Goal: Task Accomplishment & Management: Manage account settings

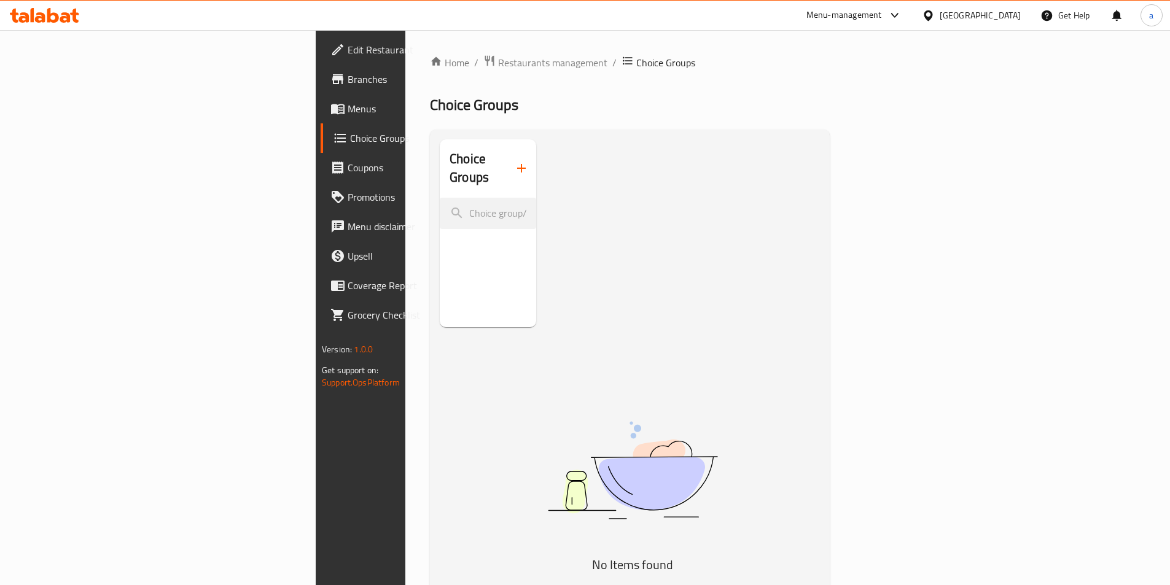
click at [702, 389] on img at bounding box center [632, 470] width 307 height 163
click at [507, 162] on button "button" at bounding box center [521, 168] width 29 height 29
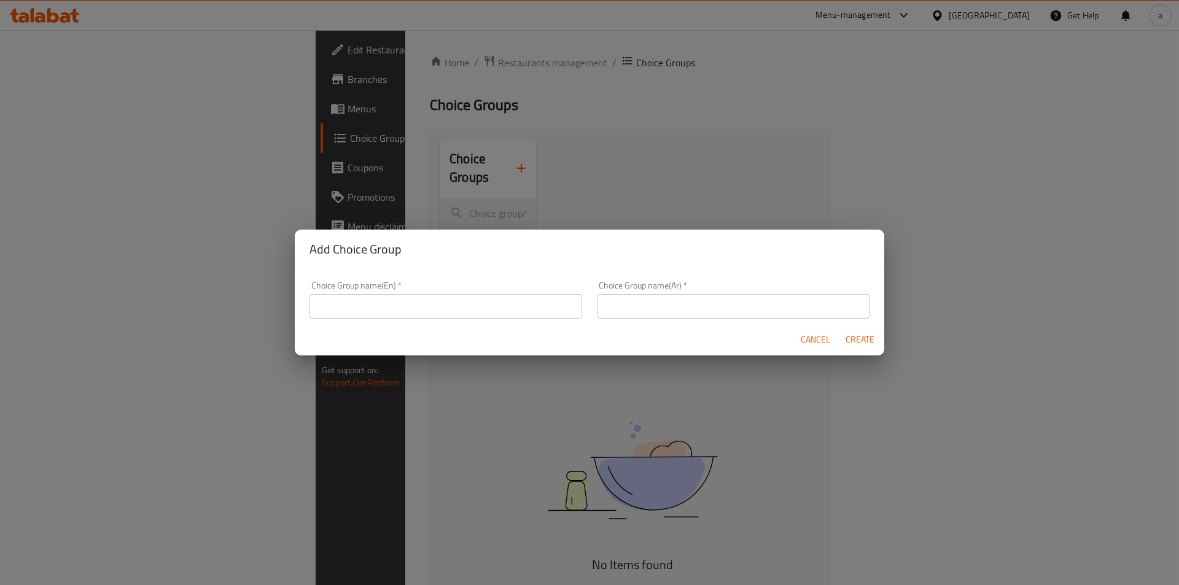
click at [622, 159] on div "Add Choice Group Choice Group name(En)   * Choice Group name(En) * Choice Group…" at bounding box center [589, 292] width 1179 height 585
click at [400, 59] on div "Add Choice Group Choice Group name(En)   * Choice Group name(En) * Choice Group…" at bounding box center [589, 292] width 1179 height 585
click at [470, 68] on div "Add Choice Group Choice Group name(En)   * Choice Group name(En) * Choice Group…" at bounding box center [589, 292] width 1179 height 585
click at [792, 343] on div "Cancel Create" at bounding box center [590, 340] width 590 height 33
click at [807, 340] on span "Cancel" at bounding box center [815, 339] width 29 height 15
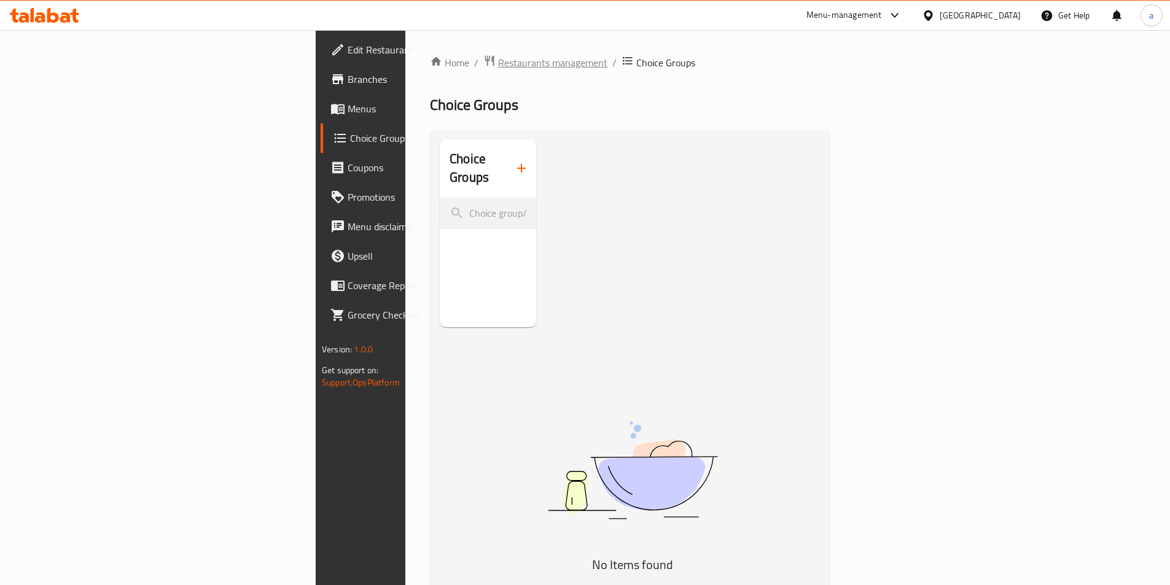
click at [498, 66] on span "Restaurants management" at bounding box center [552, 62] width 109 height 15
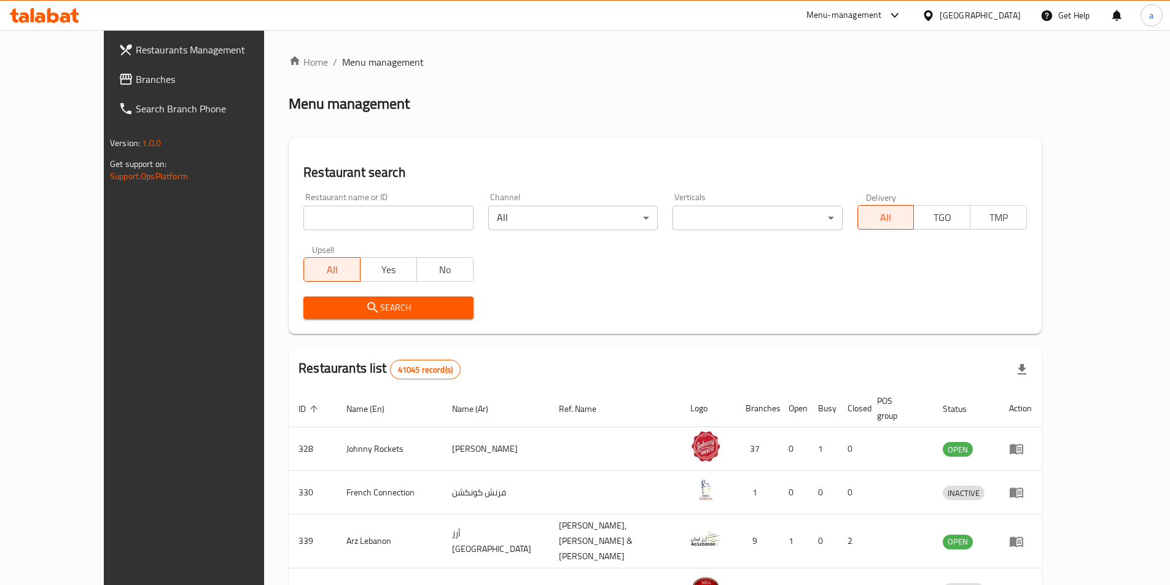
click at [109, 86] on link "Branches" at bounding box center [204, 78] width 190 height 29
click at [136, 86] on span "Branches" at bounding box center [213, 79] width 154 height 15
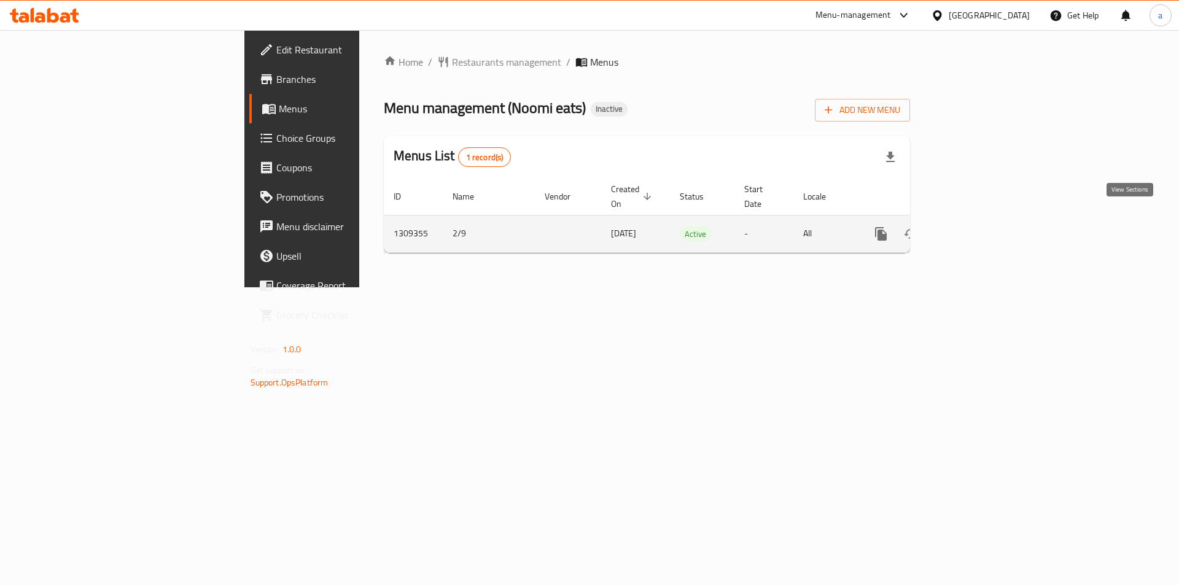
click at [977, 227] on icon "enhanced table" at bounding box center [969, 234] width 15 height 15
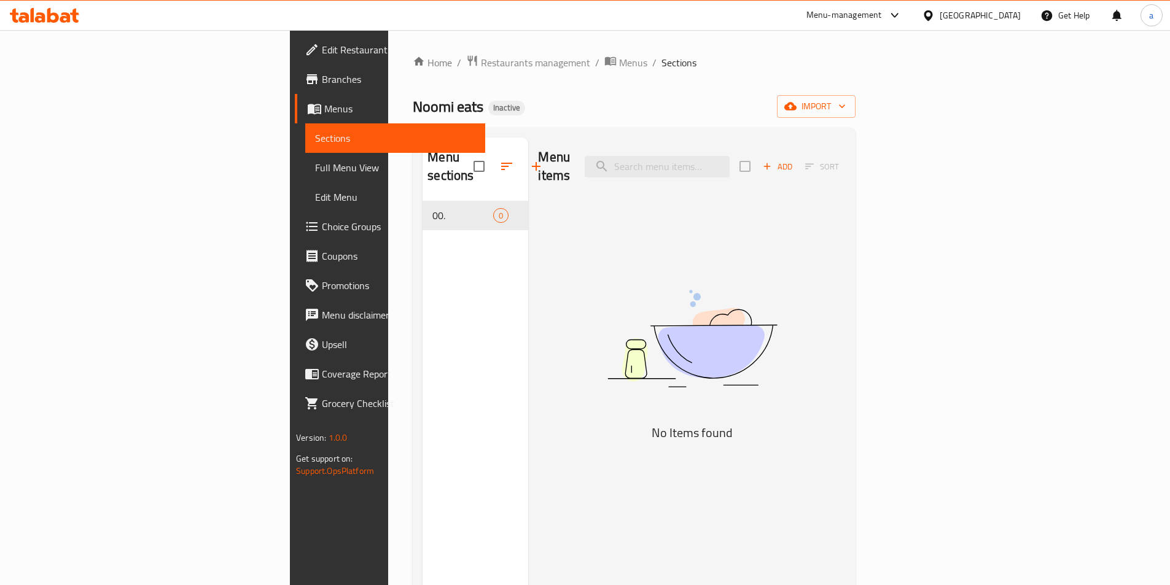
click at [801, 206] on div "Menu items Add Sort No Items found" at bounding box center [686, 430] width 317 height 585
click at [846, 103] on span "import" at bounding box center [816, 106] width 59 height 15
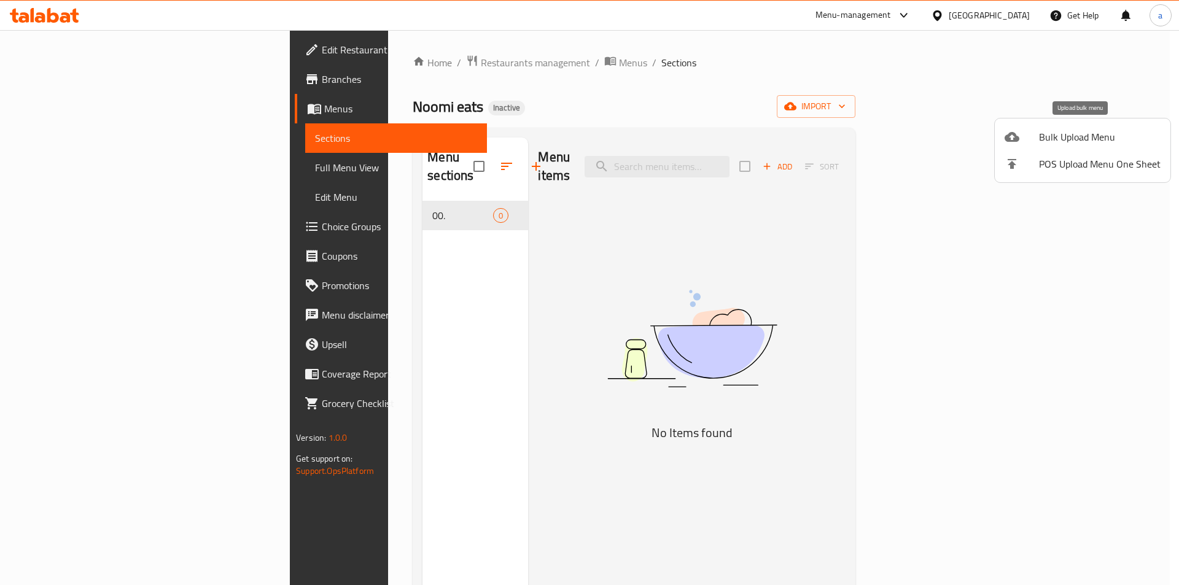
click at [1066, 136] on span "Bulk Upload Menu" at bounding box center [1100, 137] width 122 height 15
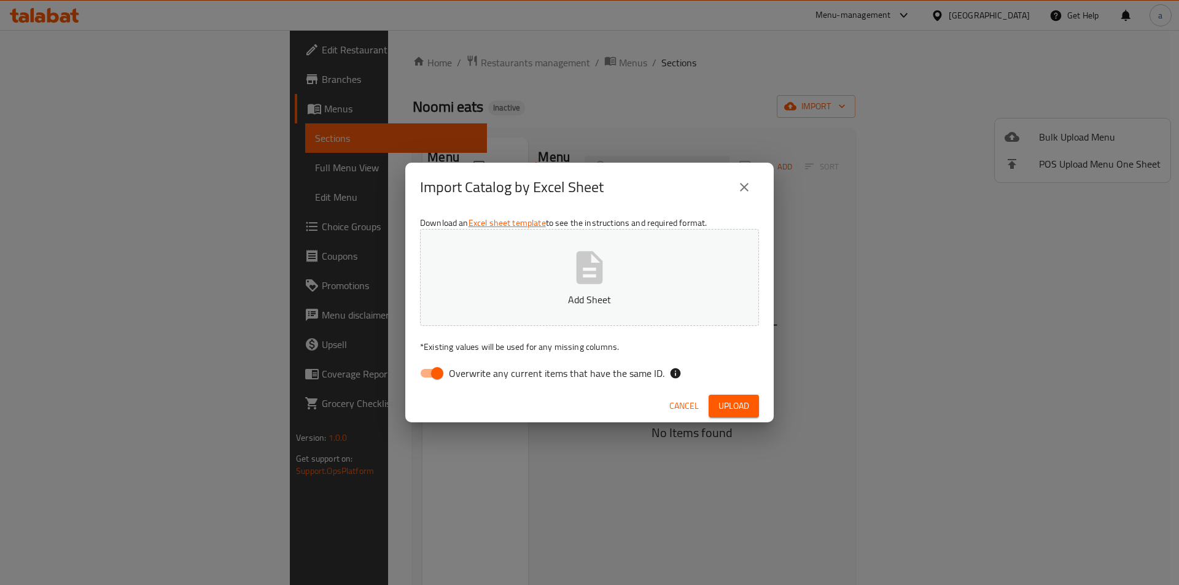
click at [443, 370] on input "Overwrite any current items that have the same ID." at bounding box center [437, 373] width 70 height 23
checkbox input "false"
click at [571, 259] on icon "button" at bounding box center [589, 267] width 39 height 39
click at [736, 410] on span "Upload" at bounding box center [734, 406] width 31 height 15
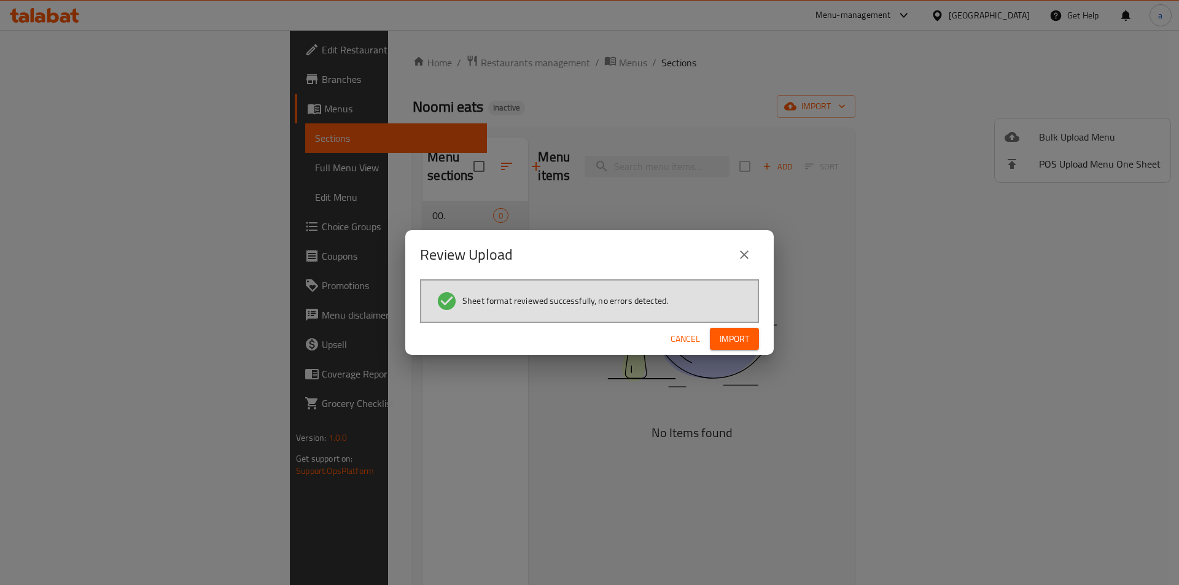
click at [732, 343] on span "Import" at bounding box center [734, 339] width 29 height 15
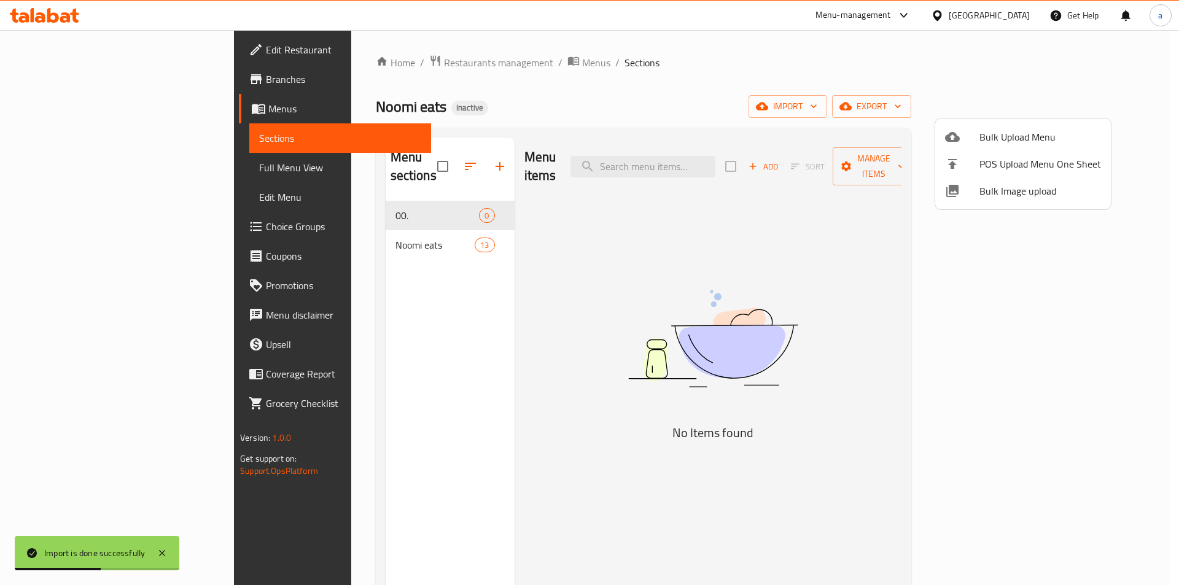
click at [396, 199] on div at bounding box center [589, 292] width 1179 height 585
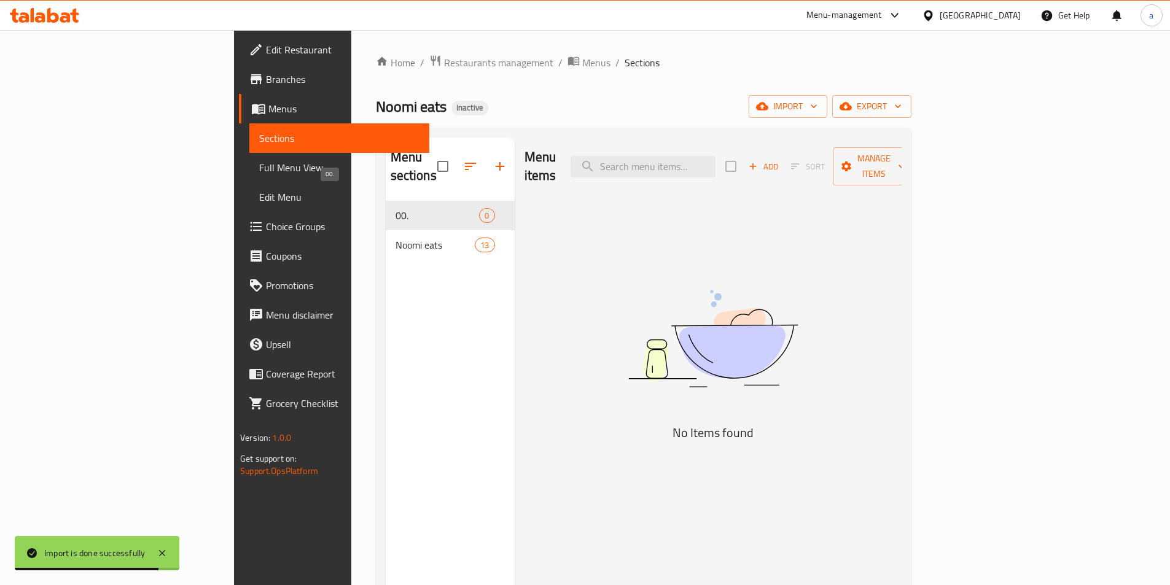
click at [416, 208] on span "00." at bounding box center [438, 215] width 84 height 15
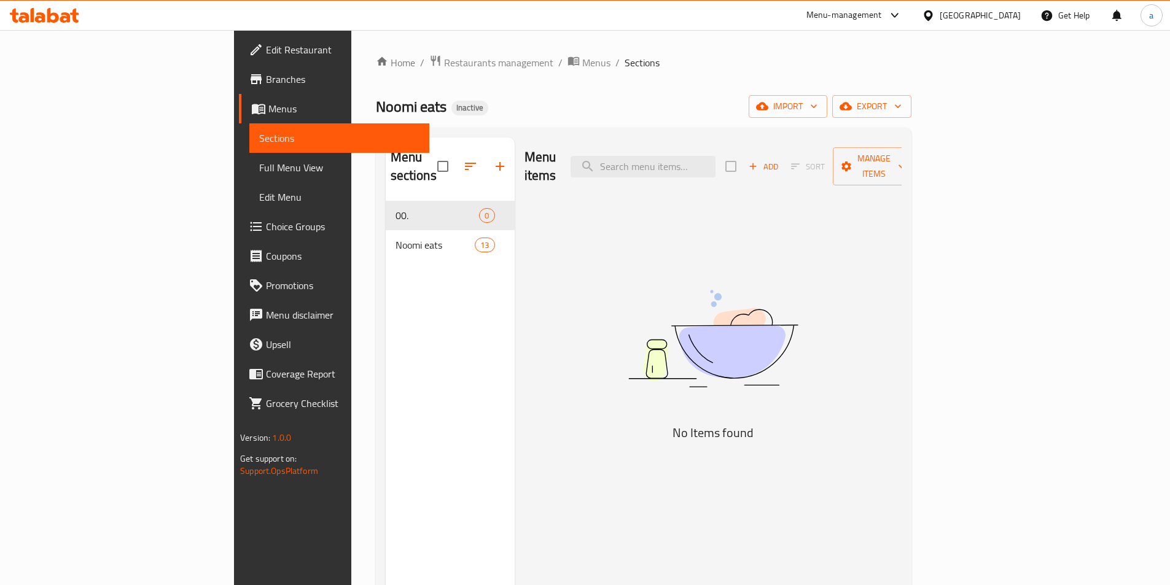
click at [442, 203] on div "00. 0" at bounding box center [450, 215] width 129 height 29
drag, startPoint x: 442, startPoint y: 203, endPoint x: 393, endPoint y: 255, distance: 71.7
click at [393, 255] on div "Menu sections 00. 0 Noomi eats 13" at bounding box center [450, 430] width 129 height 585
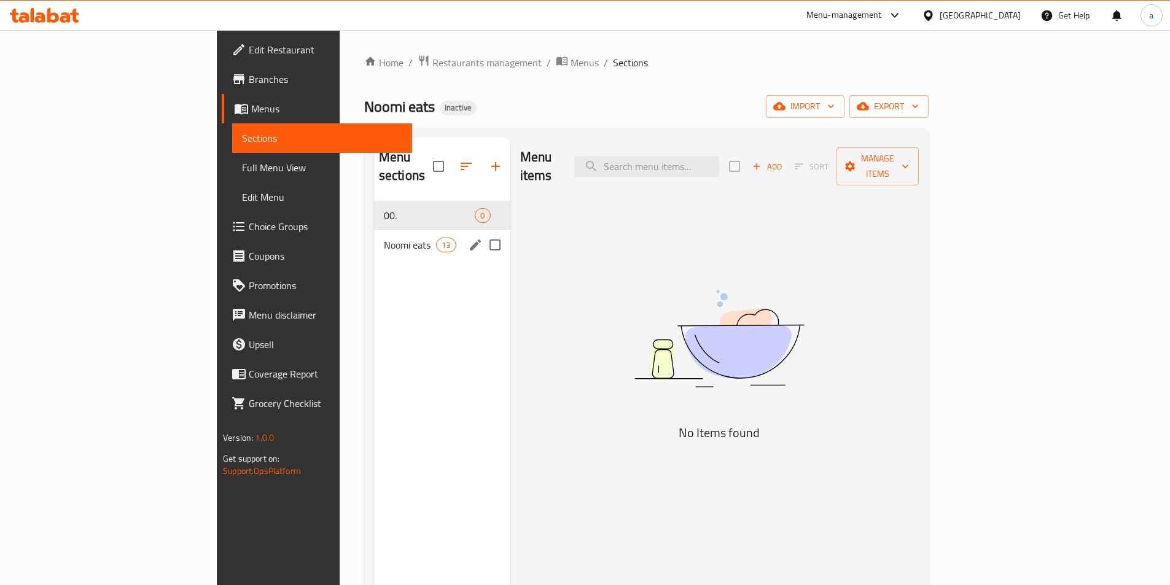
click at [374, 234] on div "Noomi eats 13" at bounding box center [442, 244] width 136 height 29
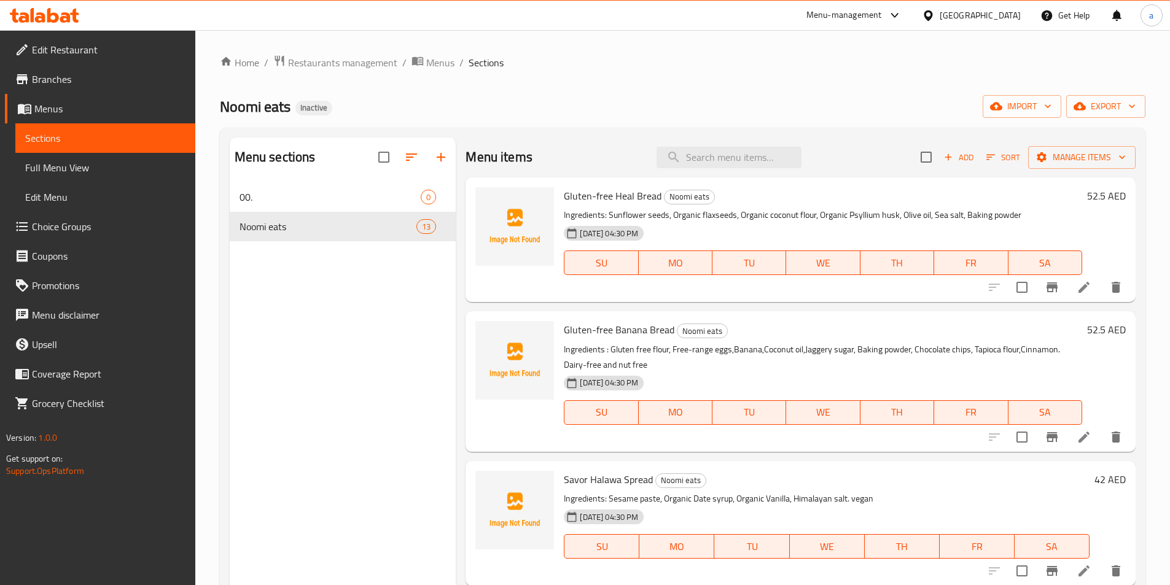
click at [125, 171] on span "Full Menu View" at bounding box center [105, 167] width 160 height 15
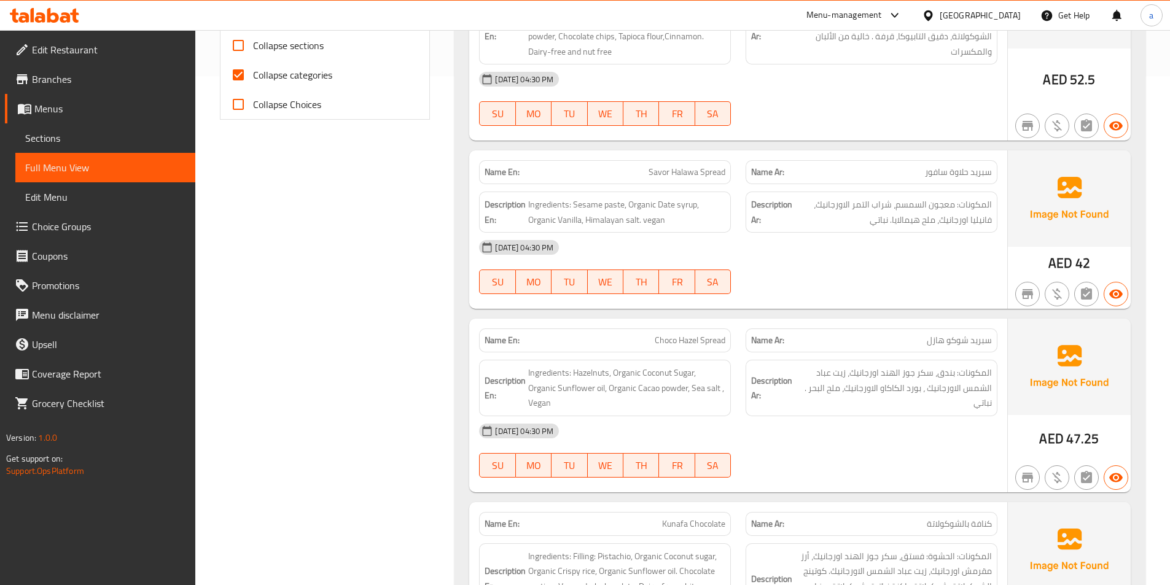
scroll to position [2145, 0]
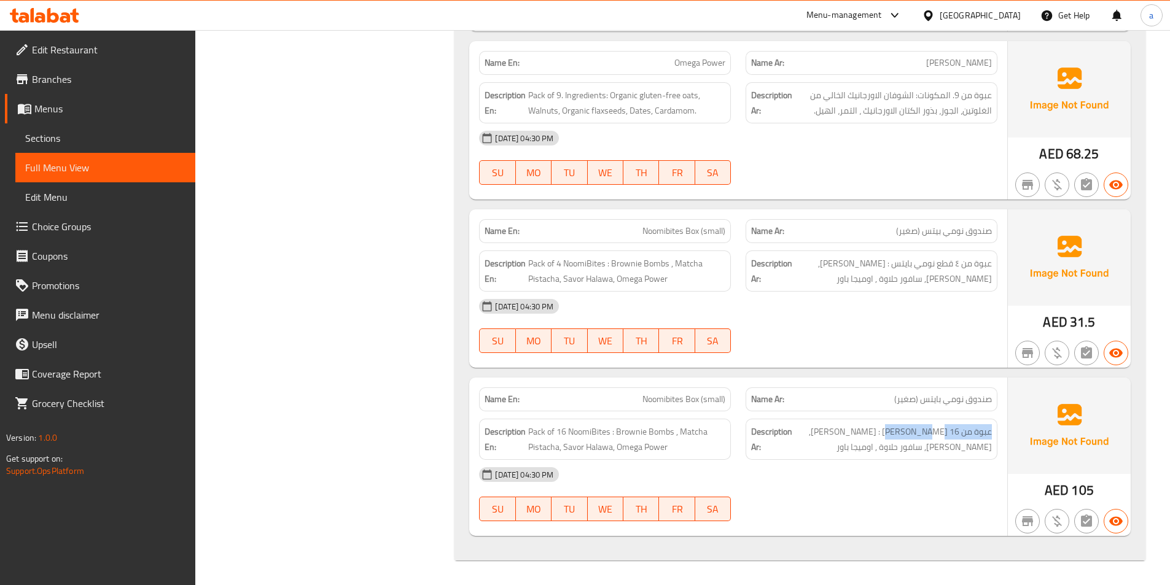
drag, startPoint x: 905, startPoint y: 431, endPoint x: 998, endPoint y: 434, distance: 93.4
click at [998, 434] on div "Description Ar: عبوة من 16 نومي بايتس : بومبس براوني, ماتشا فستق, سافور حلاوة ,…" at bounding box center [871, 439] width 267 height 56
copy span "عبوة من 16 [PERSON_NAME]"
click at [109, 139] on span "Sections" at bounding box center [105, 138] width 160 height 15
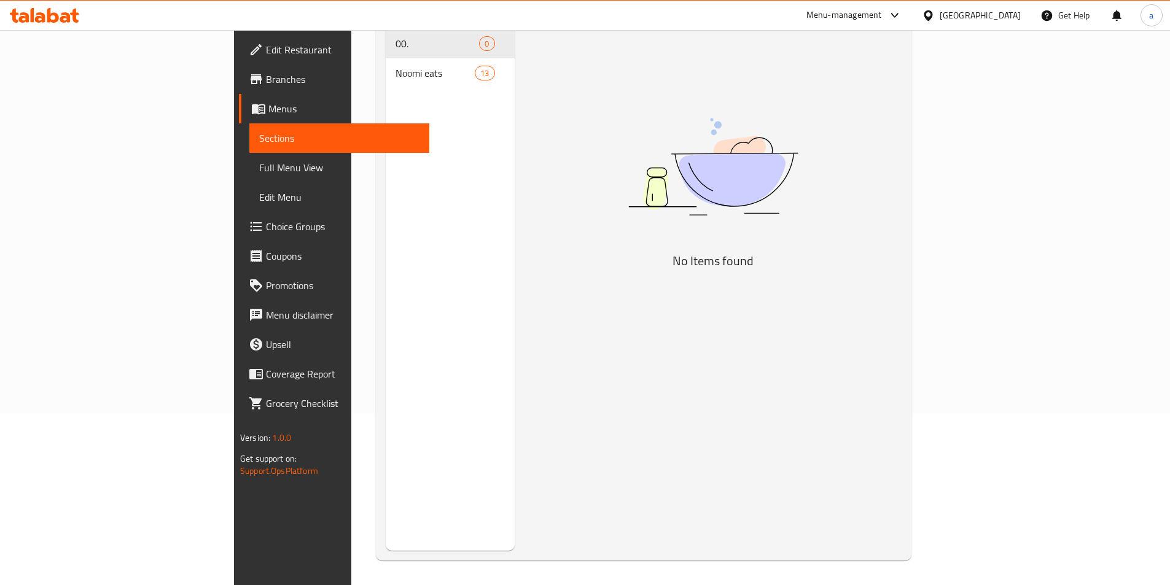
scroll to position [172, 0]
click at [259, 139] on span "Sections" at bounding box center [339, 138] width 160 height 15
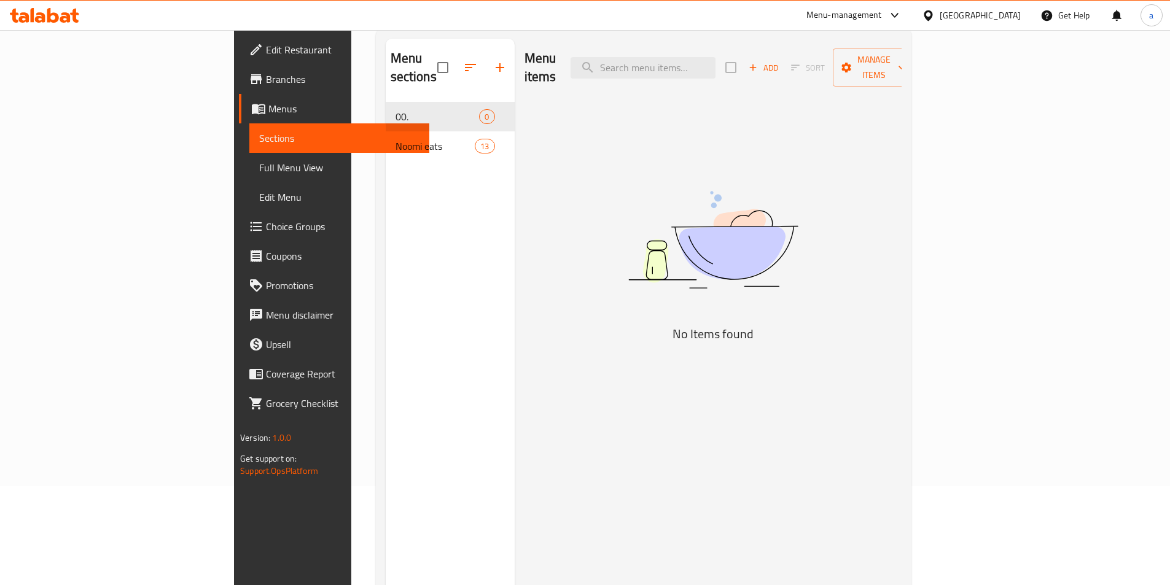
scroll to position [0, 0]
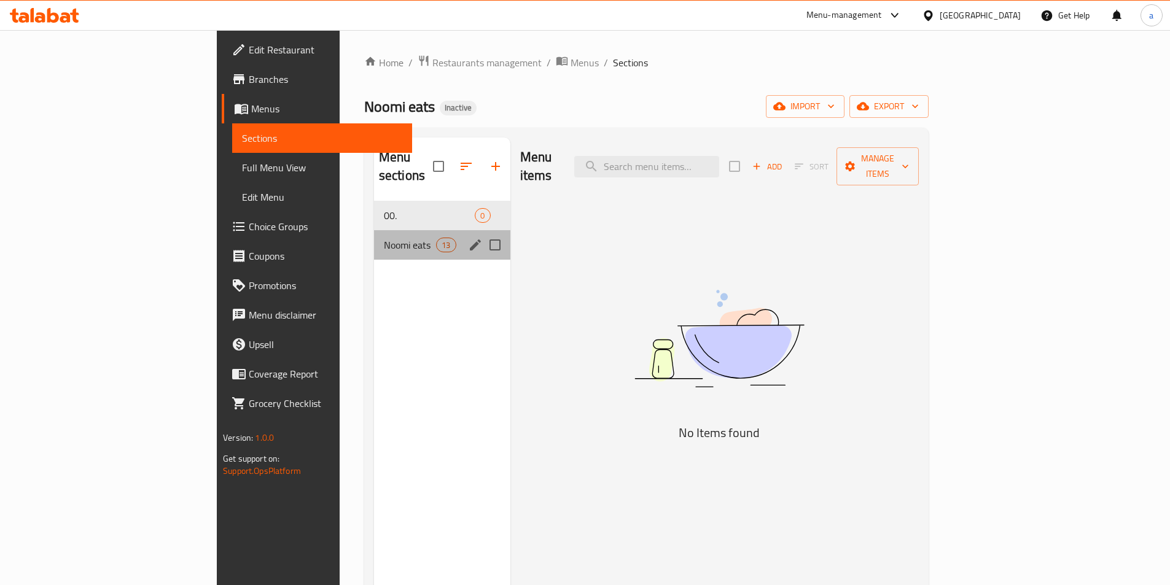
click at [374, 236] on div "Noomi eats 13" at bounding box center [442, 244] width 136 height 29
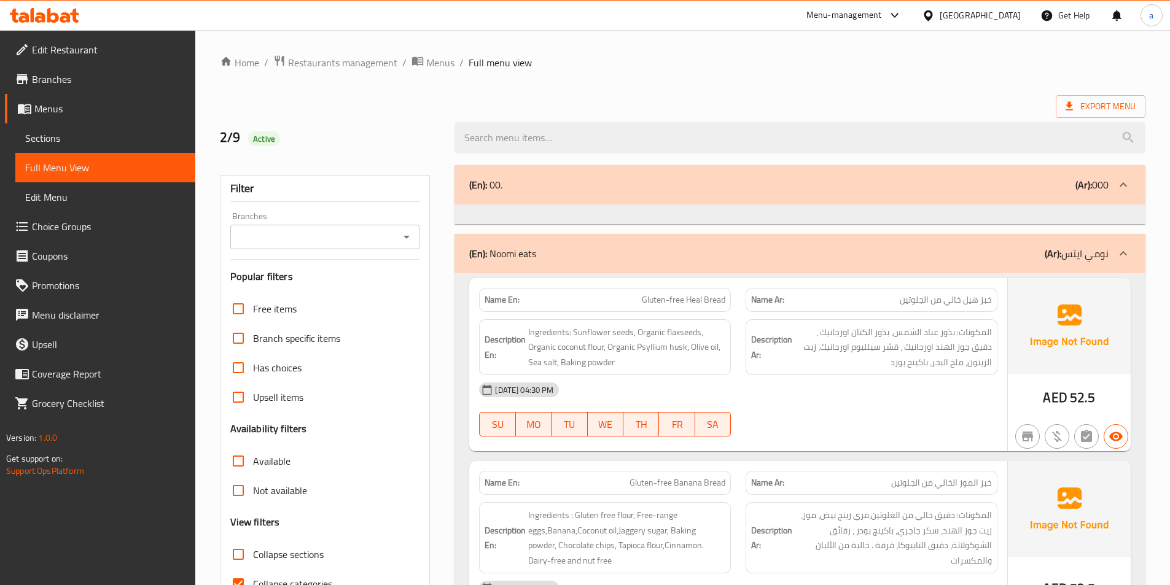
click at [112, 146] on link "Sections" at bounding box center [105, 137] width 180 height 29
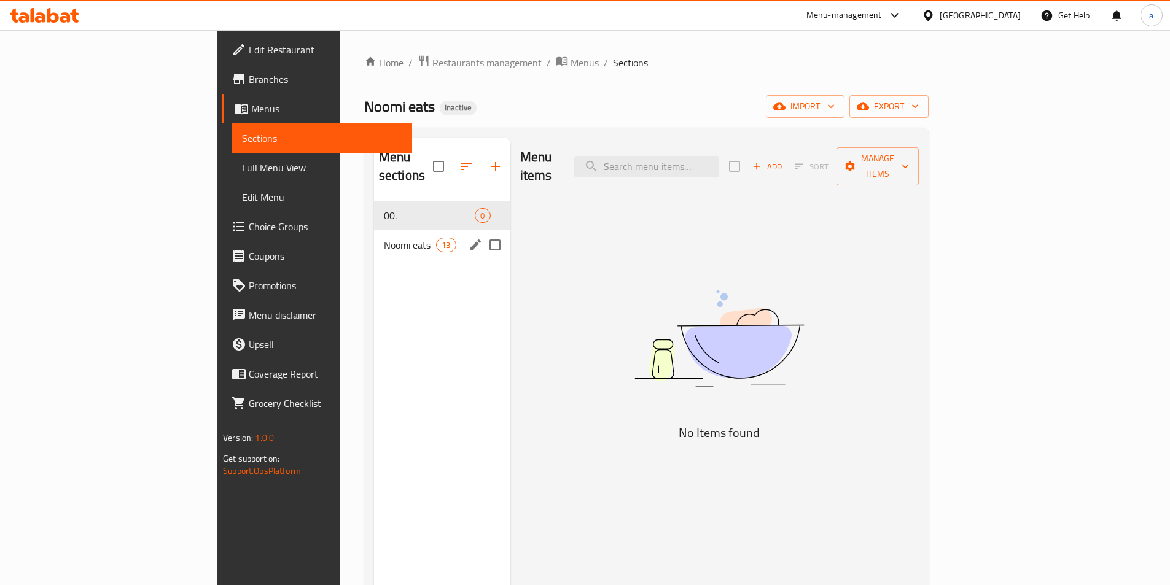
click at [384, 238] on span "Noomi eats" at bounding box center [410, 245] width 52 height 15
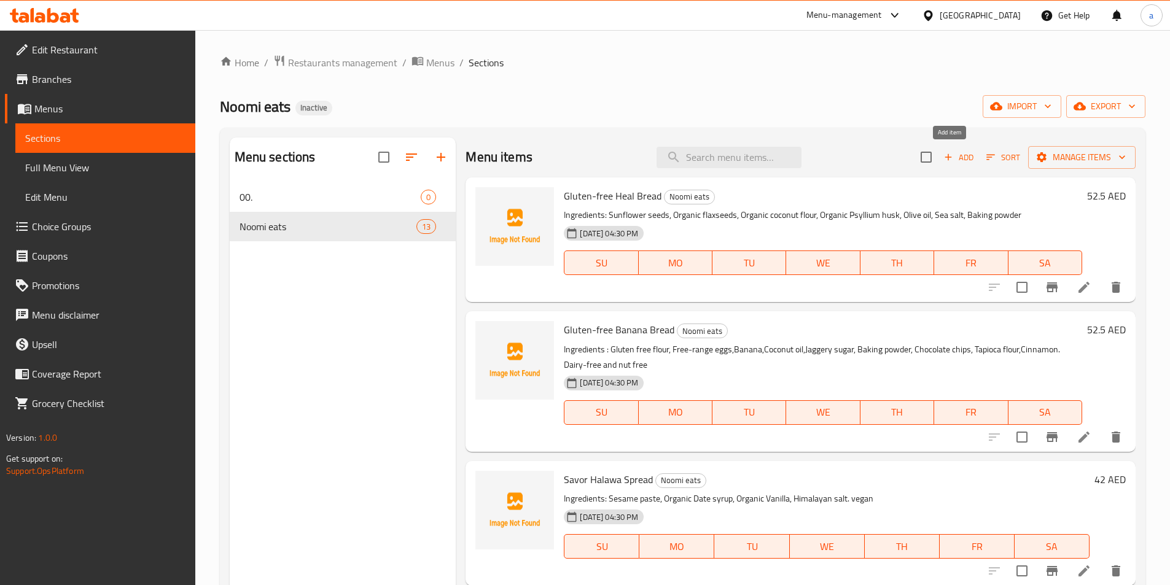
click at [950, 154] on span "Add" at bounding box center [958, 157] width 33 height 14
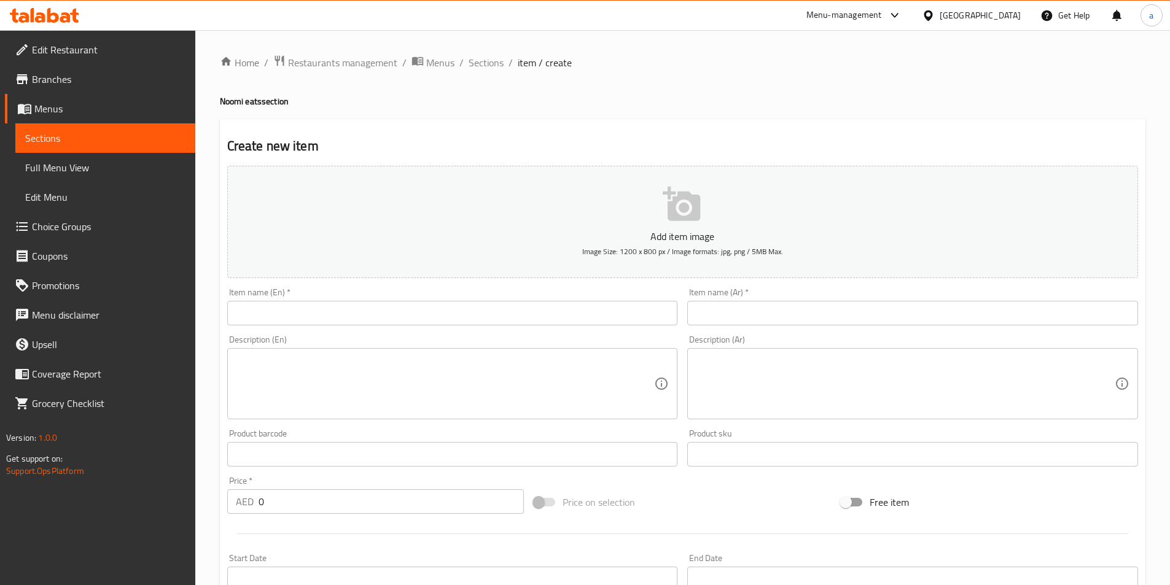
click at [254, 302] on input "text" at bounding box center [452, 313] width 451 height 25
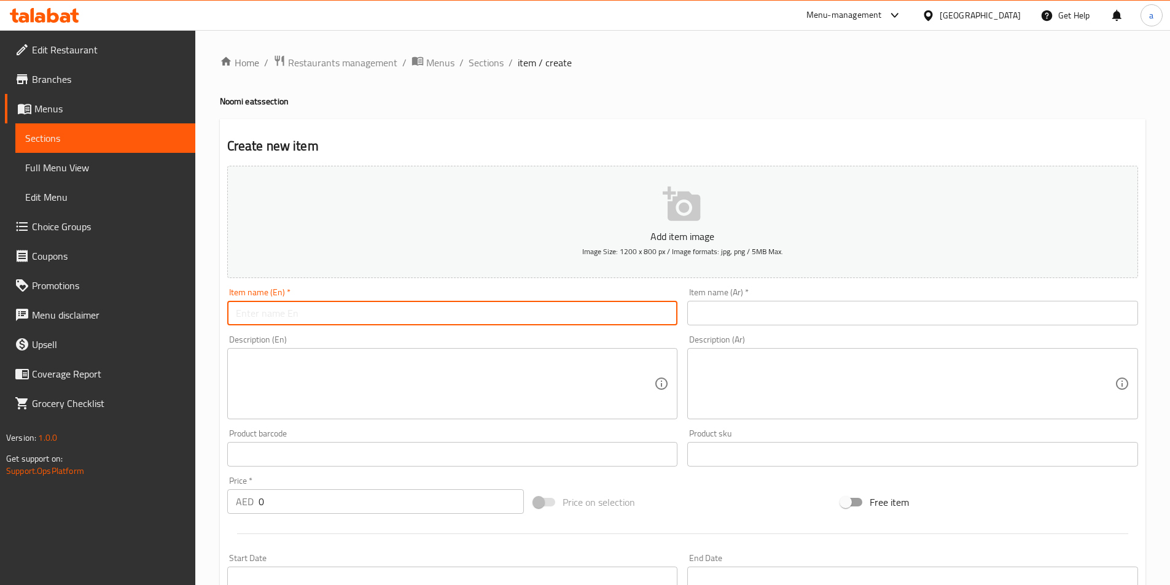
paste input "Single Flavours"
type input "Single Flavours"
click at [851, 305] on input "text" at bounding box center [912, 313] width 451 height 25
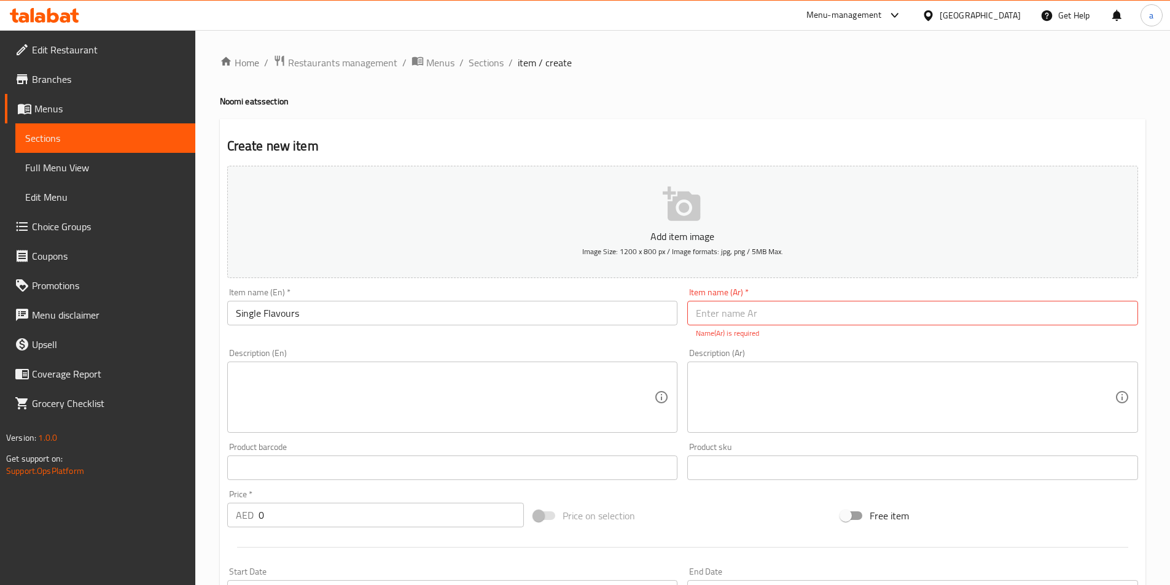
click at [728, 313] on input "text" at bounding box center [912, 313] width 451 height 25
paste input "نكهات فردية"
click at [710, 317] on input "نكهات فردية" at bounding box center [912, 313] width 451 height 25
type input "نكهات سينجل"
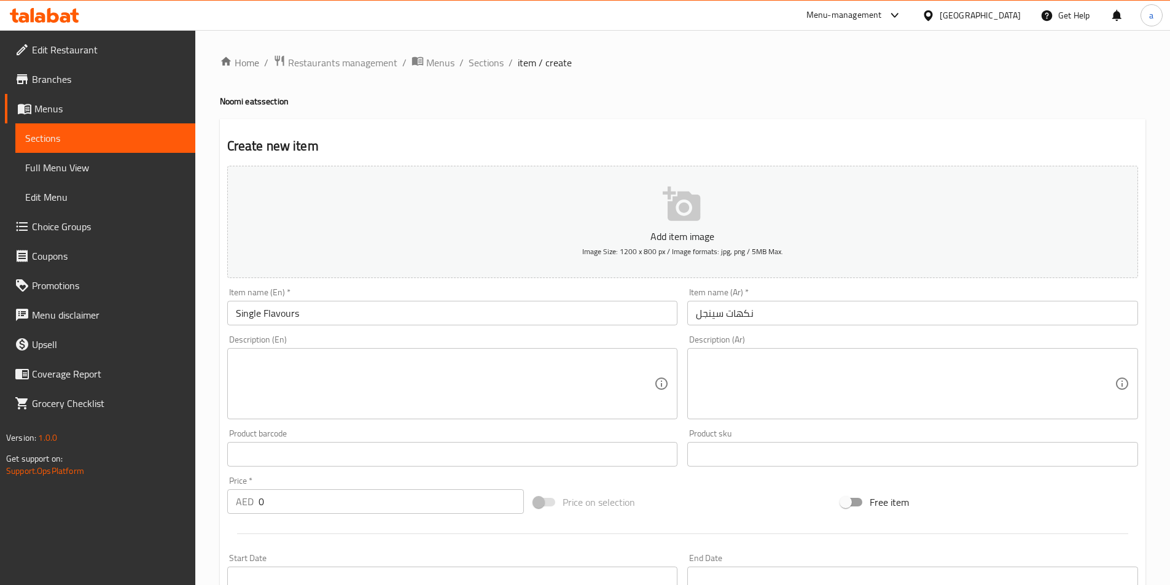
click at [448, 374] on textarea at bounding box center [445, 384] width 419 height 58
paste textarea "Pack of 16 NoomiBites"
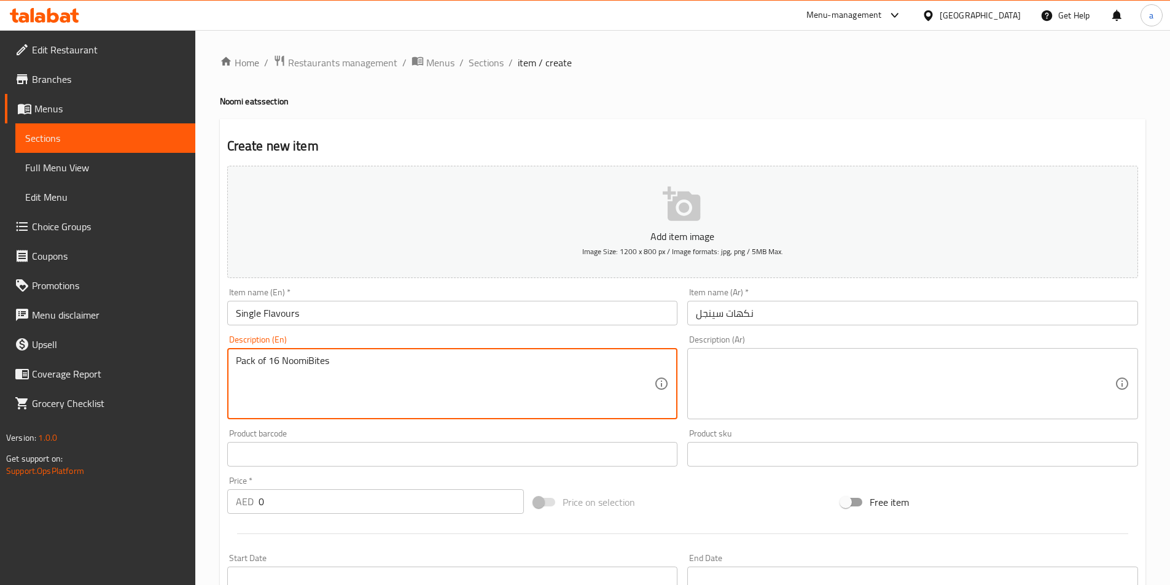
type textarea "Pack of 16 NoomiBites"
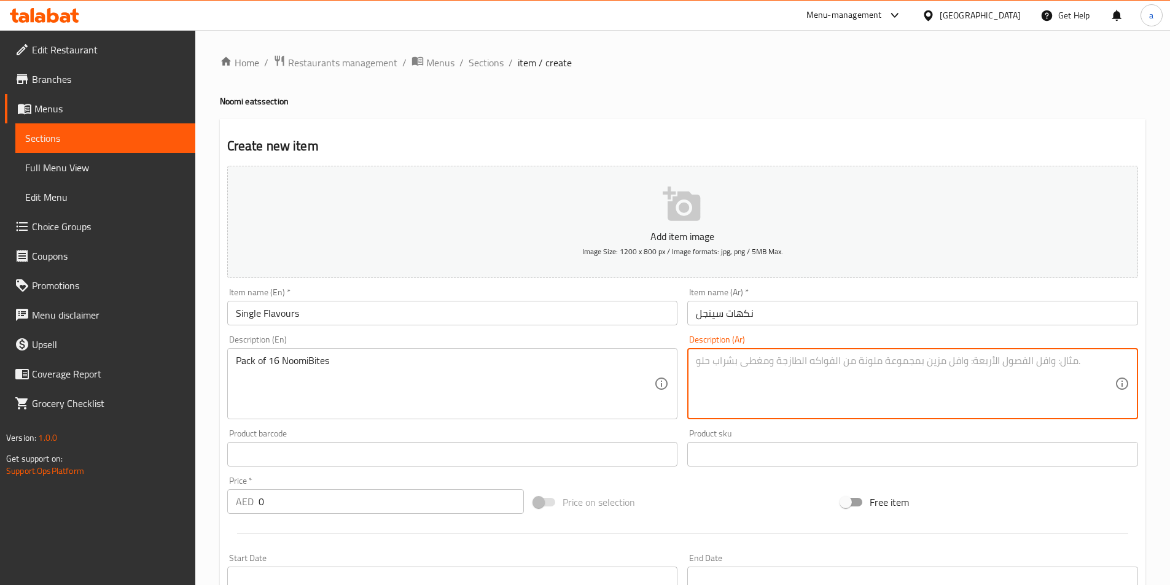
click at [790, 372] on textarea at bounding box center [905, 384] width 419 height 58
paste textarea "عبوة من 16 قطعة من NoomiBites"
click at [801, 368] on textarea "عبوة من 16 قطعة من NoomiBites" at bounding box center [905, 384] width 419 height 58
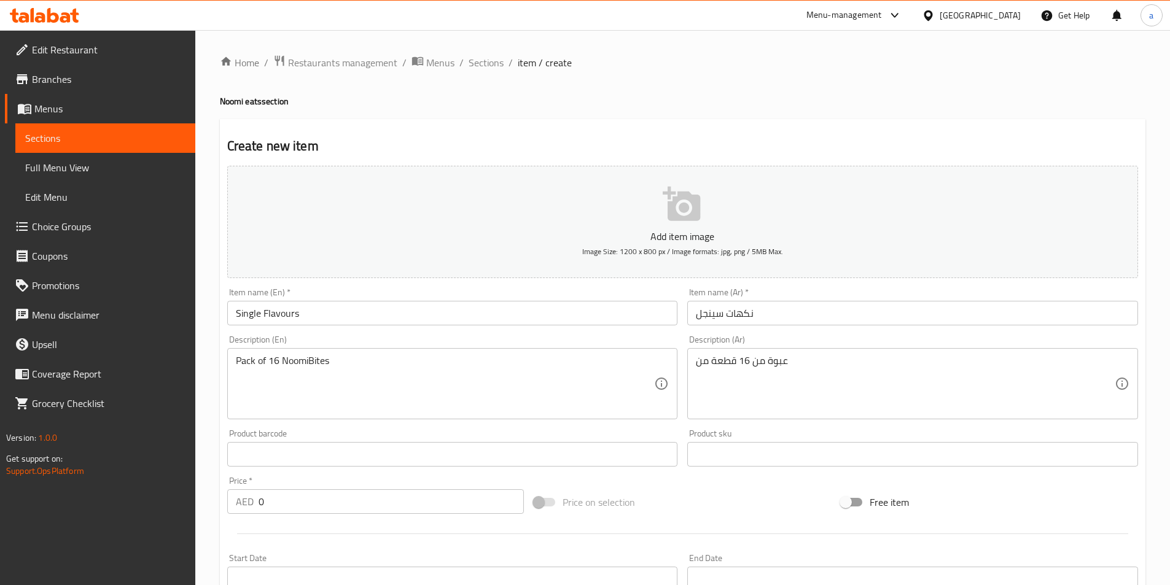
drag, startPoint x: 693, startPoint y: 361, endPoint x: 817, endPoint y: 374, distance: 124.7
click at [817, 374] on div "عبوة من 16 قطعة من Description (Ar)" at bounding box center [912, 383] width 451 height 71
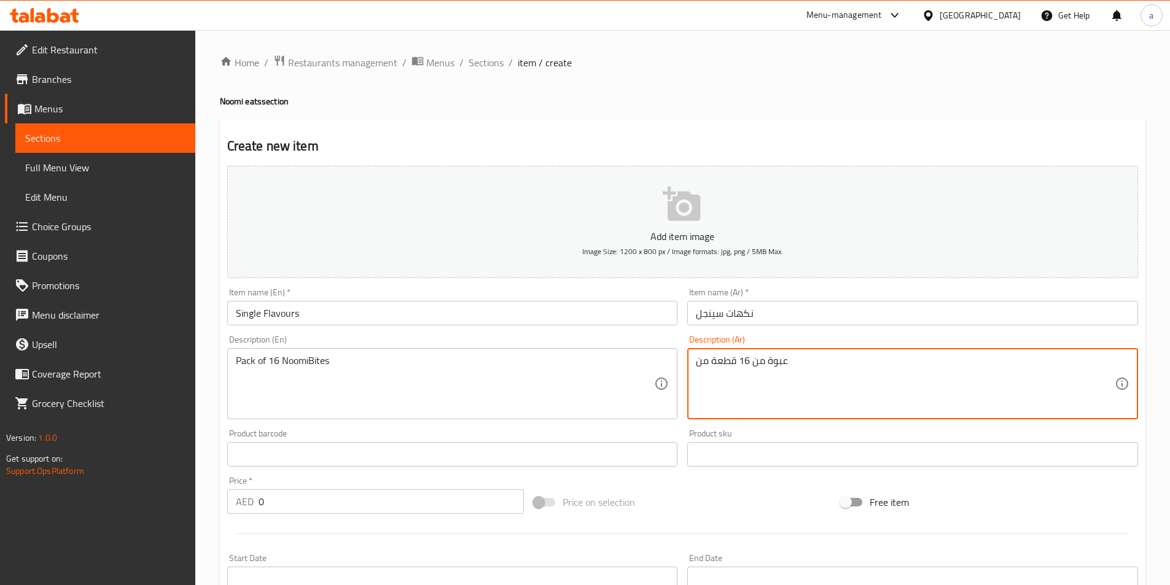
click at [792, 365] on textarea "عبوة من 16 قطعة من" at bounding box center [905, 384] width 419 height 58
paste textarea "ومي بايتس"
type textarea "عبوة من 16 [PERSON_NAME]"
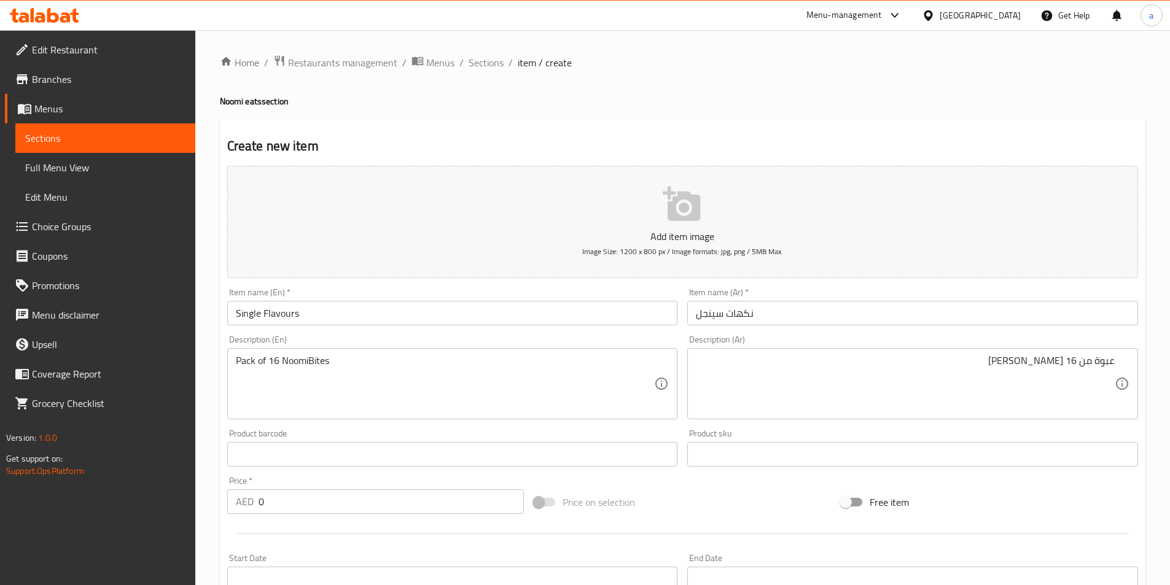
click at [351, 426] on div "Product barcode Product barcode" at bounding box center [452, 447] width 461 height 47
click at [281, 491] on input "0" at bounding box center [392, 501] width 266 height 25
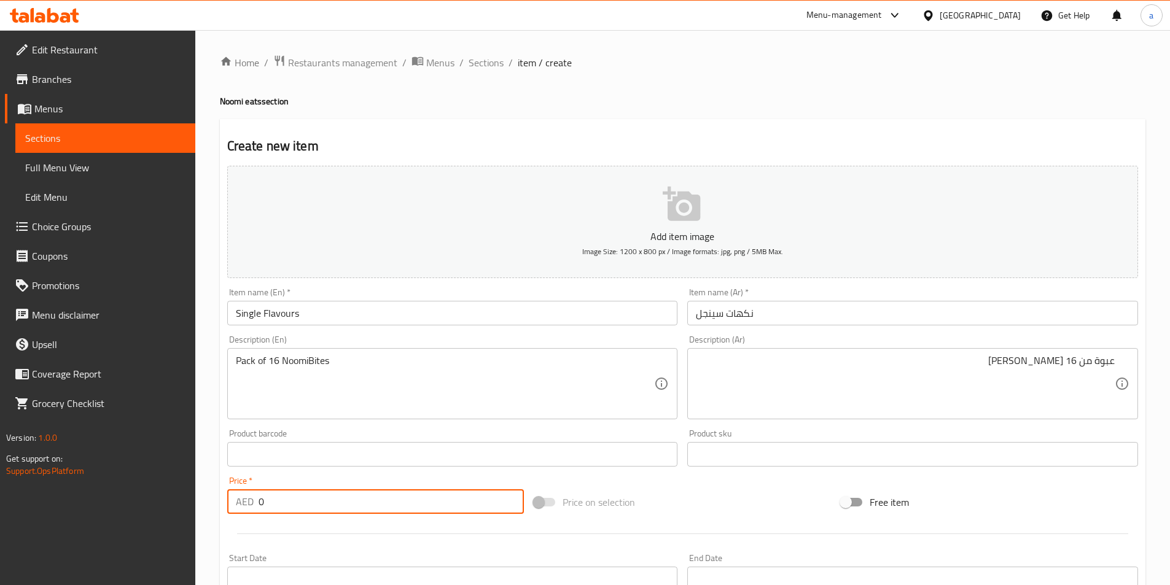
click at [281, 491] on input "0" at bounding box center [392, 501] width 266 height 25
type input "105"
click at [329, 524] on div at bounding box center [682, 534] width 921 height 30
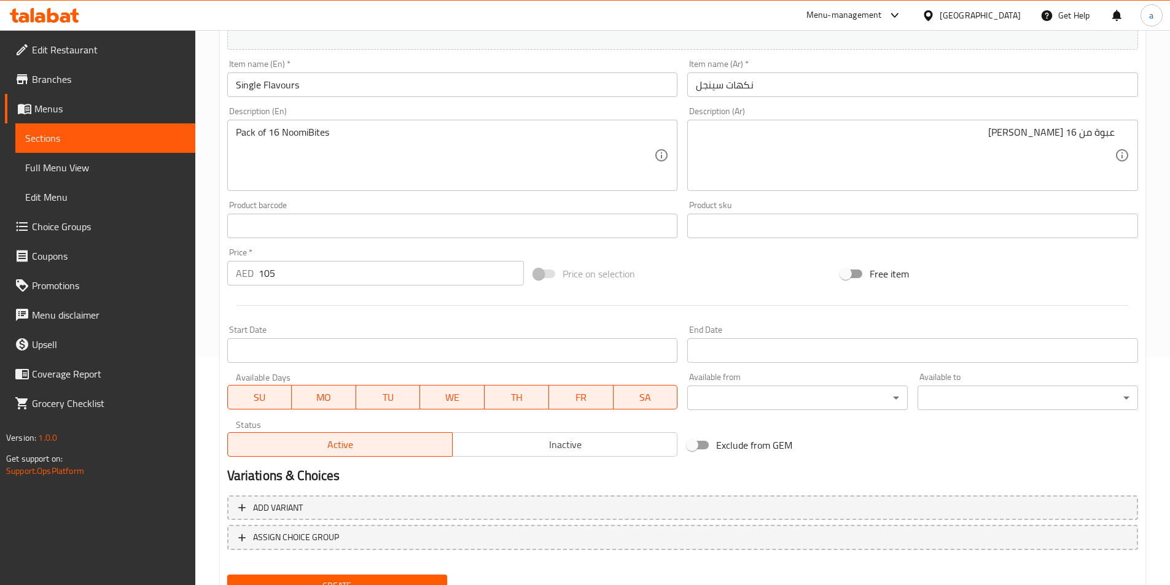
scroll to position [283, 0]
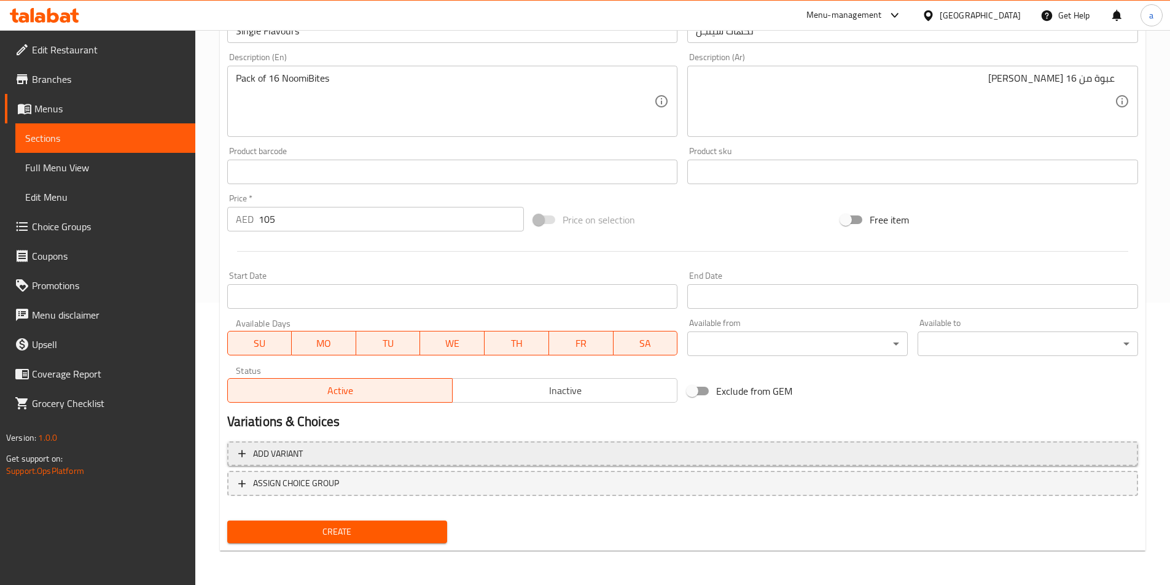
click at [336, 453] on span "Add variant" at bounding box center [682, 453] width 889 height 15
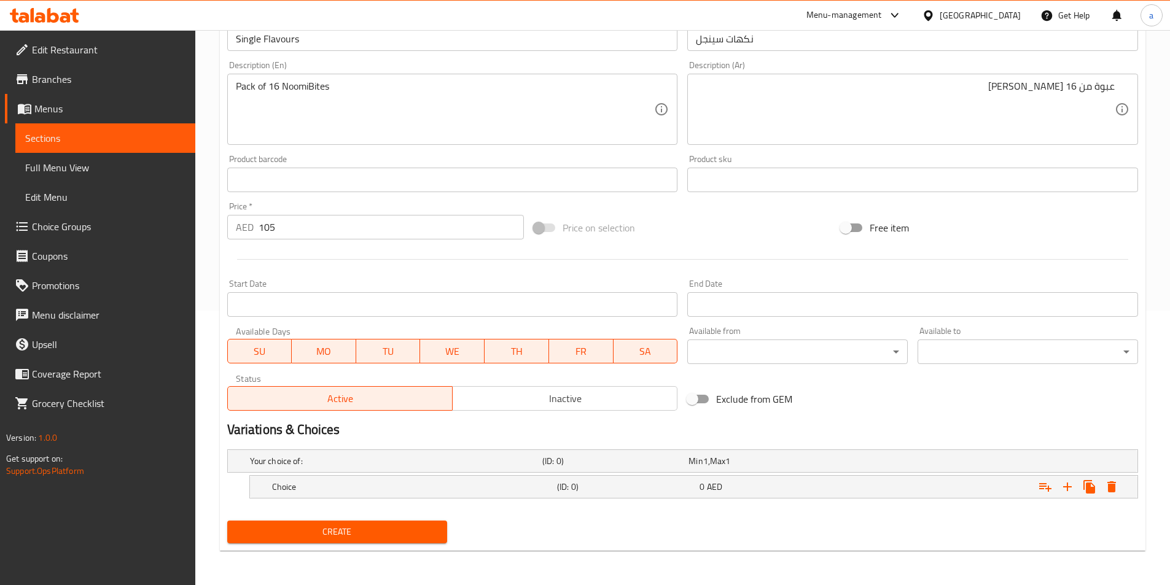
scroll to position [275, 0]
click at [311, 467] on h5 "Choice" at bounding box center [393, 461] width 287 height 12
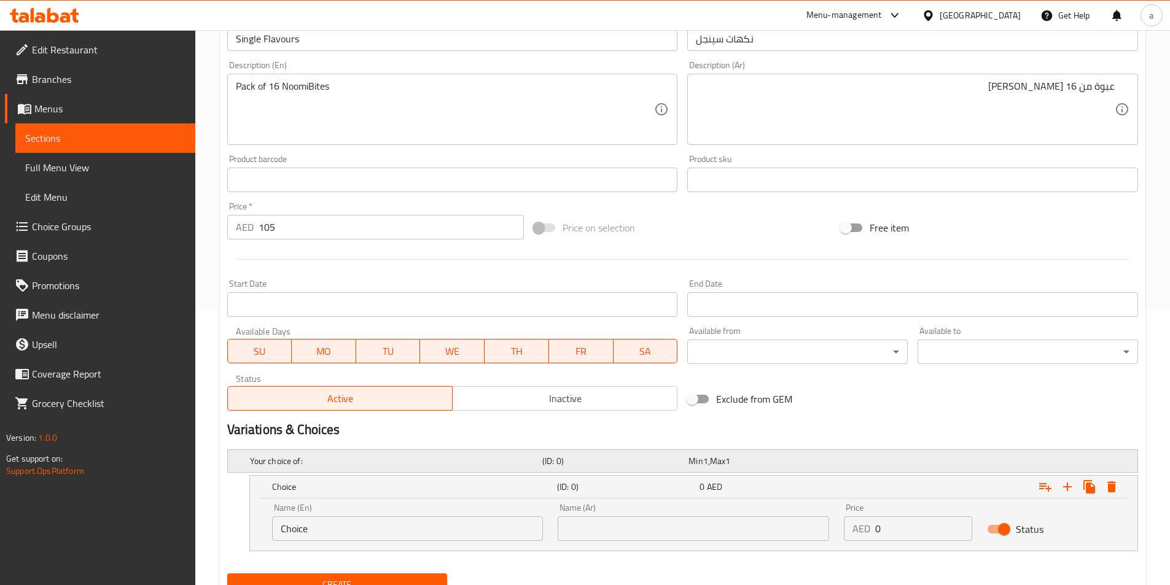
scroll to position [327, 0]
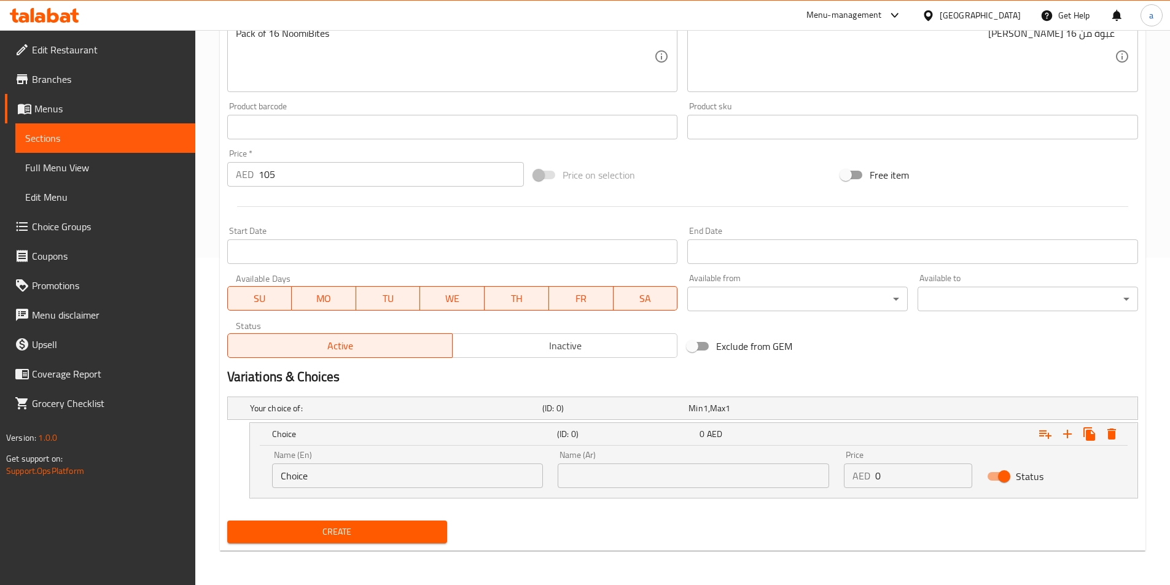
click at [345, 472] on input "Choice" at bounding box center [407, 476] width 271 height 25
paste input "BrownieBombs"
click at [314, 478] on input "BrownieBombs" at bounding box center [407, 476] width 271 height 25
click at [405, 472] on input "Brownie Bombs" at bounding box center [407, 476] width 271 height 25
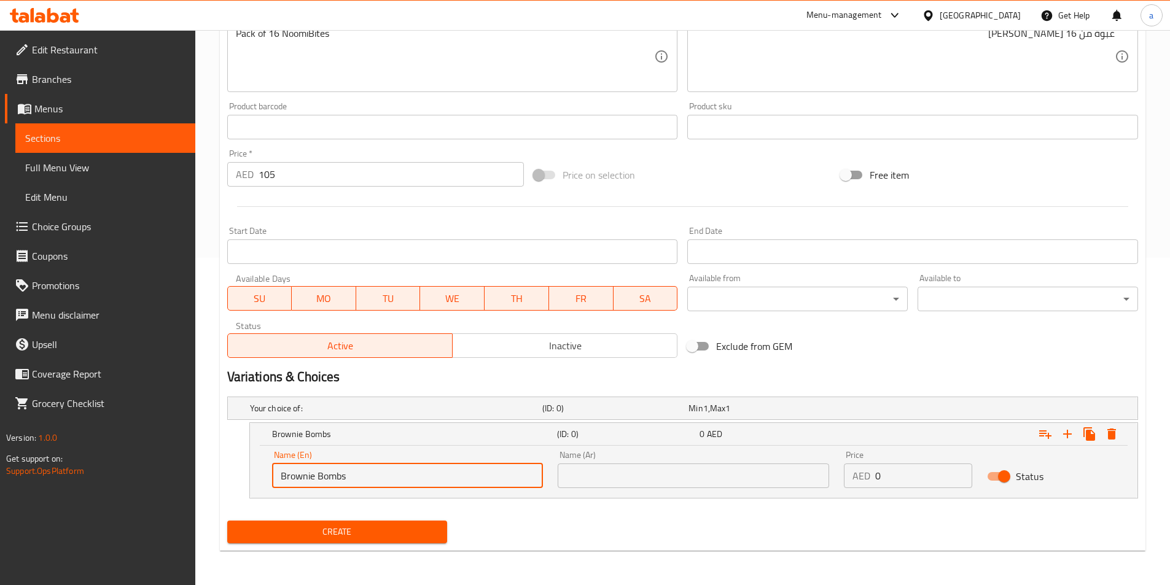
type input "Brownie Bombs"
click at [675, 482] on input "text" at bounding box center [693, 476] width 271 height 25
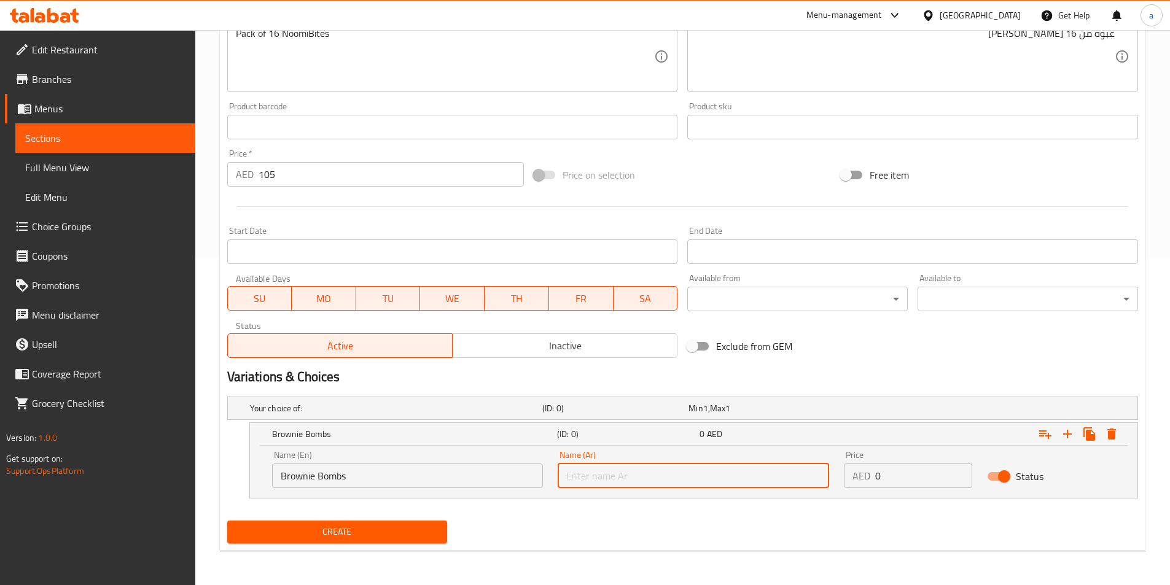
click at [675, 482] on input "text" at bounding box center [693, 476] width 271 height 25
paste input "[PERSON_NAME]"
type input "[PERSON_NAME]"
click at [1071, 442] on button "Expand" at bounding box center [1067, 434] width 22 height 22
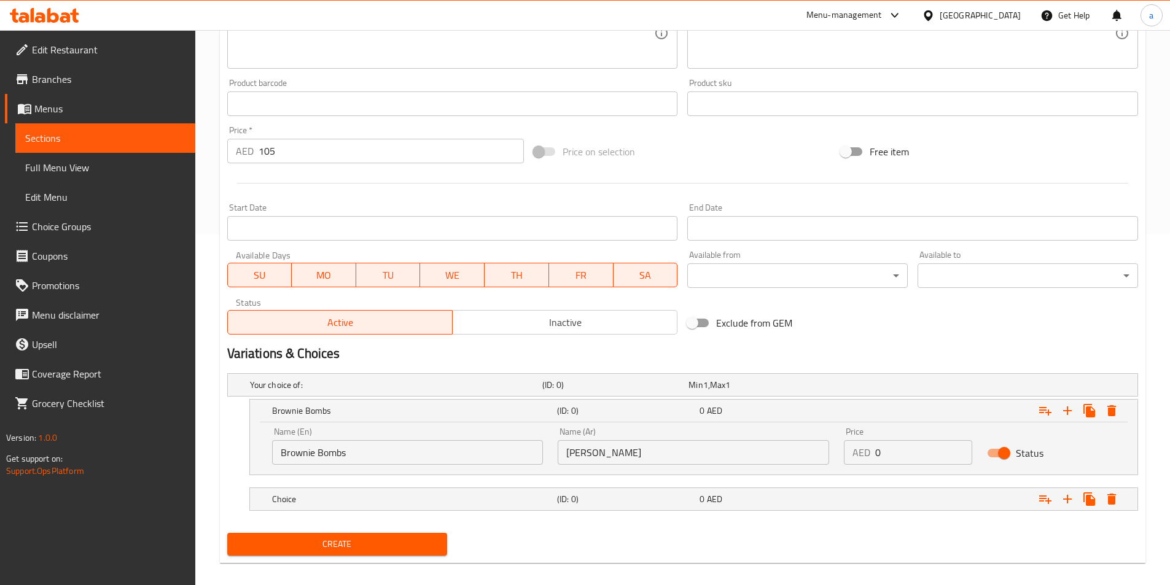
scroll to position [363, 0]
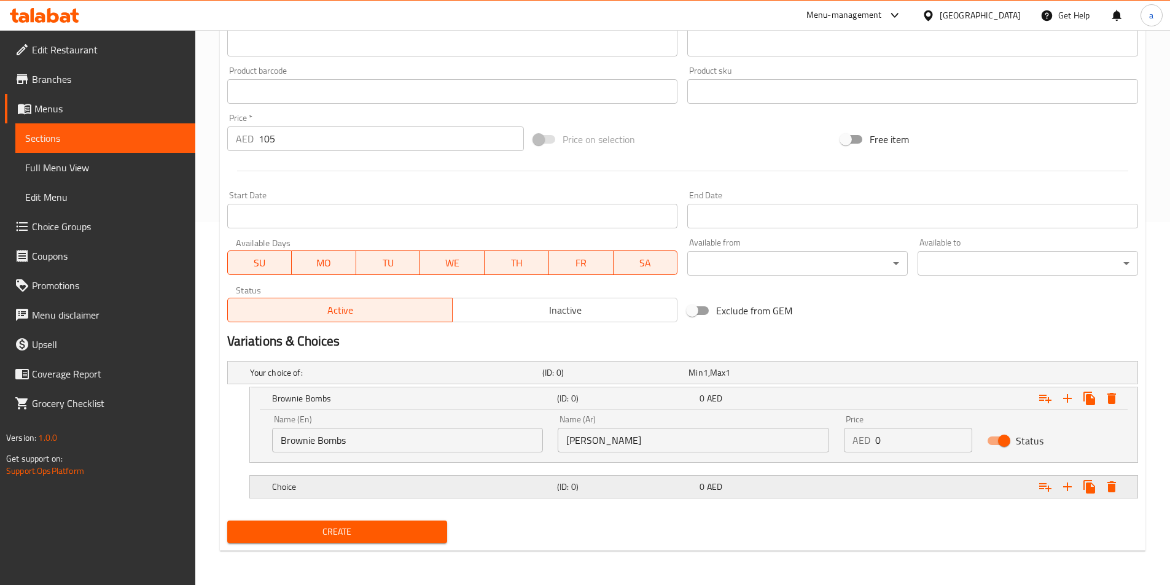
click at [385, 381] on div "Choice" at bounding box center [394, 372] width 292 height 17
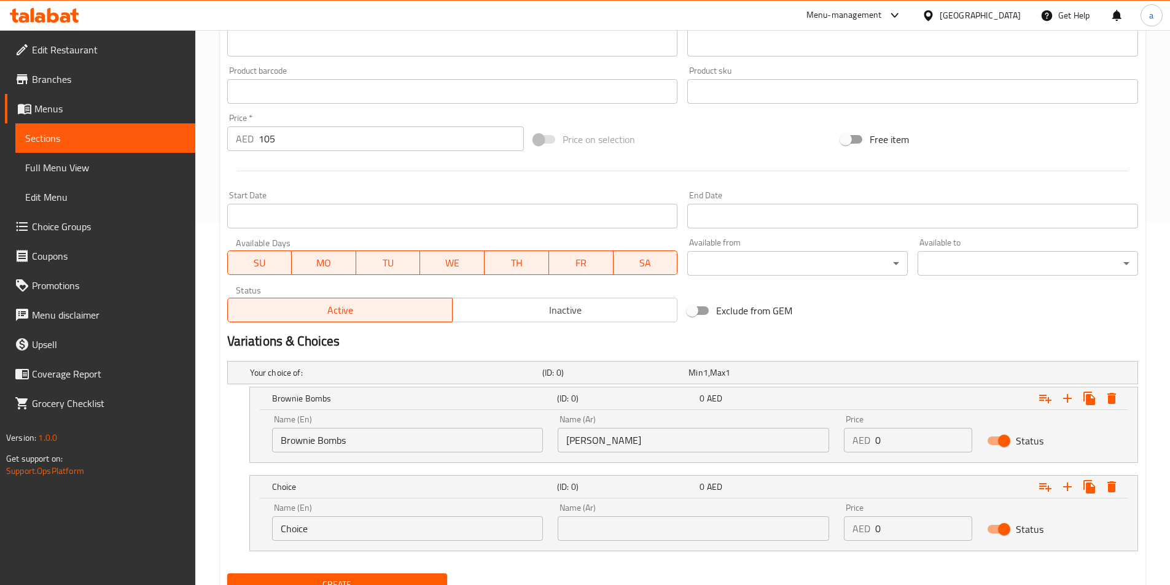
click at [327, 523] on input "Choice" at bounding box center [407, 529] width 271 height 25
paste input "MatchaPistacha"
click at [310, 531] on input "MatchaPistacha" at bounding box center [407, 529] width 271 height 25
type input "Matcha Pistacha"
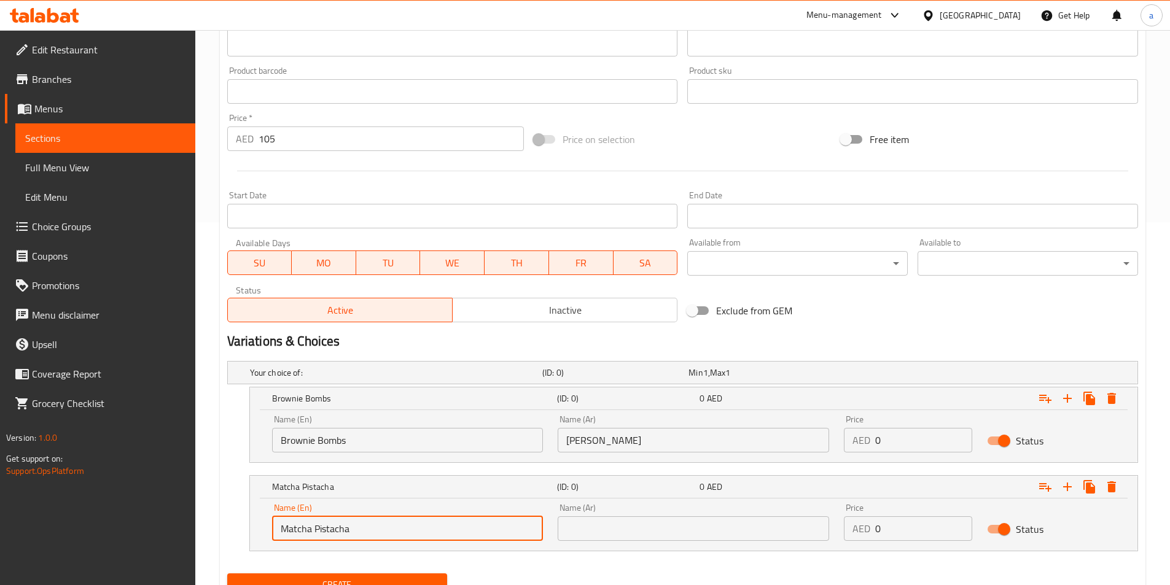
click at [619, 540] on input "text" at bounding box center [693, 529] width 271 height 25
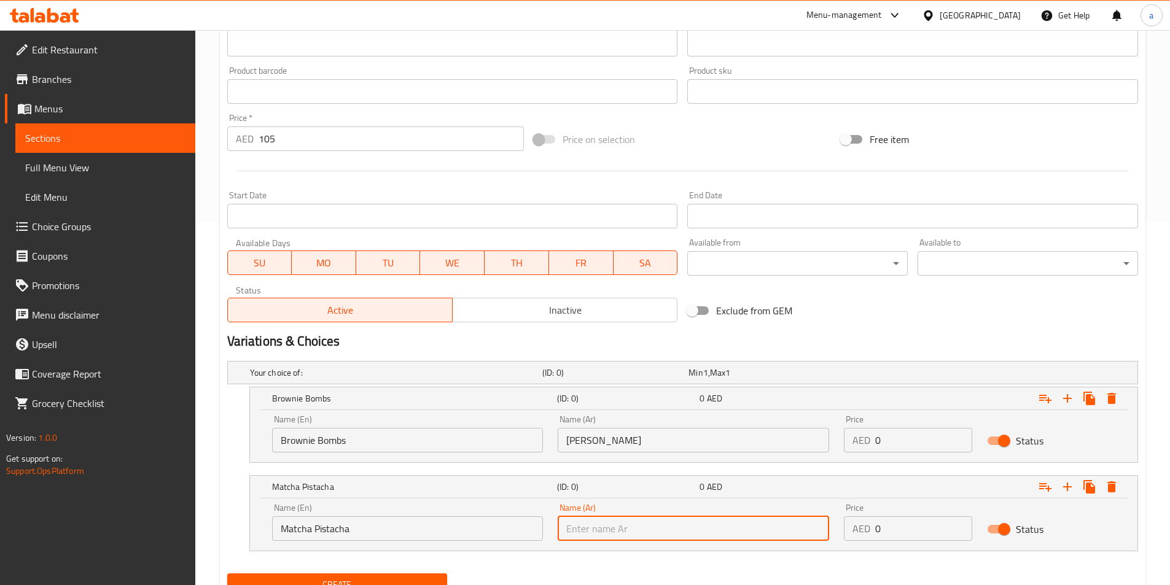
click at [592, 523] on input "text" at bounding box center [693, 529] width 271 height 25
paste input "ماتشا فستق"
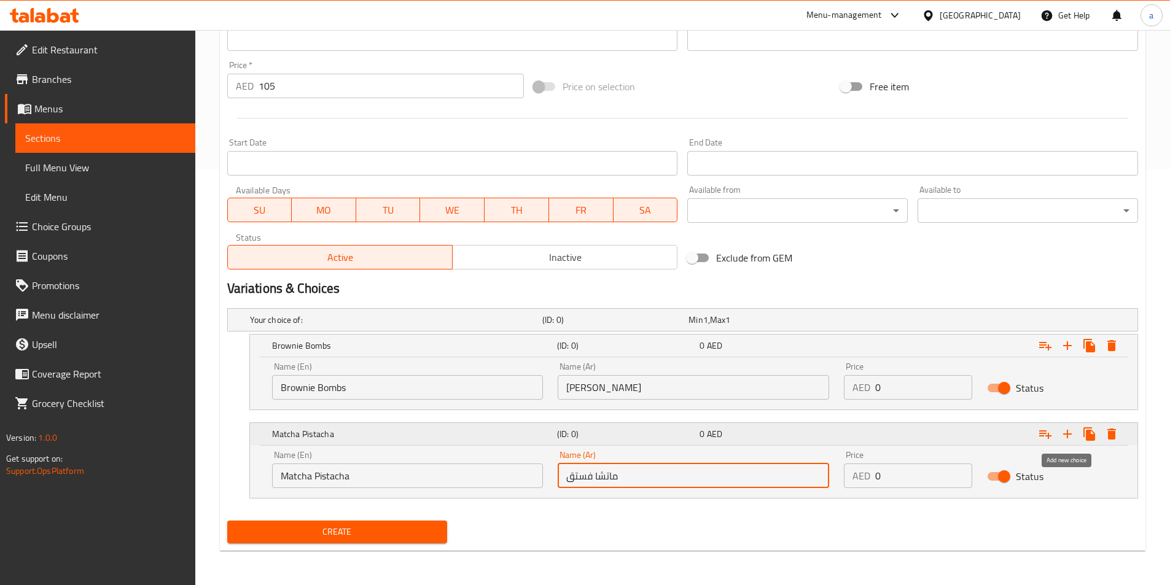
type input "ماتشا فستق"
click at [1068, 432] on icon "Expand" at bounding box center [1067, 434] width 9 height 9
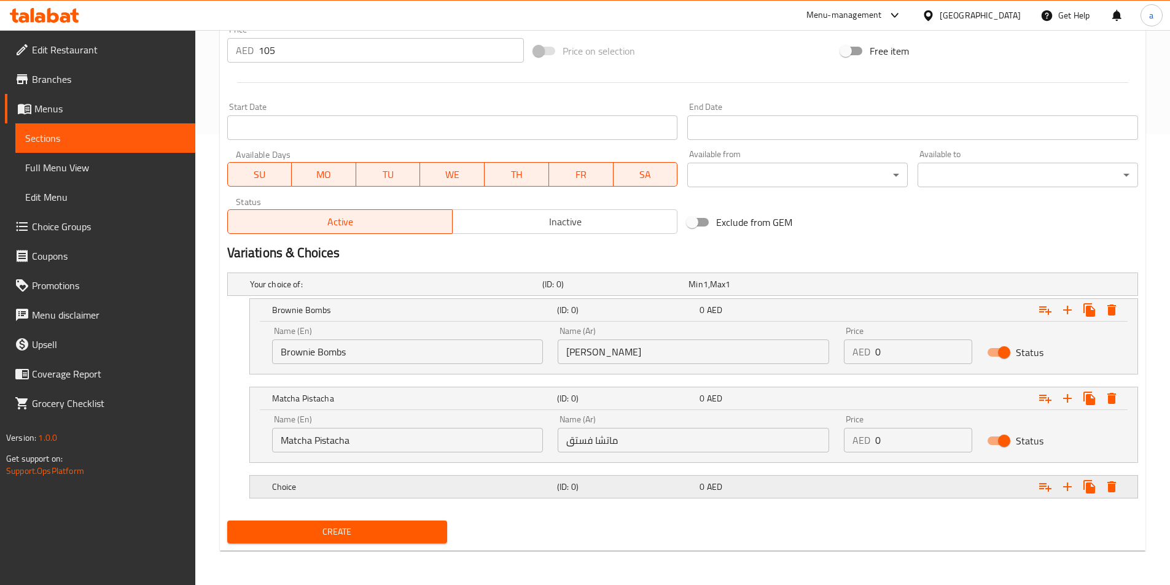
click at [343, 290] on h5 "Choice" at bounding box center [393, 284] width 287 height 12
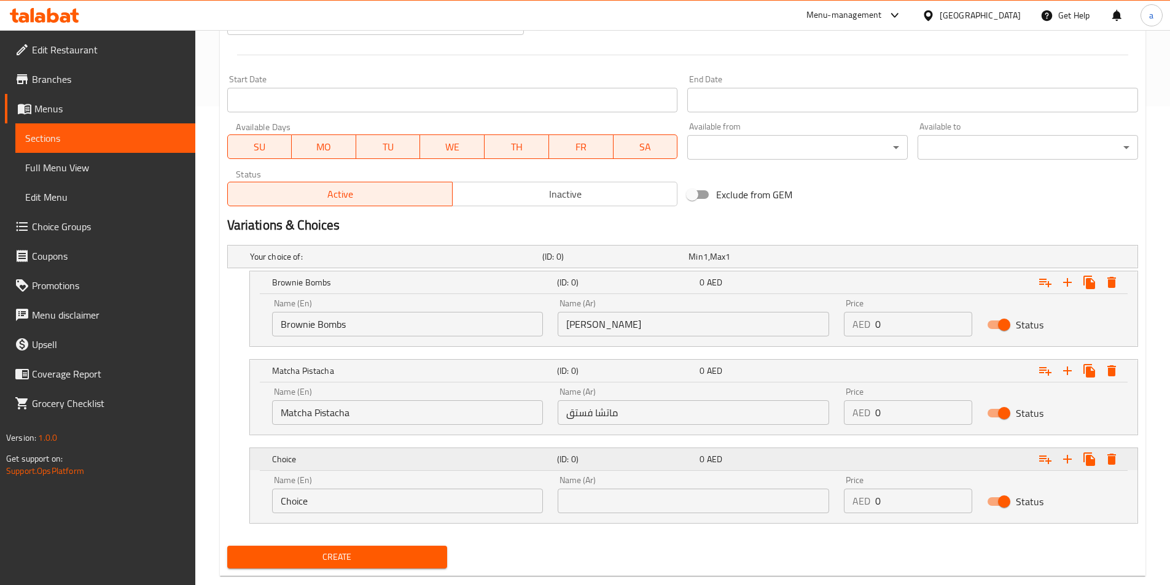
scroll to position [504, 0]
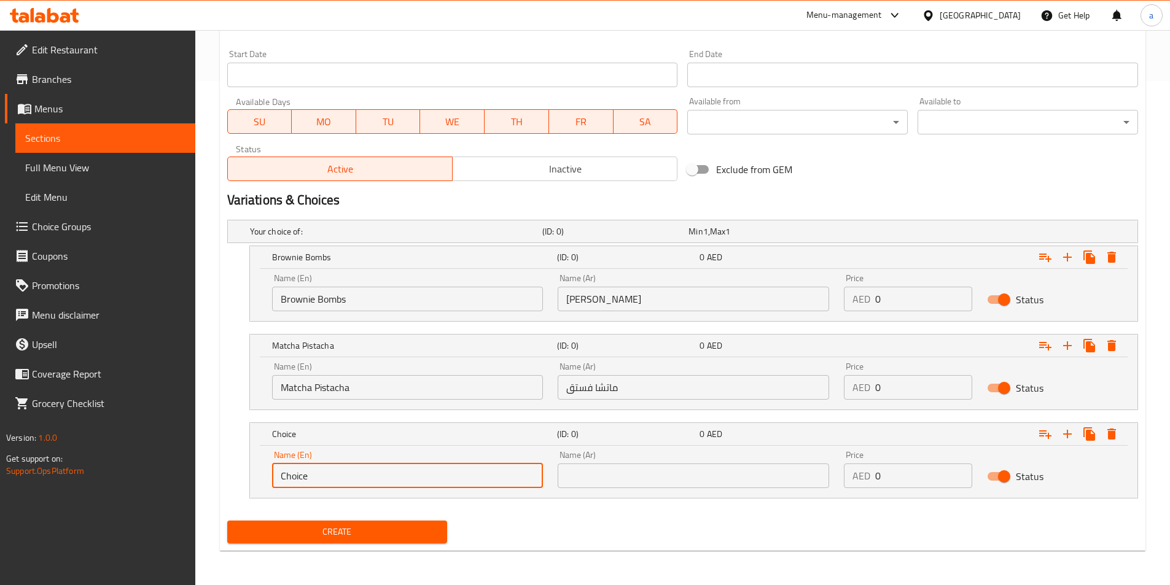
click at [388, 469] on input "Choice" at bounding box center [407, 476] width 271 height 25
paste input "SavorHalawa"
click at [306, 478] on input "SavorHalawa" at bounding box center [407, 476] width 271 height 25
type input "Savor Halawa"
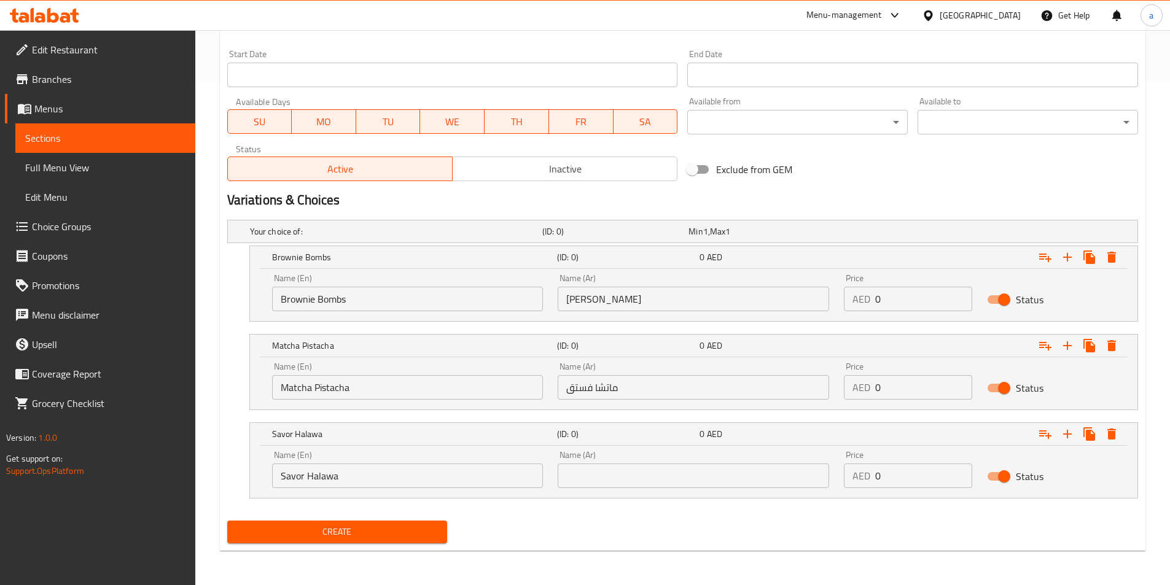
click at [700, 470] on input "text" at bounding box center [693, 476] width 271 height 25
paste input "سافور حلاوة"
type input "سافور حلاوة"
click at [1074, 265] on icon "Expand" at bounding box center [1067, 257] width 15 height 15
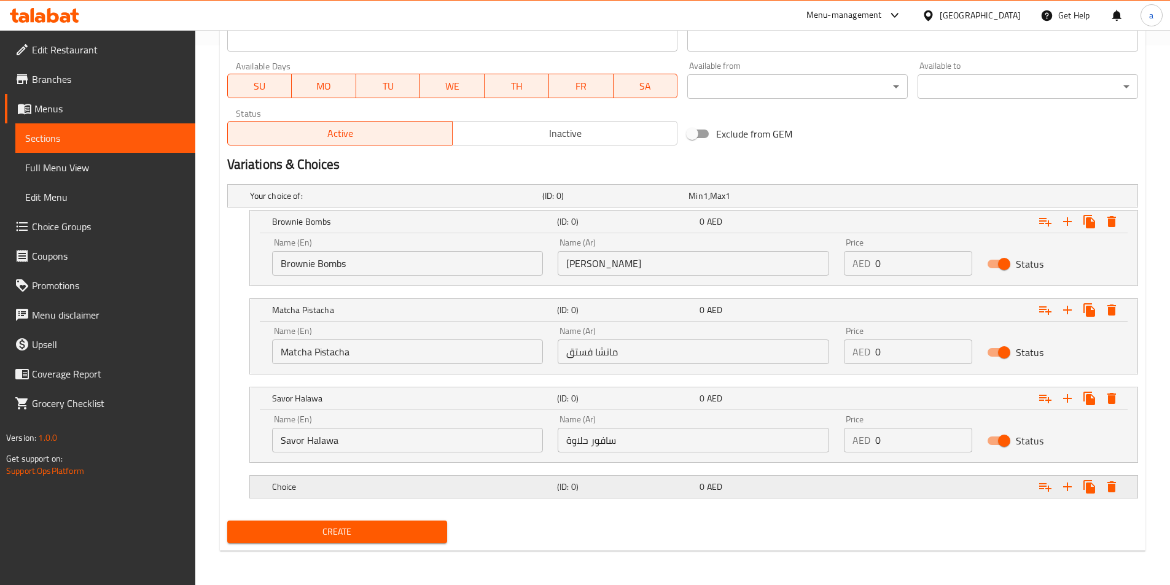
click at [319, 205] on div "Choice" at bounding box center [394, 195] width 292 height 17
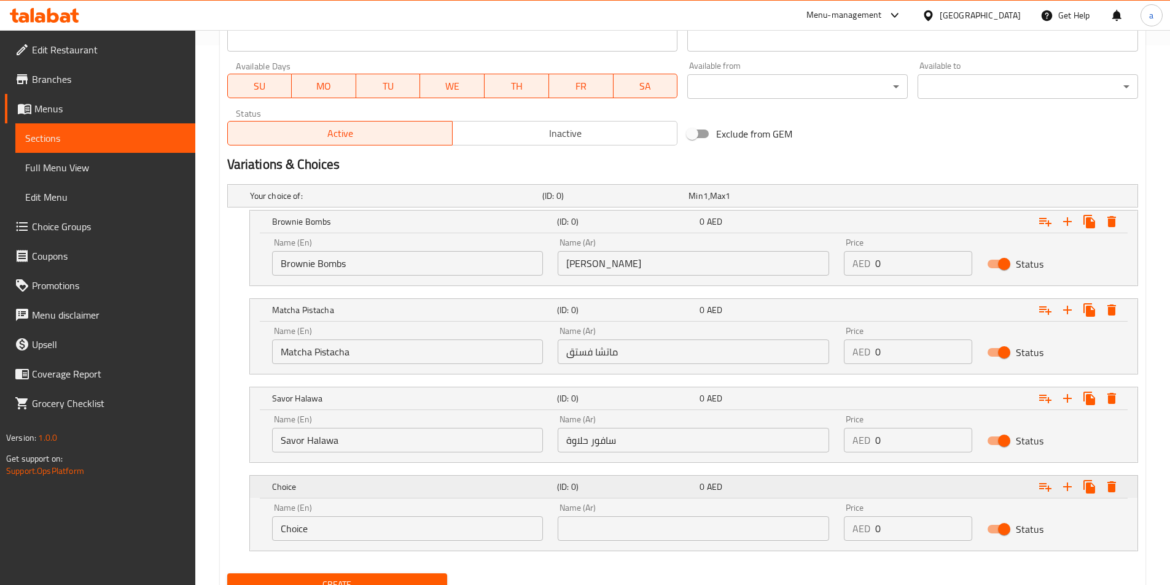
scroll to position [593, 0]
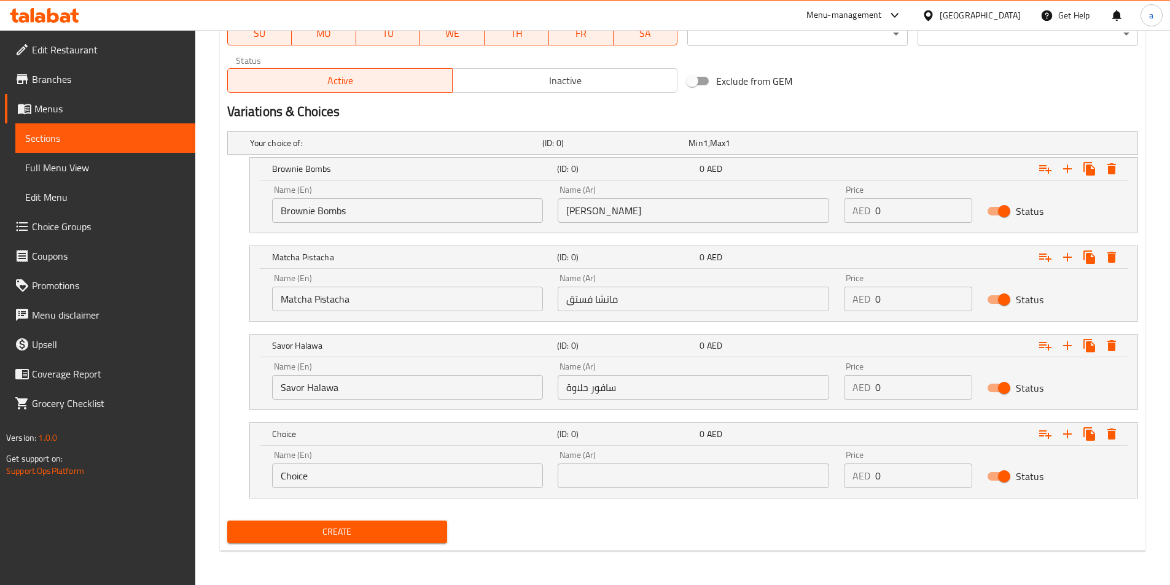
click at [386, 481] on input "Choice" at bounding box center [407, 476] width 271 height 25
paste input "OmegaPower"
click at [366, 483] on input "ChoiceOmegaPower" at bounding box center [407, 476] width 271 height 25
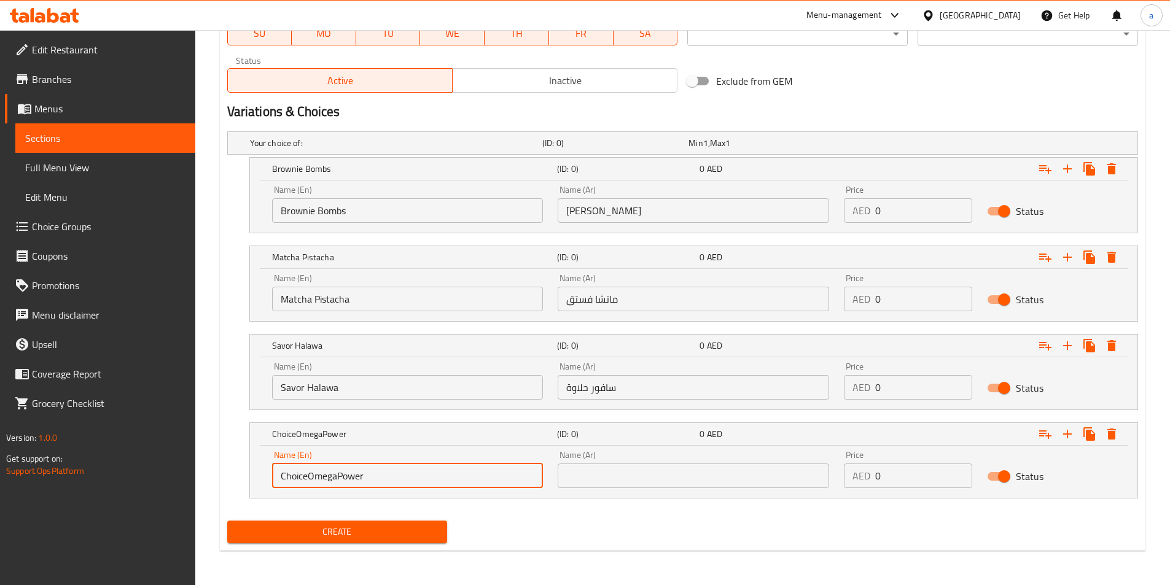
paste input "text"
click at [307, 478] on input "OmegaPower" at bounding box center [407, 476] width 271 height 25
click at [310, 478] on input "OmegaPower" at bounding box center [407, 476] width 271 height 25
type input "Omega Power"
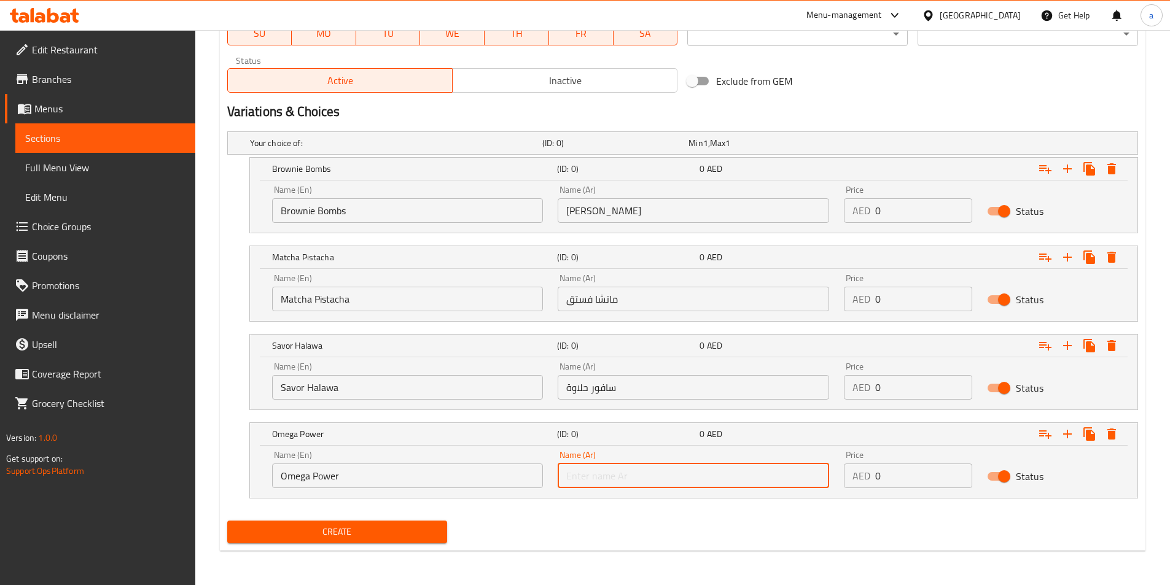
click at [608, 486] on input "text" at bounding box center [693, 476] width 271 height 25
click at [626, 484] on input "text" at bounding box center [693, 476] width 271 height 25
paste input "[PERSON_NAME]"
type input "[PERSON_NAME]"
click at [876, 532] on div "Create" at bounding box center [682, 532] width 921 height 33
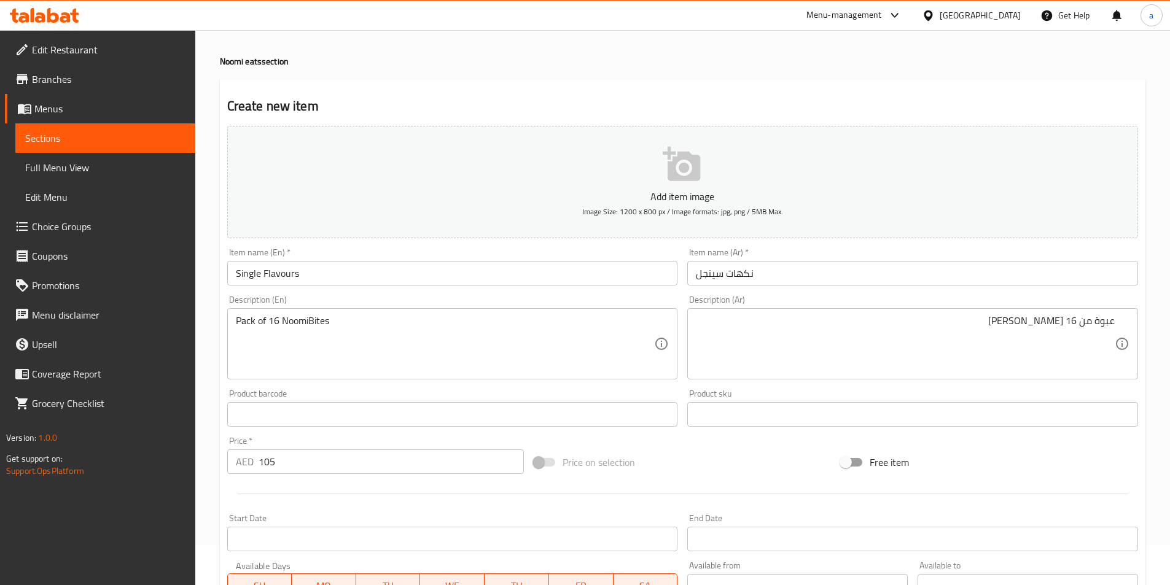
scroll to position [101, 0]
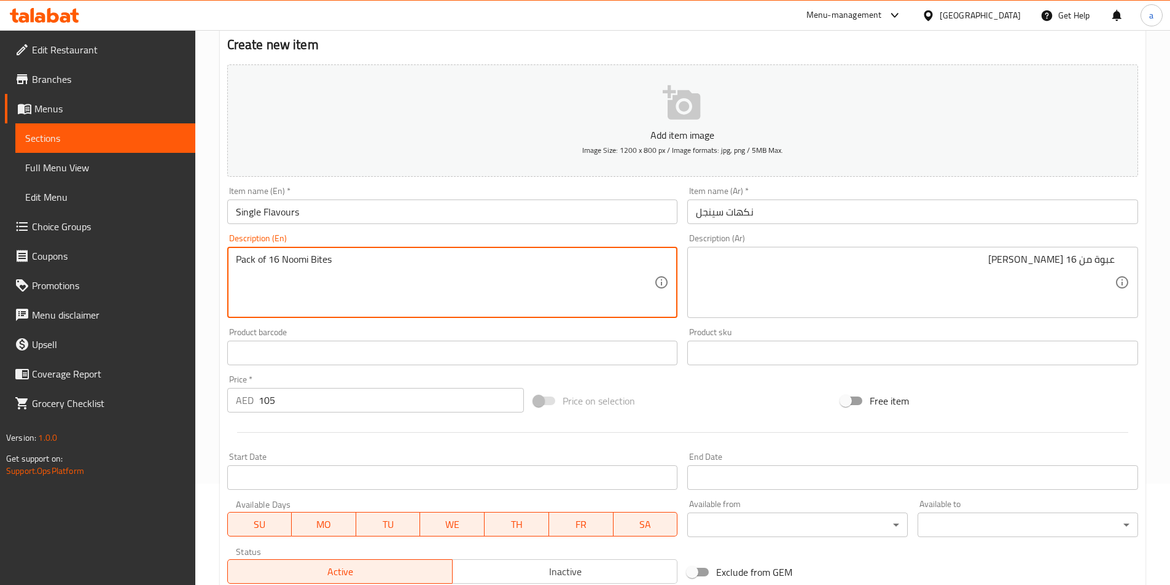
click at [313, 275] on textarea "Pack of 16 Noomi Bites" at bounding box center [445, 283] width 419 height 58
type textarea "Pack of 16 Noomi Bites"
click at [358, 335] on div "Product barcode Product barcode" at bounding box center [452, 346] width 451 height 37
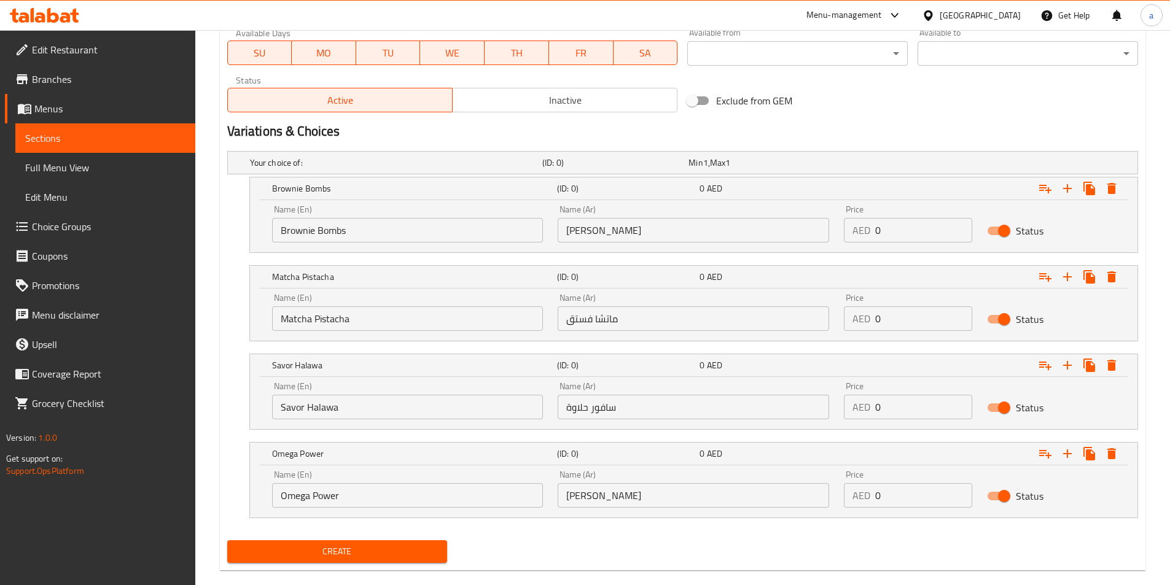
scroll to position [593, 0]
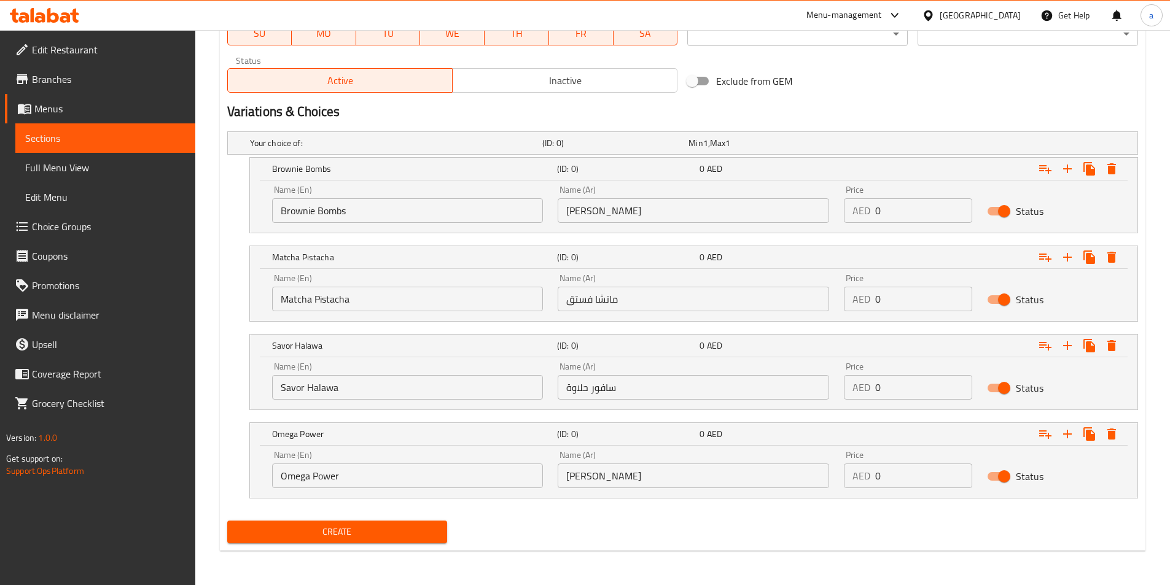
click at [338, 540] on button "Create" at bounding box center [337, 532] width 220 height 23
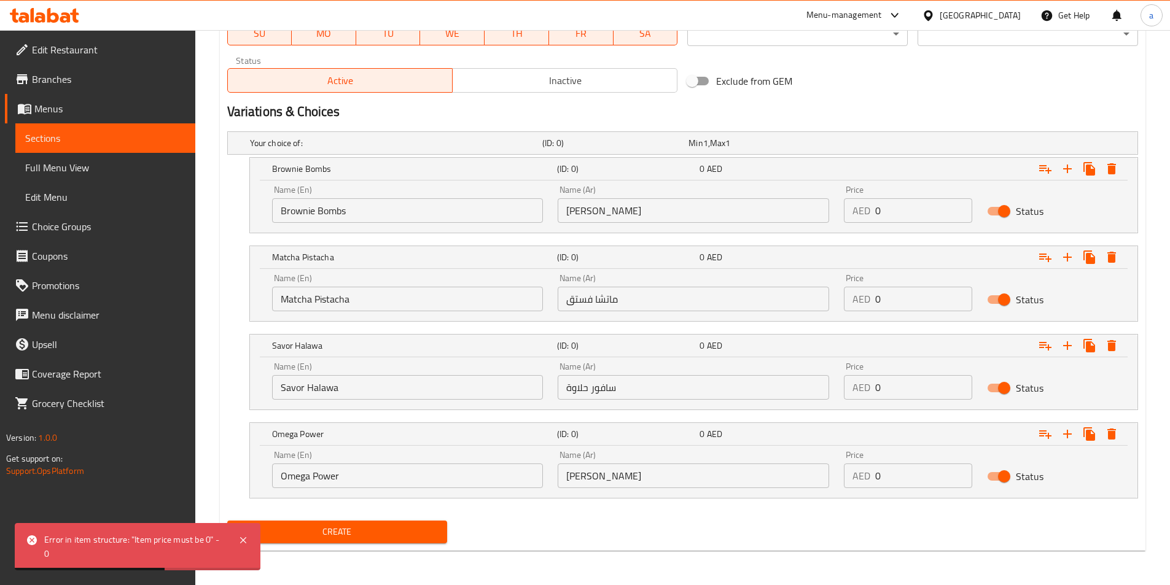
click at [90, 222] on span "Choice Groups" at bounding box center [109, 226] width 154 height 15
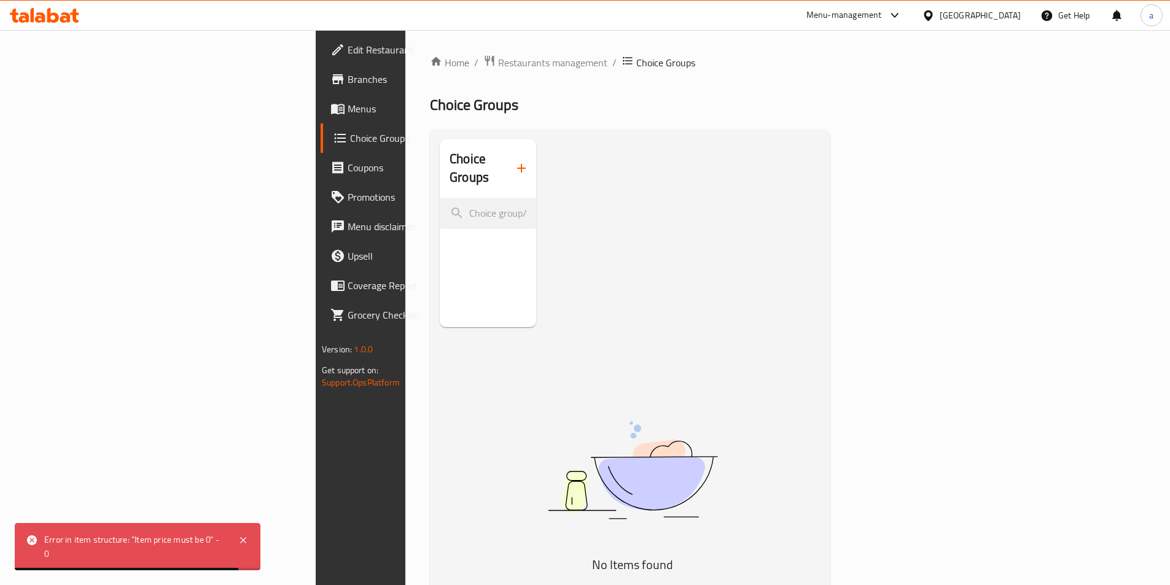
click at [507, 166] on button "button" at bounding box center [521, 168] width 29 height 29
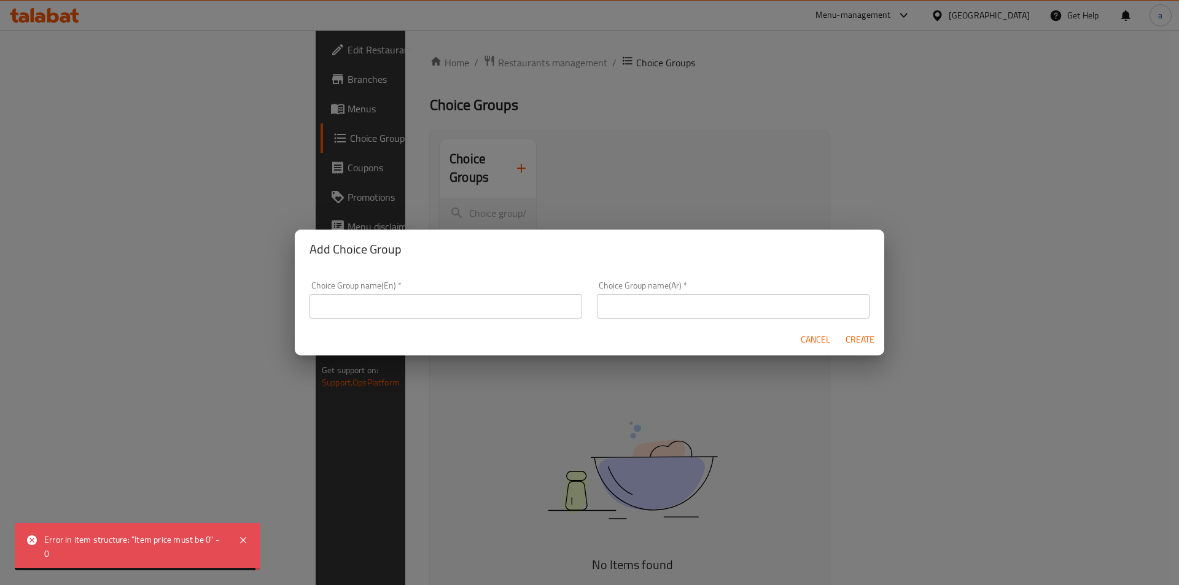
click at [370, 305] on input "text" at bounding box center [446, 306] width 273 height 25
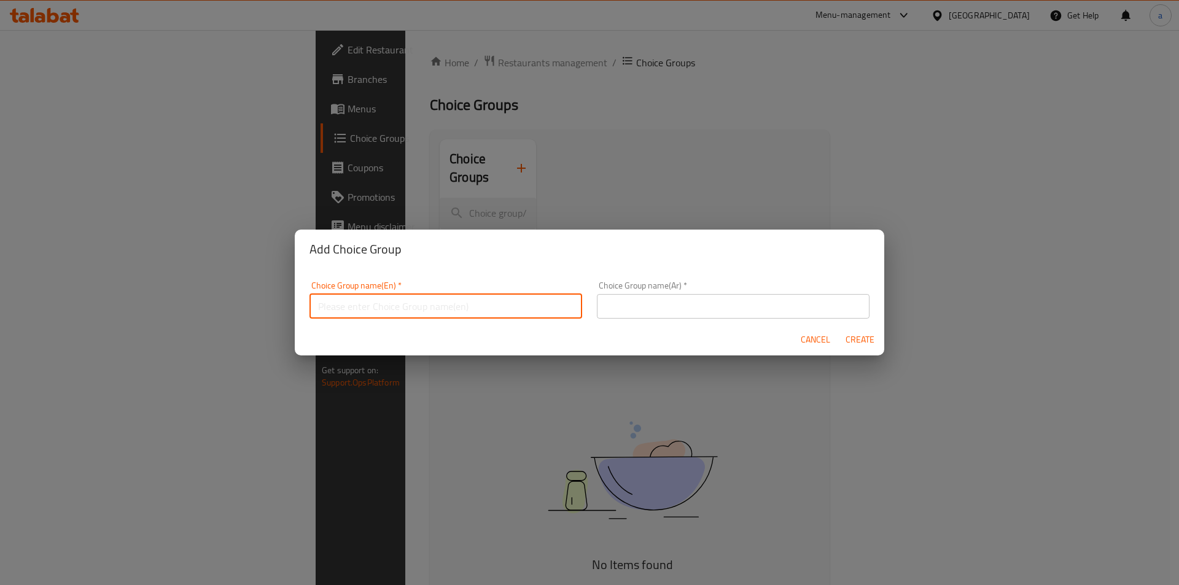
type input "your choice of :"
click at [590, 305] on div "Choice Group name(Ar)   * Choice Group name(Ar) *" at bounding box center [733, 300] width 287 height 52
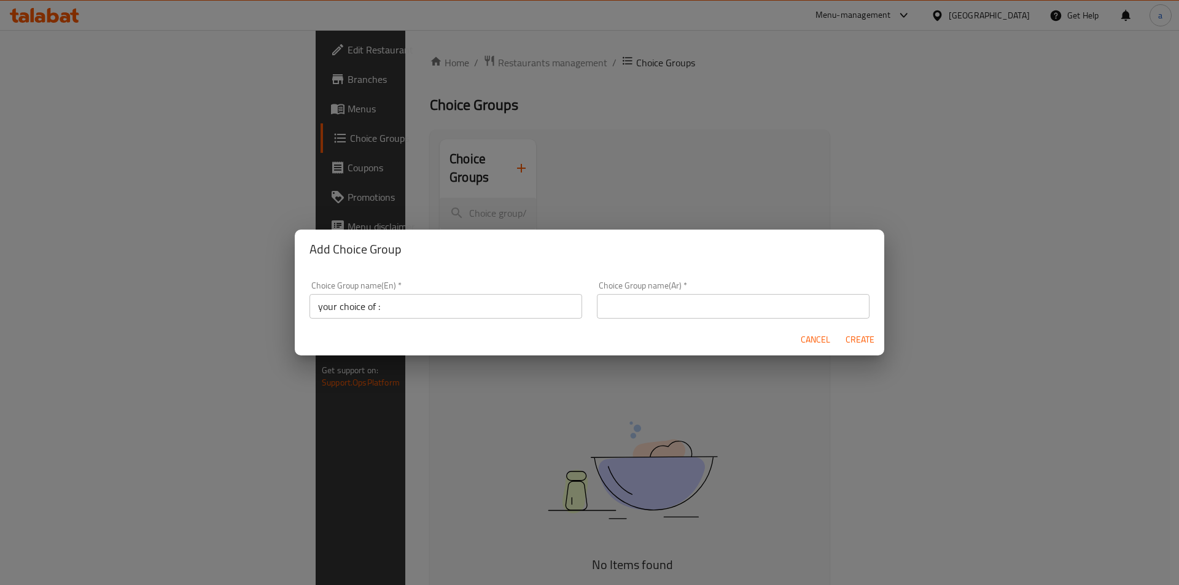
click at [655, 308] on input "text" at bounding box center [733, 306] width 273 height 25
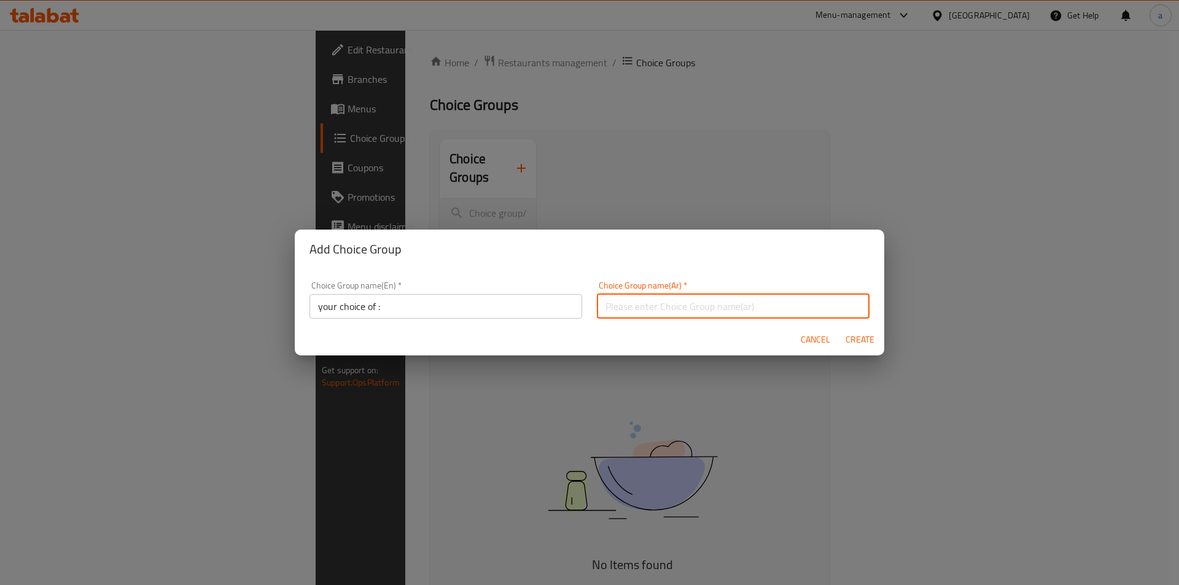
type input "إختيارك من :"
click at [844, 341] on button "Create" at bounding box center [859, 340] width 39 height 23
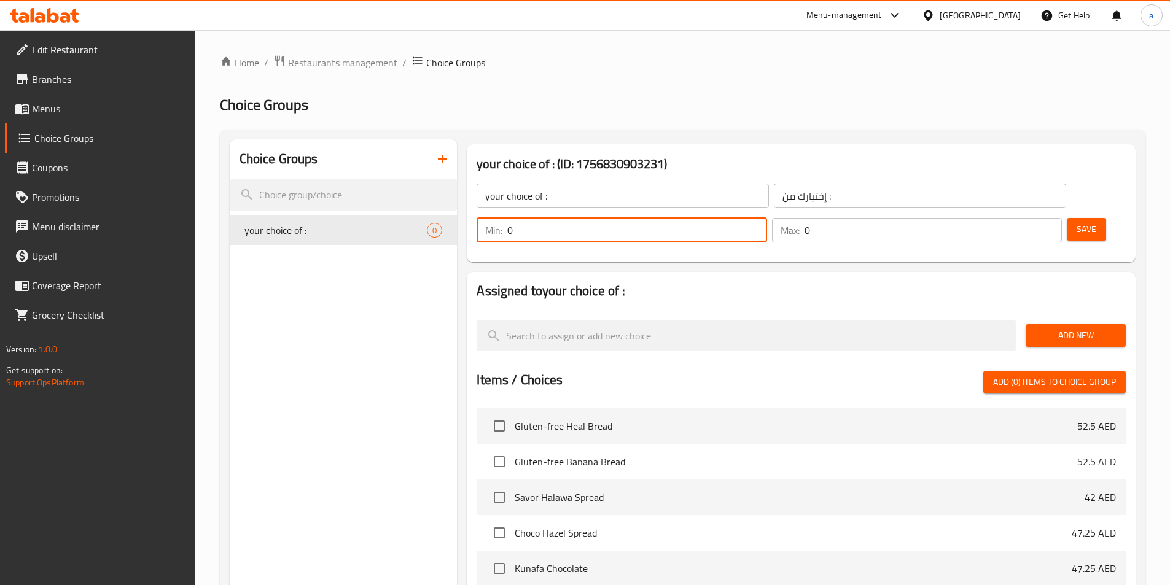
click at [766, 218] on input "0" at bounding box center [636, 230] width 259 height 25
type input "1"
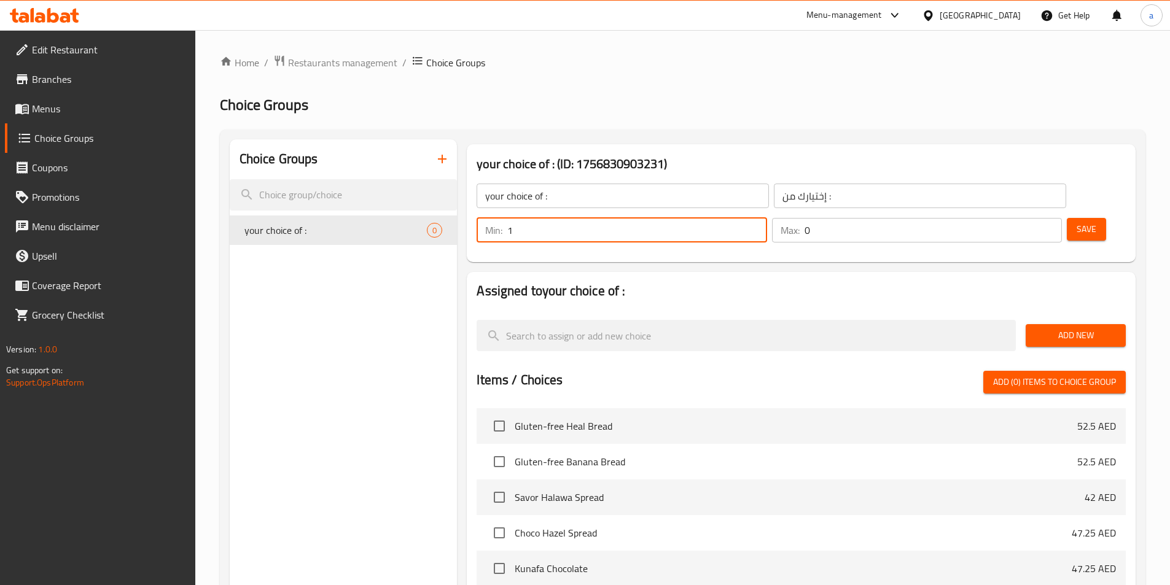
click at [1015, 218] on input "0" at bounding box center [933, 230] width 257 height 25
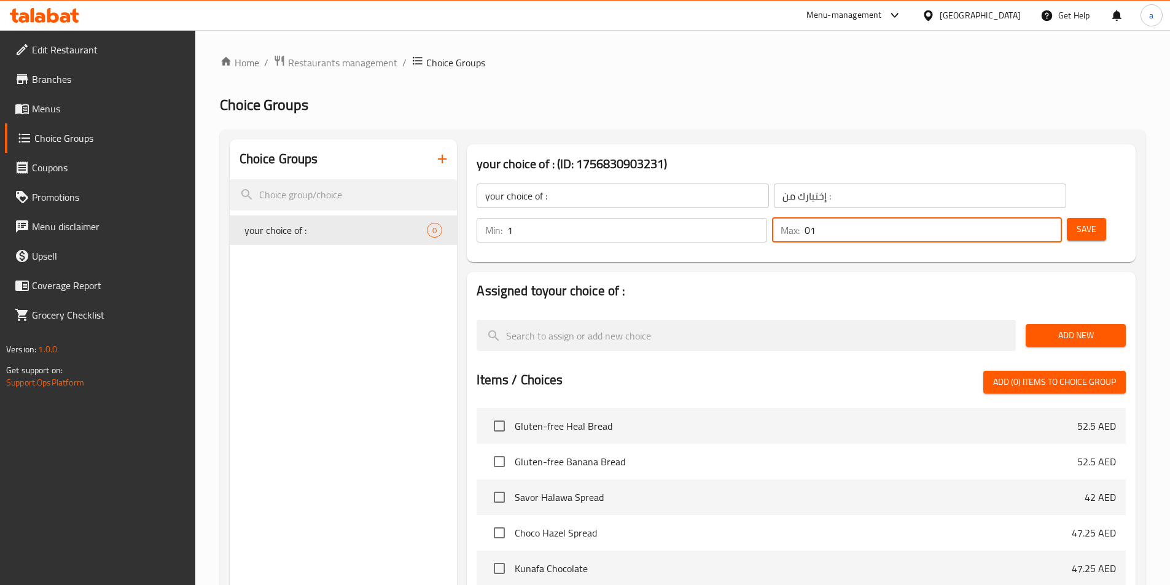
click at [1015, 218] on input "01" at bounding box center [933, 230] width 257 height 25
type input "1"
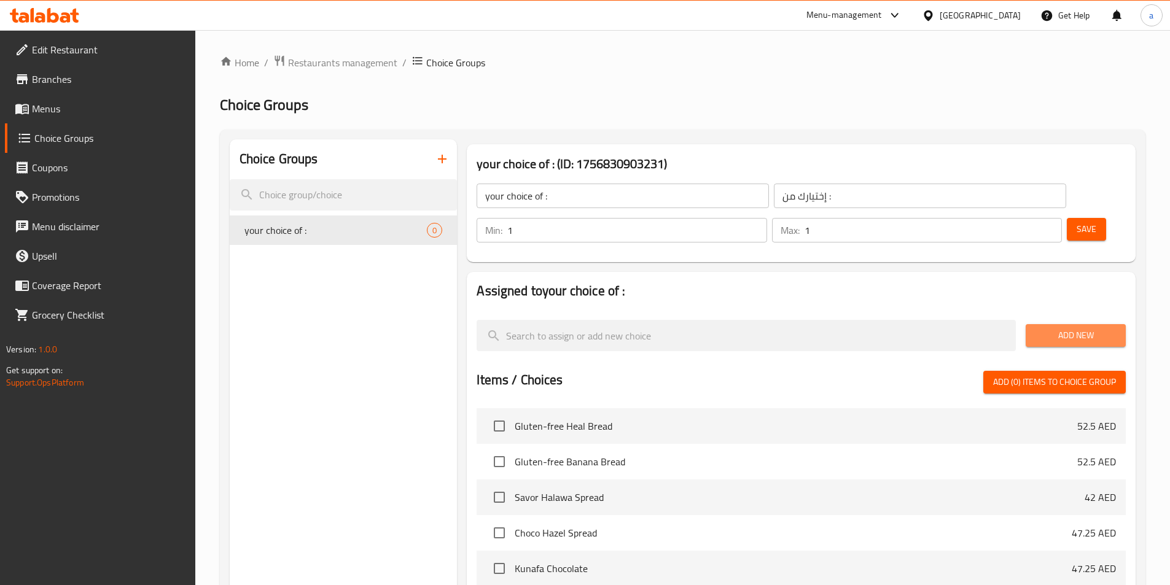
click at [1045, 328] on span "Add New" at bounding box center [1075, 335] width 80 height 15
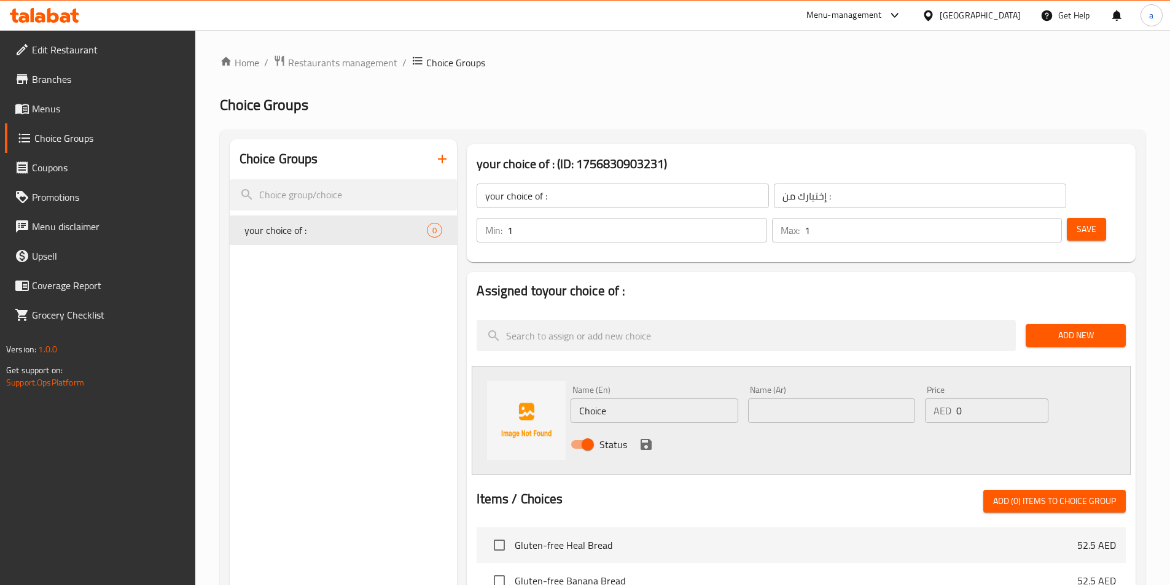
click at [610, 399] on input "Choice" at bounding box center [654, 411] width 167 height 25
paste input "BrownieBombs"
click at [613, 399] on input "BrownieBombs" at bounding box center [654, 411] width 167 height 25
type input "Brownie Bombs"
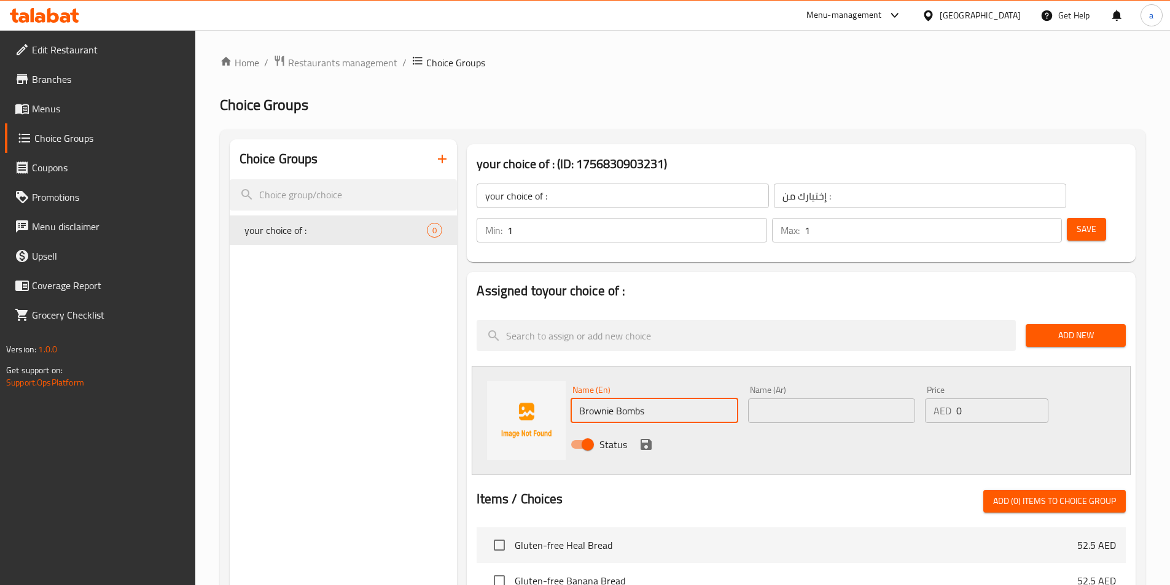
click at [752, 399] on input "text" at bounding box center [831, 411] width 167 height 25
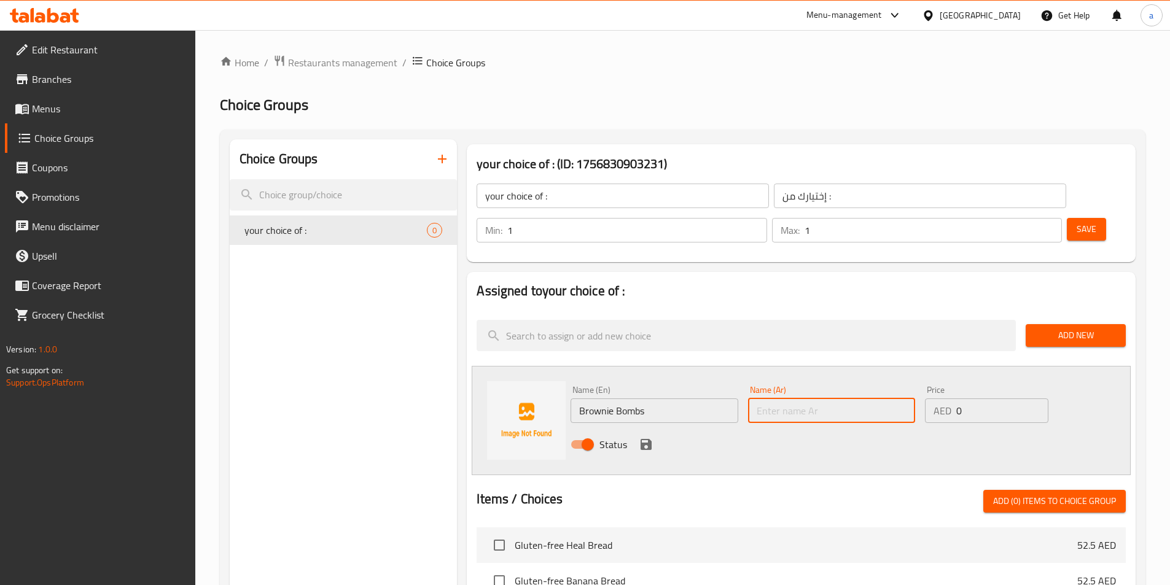
paste input "[PERSON_NAME]"
type input "[PERSON_NAME]"
click at [648, 437] on icon "save" at bounding box center [646, 444] width 15 height 15
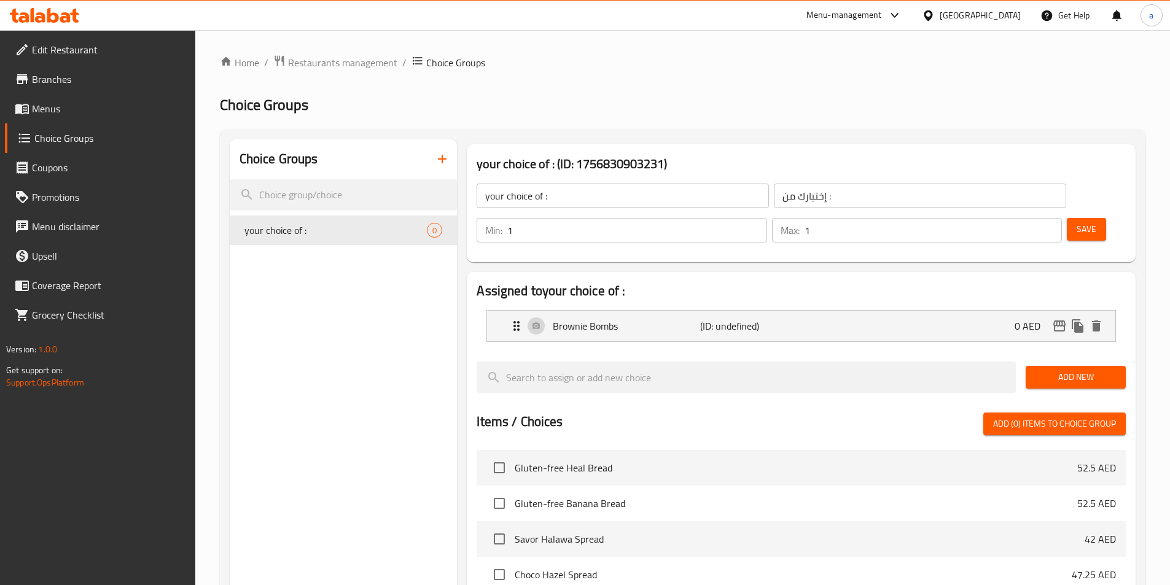
click at [1063, 370] on span "Add New" at bounding box center [1075, 377] width 80 height 15
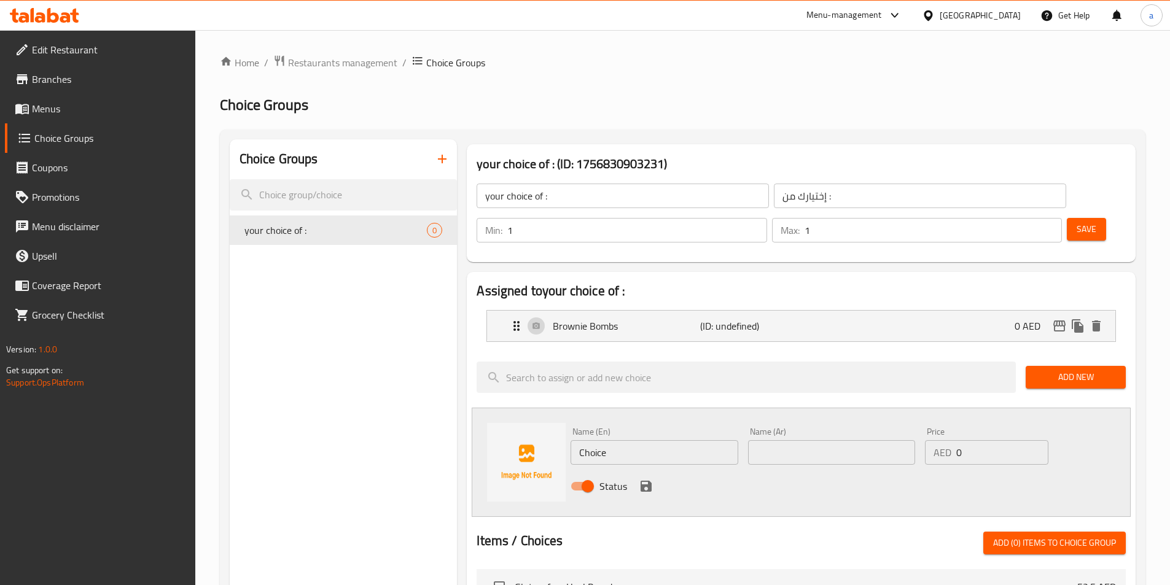
click at [615, 440] on input "Choice" at bounding box center [654, 452] width 167 height 25
paste input "MatchaPistacha"
click at [611, 440] on input "MatchaPistacha" at bounding box center [654, 452] width 167 height 25
type input "Matcha Pistacha"
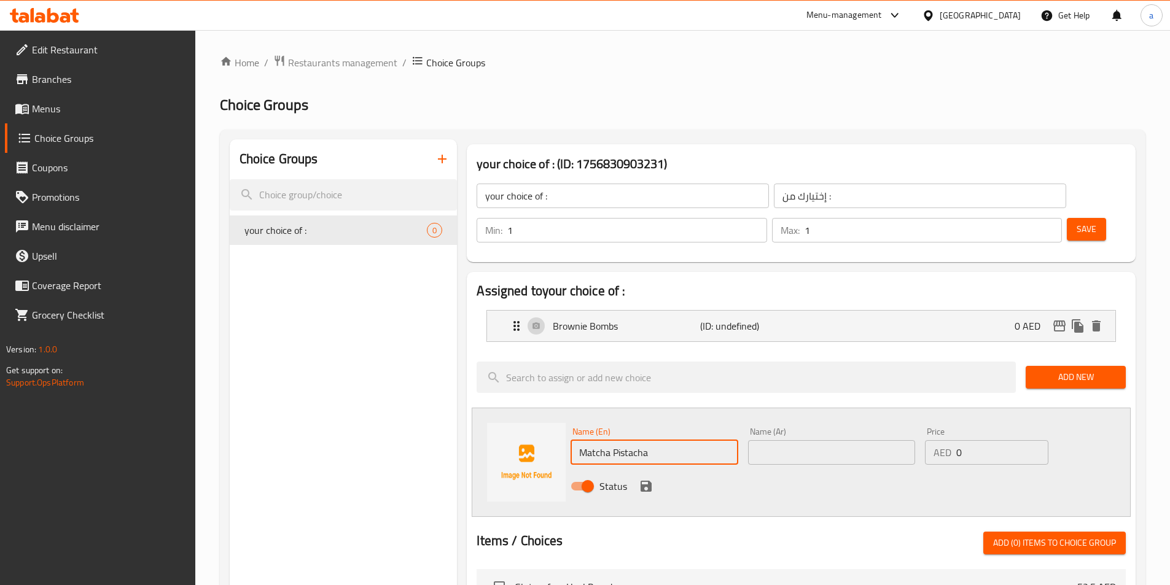
click at [771, 440] on input "text" at bounding box center [831, 452] width 167 height 25
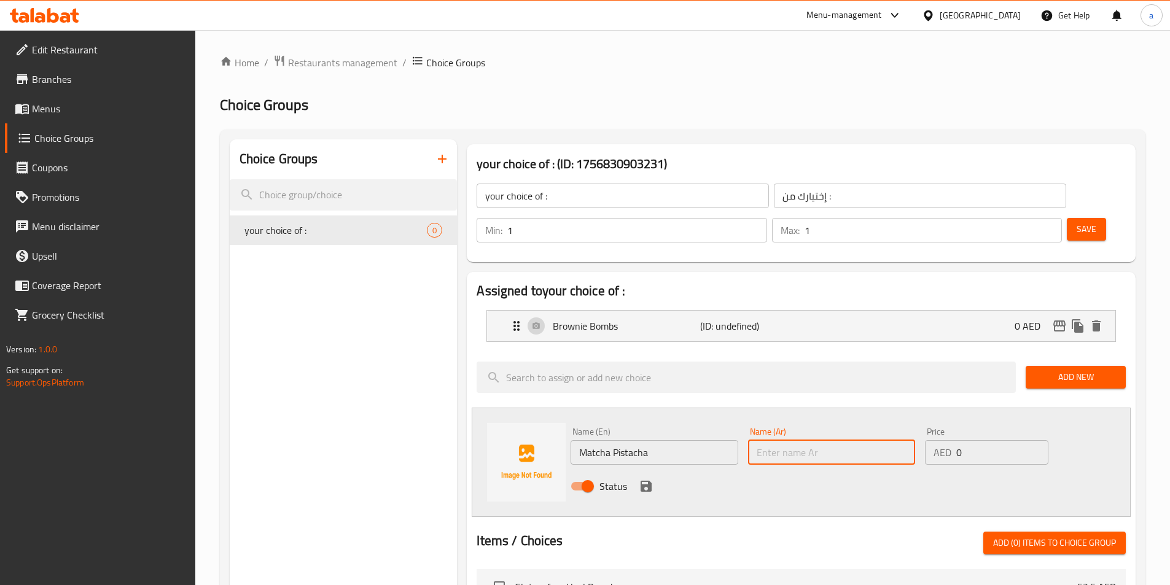
paste input "ماتشا فستق"
type input "ماتشا فستق"
click at [651, 481] on icon "save" at bounding box center [646, 486] width 11 height 11
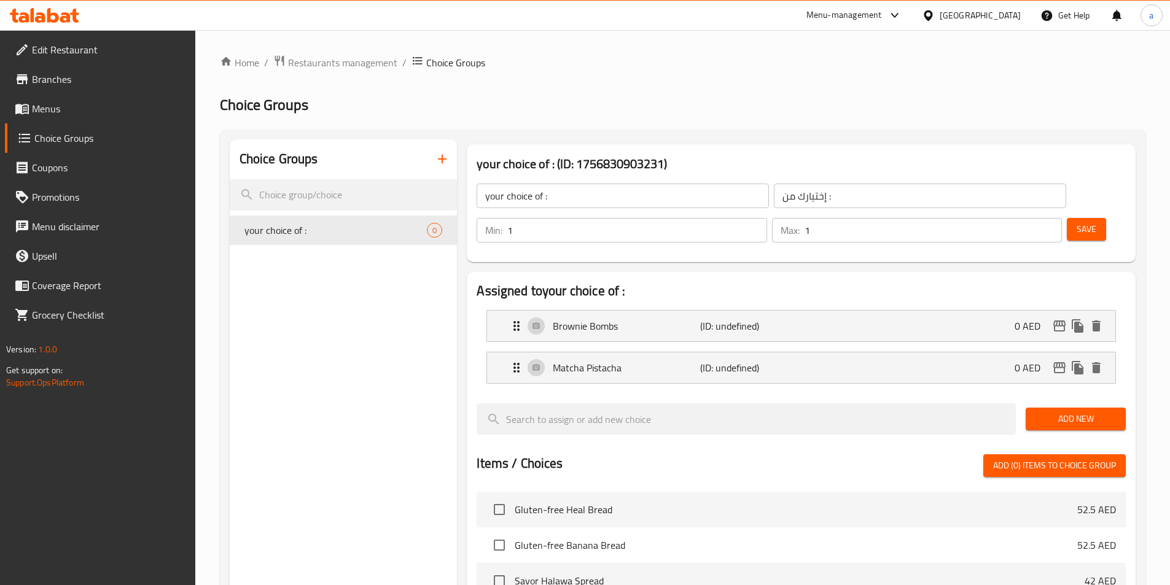
click at [1059, 411] on span "Add New" at bounding box center [1075, 418] width 80 height 15
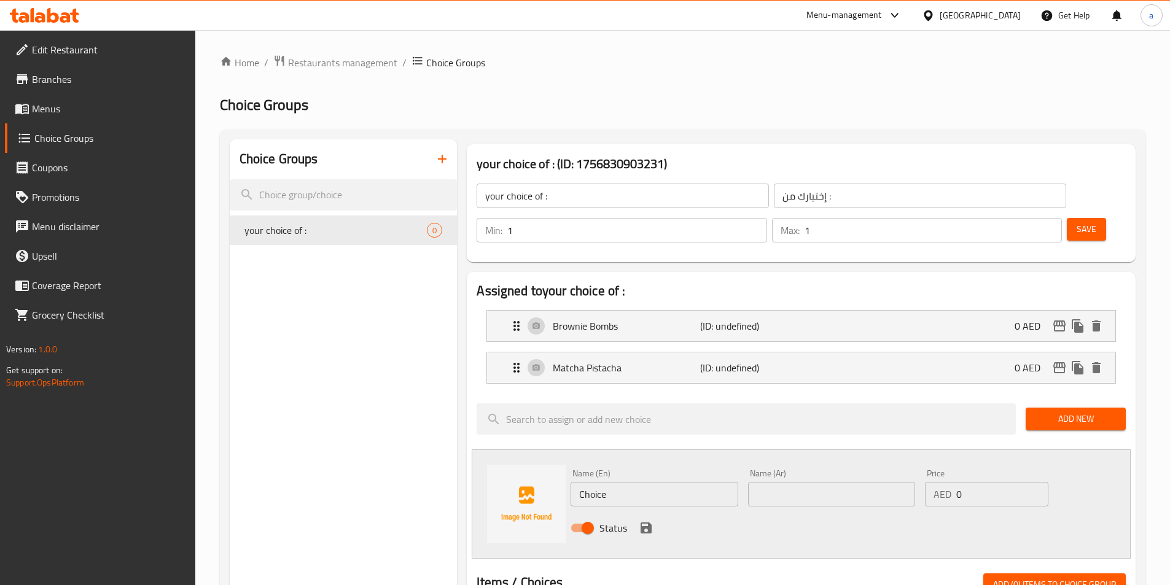
click at [634, 482] on input "Choice" at bounding box center [654, 494] width 167 height 25
paste input "SavorHalawa"
click at [602, 482] on input "SavorHalawa" at bounding box center [654, 494] width 167 height 25
type input "Savor Halawa"
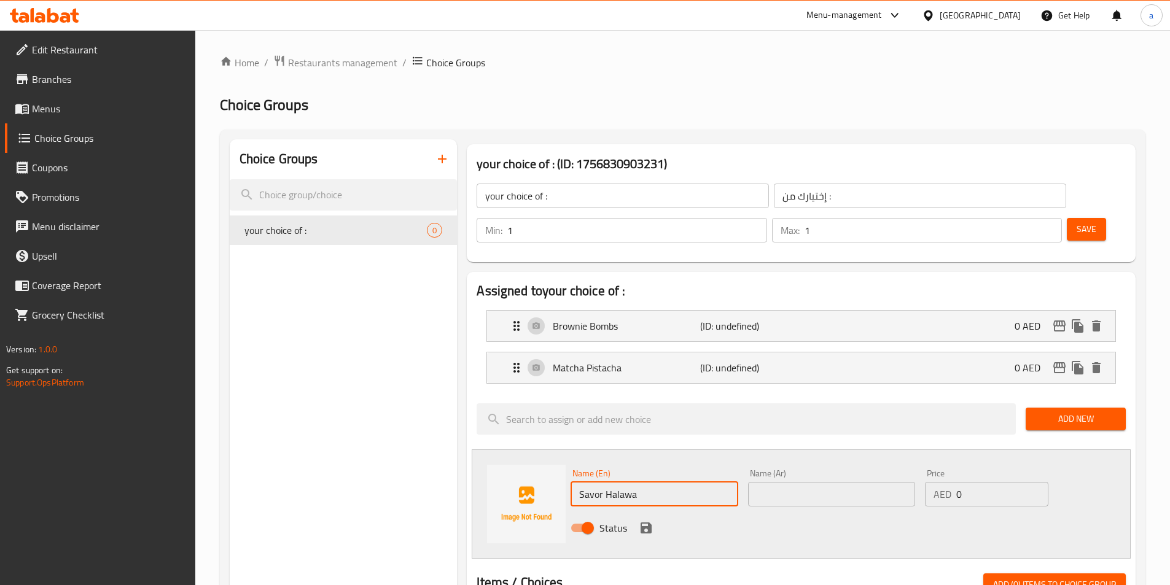
click at [764, 482] on input "text" at bounding box center [831, 494] width 167 height 25
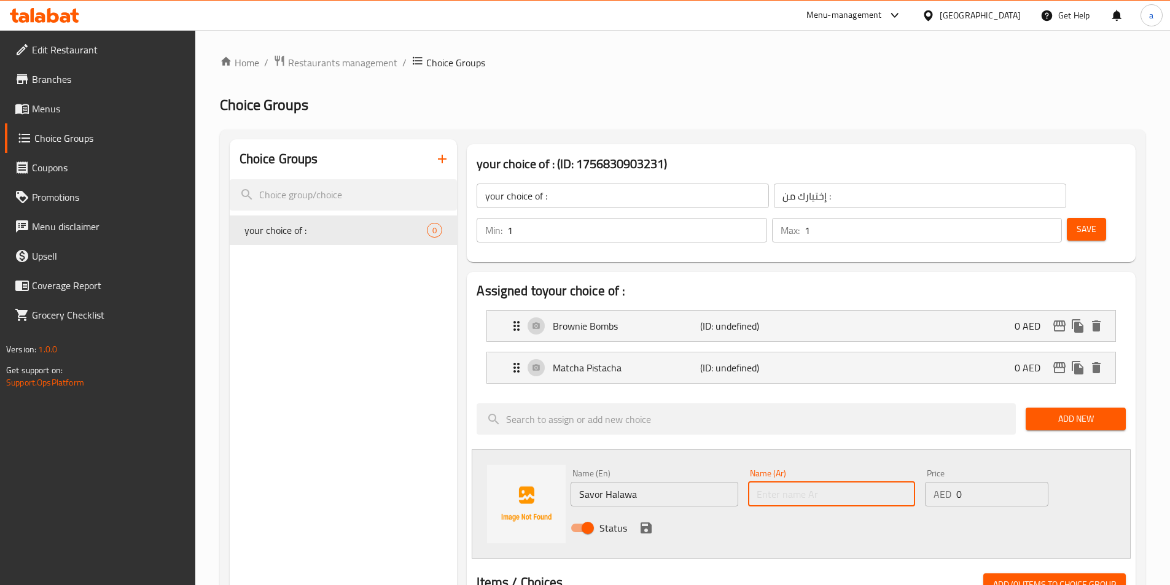
paste input "سافور حلاوة"
type input "سافور حلاوة"
click at [651, 521] on icon "save" at bounding box center [646, 528] width 15 height 15
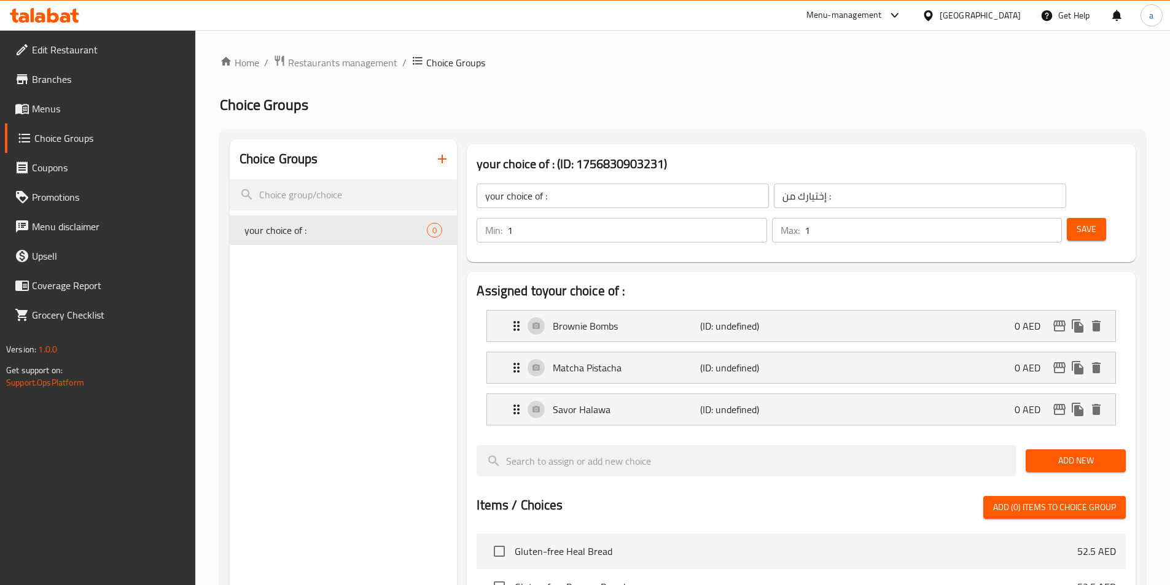
click at [1055, 453] on span "Add New" at bounding box center [1075, 460] width 80 height 15
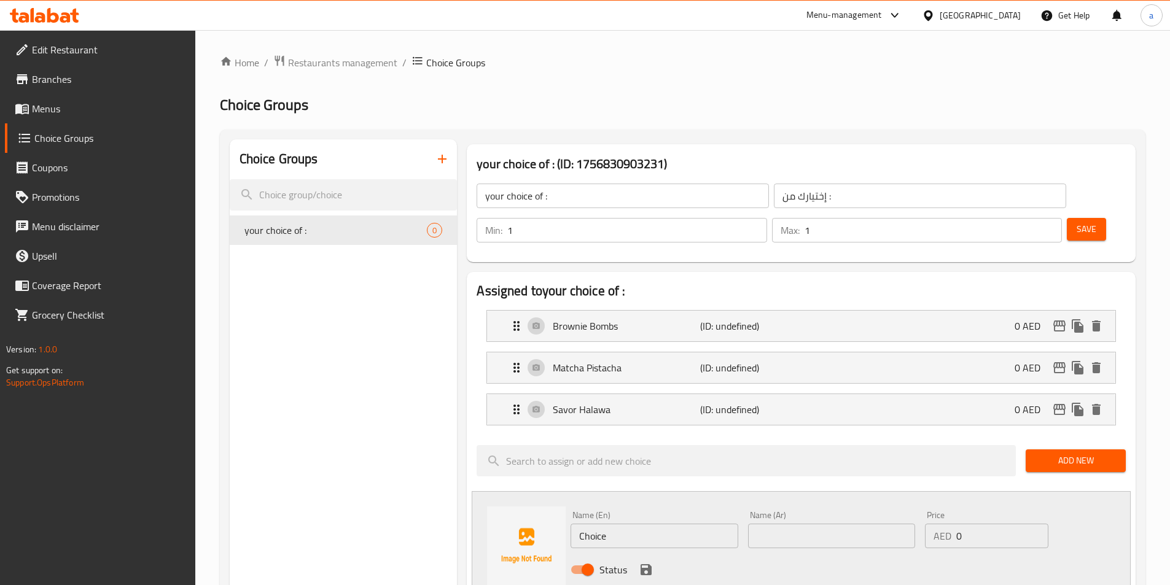
click at [642, 524] on input "Choice" at bounding box center [654, 536] width 167 height 25
paste input "OmegaPower"
click at [610, 524] on input "OmegaPower" at bounding box center [654, 536] width 167 height 25
type input "Omega Power"
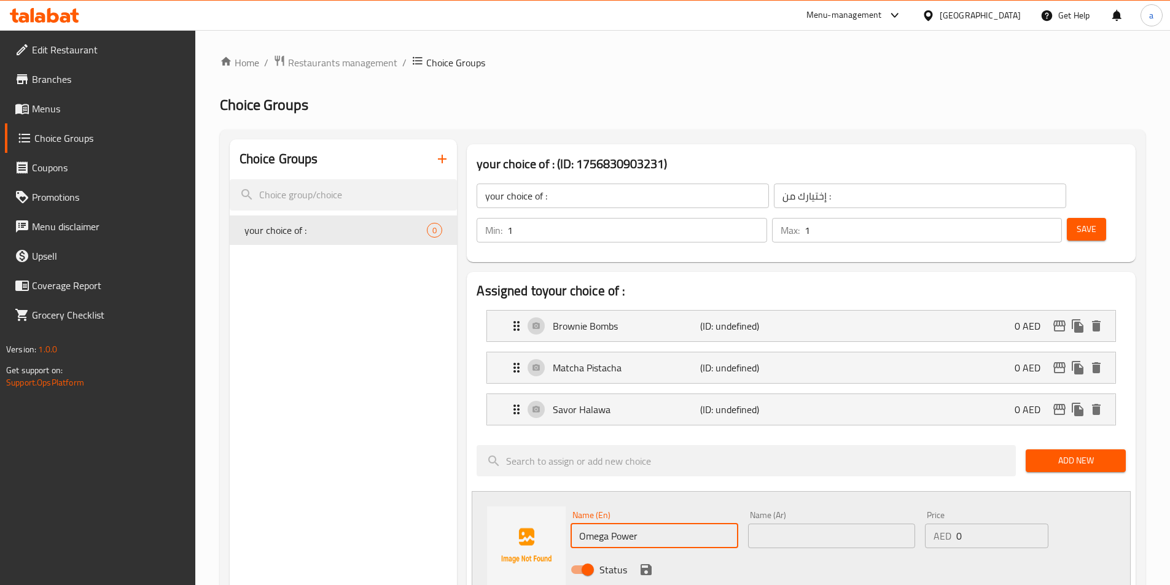
click at [771, 524] on input "text" at bounding box center [831, 536] width 167 height 25
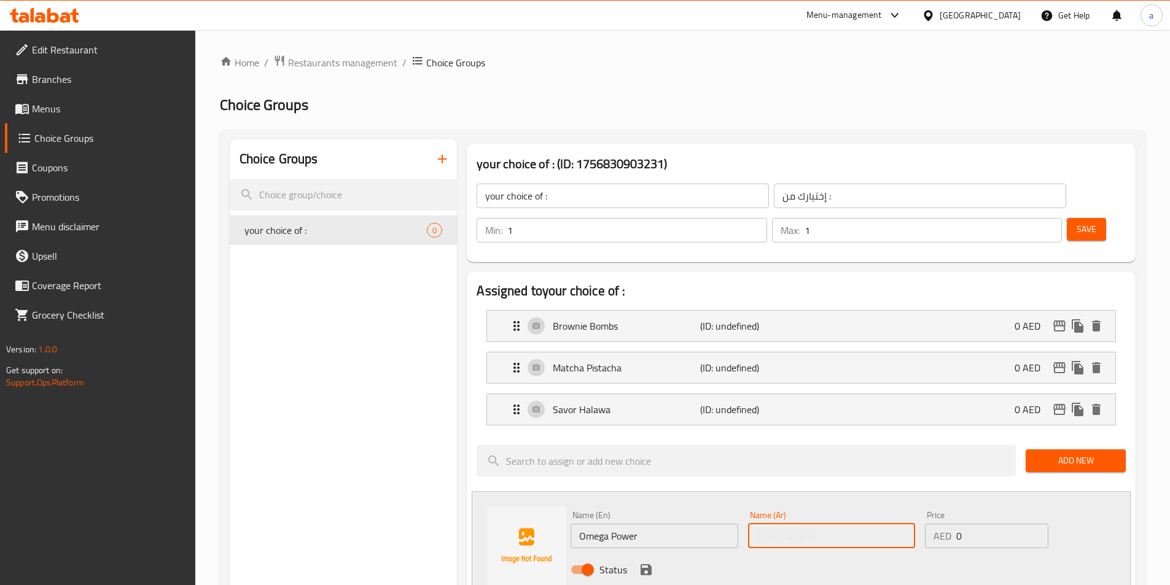
paste input "[PERSON_NAME]"
type input "[PERSON_NAME]"
click at [637, 561] on button "save" at bounding box center [646, 570] width 18 height 18
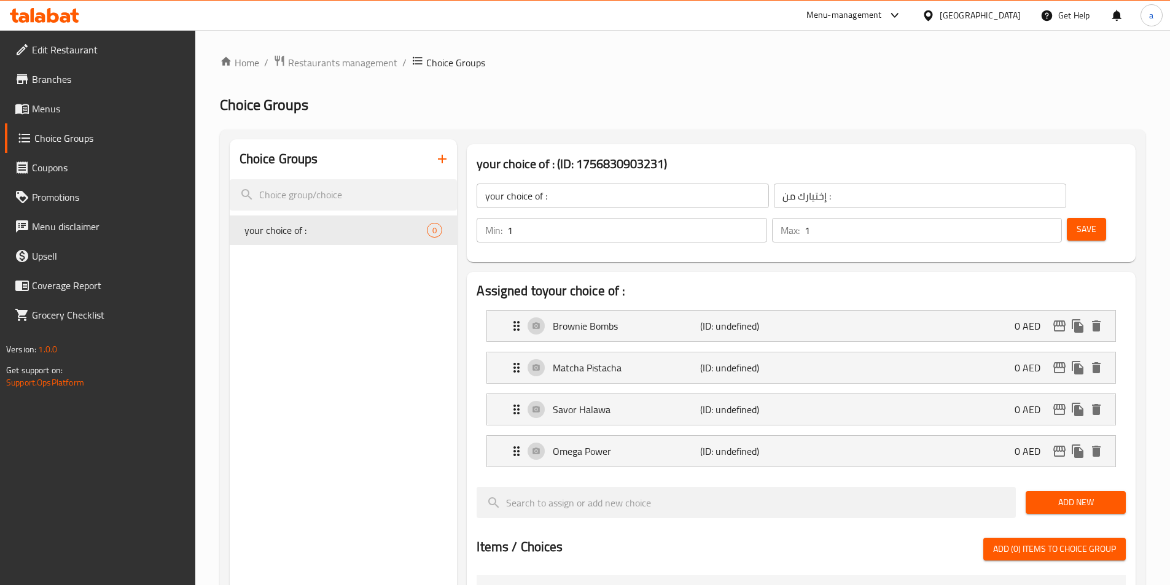
click at [1067, 218] on button "Save" at bounding box center [1086, 229] width 39 height 23
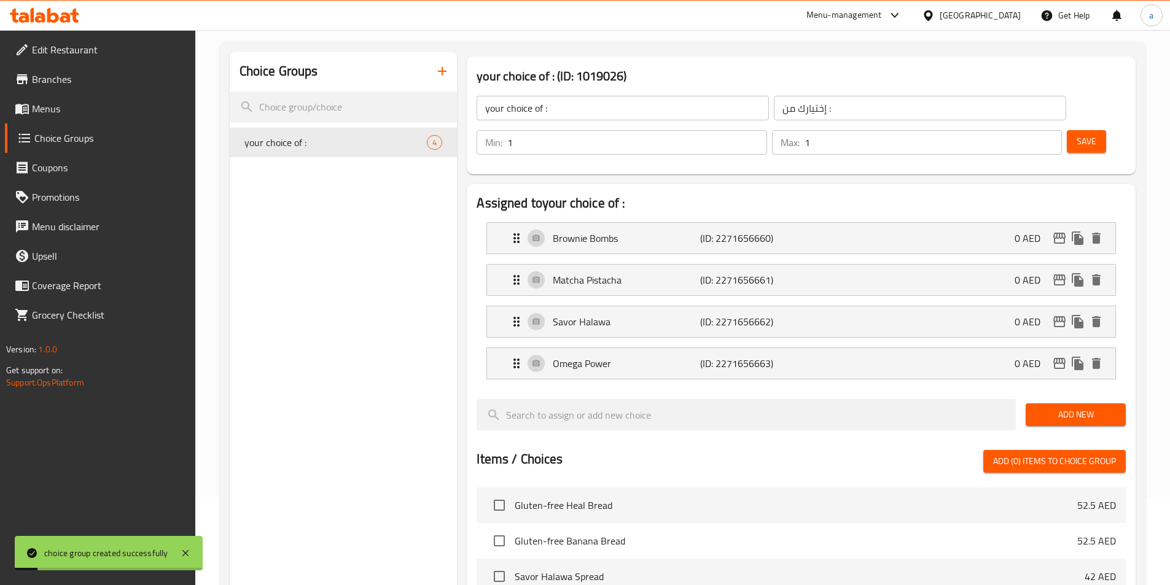
scroll to position [437, 0]
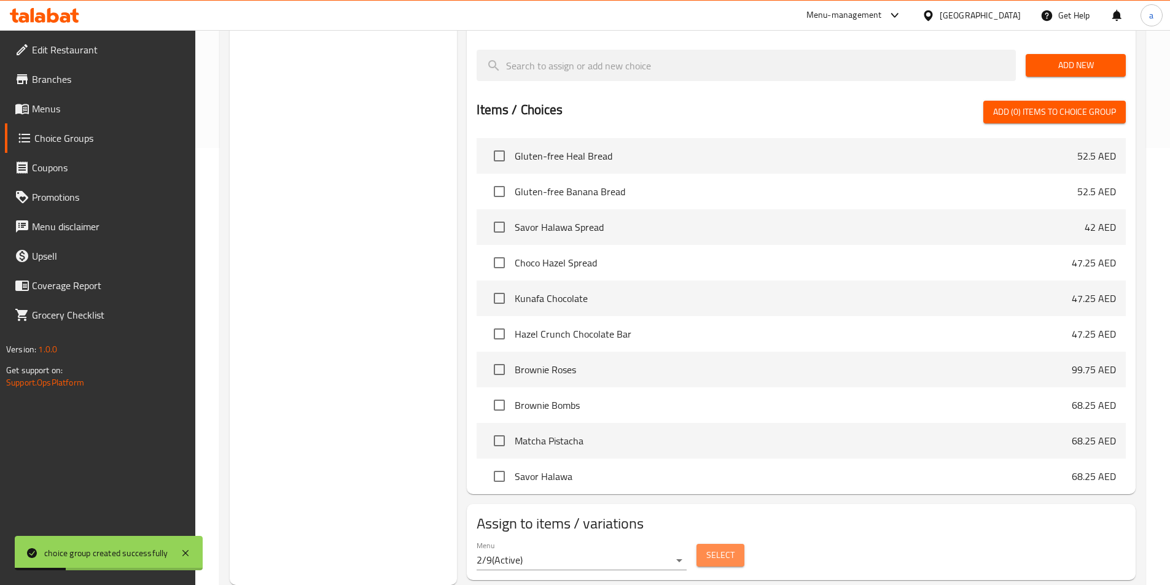
click at [738, 544] on button "Select" at bounding box center [720, 555] width 48 height 23
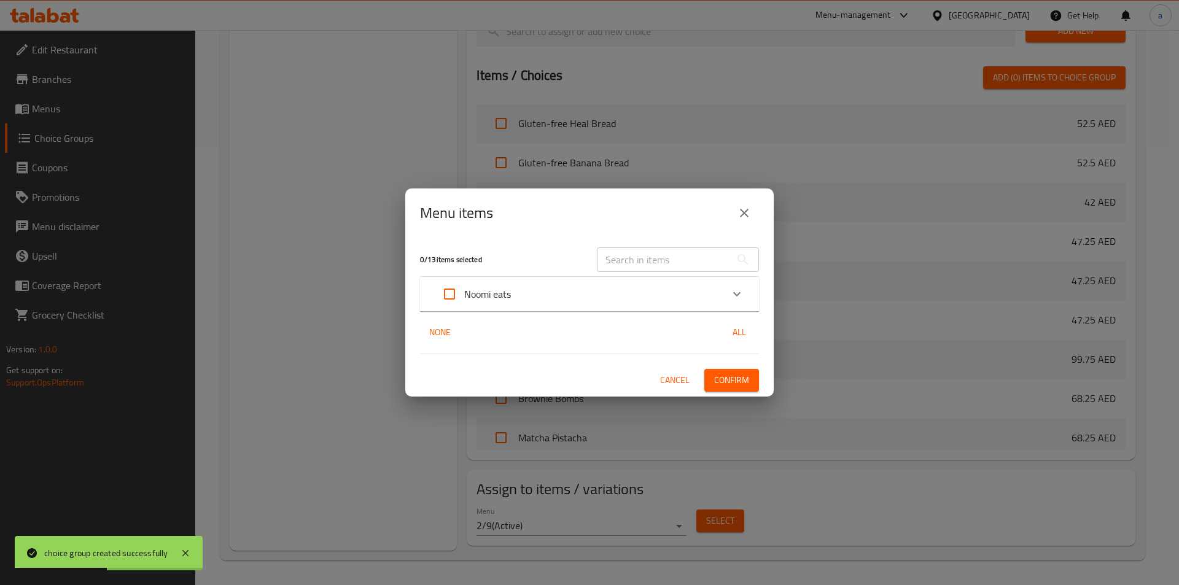
click at [687, 375] on span "Cancel" at bounding box center [674, 380] width 29 height 15
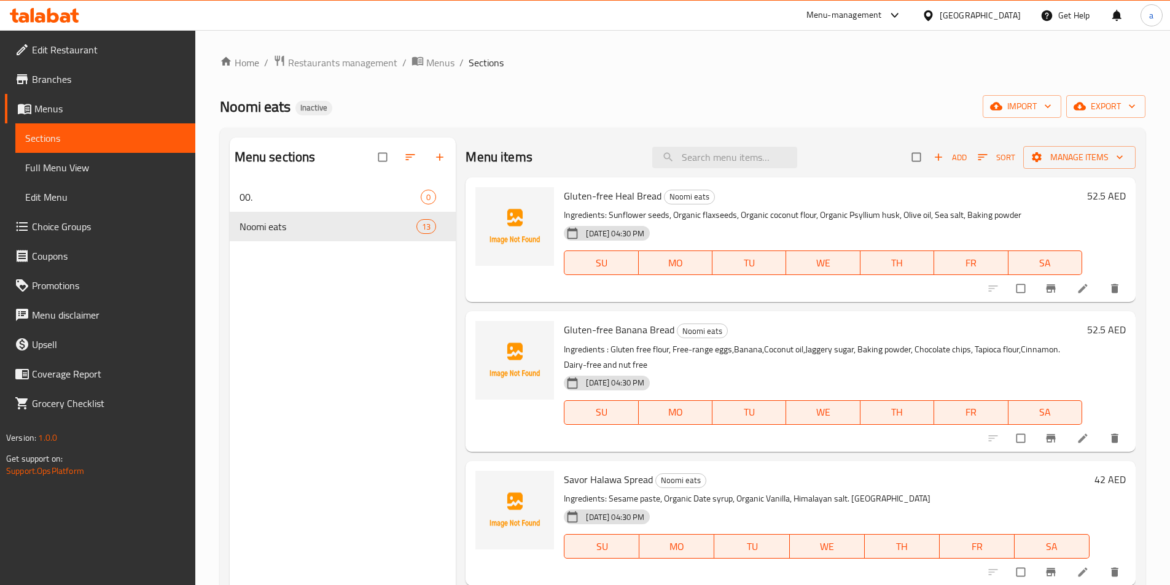
click at [362, 234] on div "Noomi eats 13" at bounding box center [343, 226] width 227 height 29
click at [934, 164] on span "Add" at bounding box center [950, 157] width 33 height 14
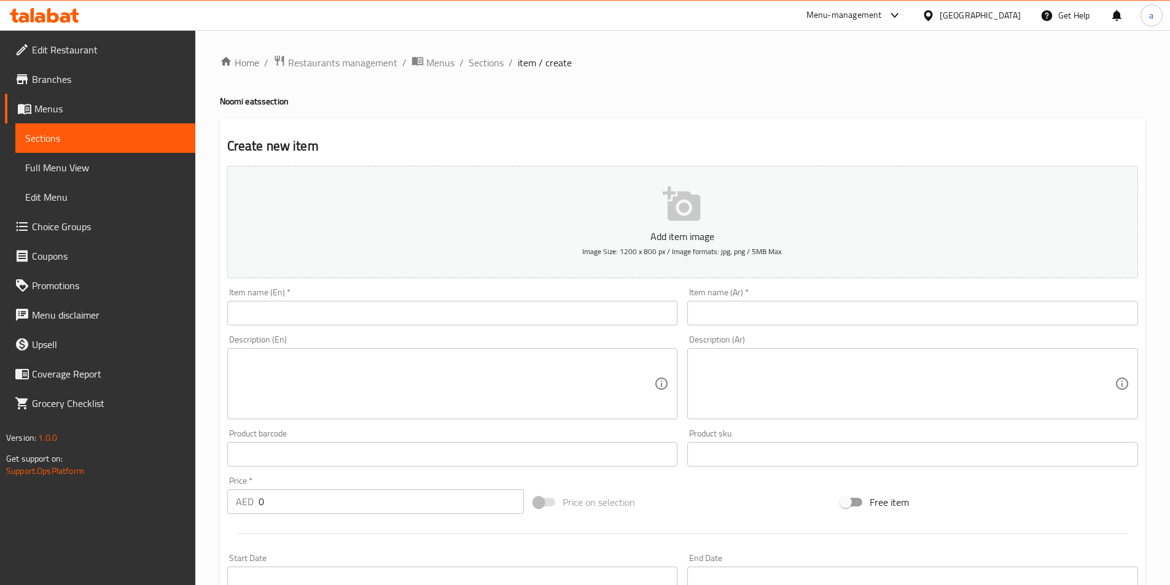
click at [305, 303] on input "text" at bounding box center [452, 313] width 451 height 25
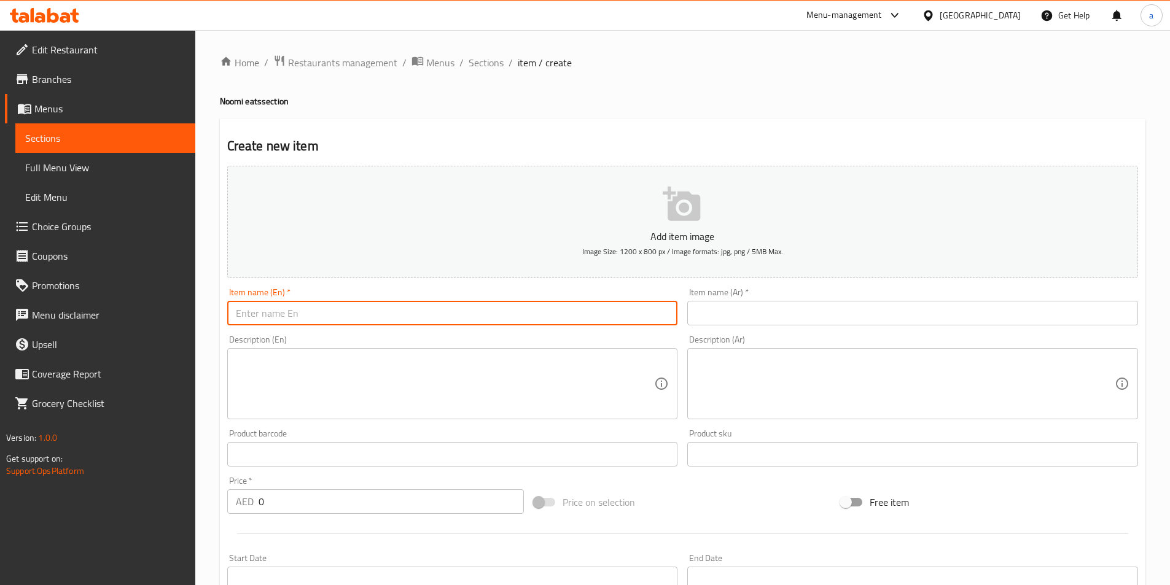
paste input "Single Flavours"
type input "Single Flavours"
click at [362, 353] on div "Description (En)" at bounding box center [452, 383] width 451 height 71
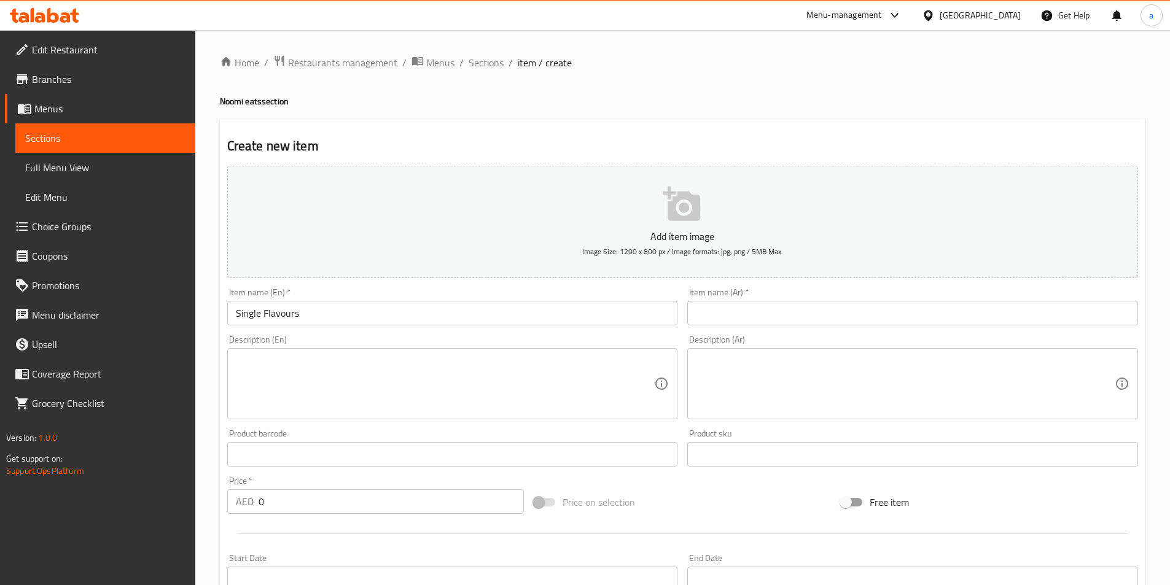
click at [305, 397] on textarea at bounding box center [445, 384] width 419 height 58
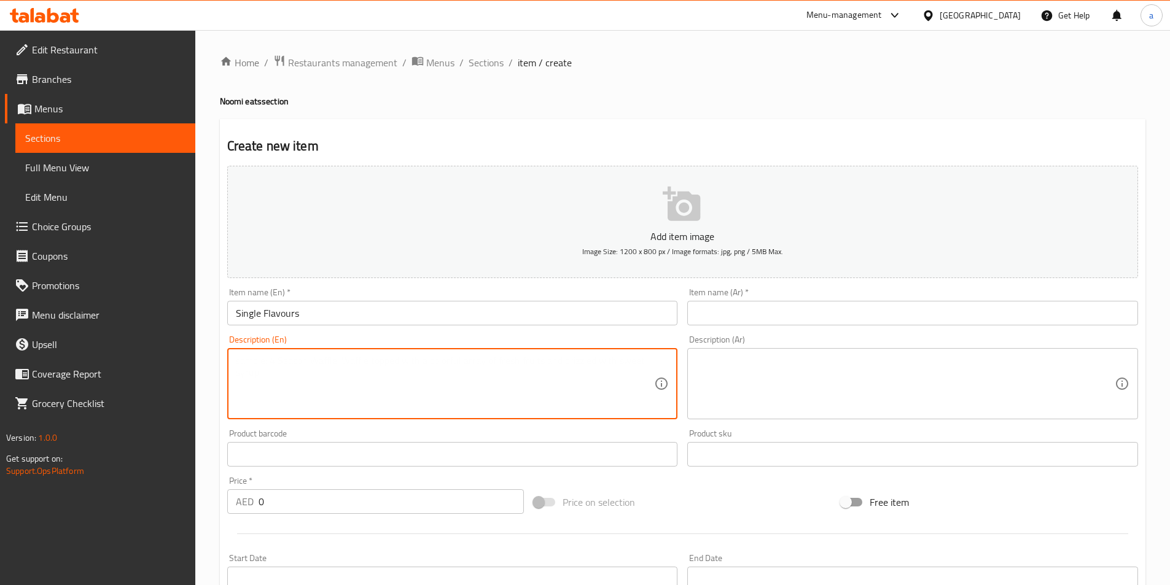
paste textarea "Pack of 16 NoomiBites"
click at [392, 363] on textarea "Pack of 16 NoomiBites" at bounding box center [445, 384] width 419 height 58
click at [310, 357] on textarea "Pack of 16 NoomiBites" at bounding box center [445, 384] width 419 height 58
type textarea "Pack of 16 Noomi Bites"
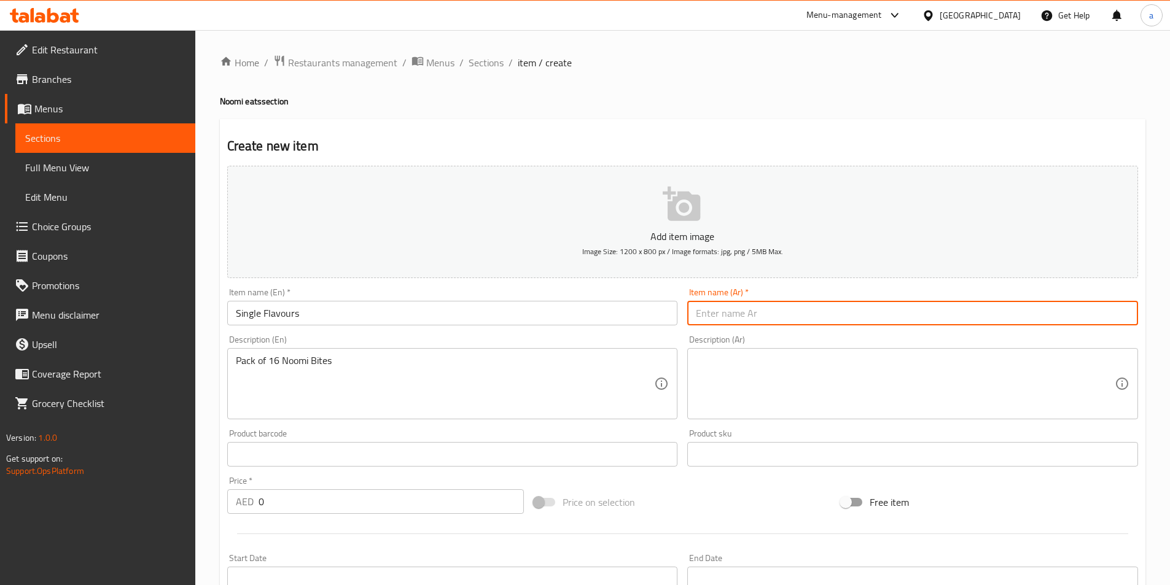
click at [751, 310] on input "text" at bounding box center [912, 313] width 451 height 25
paste input "نكهات فردية"
click at [707, 324] on input "نكهات فردية" at bounding box center [912, 313] width 451 height 25
type input "نكهات سينجل"
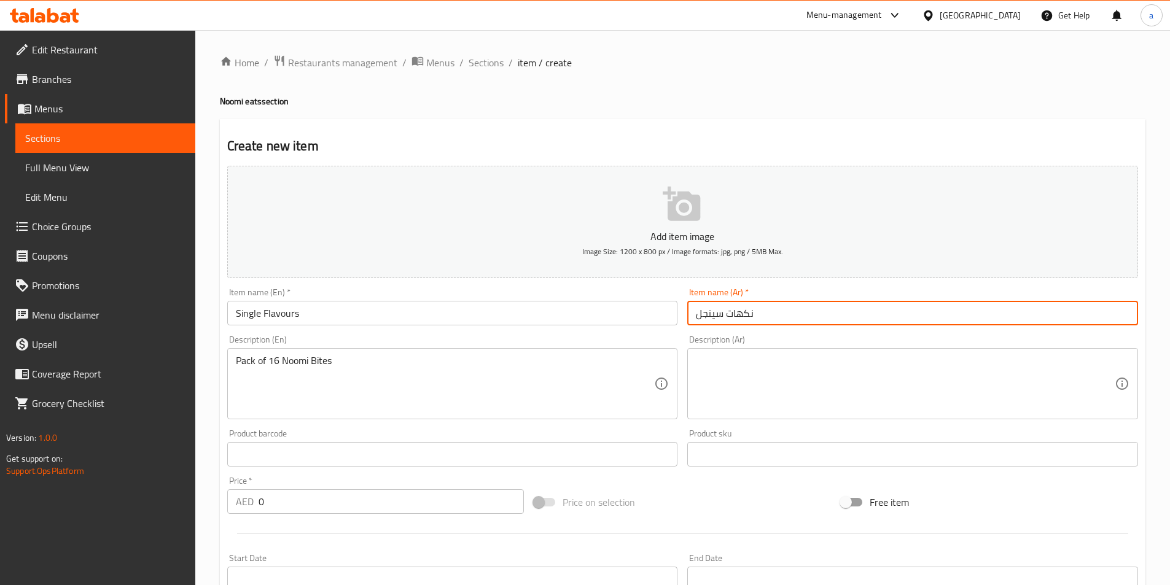
click at [774, 372] on textarea at bounding box center [905, 384] width 419 height 58
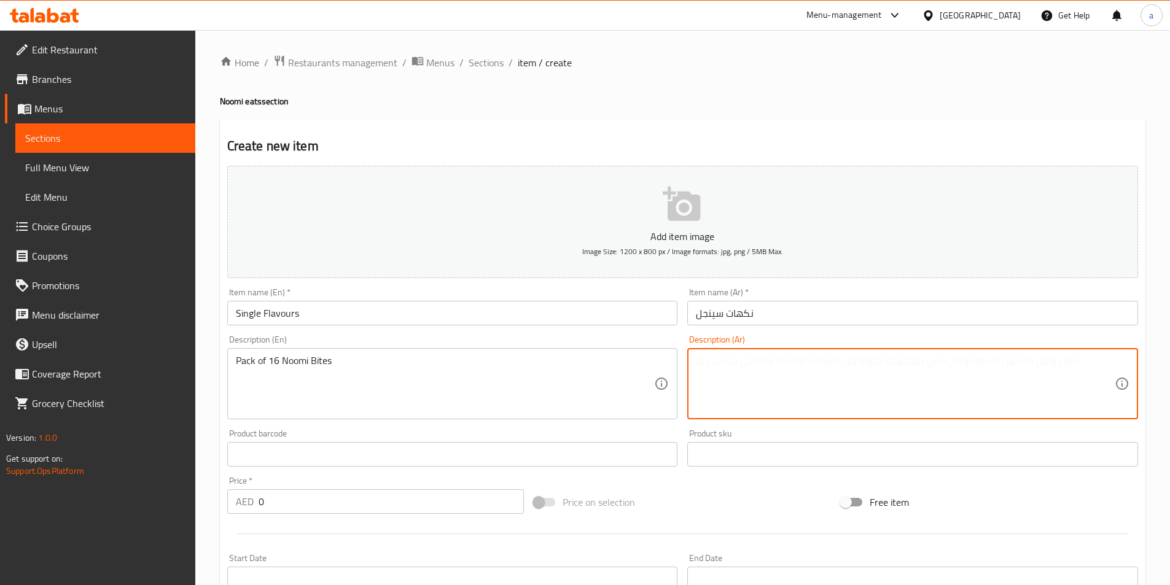
paste textarea "عبوة من 16 [PERSON_NAME]"
type textarea "عبوة من 16 [PERSON_NAME]"
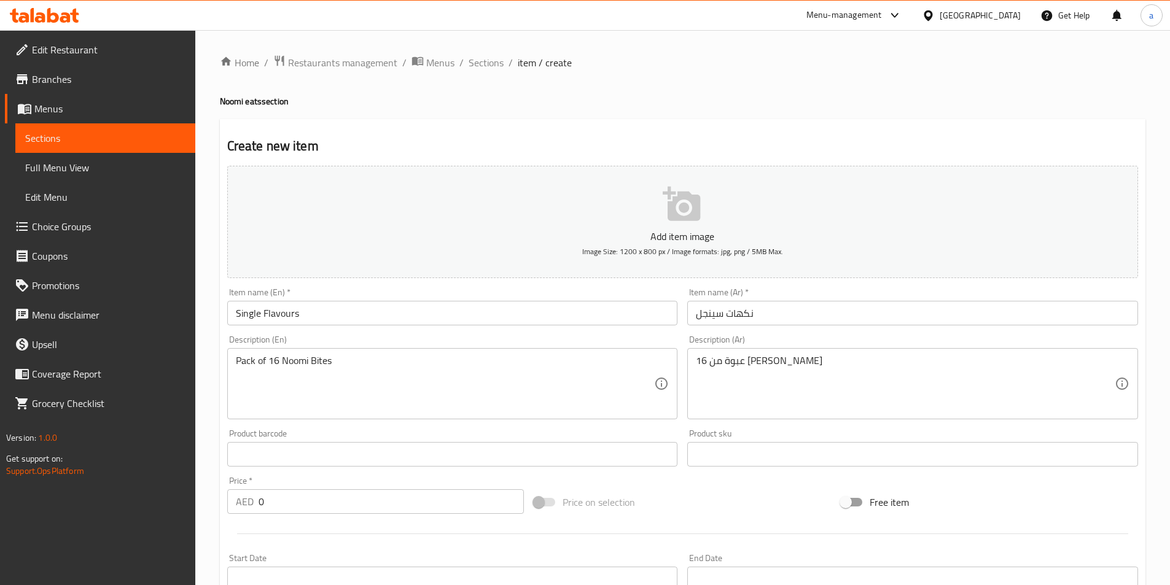
click at [677, 425] on div "Product barcode Product barcode" at bounding box center [452, 447] width 461 height 47
click at [318, 509] on input "0" at bounding box center [392, 501] width 266 height 25
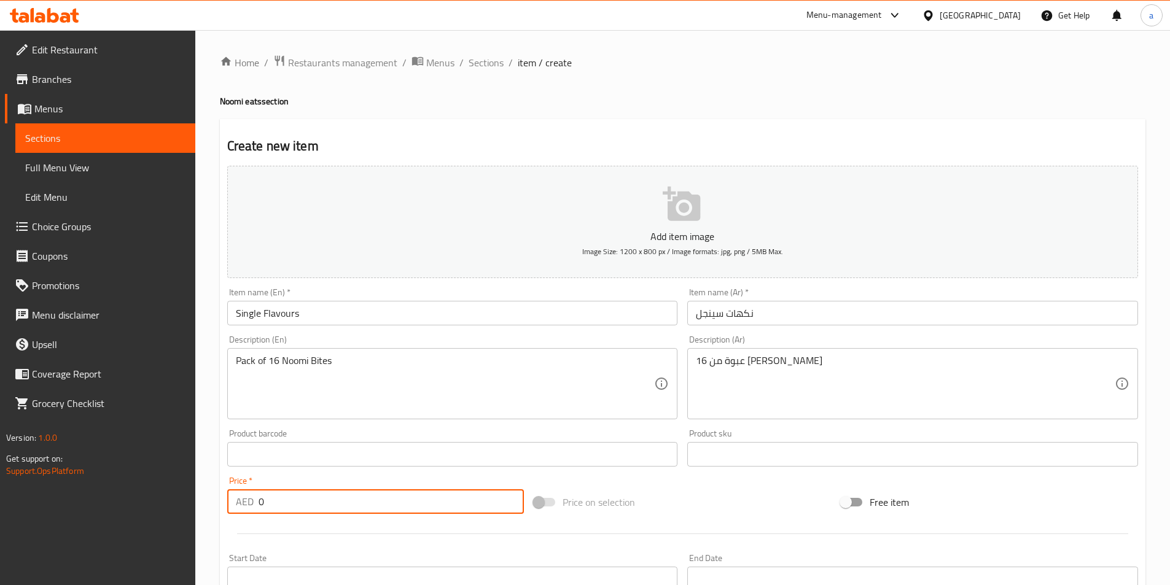
click at [318, 509] on input "0" at bounding box center [392, 501] width 266 height 25
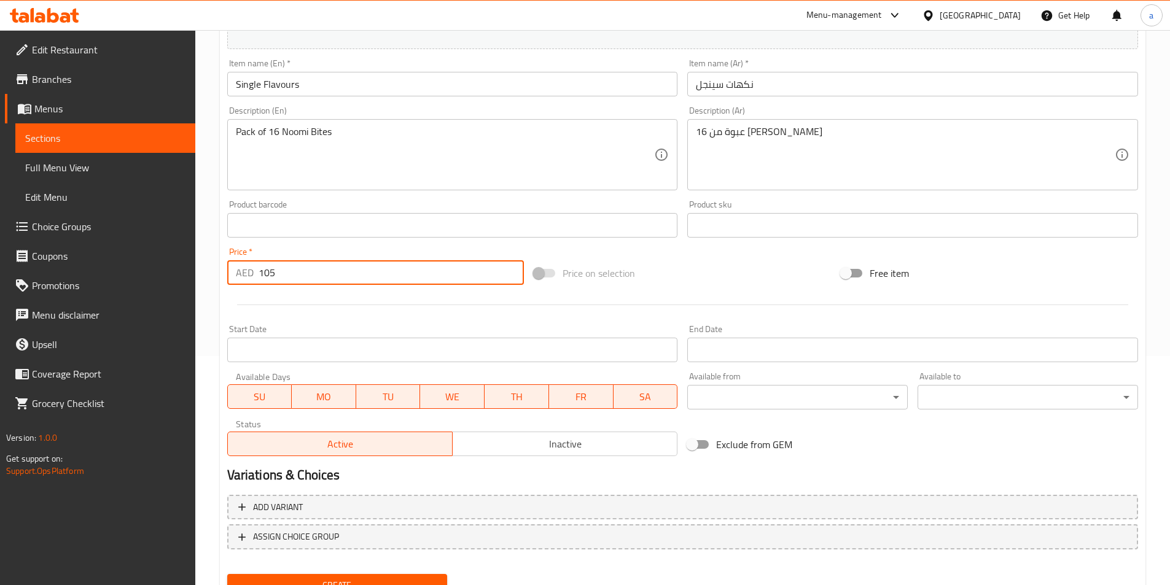
scroll to position [283, 0]
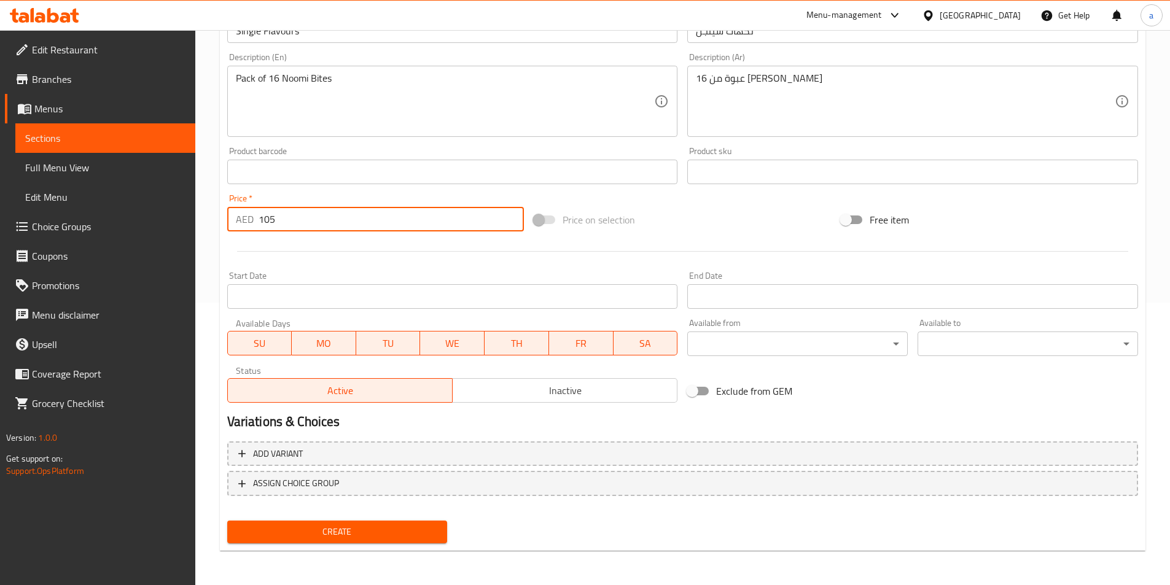
type input "105"
click at [317, 534] on span "Create" at bounding box center [337, 531] width 201 height 15
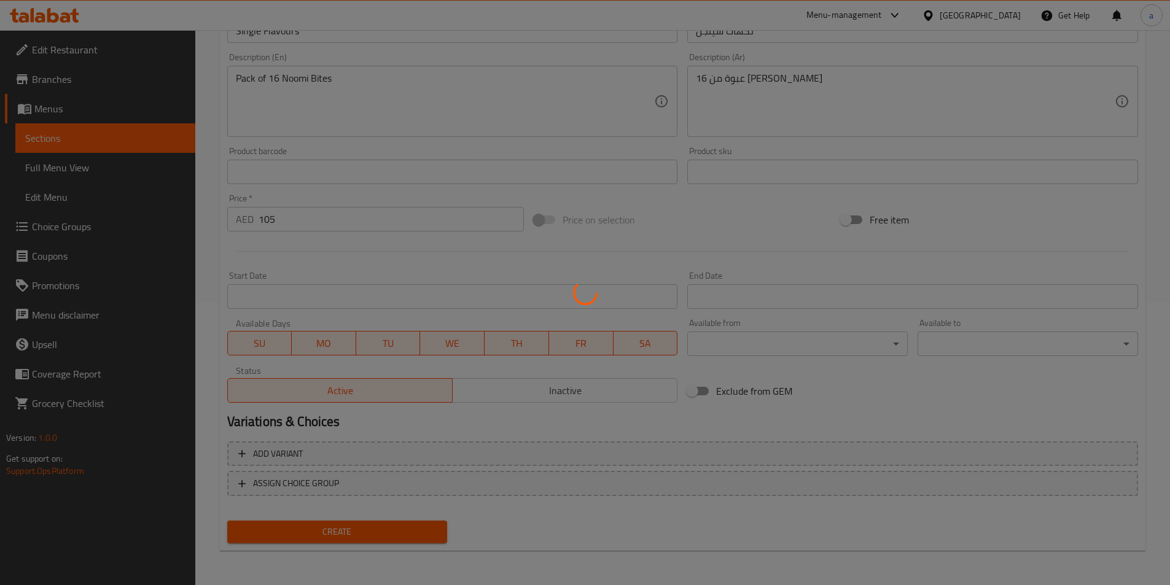
type input "0"
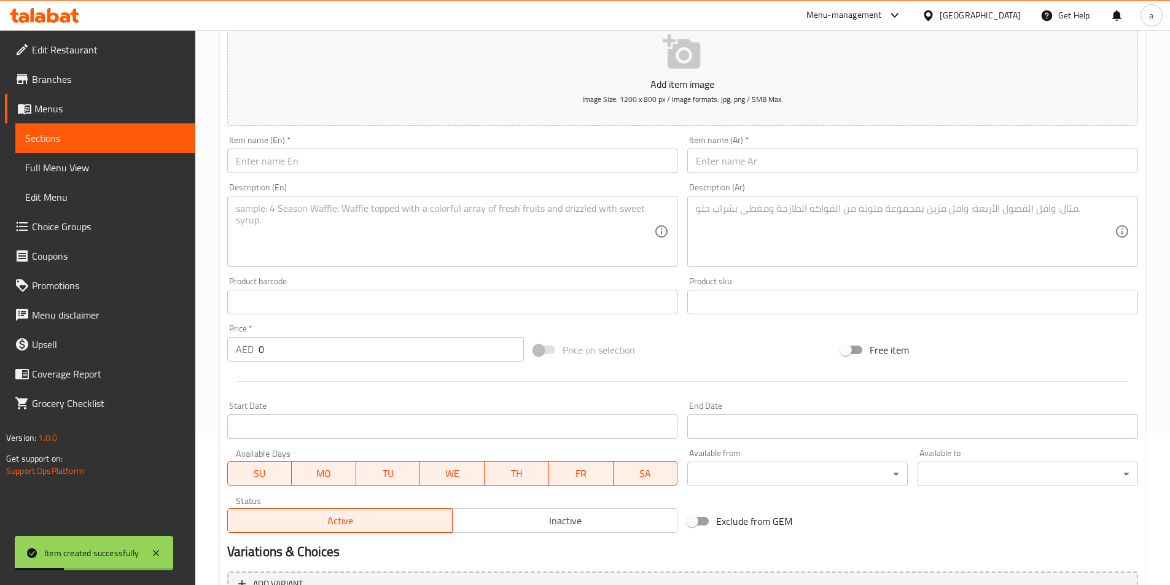
scroll to position [0, 0]
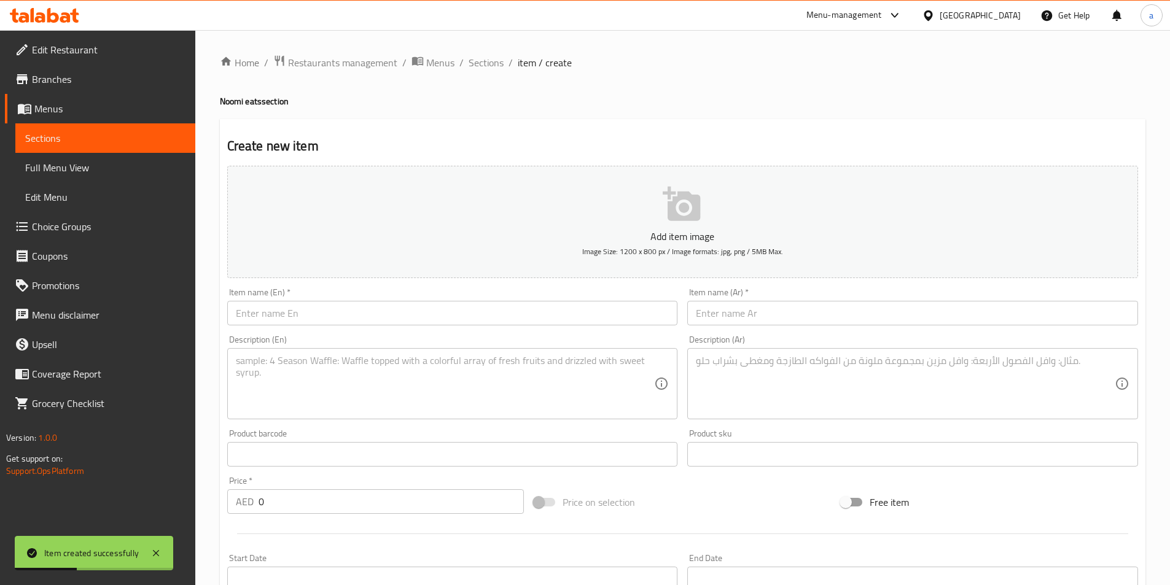
click at [160, 144] on span "Sections" at bounding box center [105, 138] width 160 height 15
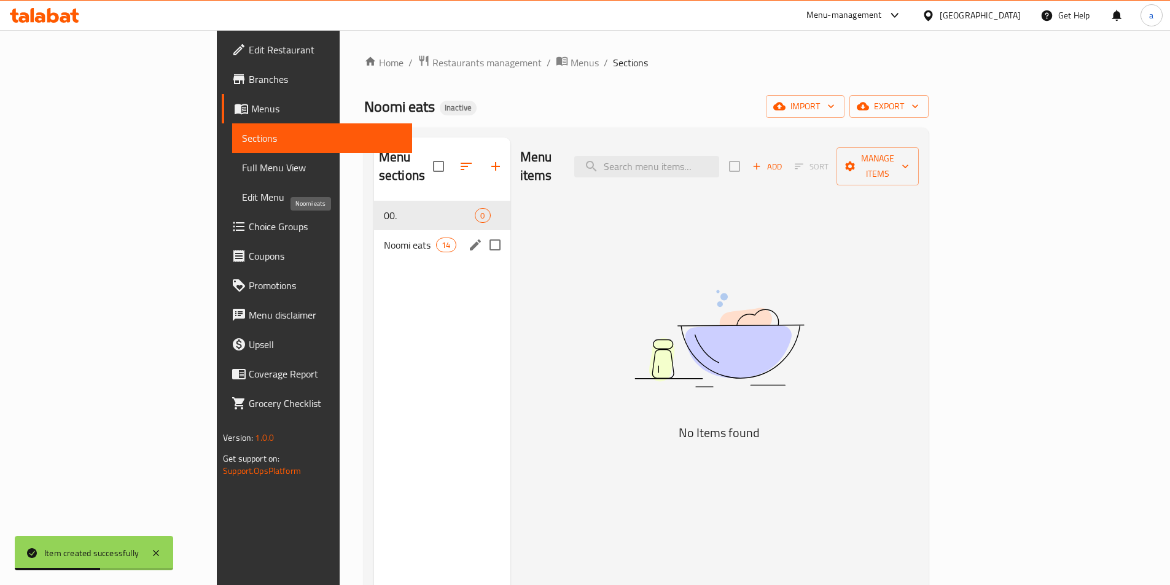
click at [384, 238] on span "Noomi eats" at bounding box center [410, 245] width 52 height 15
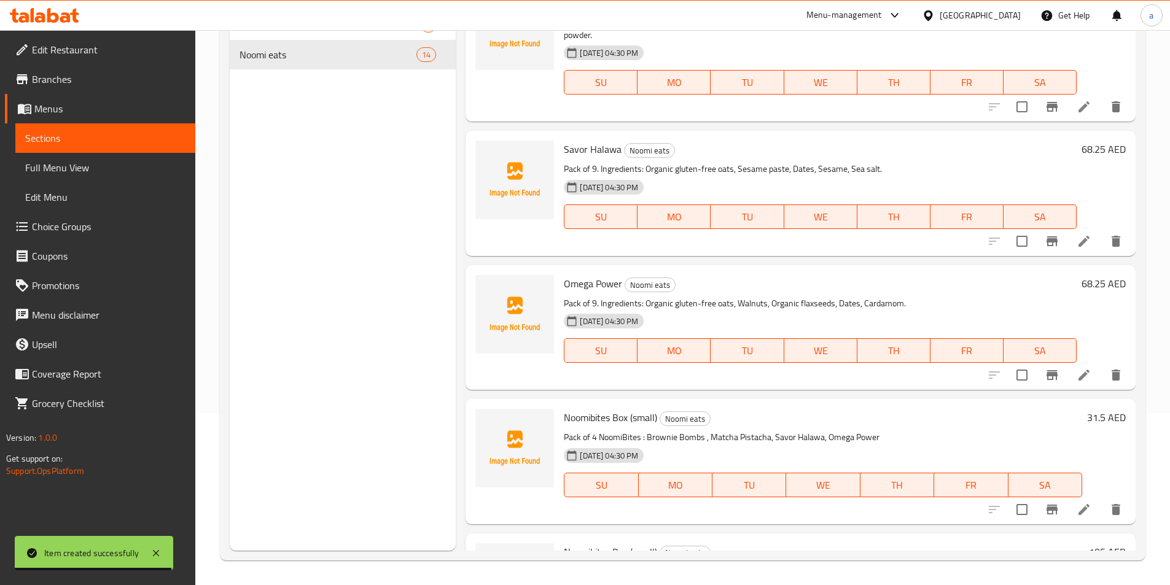
scroll to position [1400, 0]
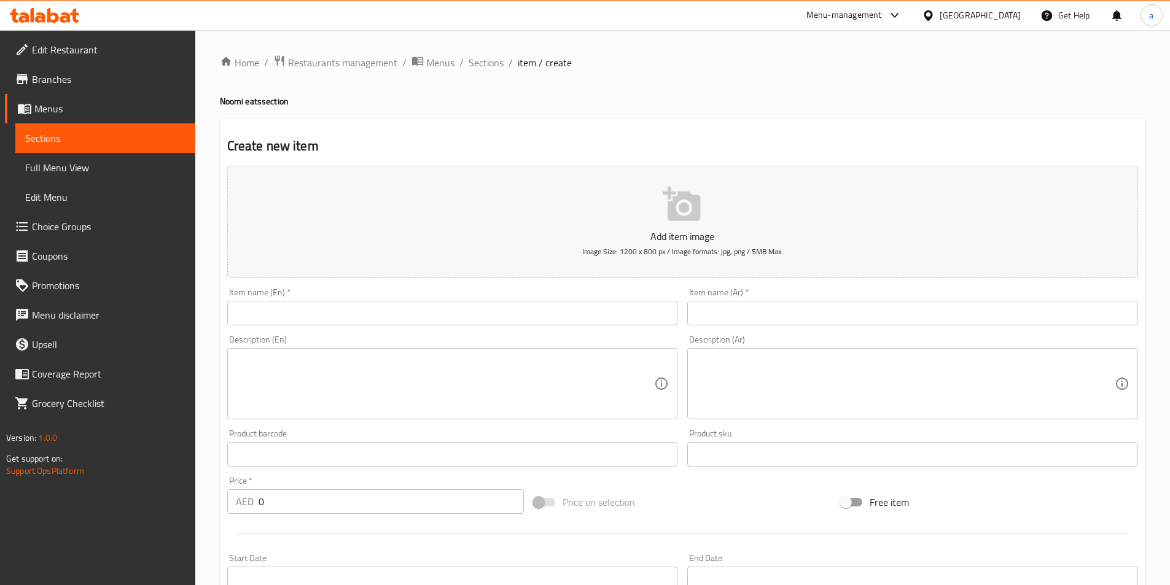
click at [85, 80] on span "Branches" at bounding box center [109, 79] width 154 height 15
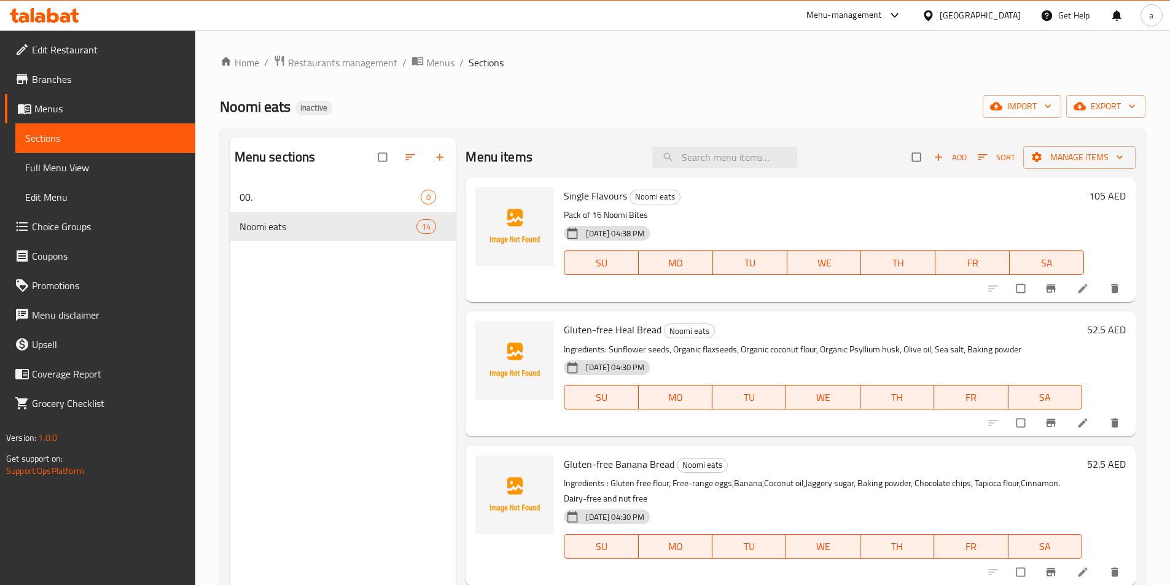
click at [1074, 279] on li at bounding box center [1084, 289] width 34 height 20
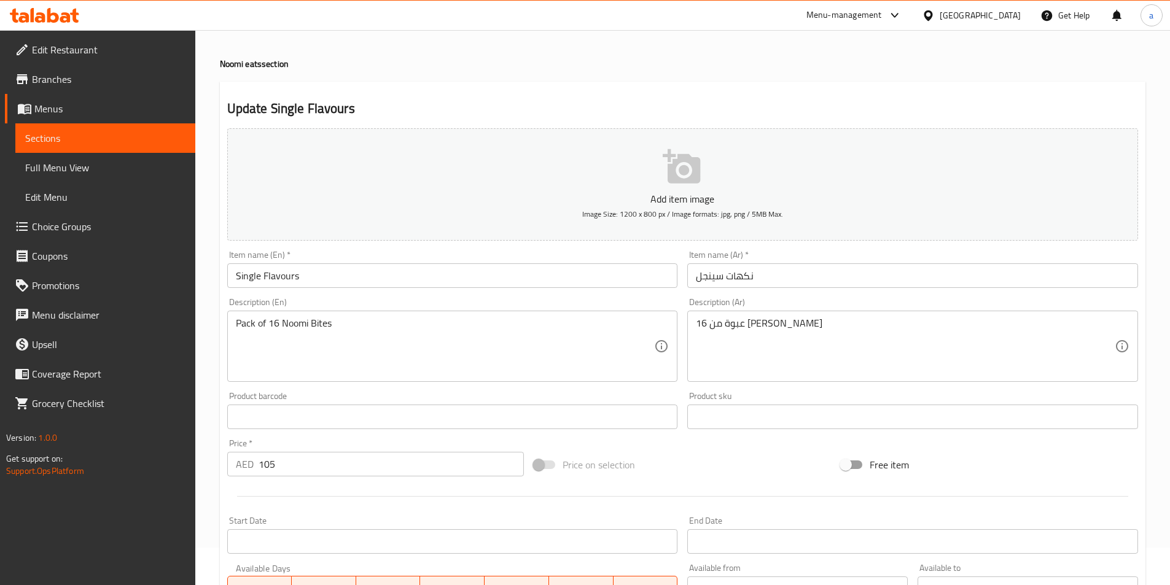
scroll to position [37, 0]
click at [165, 136] on span "Sections" at bounding box center [105, 138] width 160 height 15
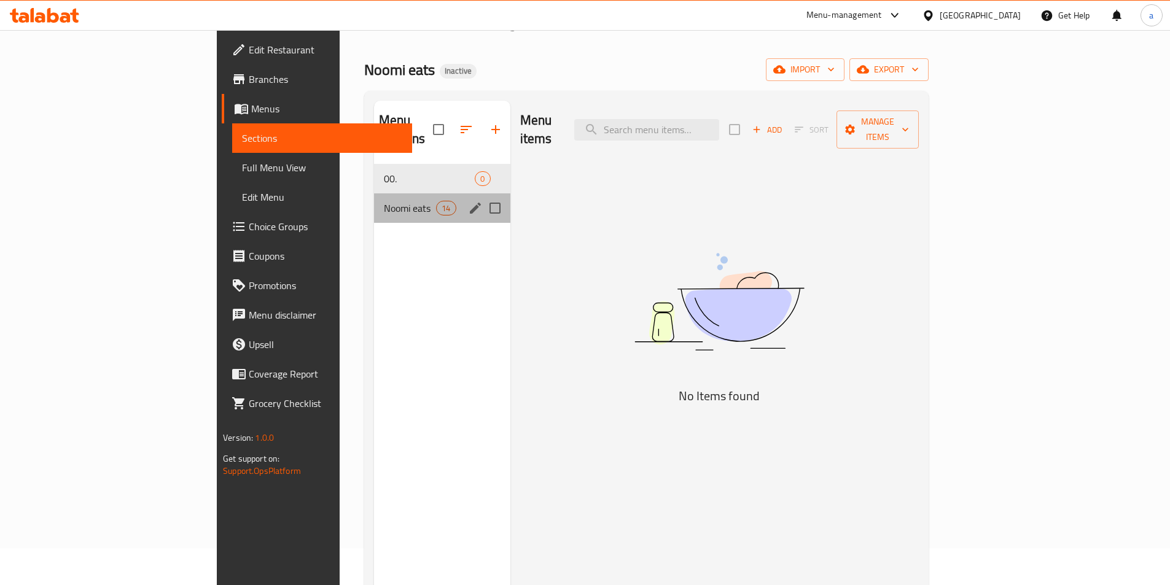
click at [374, 198] on div "Noomi eats 14" at bounding box center [442, 207] width 136 height 29
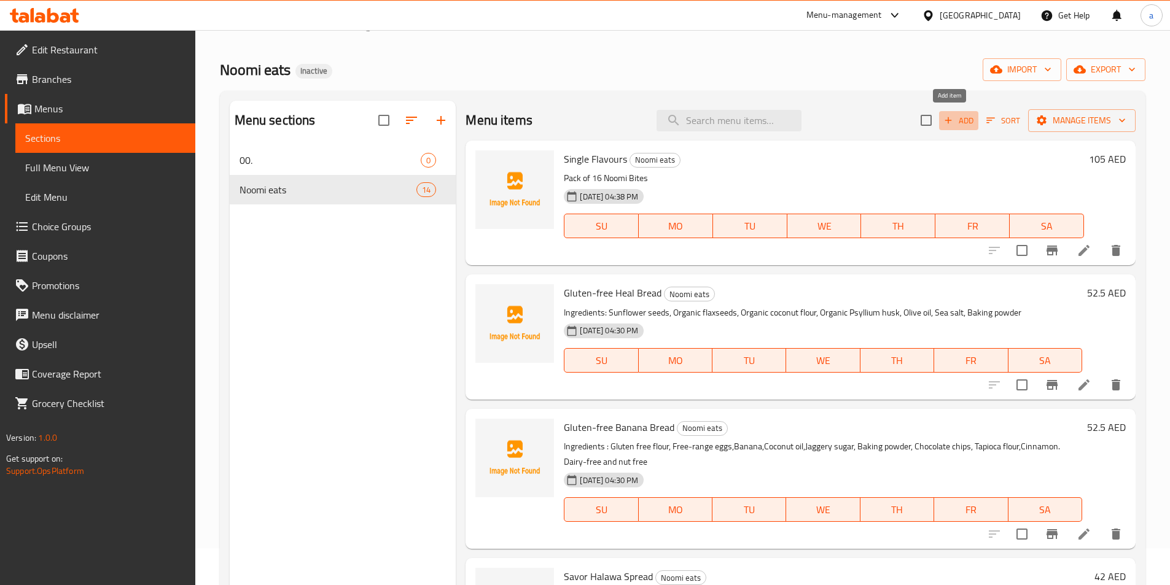
click at [942, 114] on span "Add" at bounding box center [958, 121] width 33 height 14
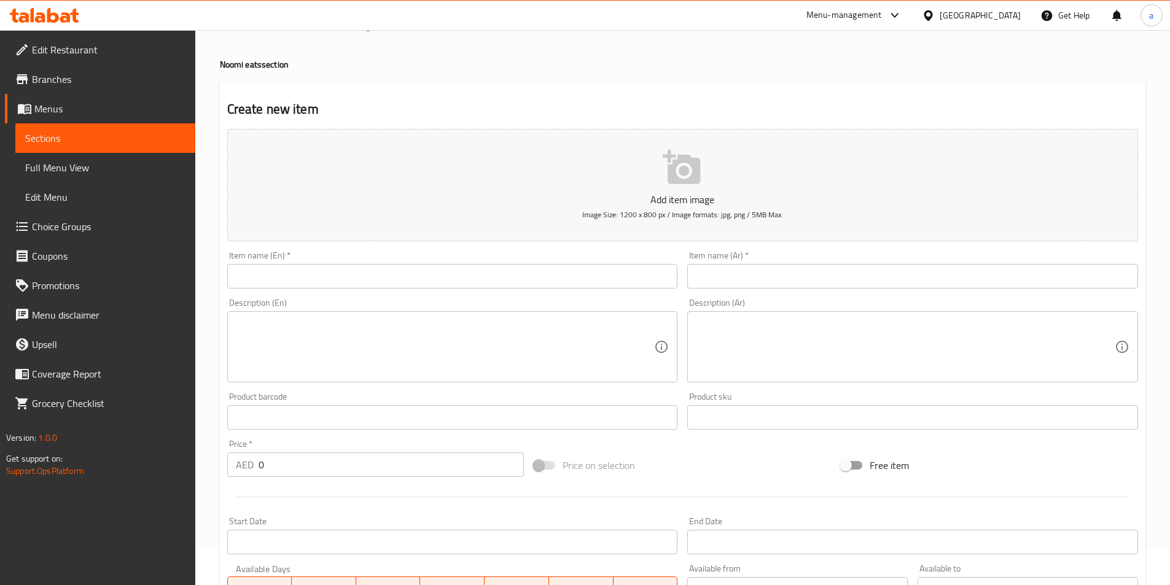
click at [367, 269] on input "text" at bounding box center [452, 276] width 451 height 25
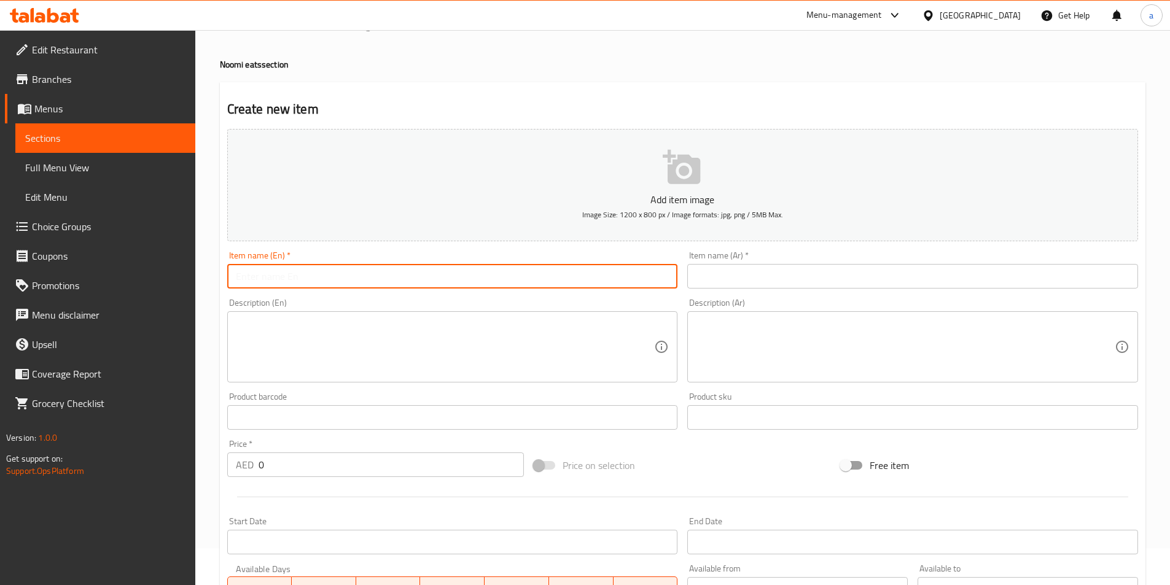
paste input "Single Flavours"
type input "Single Flavours"
click at [774, 286] on input "text" at bounding box center [912, 276] width 451 height 25
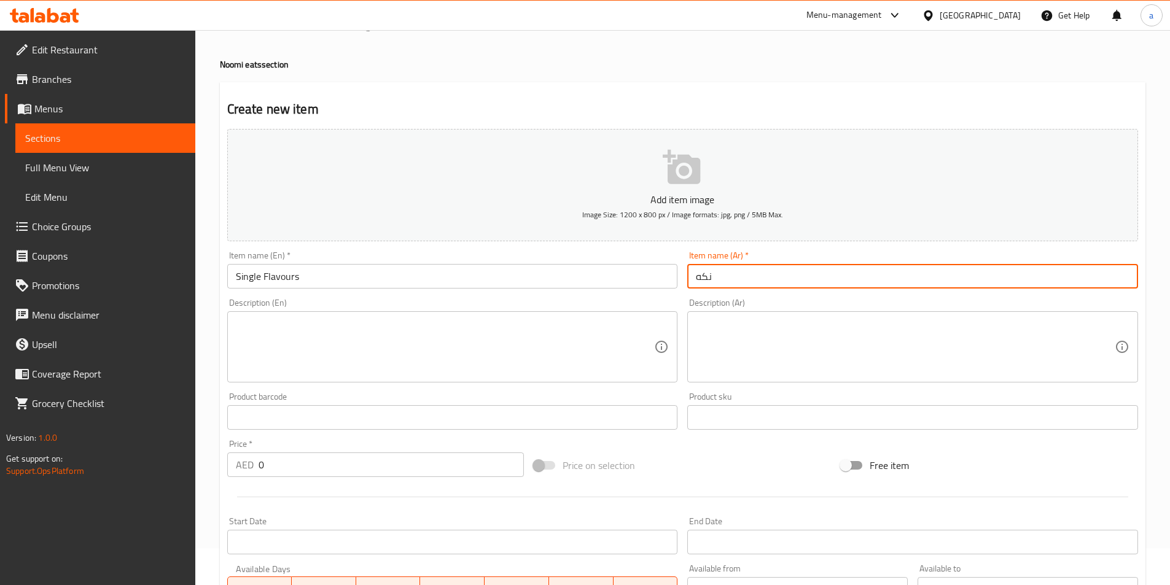
type input "نكهات سينجل"
click at [542, 344] on textarea at bounding box center [445, 347] width 419 height 58
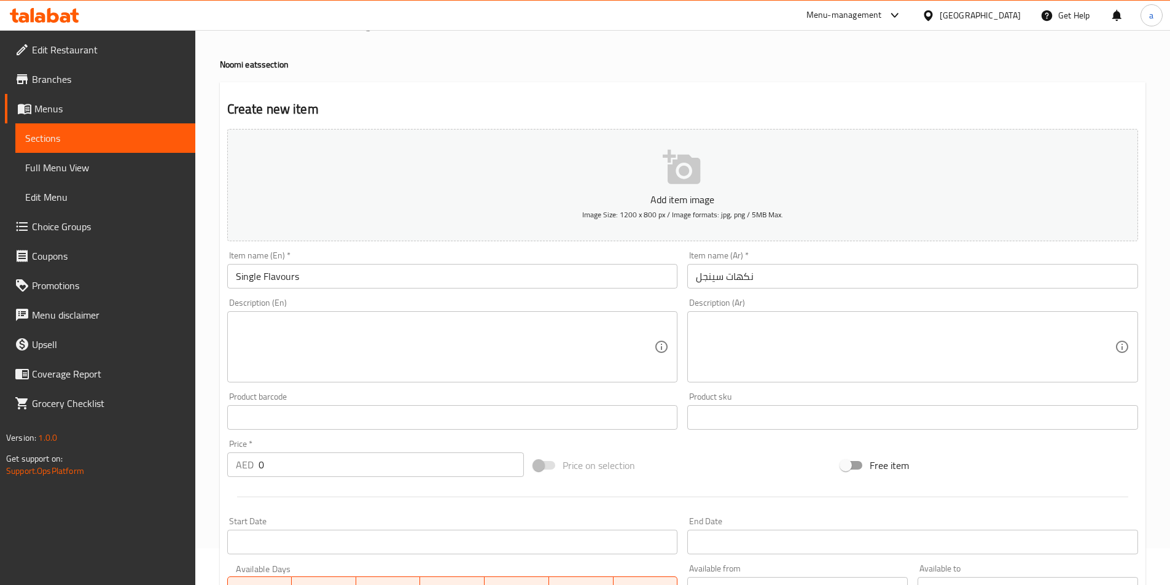
click at [435, 359] on textarea at bounding box center [445, 347] width 419 height 58
paste textarea "Pack of 4 NoomiBites"
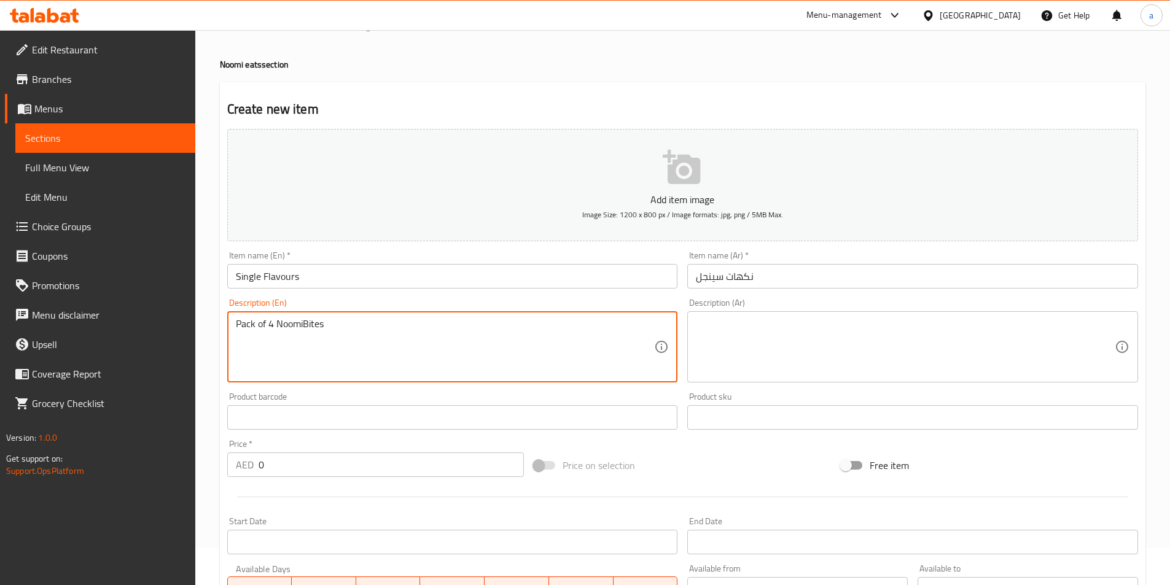
click at [303, 328] on textarea "Pack of 4 NoomiBites" at bounding box center [445, 347] width 419 height 58
type textarea "Pack of 4 Noomi Bites"
click at [752, 341] on textarea at bounding box center [905, 347] width 419 height 58
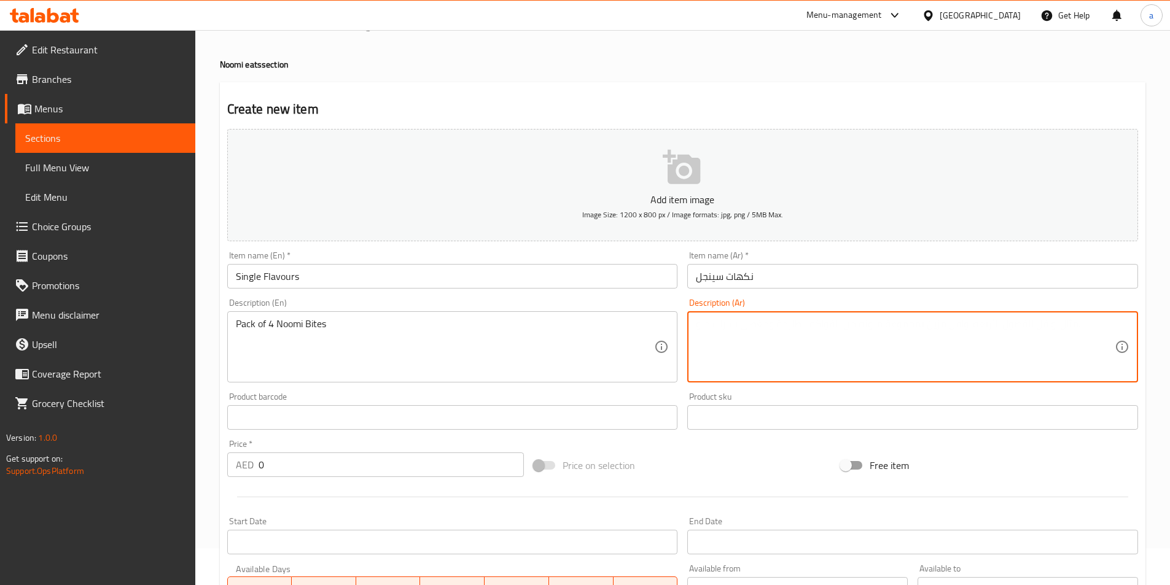
paste textarea "عبوة من 16 [PERSON_NAME]"
drag, startPoint x: 750, startPoint y: 327, endPoint x: 757, endPoint y: 327, distance: 7.4
click at [757, 327] on textarea "عبوة من 16 [PERSON_NAME]" at bounding box center [905, 347] width 419 height 58
click at [765, 350] on textarea "عبوة من 4 نومي بايتس" at bounding box center [905, 347] width 419 height 58
type textarea "عبوة من 4 نومي بايتس"
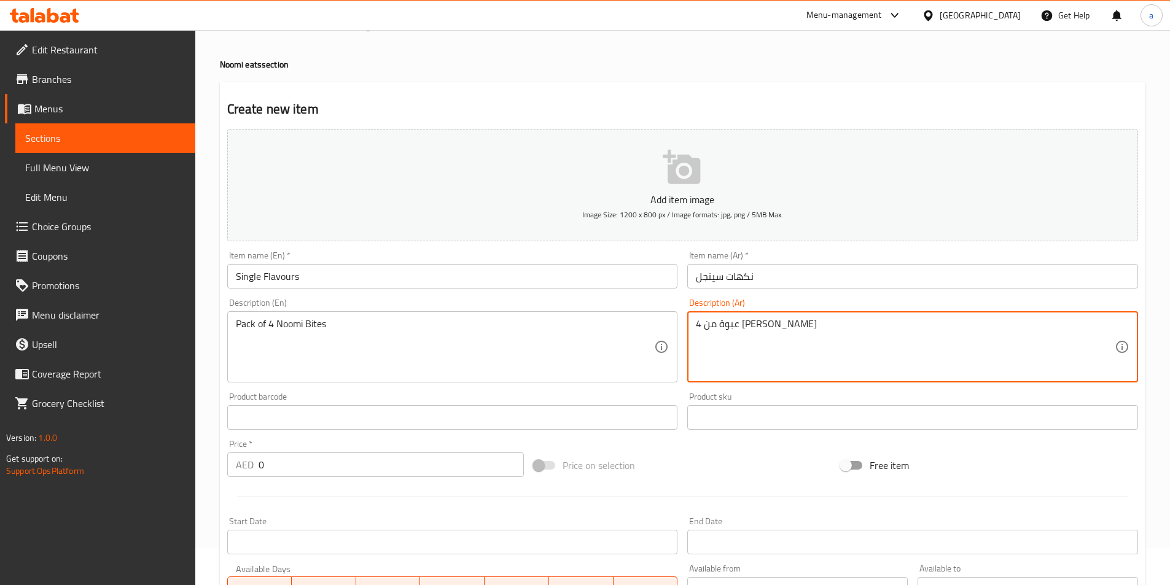
click at [741, 397] on div "Product sku Product sku" at bounding box center [912, 410] width 451 height 37
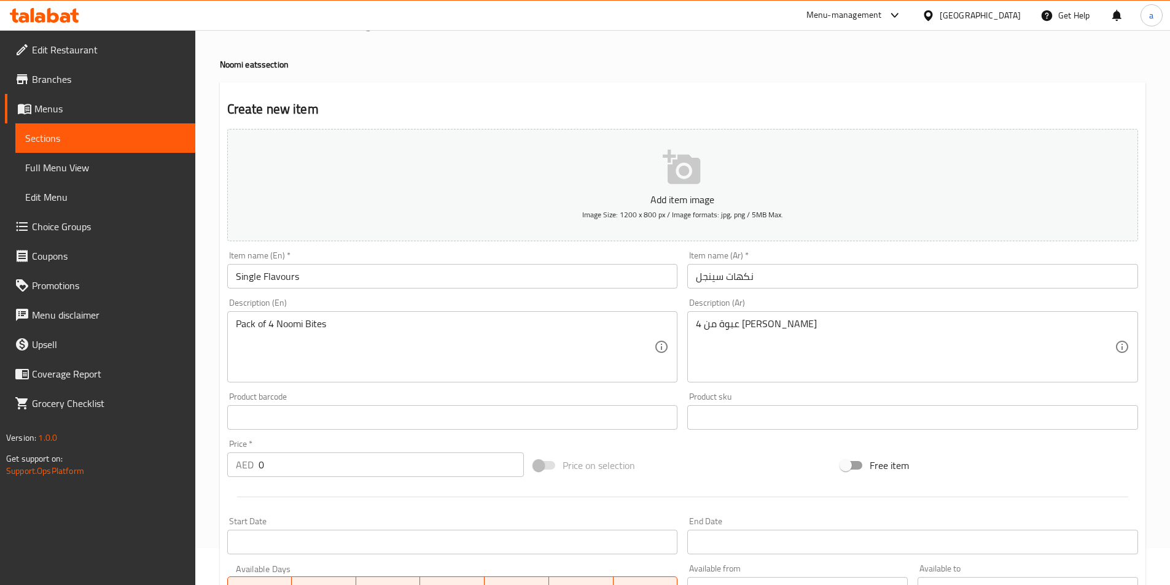
click at [285, 464] on input "0" at bounding box center [392, 465] width 266 height 25
type input "31"
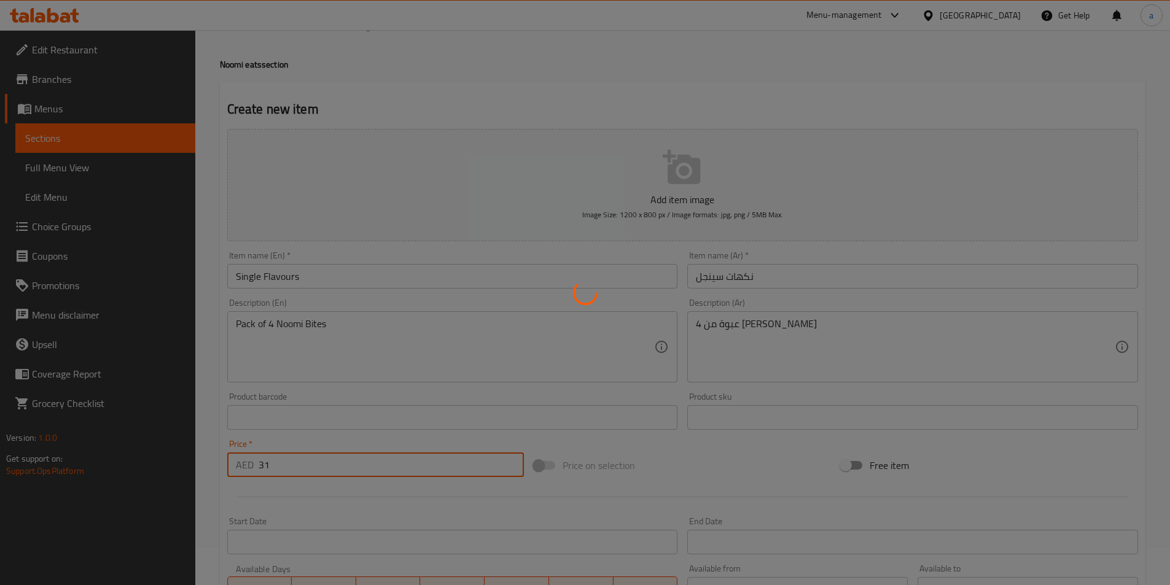
type input "0"
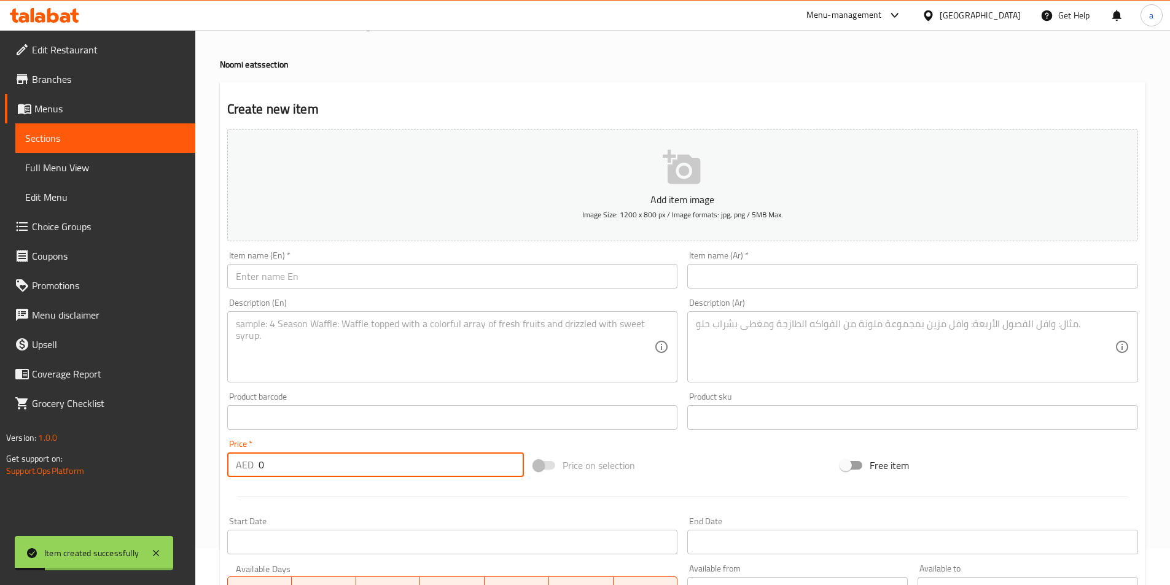
click at [285, 464] on input "0" at bounding box center [392, 465] width 266 height 25
click at [179, 147] on link "Sections" at bounding box center [105, 137] width 180 height 29
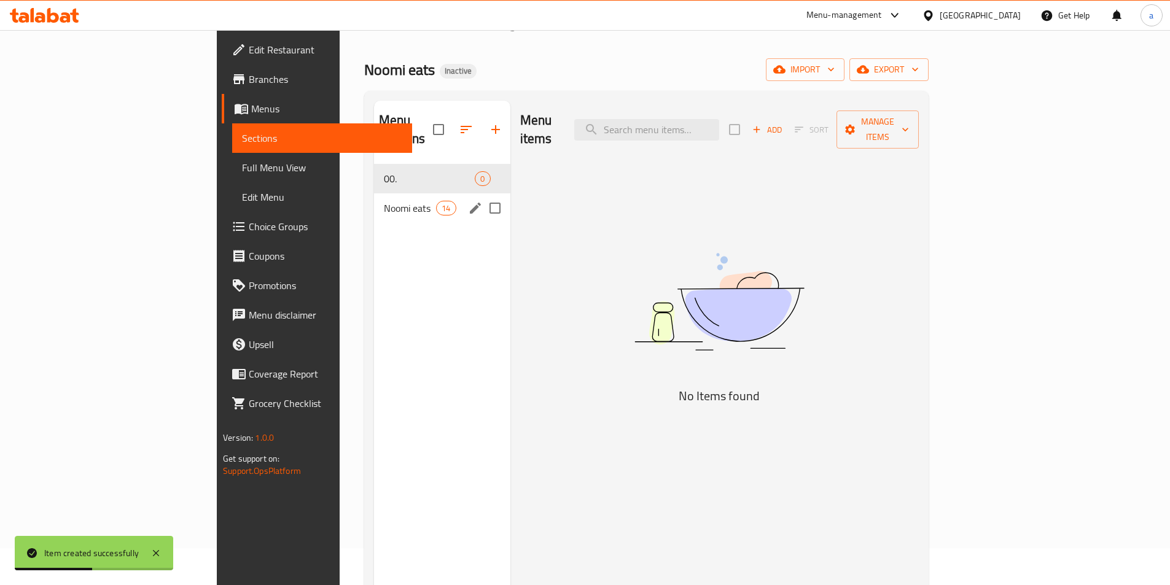
click at [374, 193] on div "Noomi eats 14" at bounding box center [442, 207] width 136 height 29
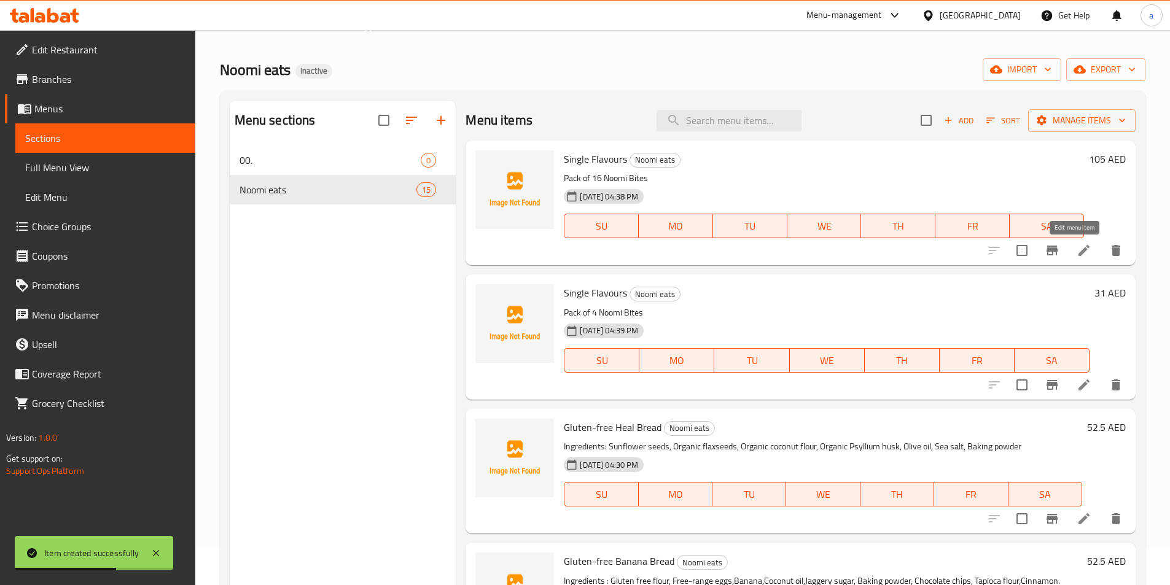
click at [1078, 254] on icon at bounding box center [1083, 250] width 11 height 11
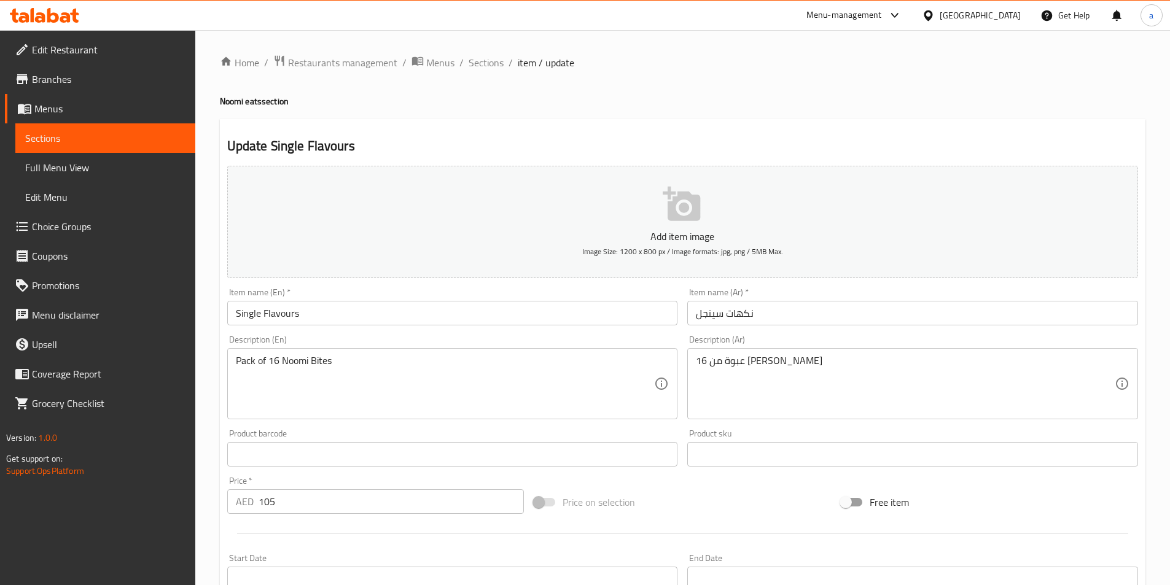
click at [167, 139] on span "Sections" at bounding box center [105, 138] width 160 height 15
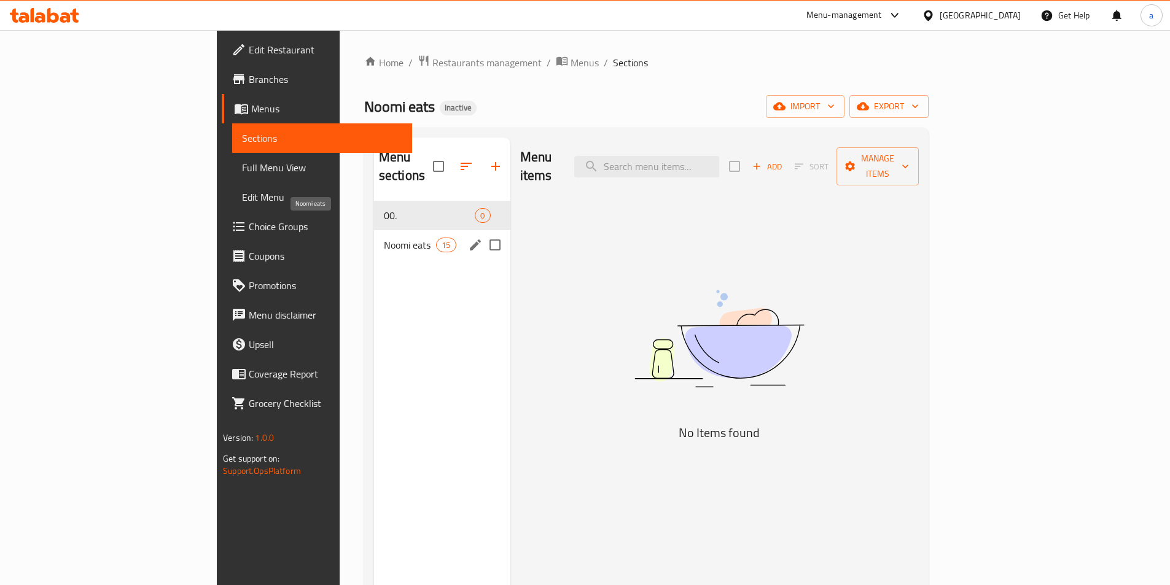
click at [384, 238] on span "Noomi eats" at bounding box center [410, 245] width 52 height 15
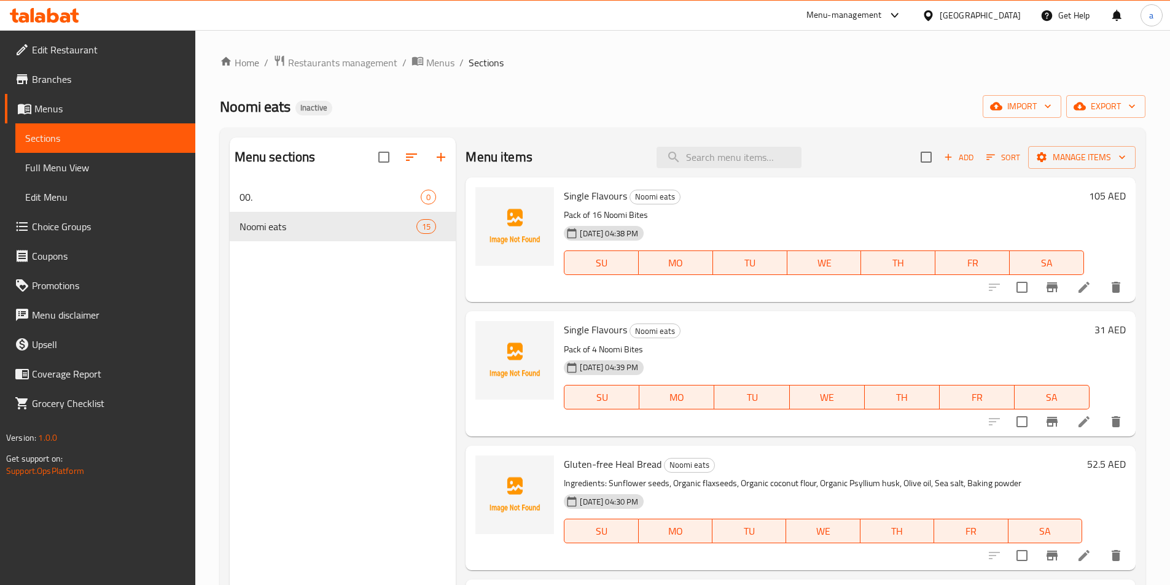
click at [1077, 426] on icon at bounding box center [1084, 422] width 15 height 15
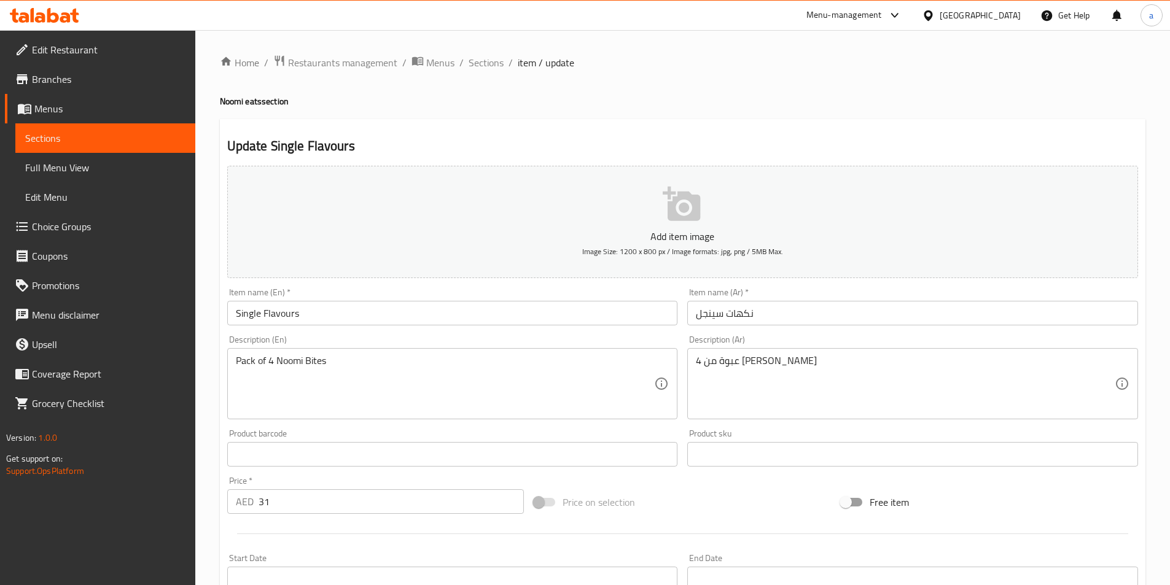
click at [270, 496] on input "31" at bounding box center [392, 501] width 266 height 25
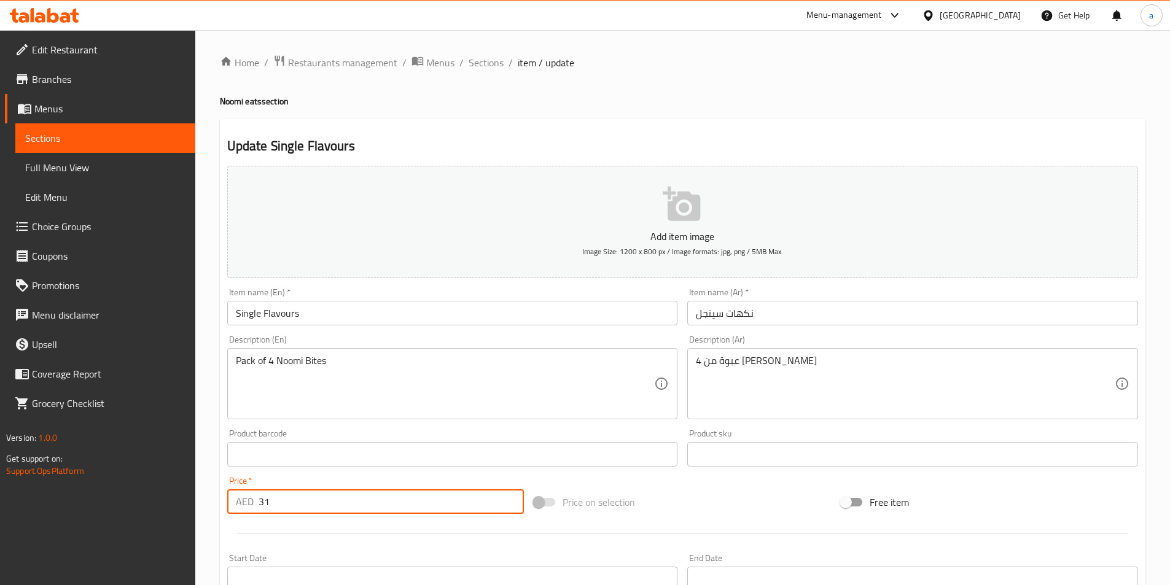
click at [270, 496] on input "31" at bounding box center [392, 501] width 266 height 25
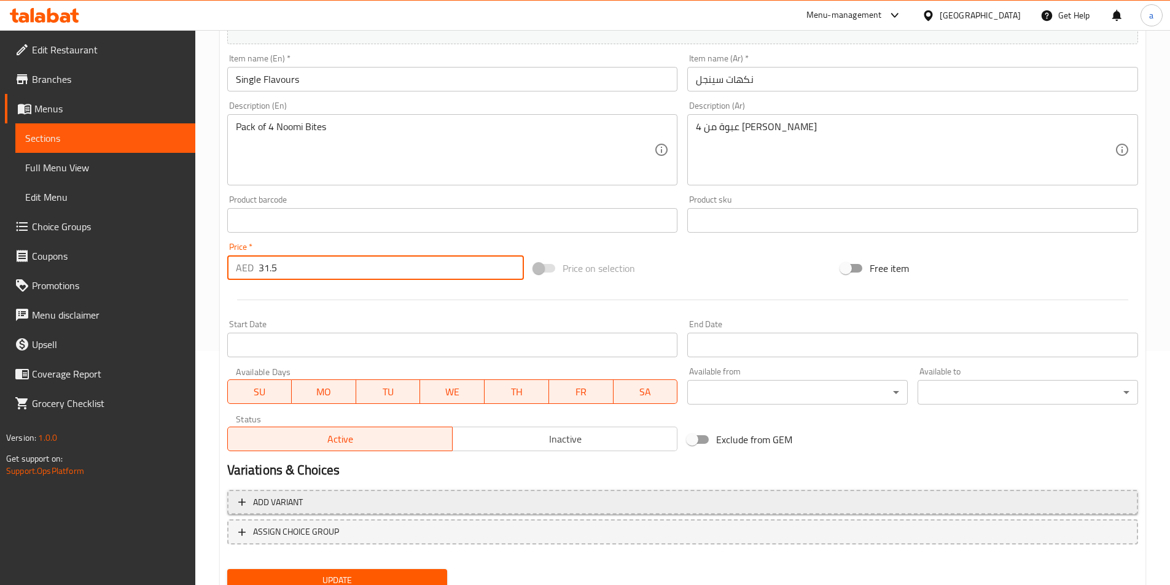
scroll to position [283, 0]
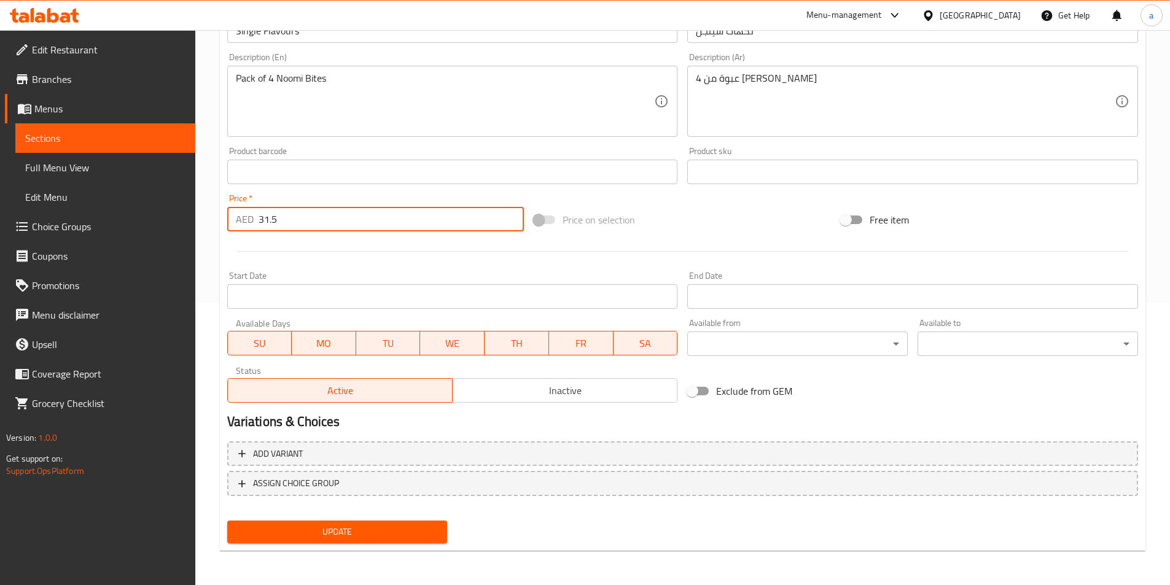
type input "31.5"
click at [329, 529] on span "Update" at bounding box center [337, 531] width 201 height 15
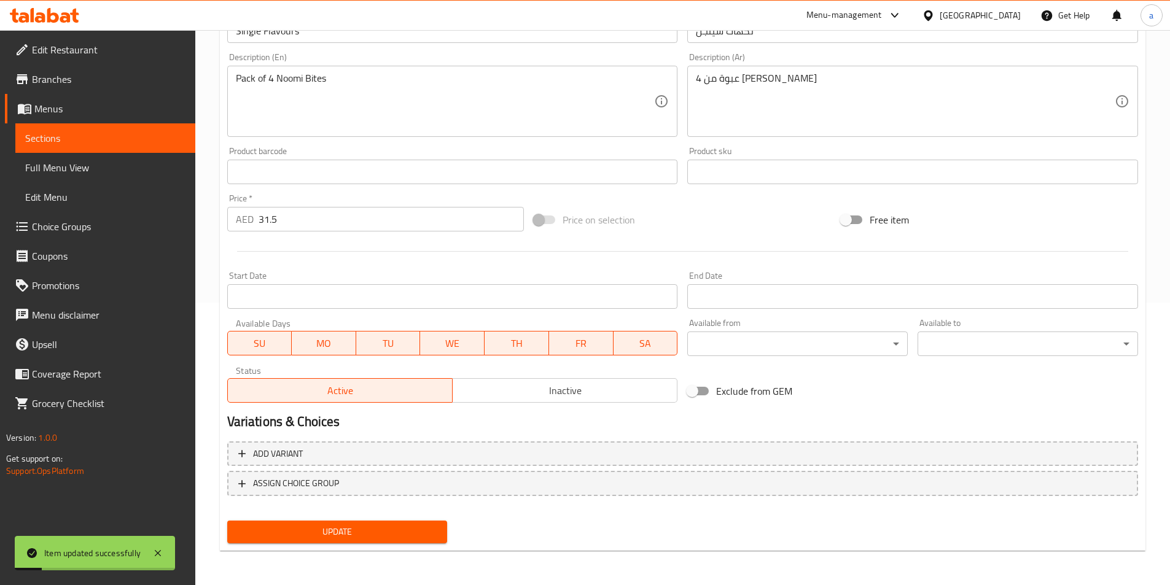
click at [731, 417] on h2 "Variations & Choices" at bounding box center [682, 422] width 911 height 18
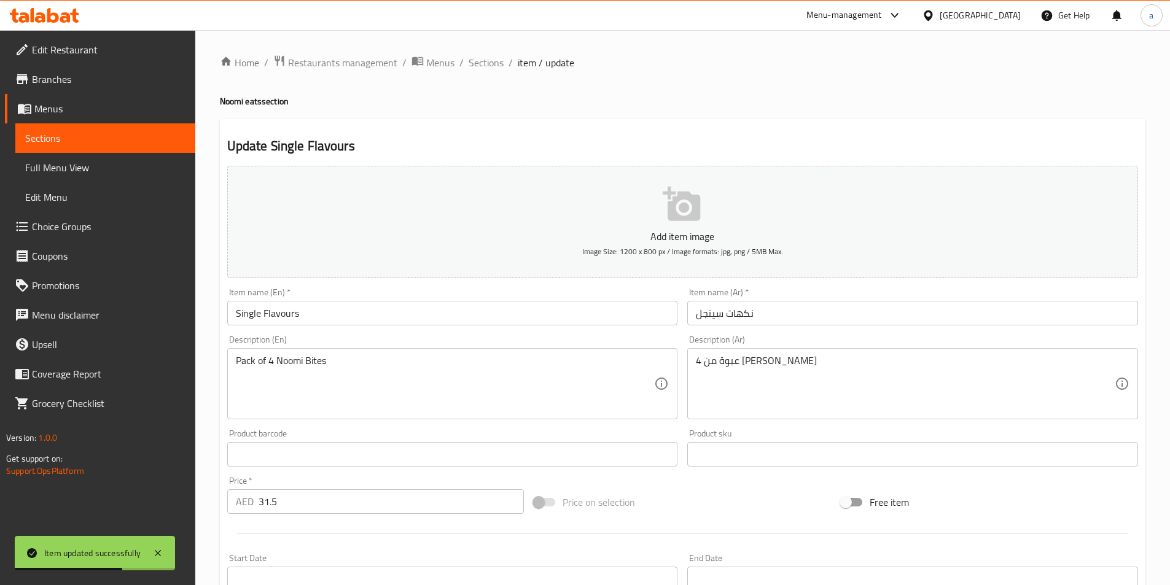
click at [739, 432] on div "Product sku Product sku" at bounding box center [912, 447] width 451 height 37
click at [664, 497] on div "Price on selection" at bounding box center [682, 502] width 307 height 33
click at [106, 225] on span "Choice Groups" at bounding box center [109, 226] width 154 height 15
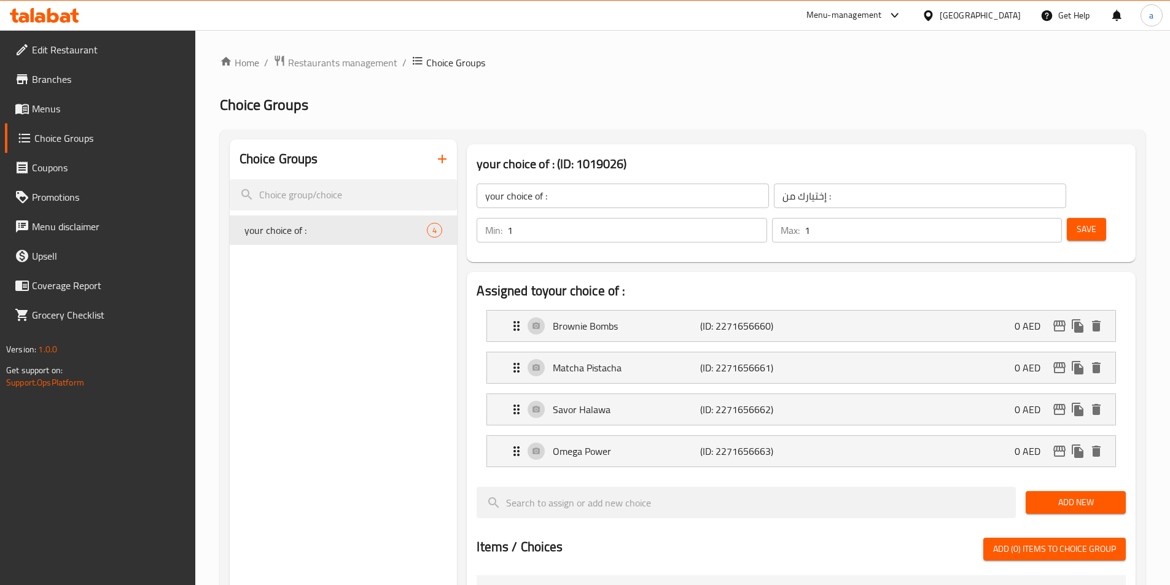
click at [1077, 218] on button "Save" at bounding box center [1086, 229] width 39 height 23
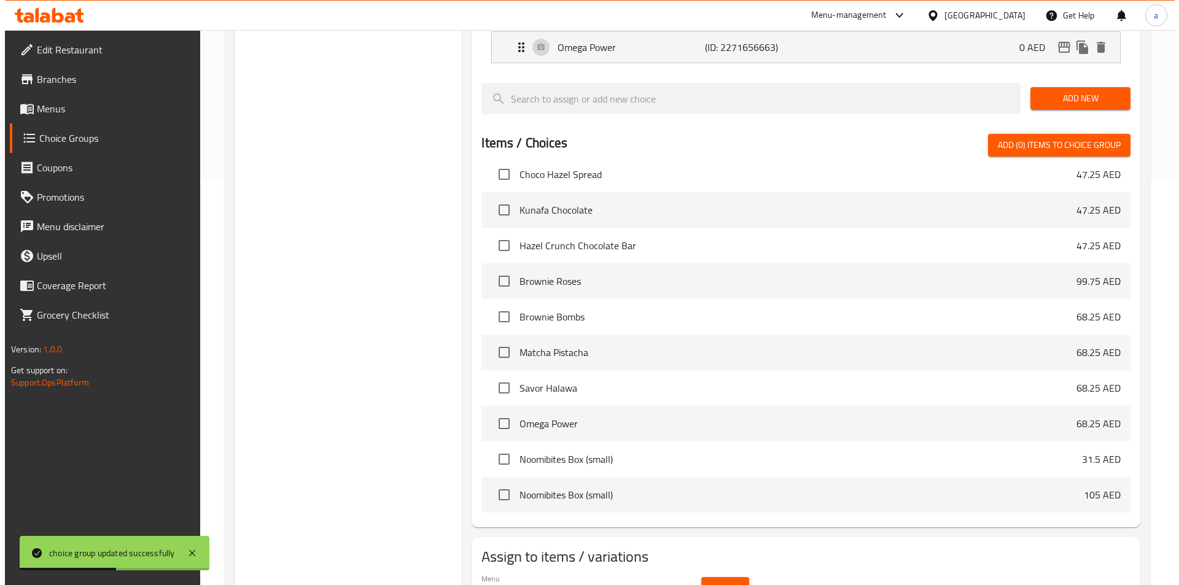
scroll to position [437, 0]
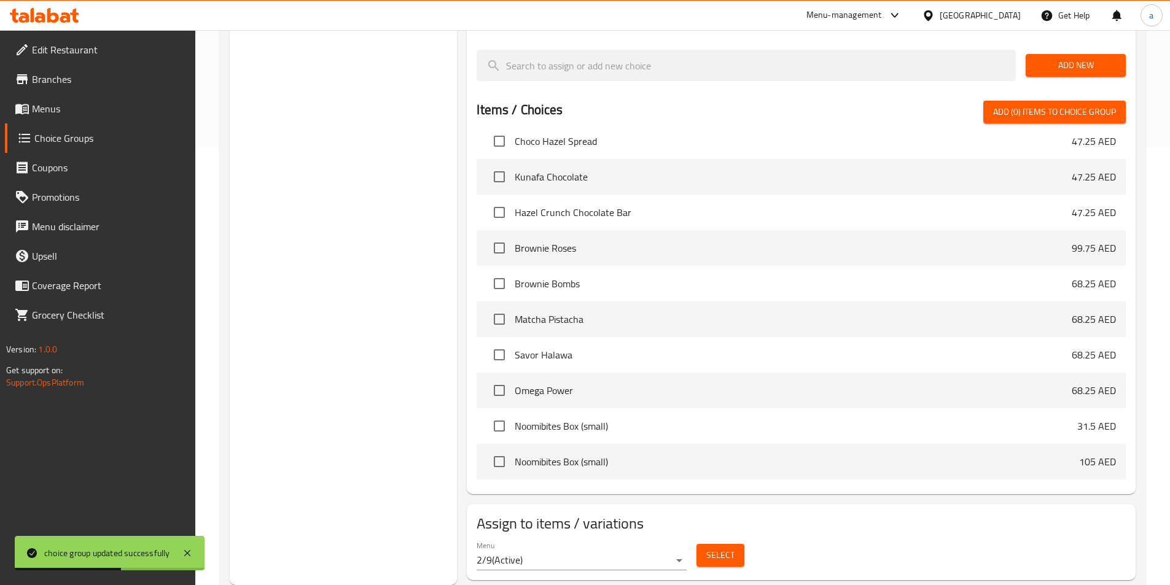
click at [700, 544] on button "Select" at bounding box center [720, 555] width 48 height 23
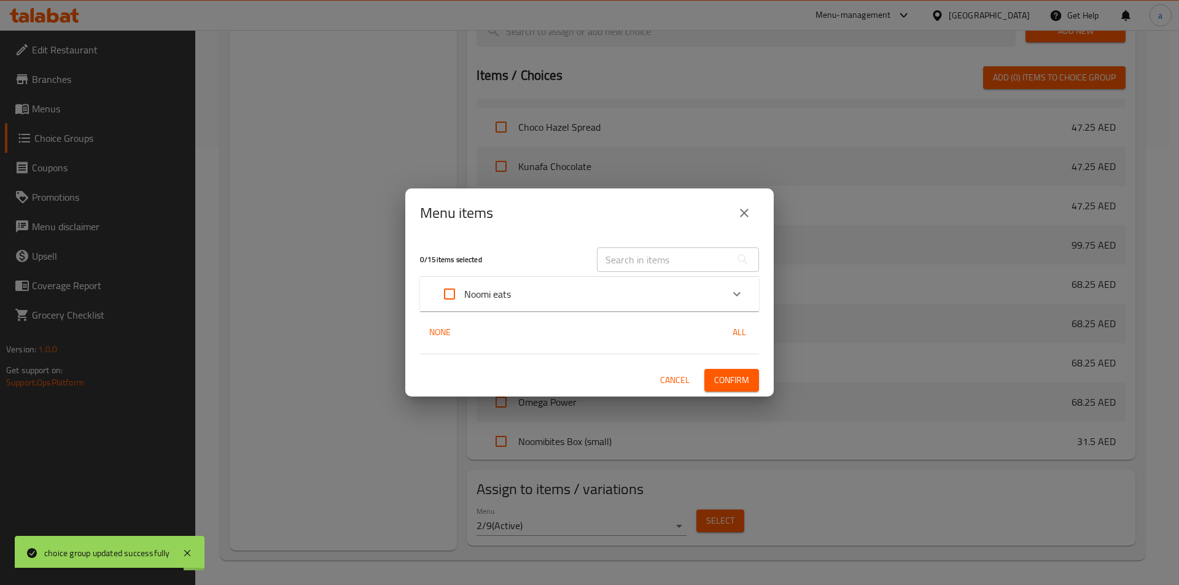
click at [494, 305] on div "Noomi eats" at bounding box center [473, 293] width 76 height 29
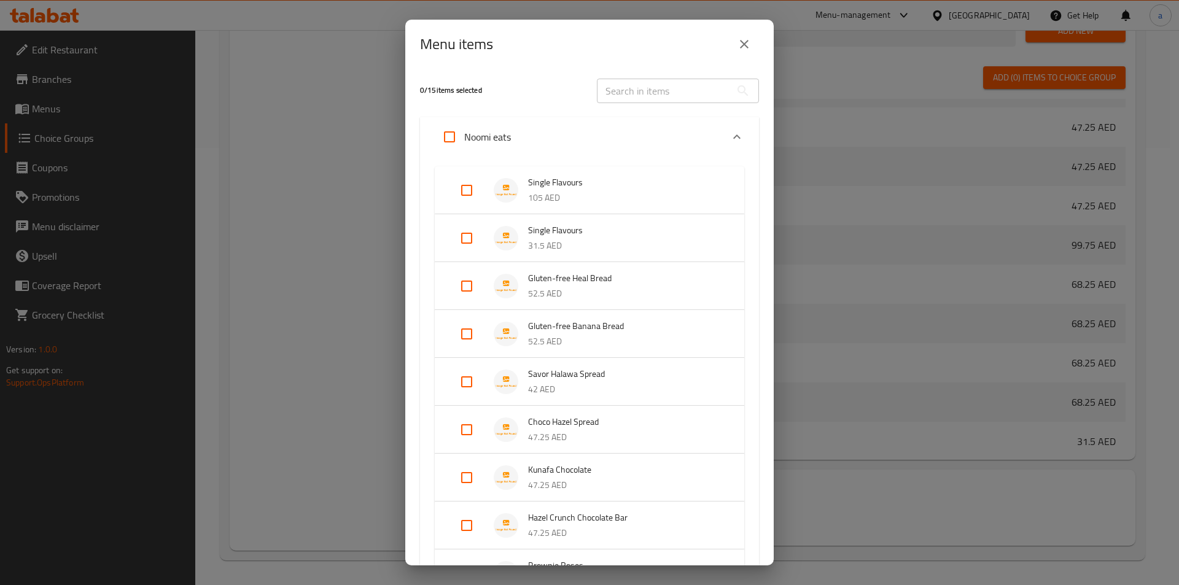
click at [469, 191] on input "Expand" at bounding box center [466, 190] width 29 height 29
checkbox input "true"
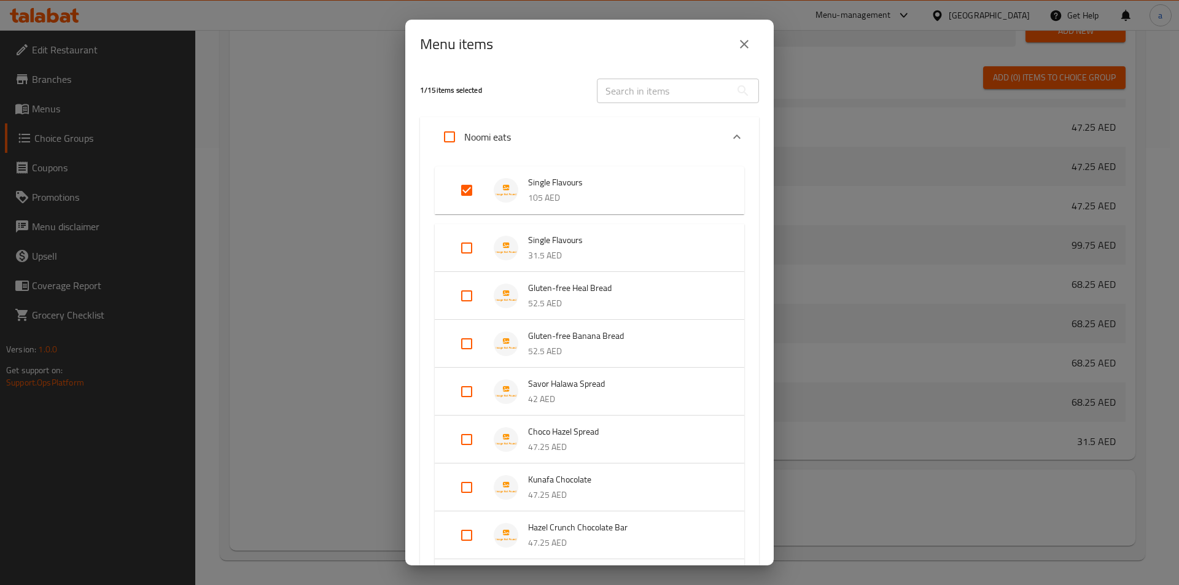
click at [464, 257] on input "Expand" at bounding box center [466, 247] width 29 height 29
checkbox input "true"
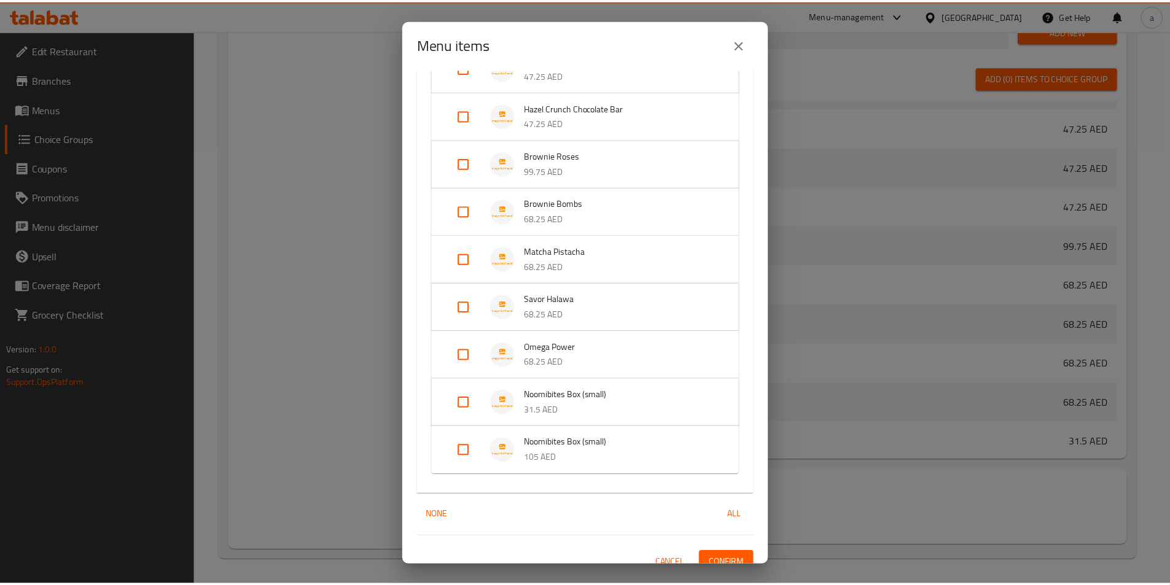
scroll to position [444, 0]
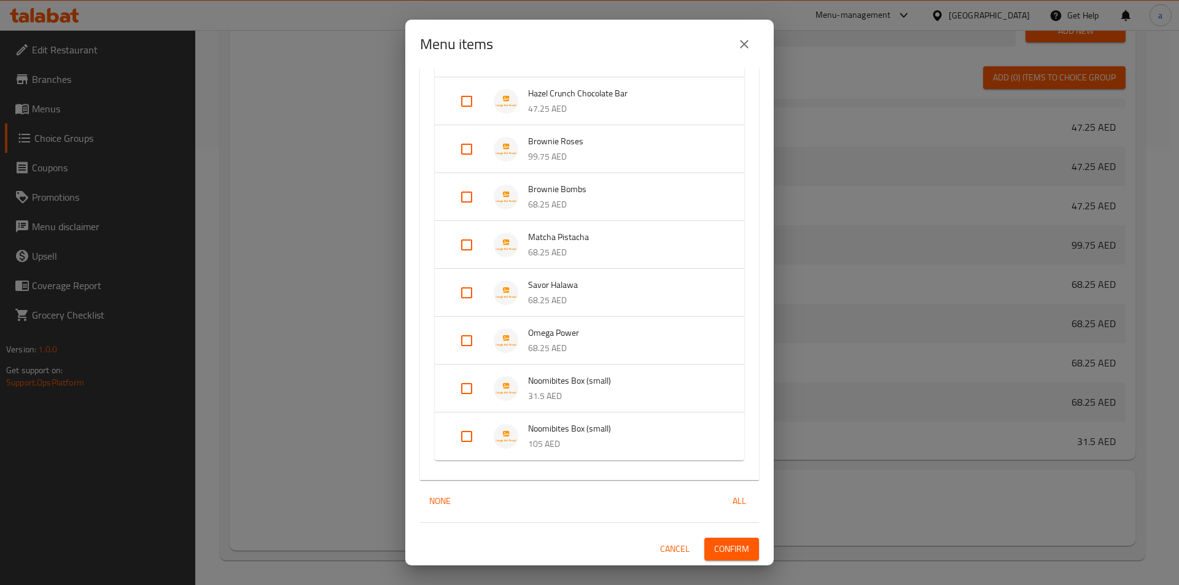
click at [724, 555] on span "Confirm" at bounding box center [731, 549] width 35 height 15
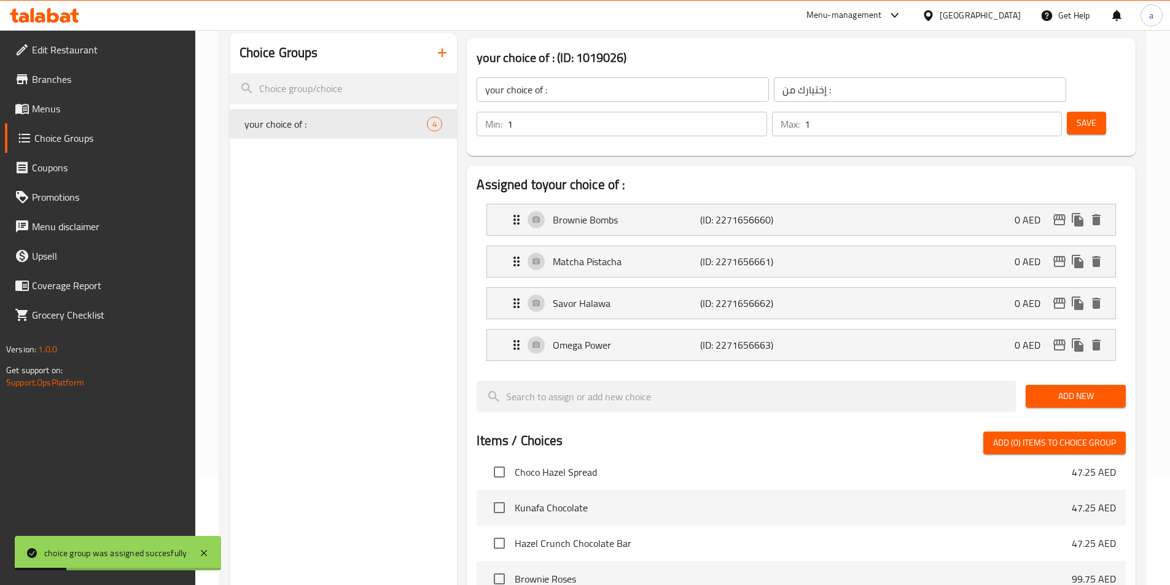
scroll to position [0, 0]
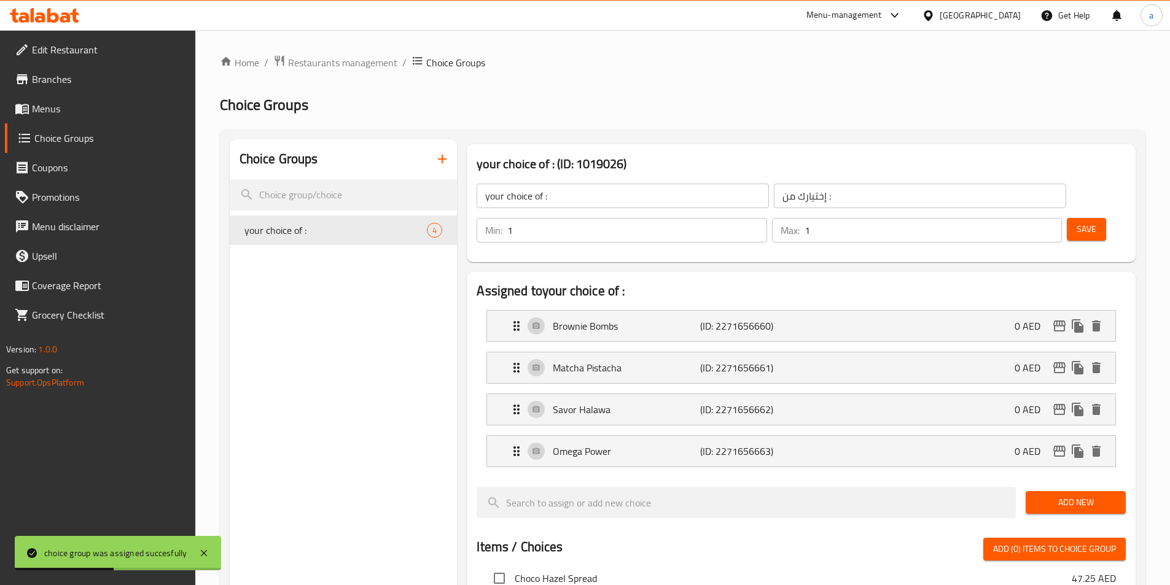
click at [76, 114] on span "Menus" at bounding box center [109, 108] width 154 height 15
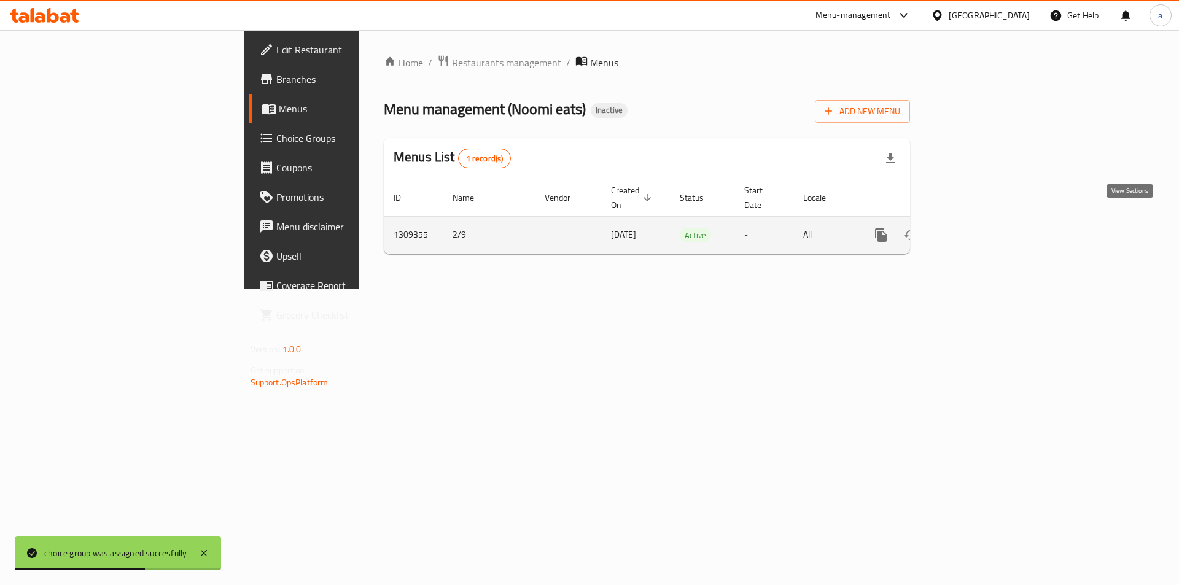
click at [977, 228] on icon "enhanced table" at bounding box center [969, 235] width 15 height 15
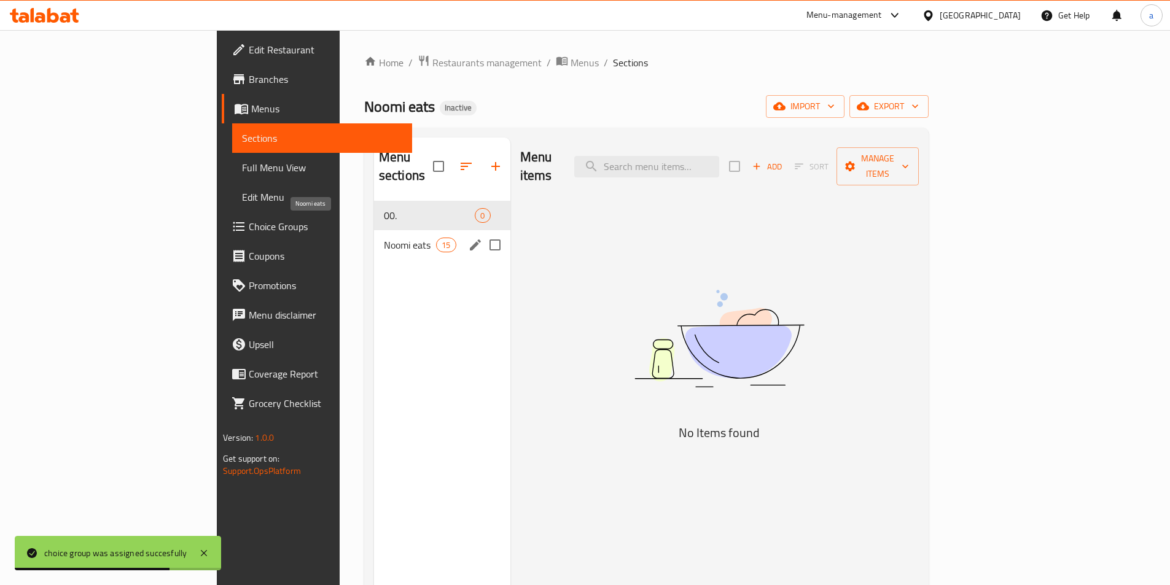
click at [384, 238] on span "Noomi eats" at bounding box center [410, 245] width 52 height 15
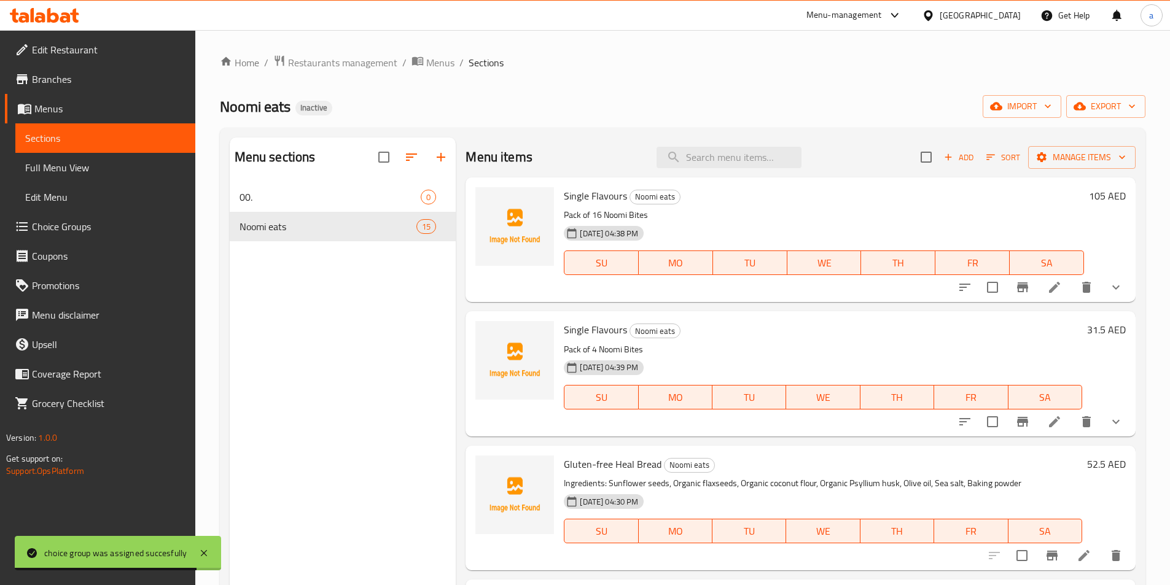
click at [93, 162] on span "Full Menu View" at bounding box center [105, 167] width 160 height 15
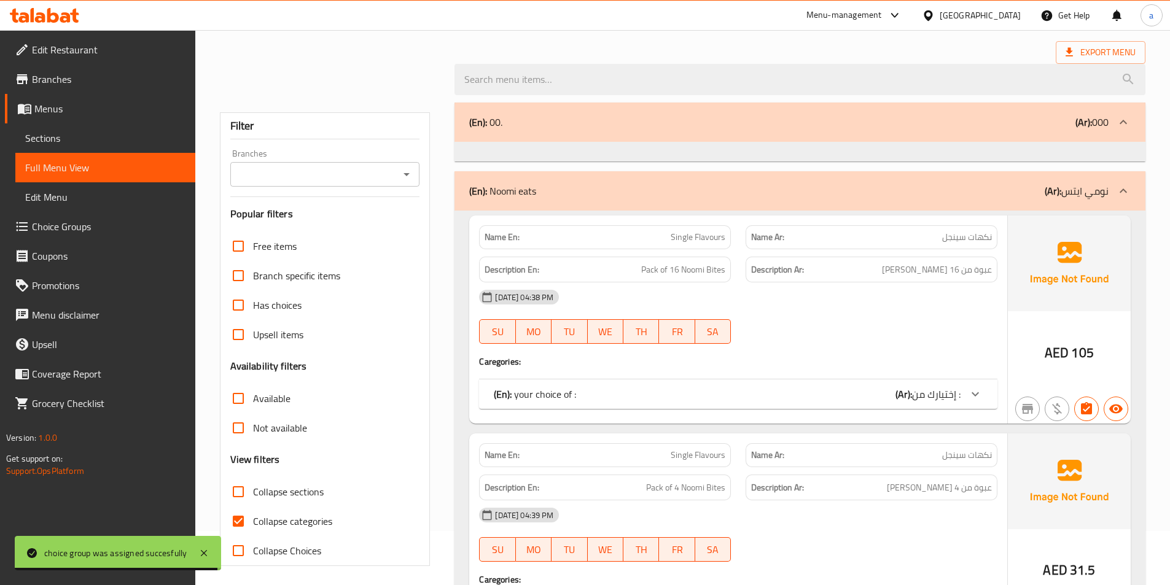
scroll to position [123, 0]
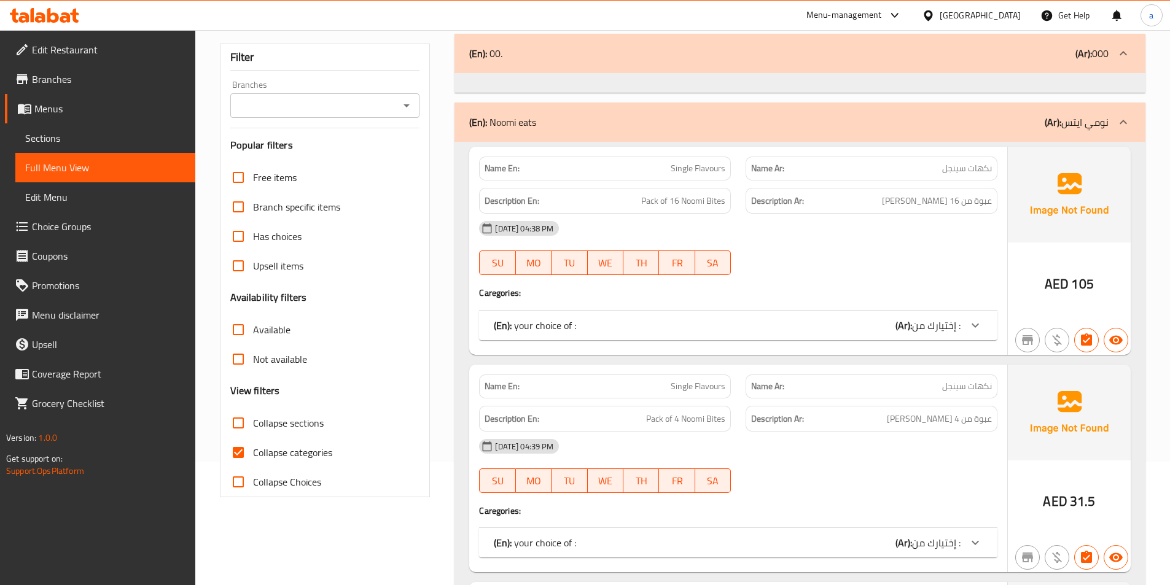
click at [694, 332] on div "(En): your choice of : (Ar): إختيارك من :" at bounding box center [727, 325] width 467 height 15
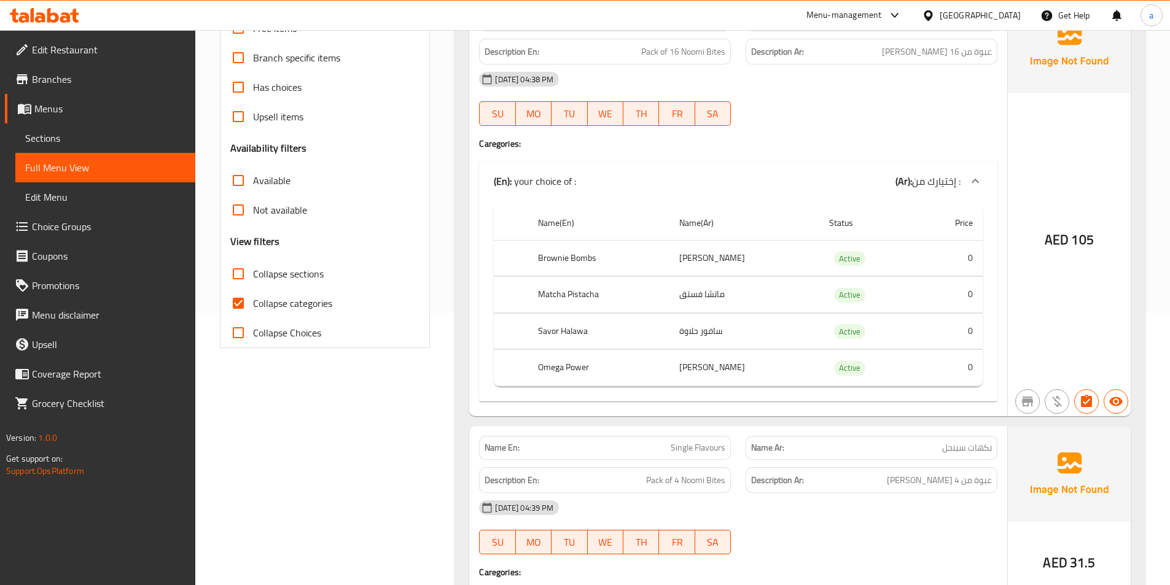
scroll to position [307, 0]
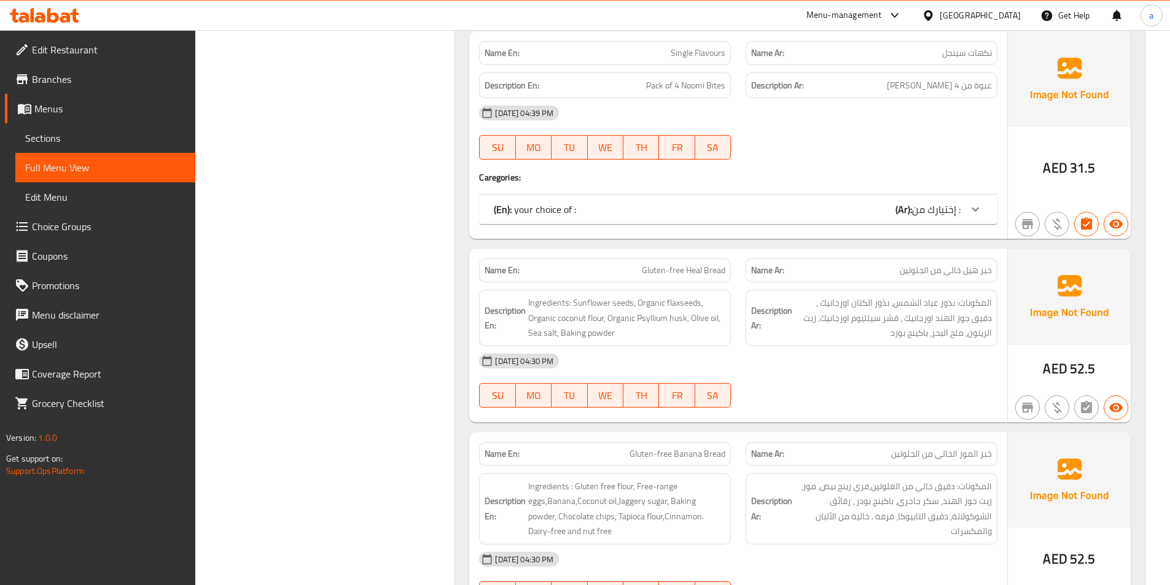
scroll to position [614, 0]
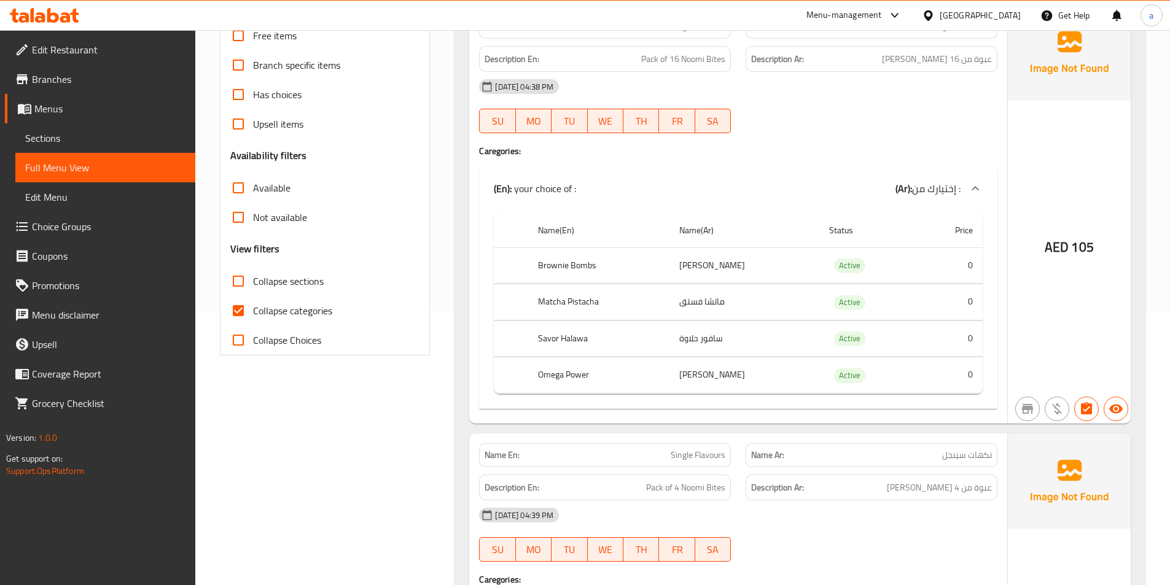
scroll to position [199, 0]
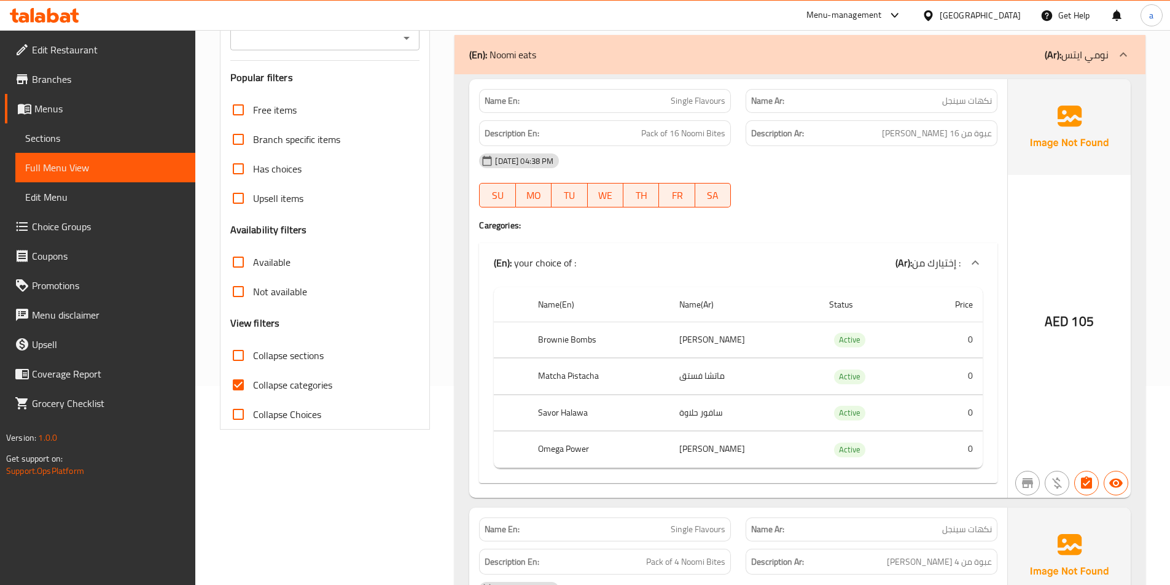
click at [244, 379] on input "Collapse categories" at bounding box center [238, 384] width 29 height 29
checkbox input "false"
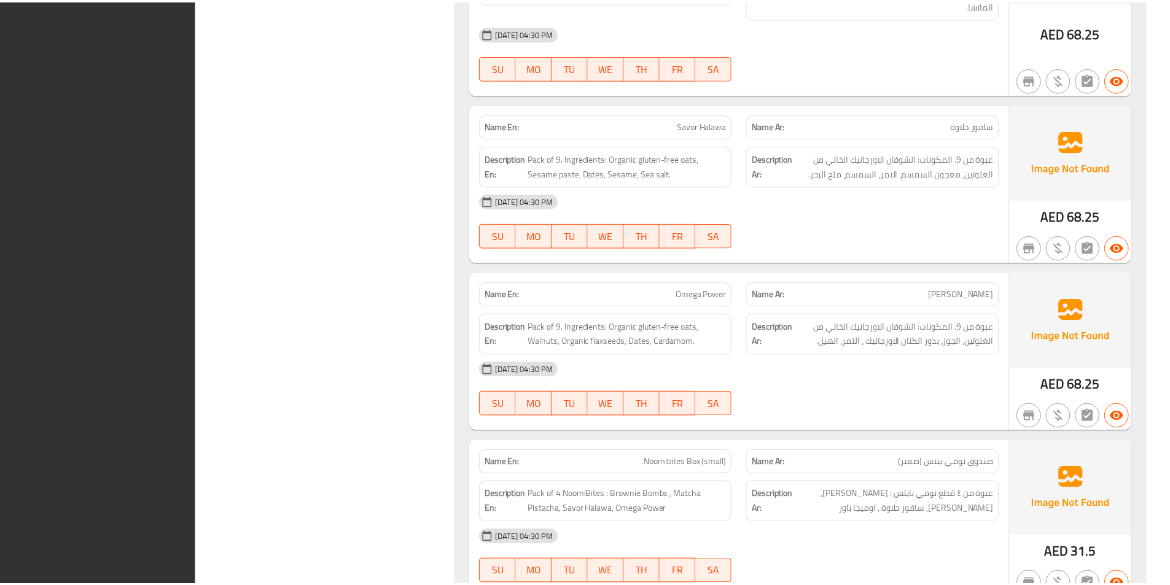
scroll to position [3003, 0]
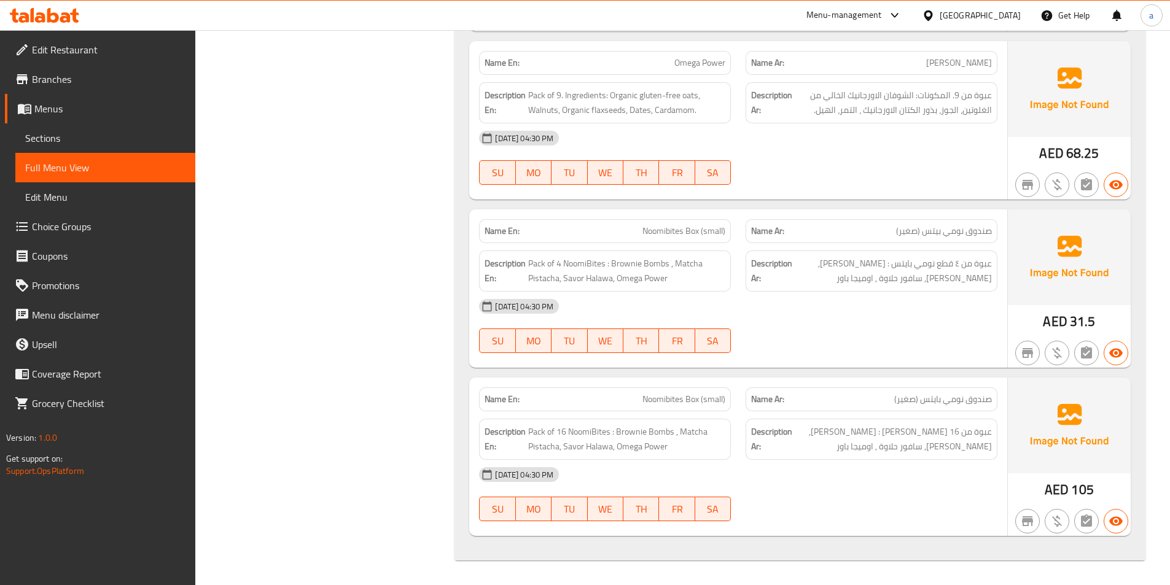
click at [95, 138] on span "Sections" at bounding box center [105, 138] width 160 height 15
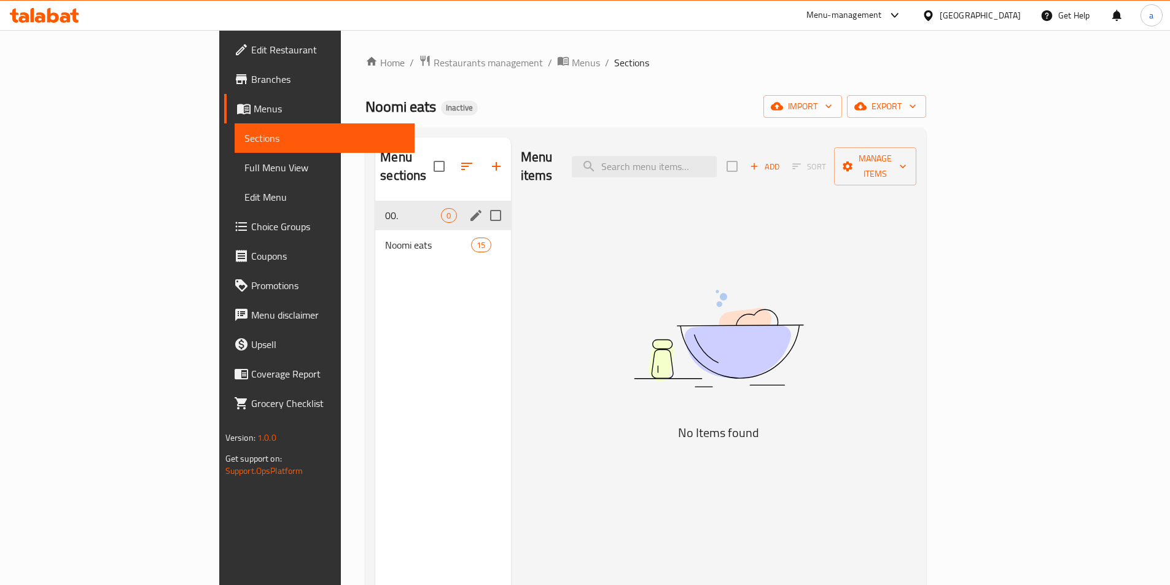
click at [483, 203] on input "Menu sections" at bounding box center [496, 216] width 26 height 26
drag, startPoint x: 285, startPoint y: 200, endPoint x: 262, endPoint y: 311, distance: 114.2
click at [375, 311] on div "Menu sections 1 00. 0 Noomi eats 15" at bounding box center [442, 430] width 135 height 585
click at [483, 203] on input "Menu sections" at bounding box center [496, 216] width 26 height 26
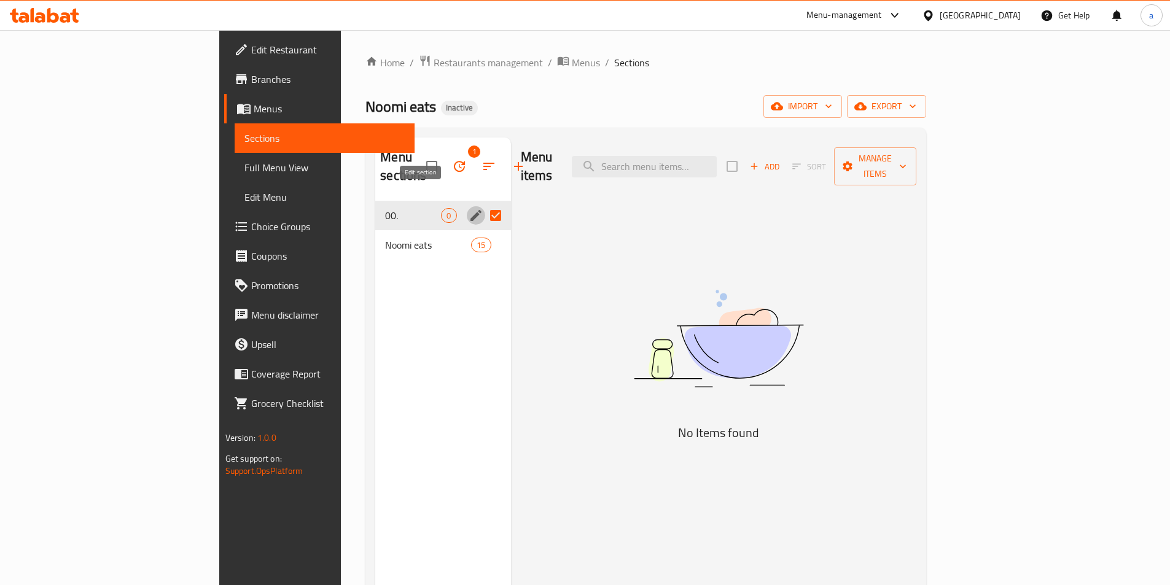
click at [469, 208] on icon "edit" at bounding box center [476, 215] width 15 height 15
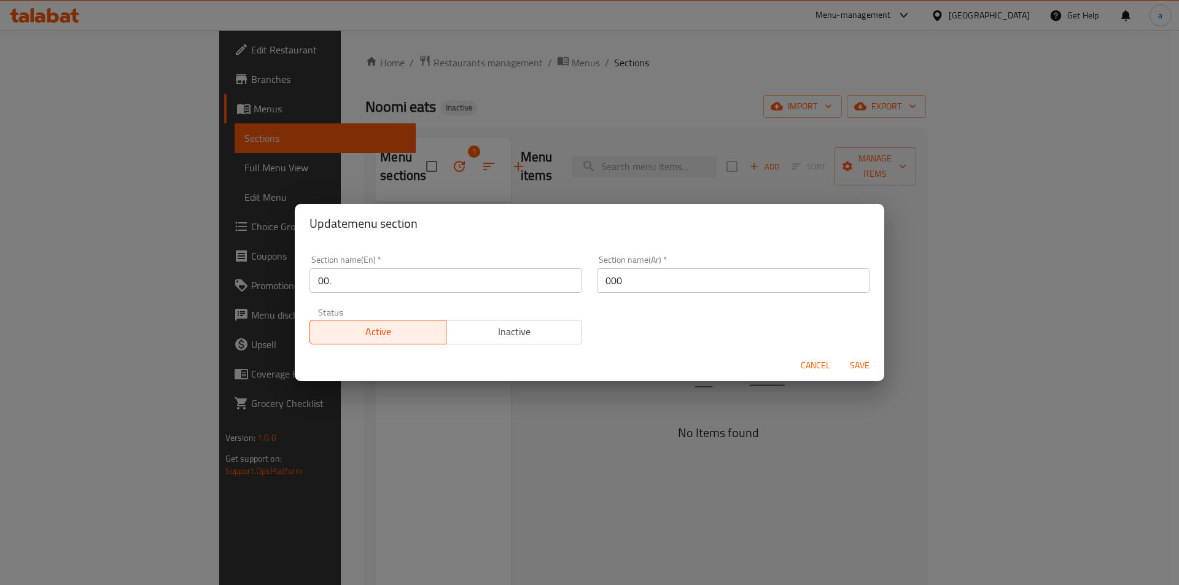
click at [829, 373] on span "Cancel" at bounding box center [815, 365] width 29 height 15
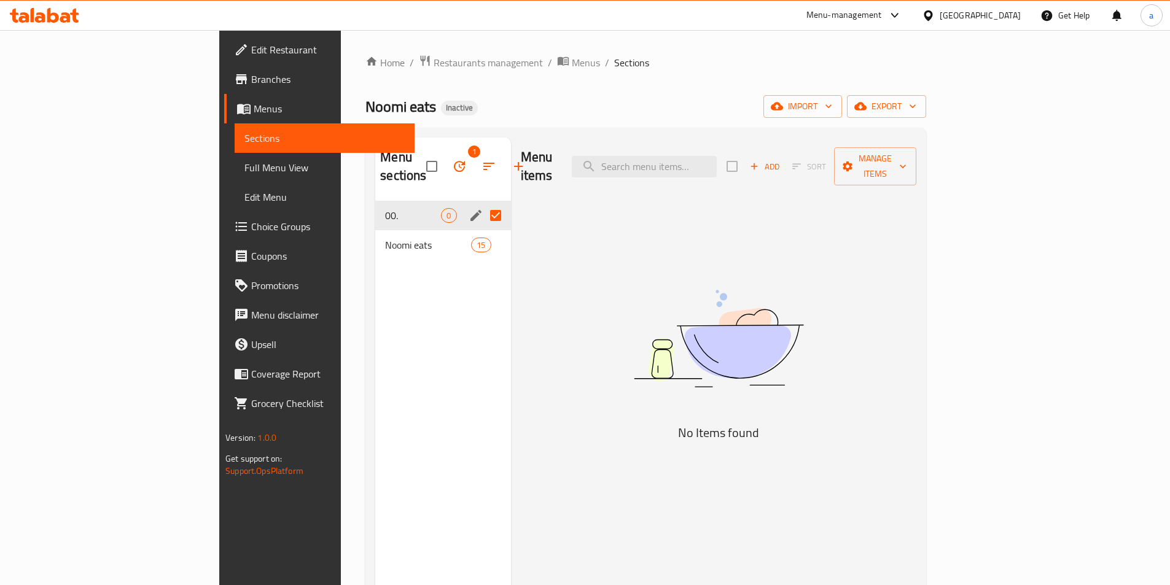
click at [446, 333] on div "Menu sections 1 00. 0 Noomi eats 15" at bounding box center [442, 430] width 135 height 585
click at [483, 203] on input "Menu sections" at bounding box center [496, 216] width 26 height 26
checkbox input "false"
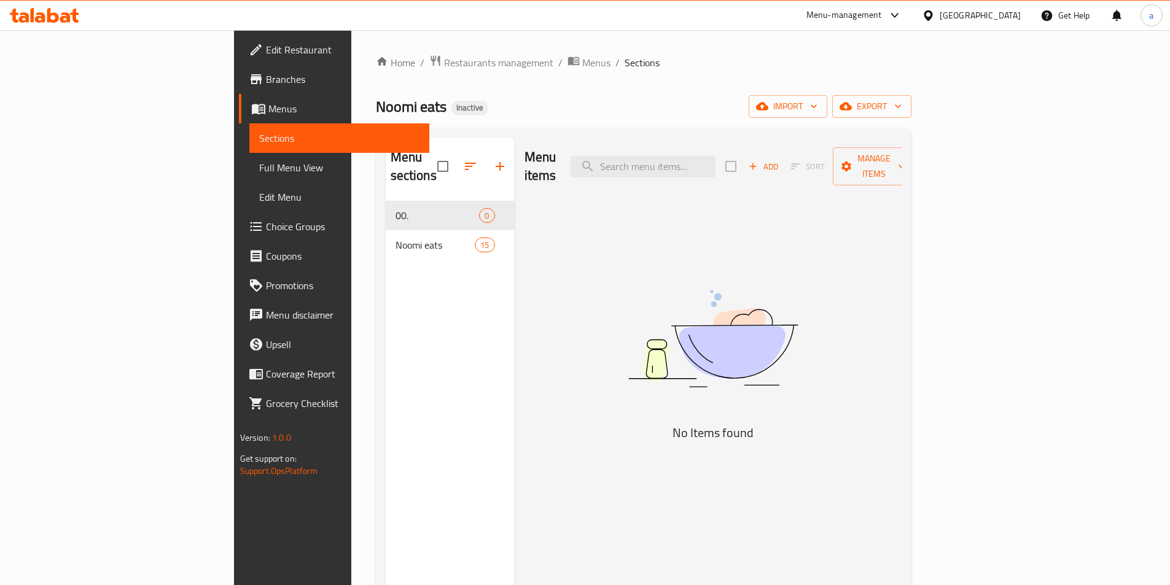
click at [684, 225] on div "Menu items Add Sort Manage items No Items found" at bounding box center [708, 430] width 387 height 585
click at [902, 102] on span "export" at bounding box center [872, 106] width 60 height 15
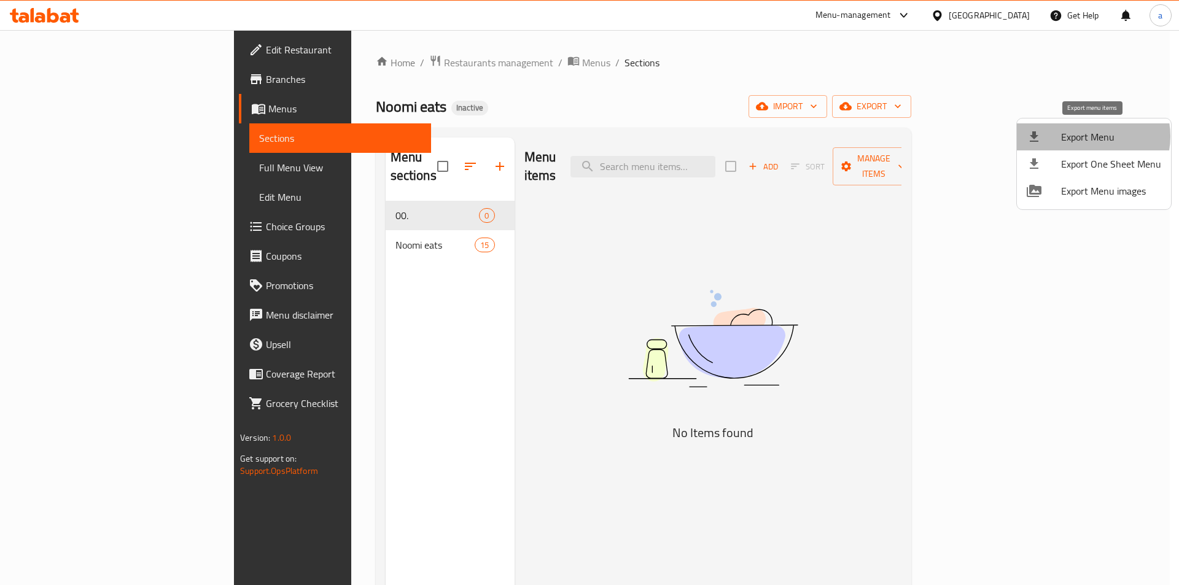
click at [1087, 136] on span "Export Menu" at bounding box center [1111, 137] width 100 height 15
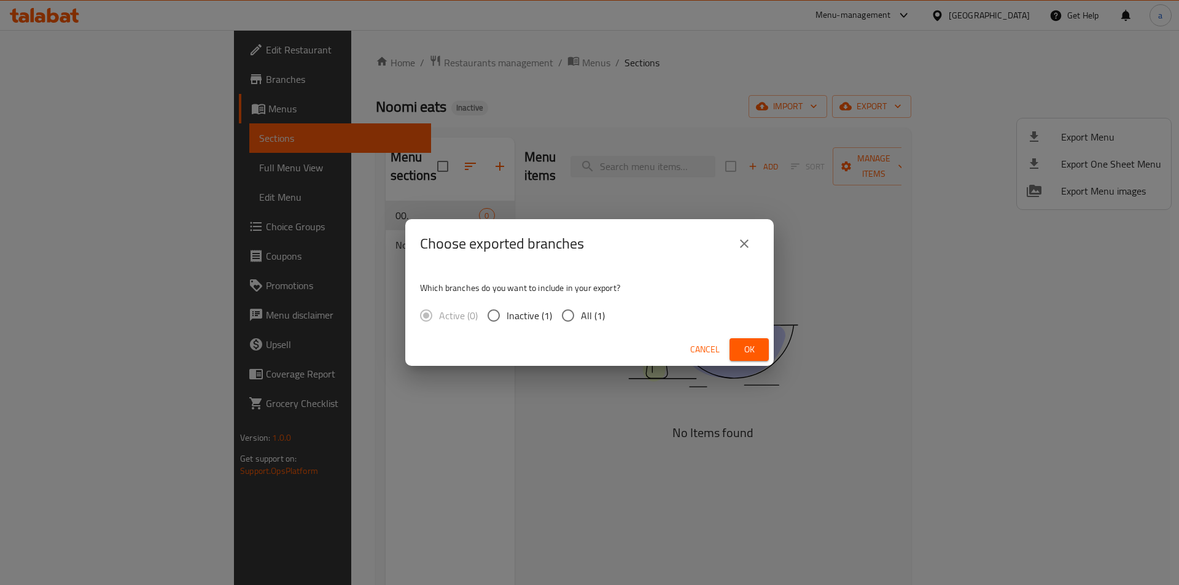
click at [569, 319] on input "All (1)" at bounding box center [568, 316] width 26 height 26
radio input "true"
click at [709, 353] on span "Cancel" at bounding box center [704, 349] width 29 height 15
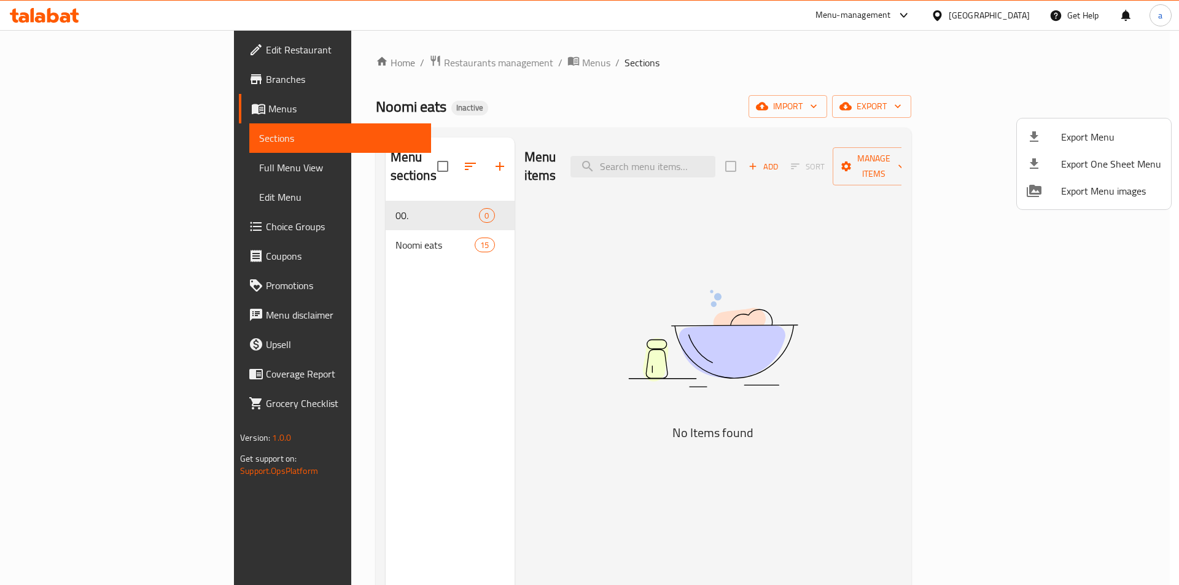
click at [389, 225] on div at bounding box center [589, 292] width 1179 height 585
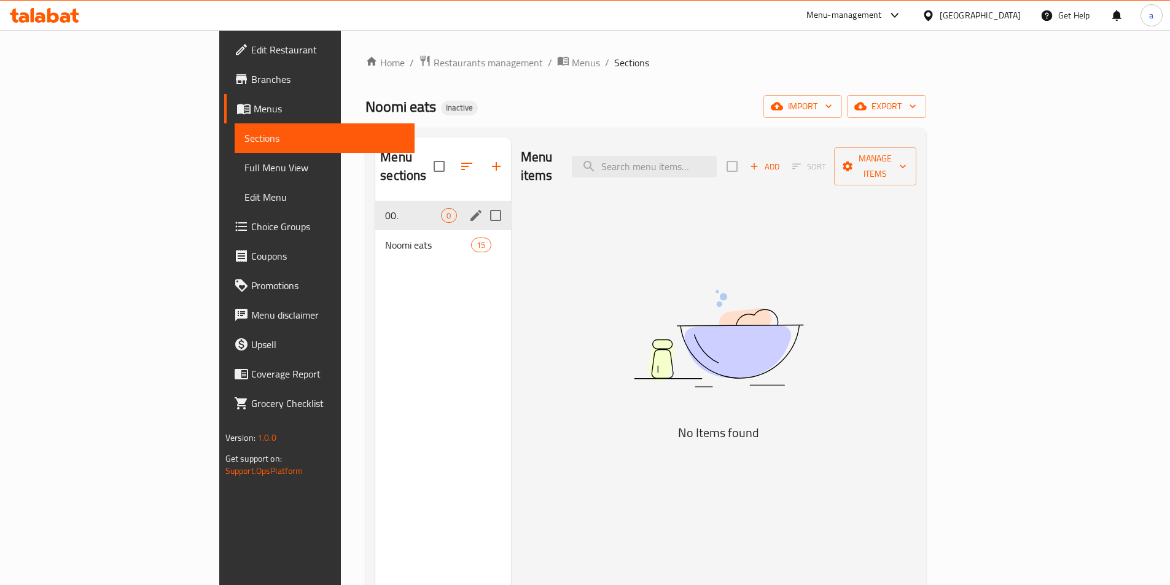
click at [391, 205] on div "00. 0" at bounding box center [442, 215] width 135 height 29
click at [469, 208] on icon "edit" at bounding box center [476, 215] width 15 height 15
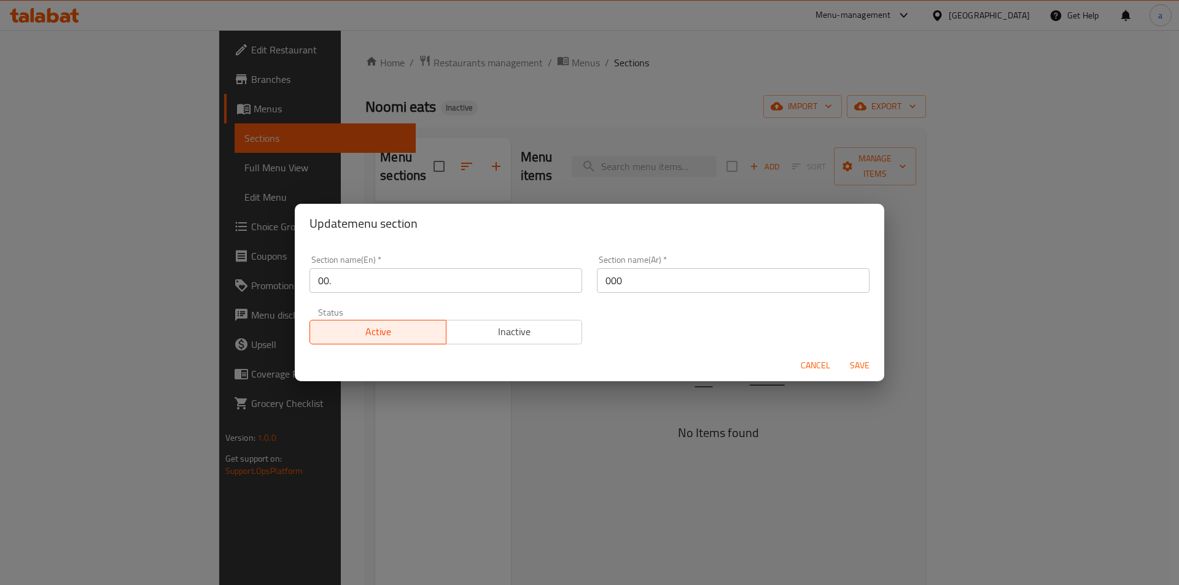
click at [803, 368] on span "Cancel" at bounding box center [815, 365] width 29 height 15
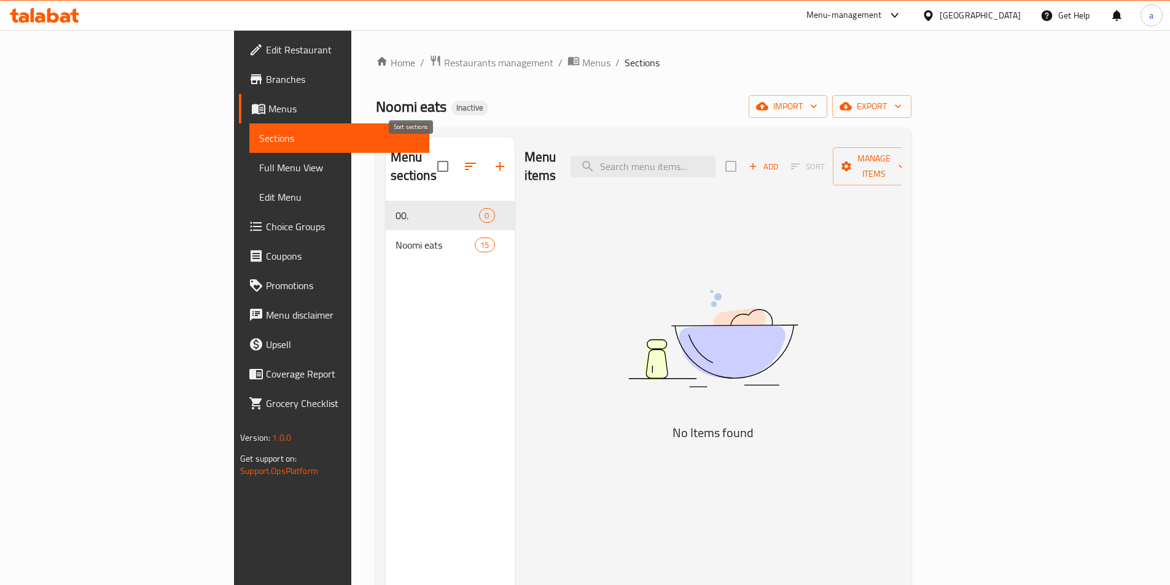
click at [465, 163] on icon "button" at bounding box center [470, 166] width 11 height 7
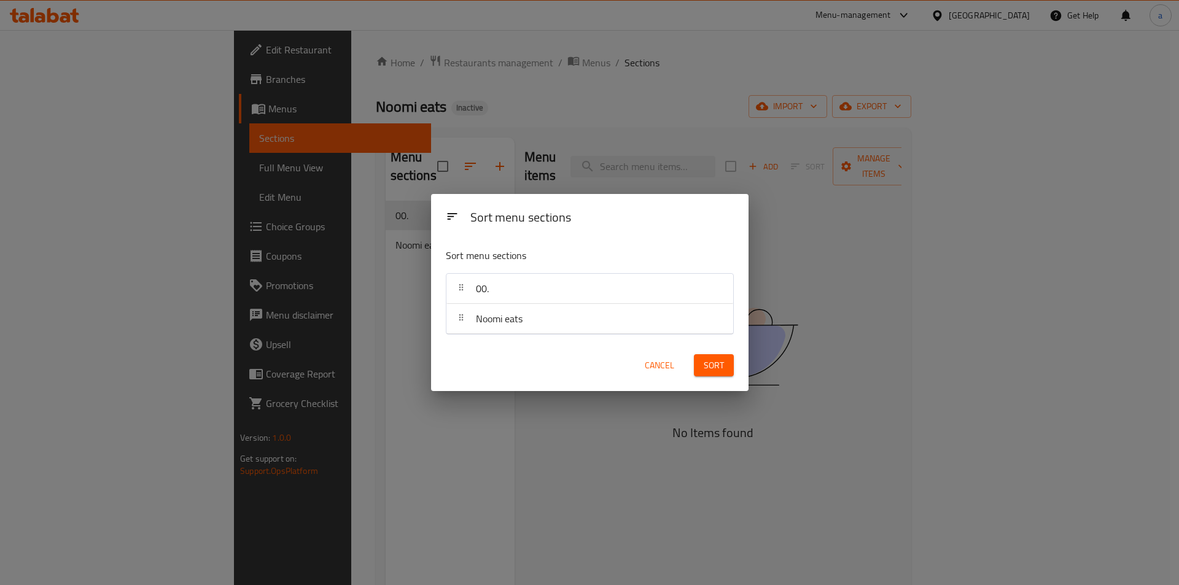
drag, startPoint x: 480, startPoint y: 367, endPoint x: 623, endPoint y: 466, distance: 173.8
click at [479, 367] on div "Cancel Sort" at bounding box center [590, 365] width 303 height 37
click at [648, 371] on span "Cancel" at bounding box center [659, 365] width 29 height 15
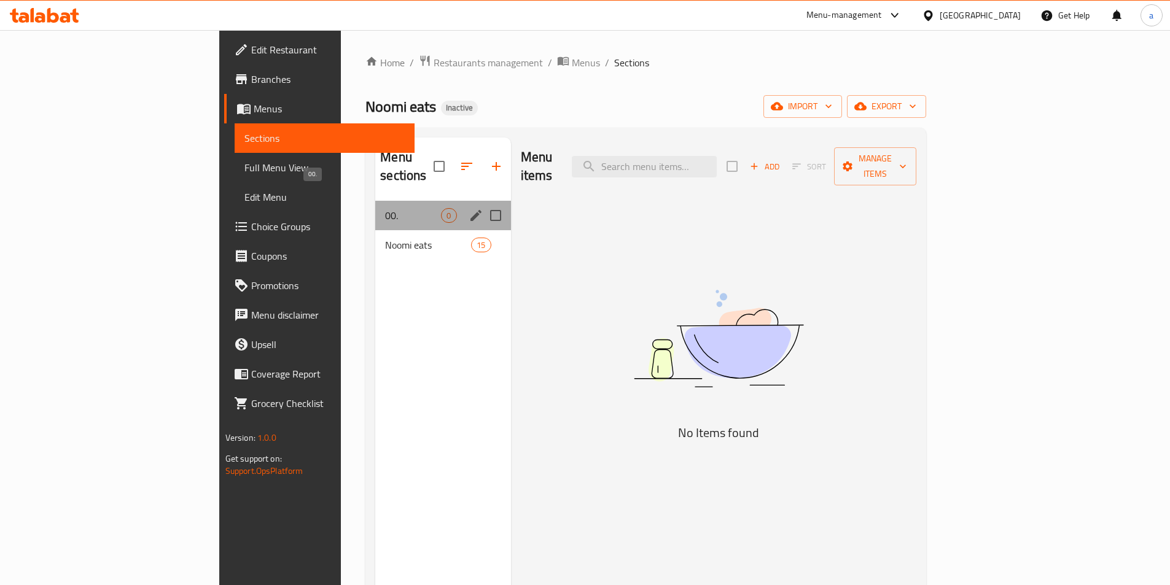
click at [385, 208] on span "00." at bounding box center [413, 215] width 56 height 15
click at [483, 203] on input "Menu sections" at bounding box center [496, 216] width 26 height 26
checkbox input "true"
click at [482, 160] on icon "button" at bounding box center [489, 166] width 15 height 15
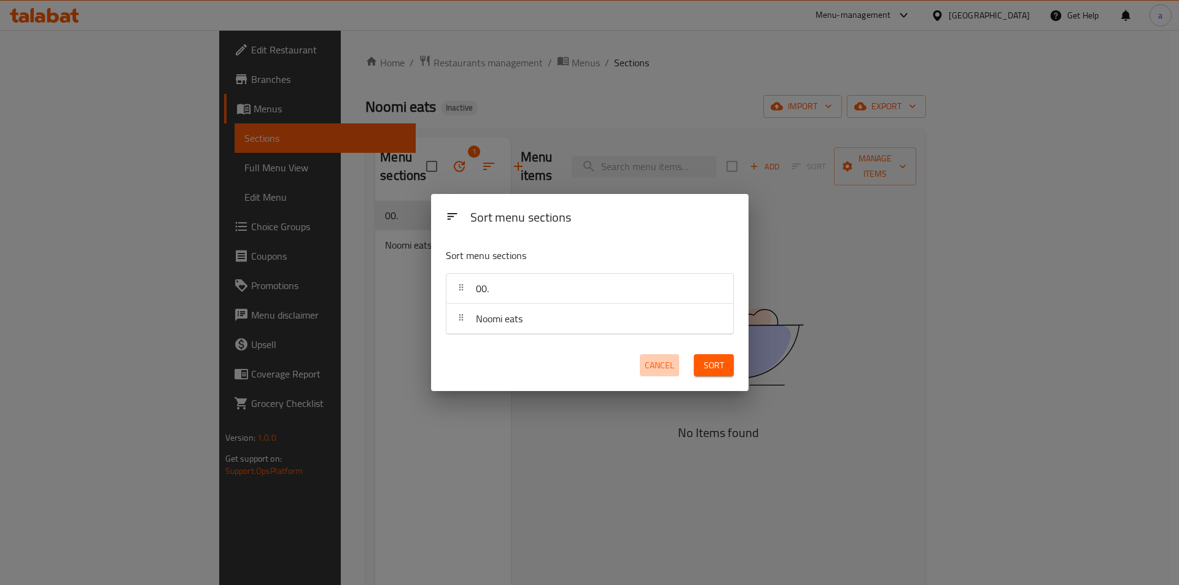
click at [658, 365] on span "Cancel" at bounding box center [659, 365] width 29 height 15
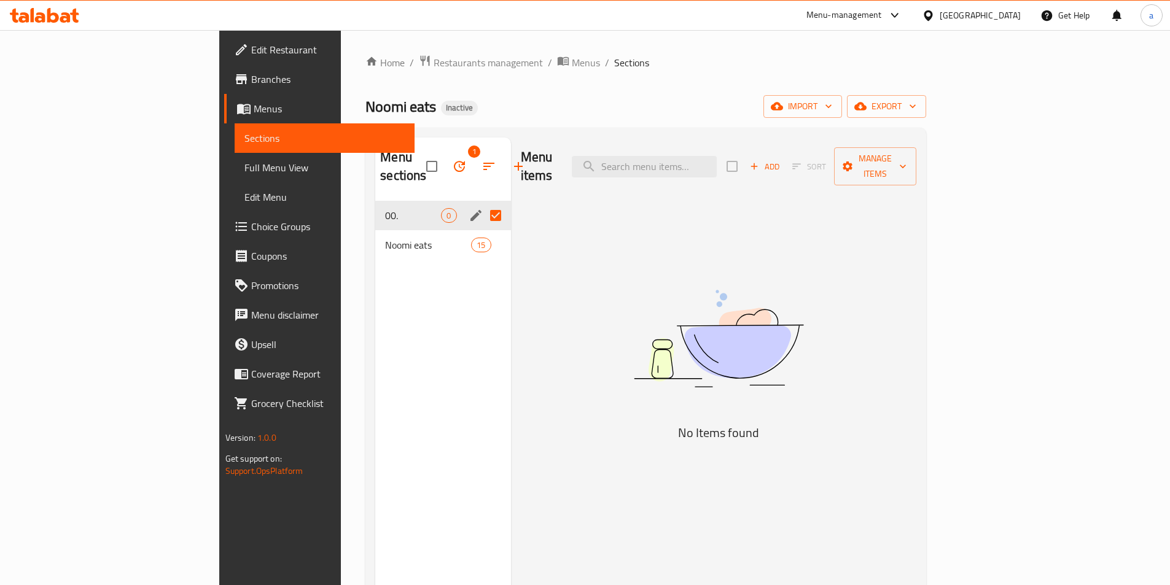
click at [452, 160] on icon "button" at bounding box center [459, 166] width 15 height 15
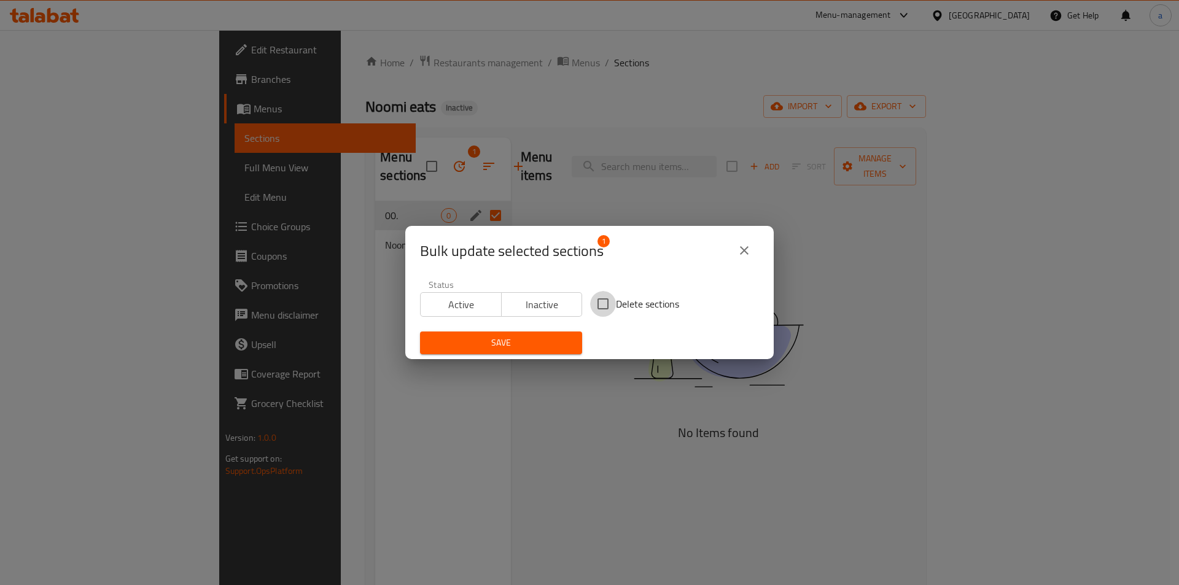
click at [596, 296] on input "Delete sections" at bounding box center [603, 304] width 26 height 26
checkbox input "true"
click at [545, 338] on span "Save" at bounding box center [501, 342] width 142 height 15
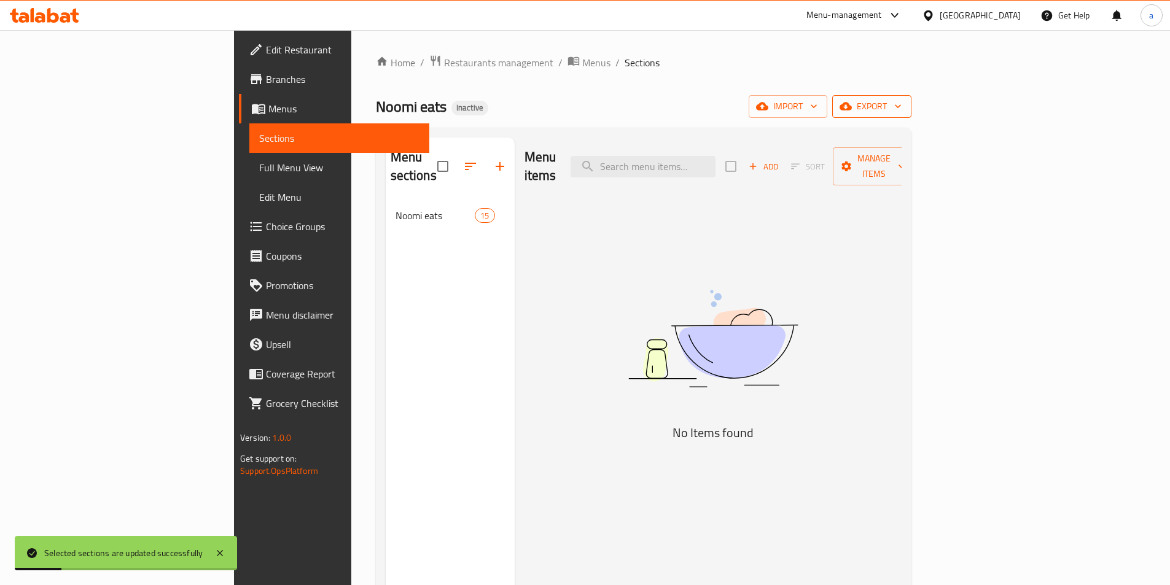
click at [902, 107] on span "export" at bounding box center [872, 106] width 60 height 15
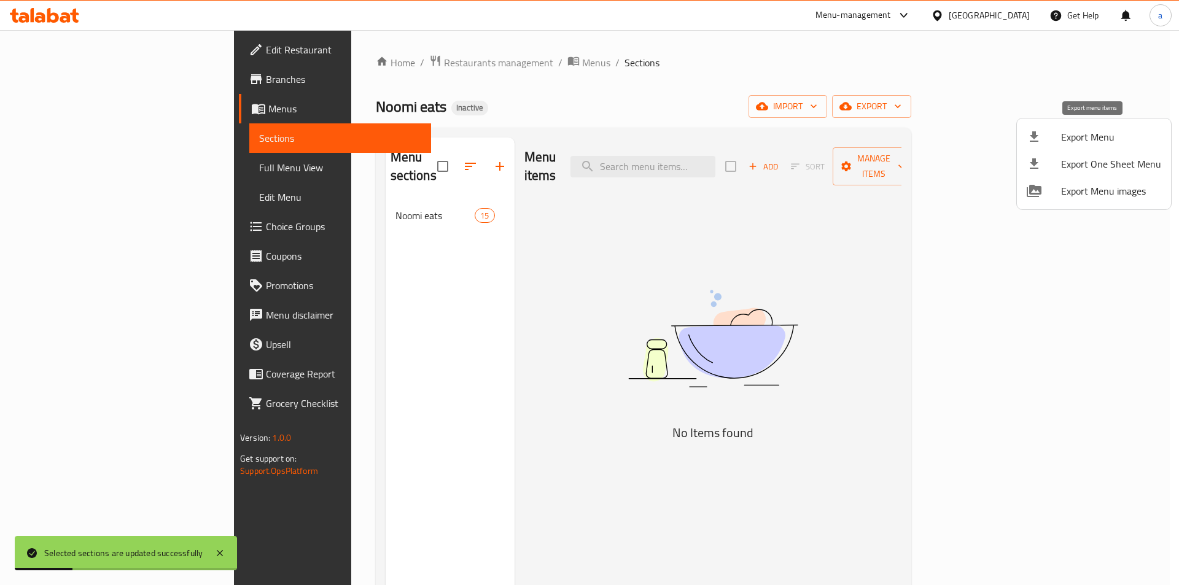
click at [1082, 131] on span "Export Menu" at bounding box center [1111, 137] width 100 height 15
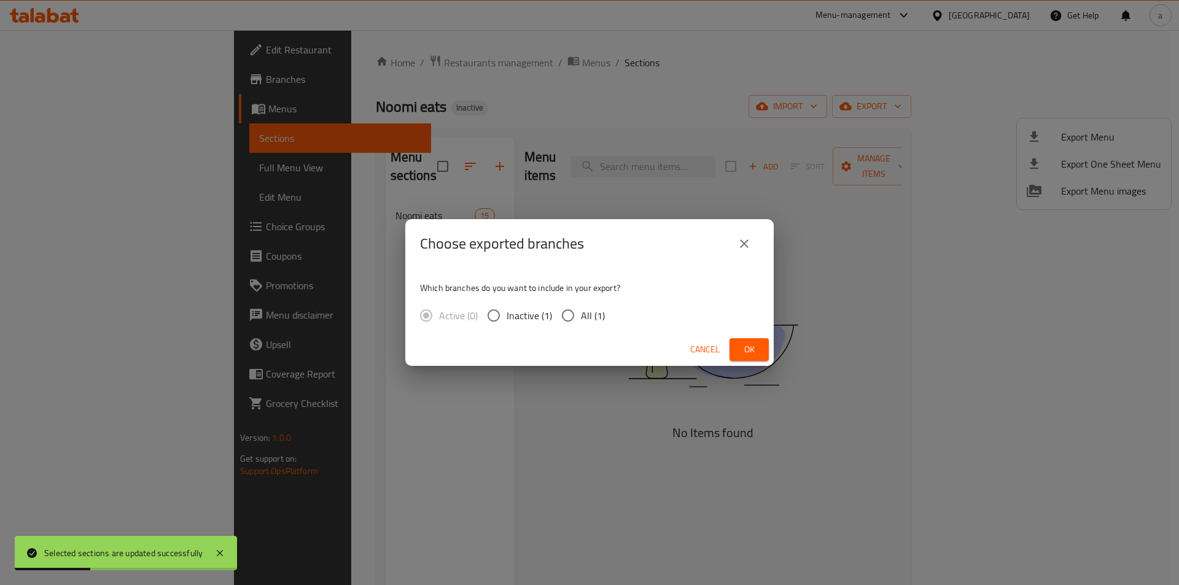
click at [575, 314] on input "All (1)" at bounding box center [568, 316] width 26 height 26
radio input "true"
click at [751, 362] on div "Cancel Ok" at bounding box center [589, 349] width 368 height 33
click at [754, 359] on button "Ok" at bounding box center [749, 349] width 39 height 23
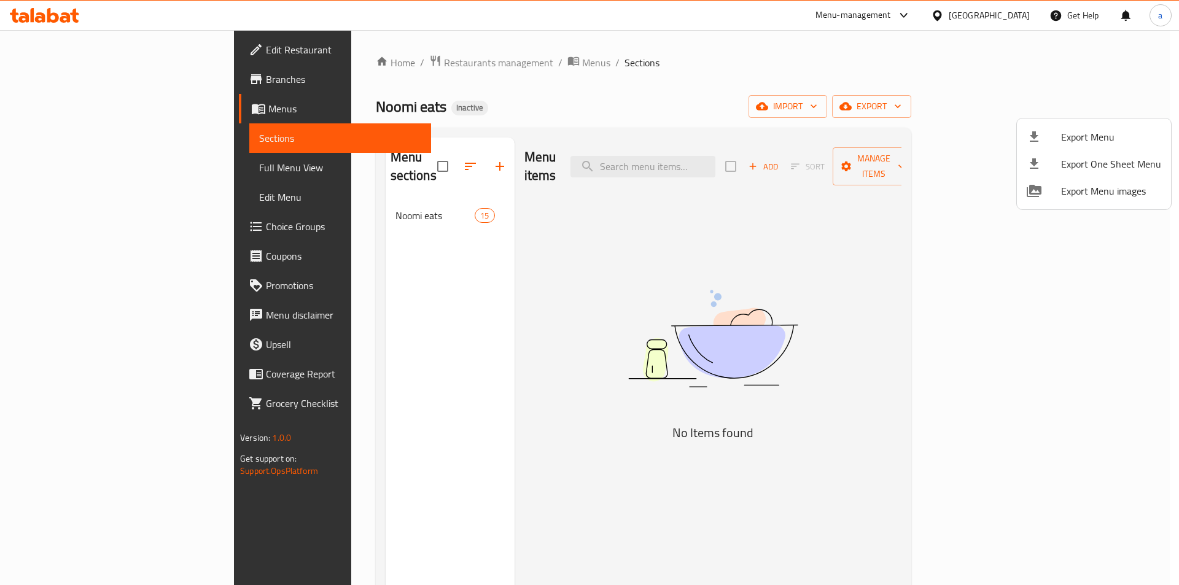
click at [645, 96] on div at bounding box center [589, 292] width 1179 height 585
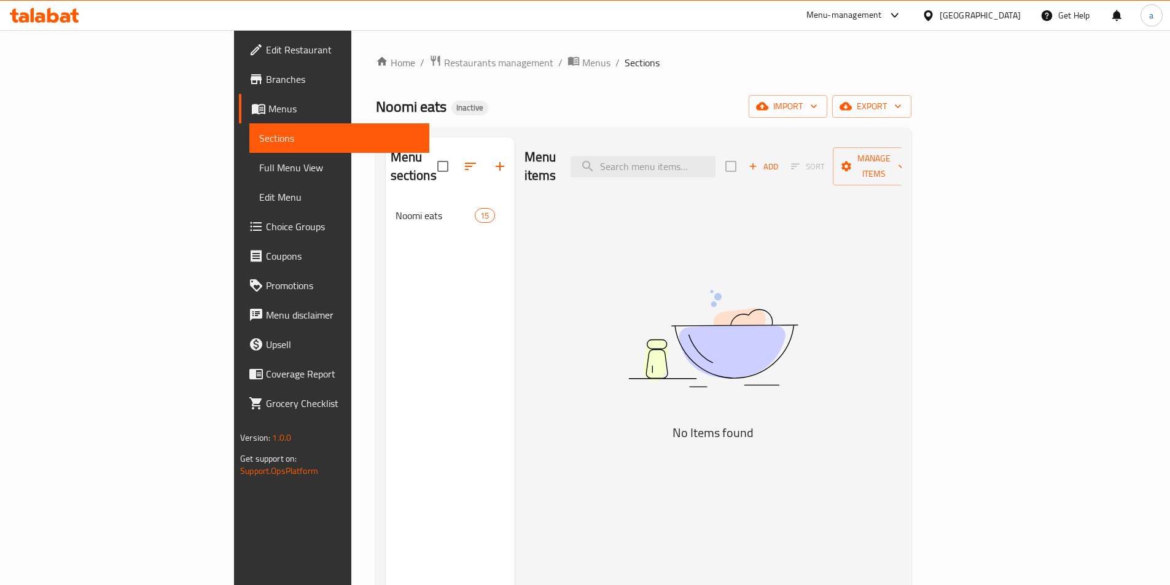
click at [558, 478] on div "Menu items Add Sort Manage items No Items found" at bounding box center [708, 430] width 387 height 585
click at [259, 166] on span "Full Menu View" at bounding box center [339, 167] width 160 height 15
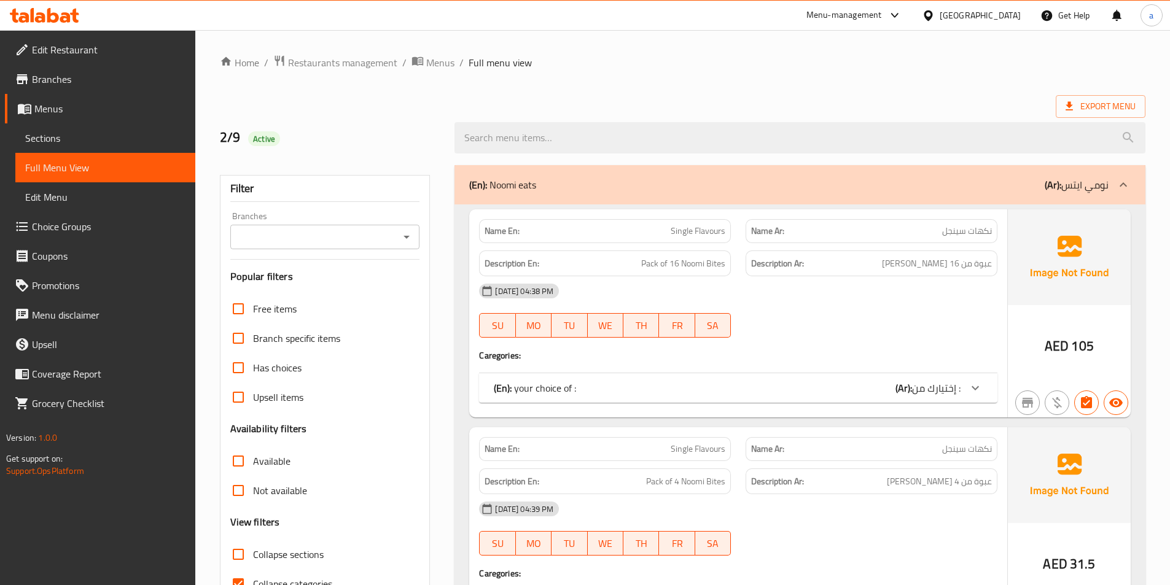
click at [875, 393] on div "(En): your choice of : (Ar): إختيارك من :" at bounding box center [727, 388] width 467 height 15
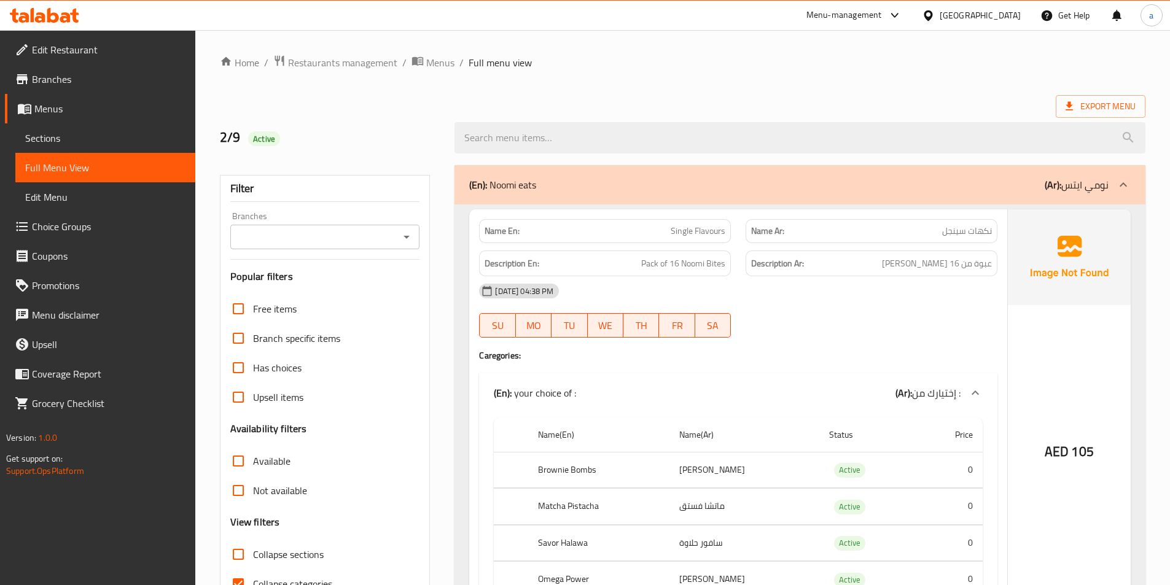
click at [98, 135] on span "Sections" at bounding box center [105, 138] width 160 height 15
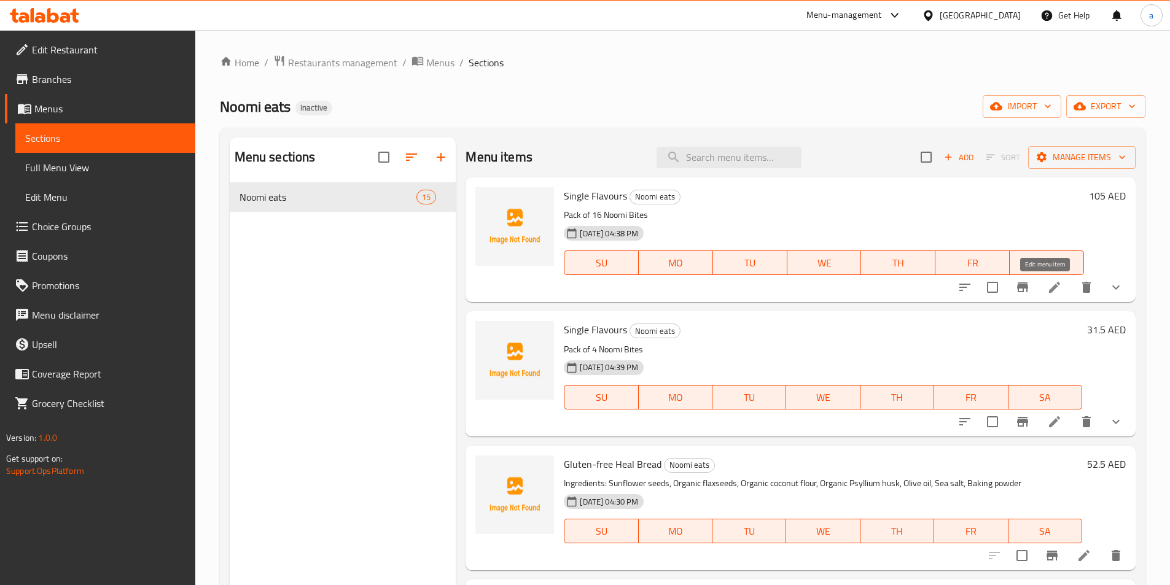
click at [1047, 288] on icon at bounding box center [1054, 287] width 15 height 15
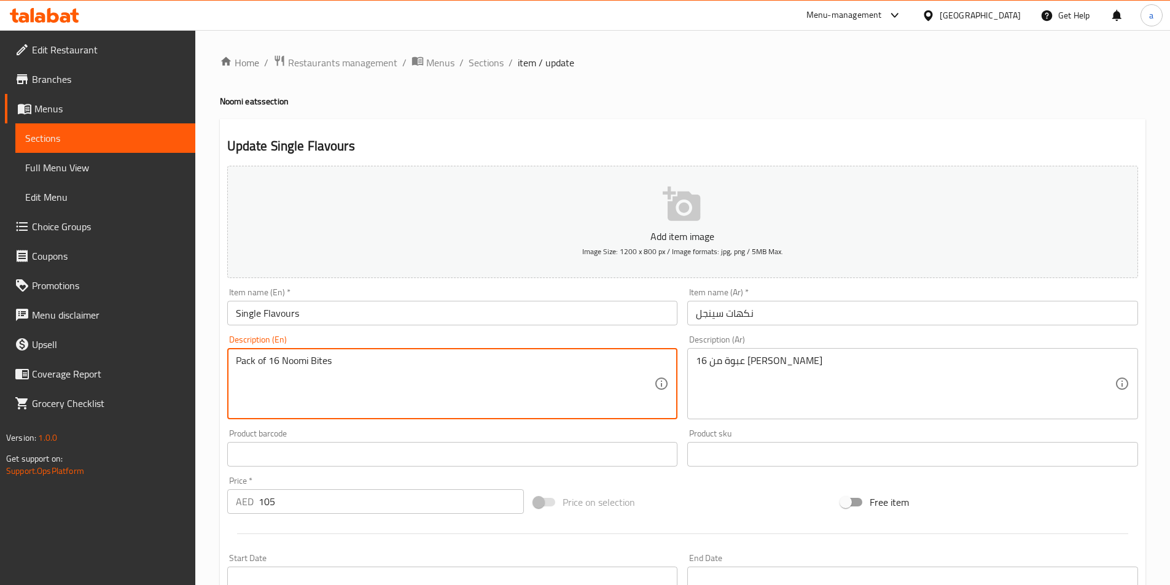
drag, startPoint x: 276, startPoint y: 360, endPoint x: 236, endPoint y: 361, distance: 39.9
click at [320, 302] on input "Single Flavours" at bounding box center [452, 313] width 451 height 25
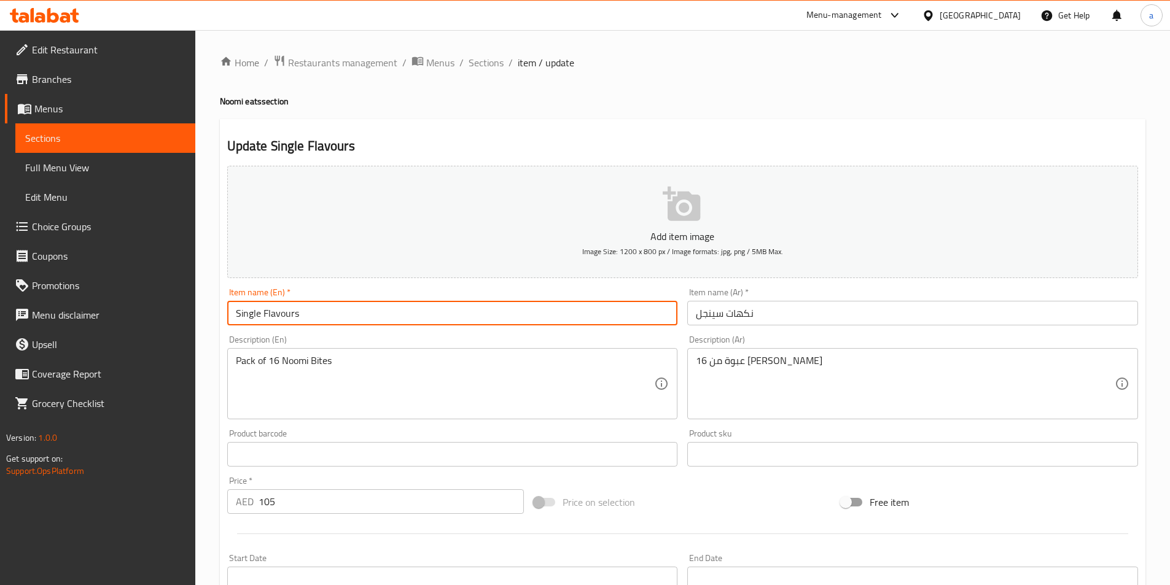
paste input "Pack of 16"
type input "Single Flavours Pack of 16"
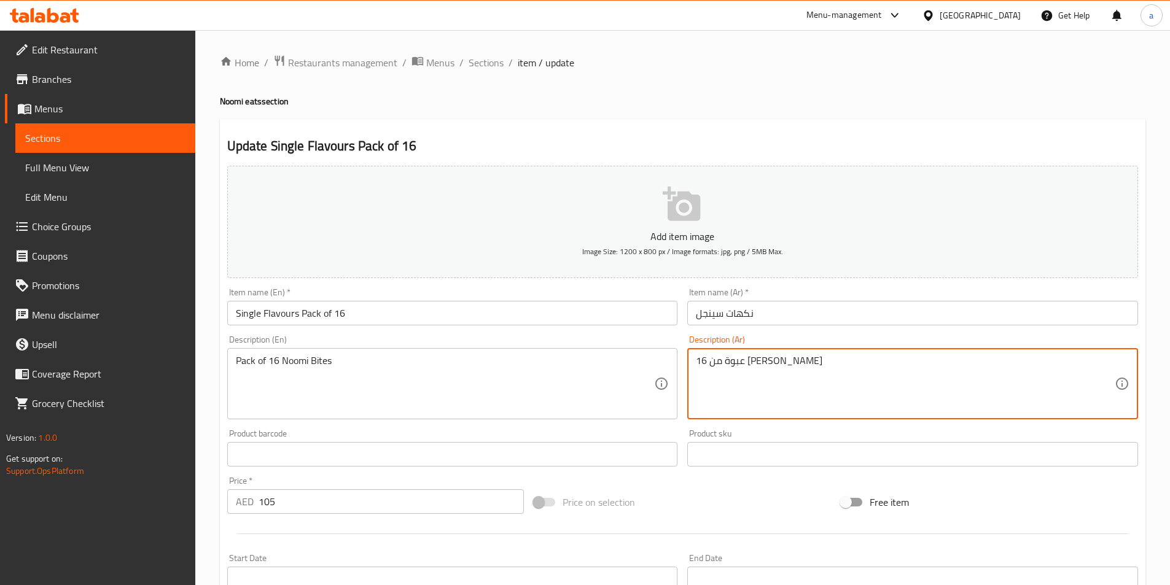
drag, startPoint x: 757, startPoint y: 361, endPoint x: 781, endPoint y: 361, distance: 24.0
click at [766, 392] on textarea "عبوة من 16 [PERSON_NAME]" at bounding box center [905, 384] width 419 height 58
drag, startPoint x: 751, startPoint y: 361, endPoint x: 822, endPoint y: 366, distance: 70.8
click at [802, 374] on textarea "عبوة من 16 [PERSON_NAME]" at bounding box center [905, 384] width 419 height 58
drag, startPoint x: 822, startPoint y: 366, endPoint x: 796, endPoint y: 357, distance: 27.4
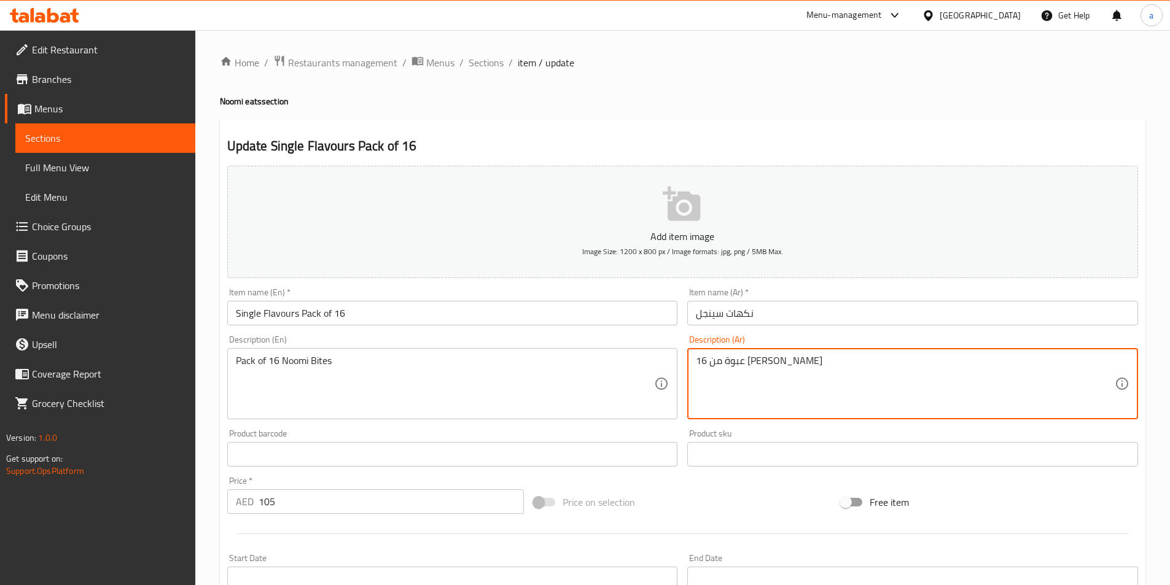
click at [821, 365] on textarea "عبوة من 16 [PERSON_NAME]" at bounding box center [905, 384] width 419 height 58
drag, startPoint x: 810, startPoint y: 362, endPoint x: 755, endPoint y: 364, distance: 55.3
click at [755, 364] on textarea "عبوة من 16 [PERSON_NAME]" at bounding box center [905, 384] width 419 height 58
click at [830, 361] on textarea "عبوة من 16 [PERSON_NAME]" at bounding box center [905, 384] width 419 height 58
drag, startPoint x: 820, startPoint y: 364, endPoint x: 757, endPoint y: 365, distance: 62.7
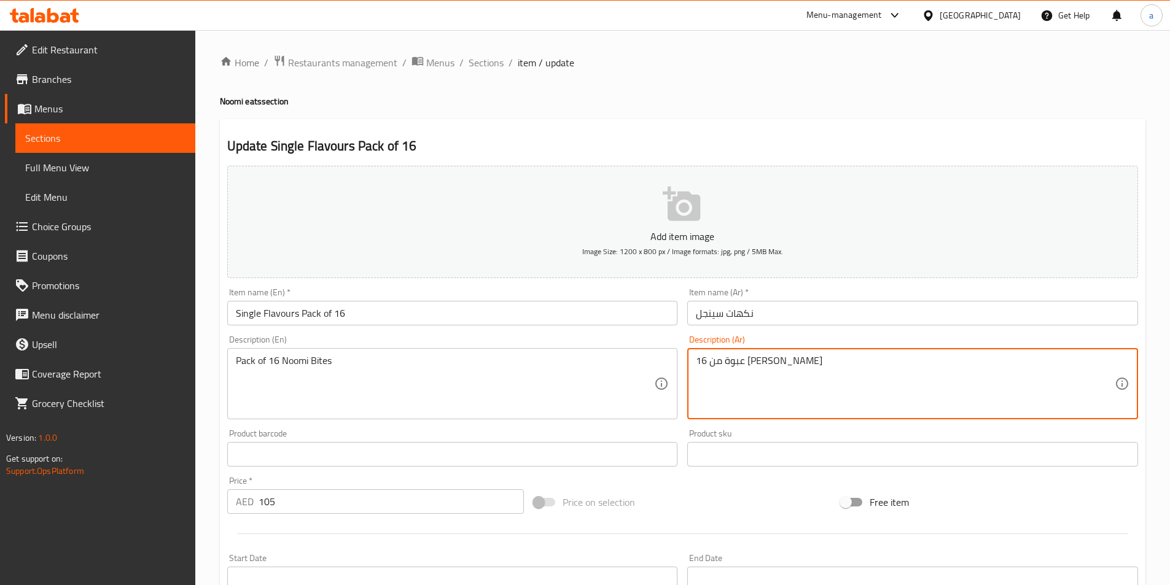
click at [757, 365] on textarea "عبوة من 16 [PERSON_NAME]" at bounding box center [905, 384] width 419 height 58
click at [766, 316] on input "نكهات سينجل" at bounding box center [912, 313] width 451 height 25
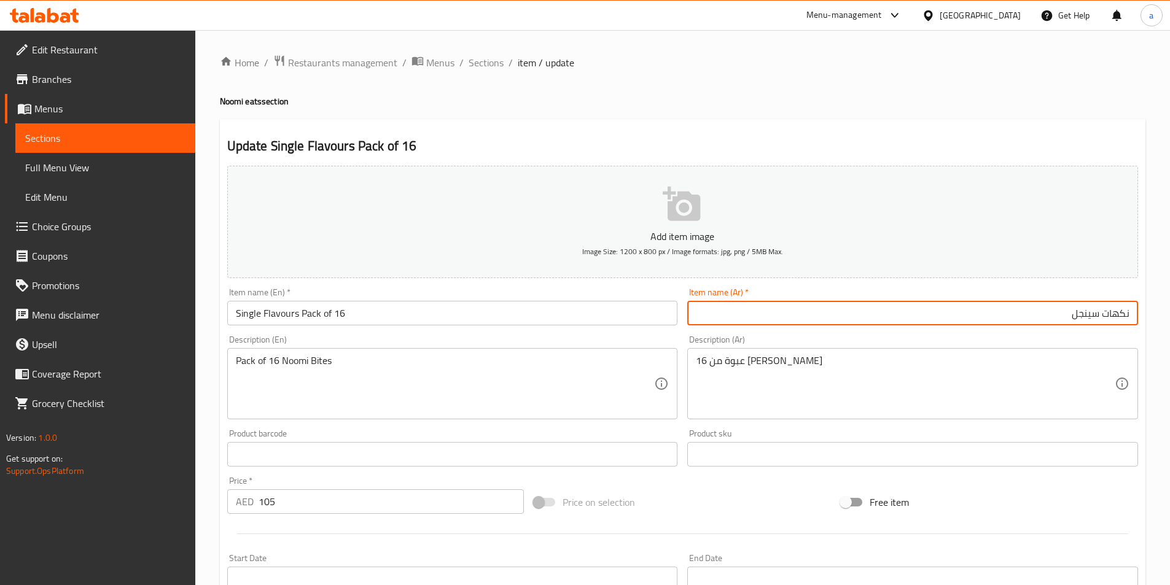
click at [826, 323] on input "نكهات سينجل" at bounding box center [912, 313] width 451 height 25
paste input "عبوة من 16"
click at [1076, 318] on input "نكهات سينجلعبوة من 16" at bounding box center [912, 313] width 451 height 25
type input "نكهات سينجل عبوة من 16"
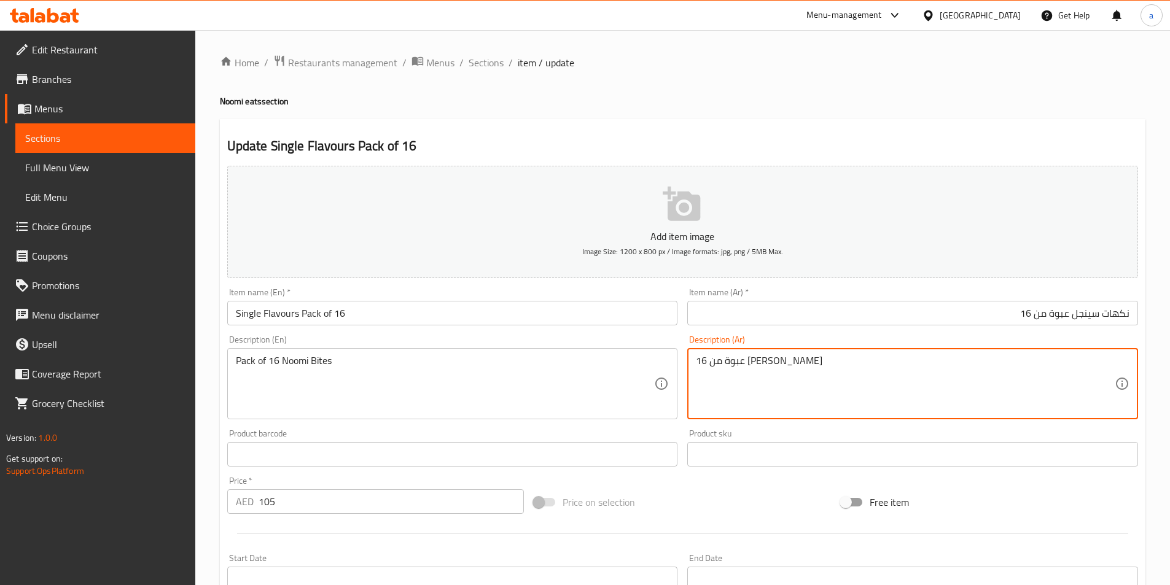
click at [158, 150] on link "Sections" at bounding box center [105, 137] width 180 height 29
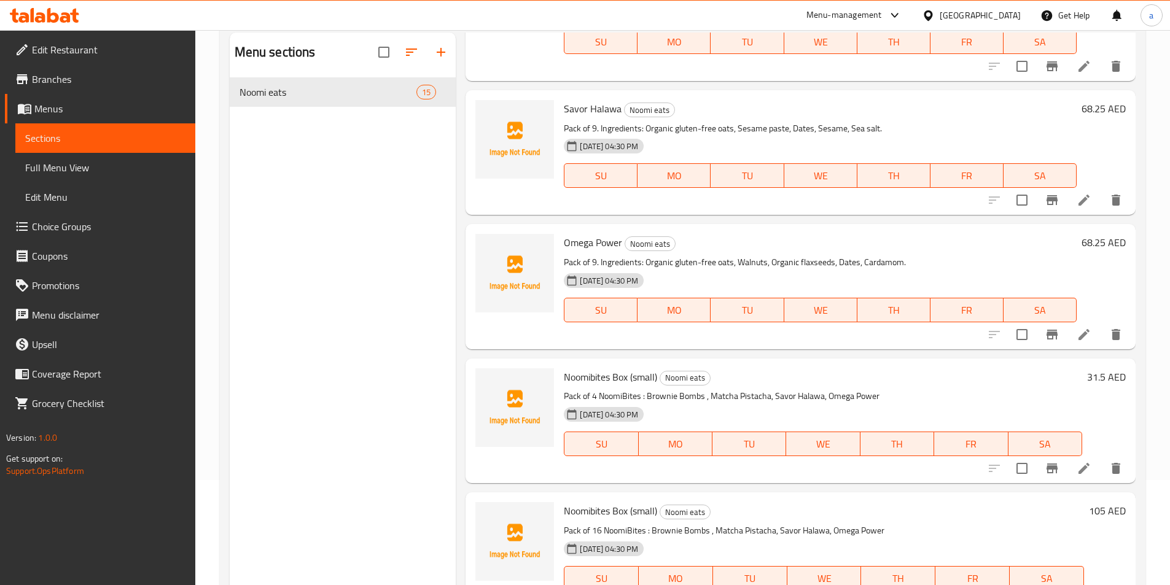
scroll to position [172, 0]
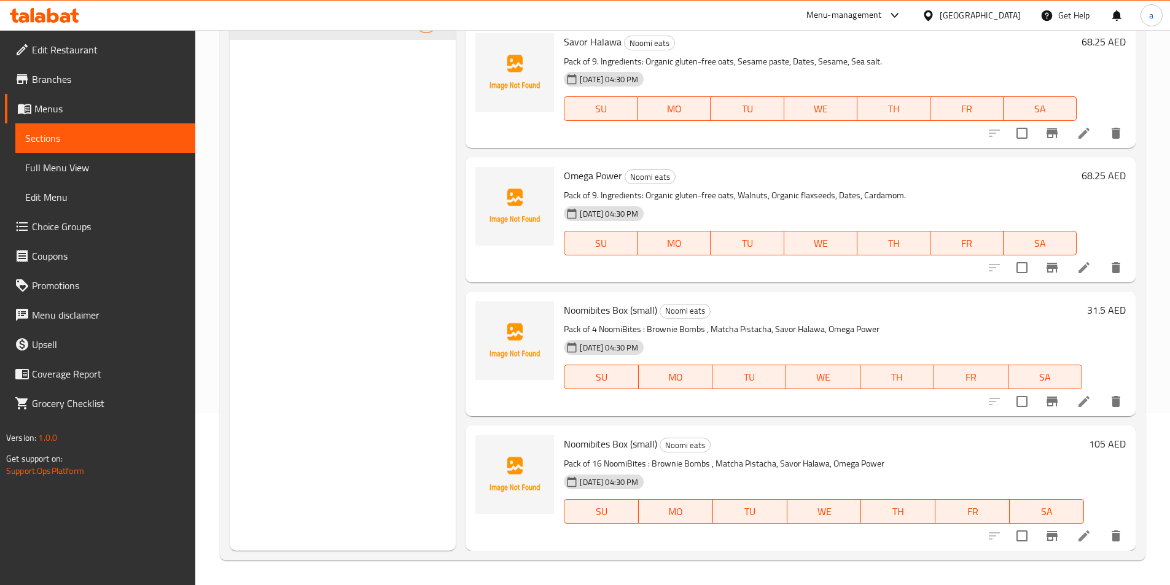
click at [1080, 408] on icon at bounding box center [1084, 401] width 15 height 15
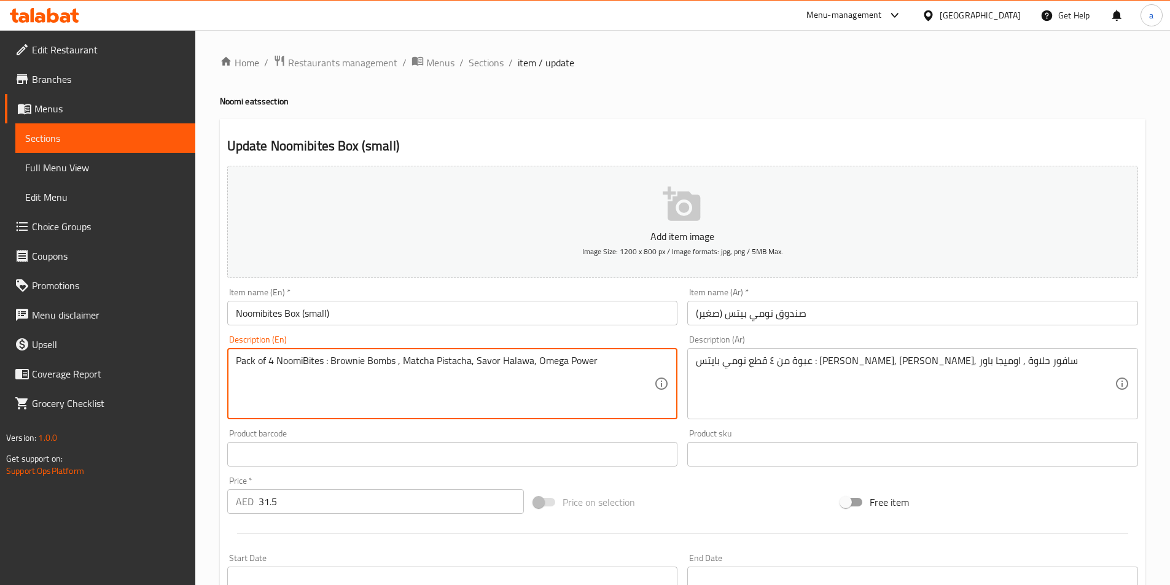
drag, startPoint x: 324, startPoint y: 361, endPoint x: 236, endPoint y: 366, distance: 87.3
click at [327, 366] on textarea "Pack of 4 NoomiBites : Brownie Bombs , Matcha Pistacha, Savor Halawa, Omega Pow…" at bounding box center [445, 384] width 419 height 58
drag, startPoint x: 327, startPoint y: 366, endPoint x: 240, endPoint y: 361, distance: 87.4
click at [240, 361] on textarea "Pack of 4 NoomiBites : Brownie Bombs , Matcha Pistacha, Savor Halawa, Omega Pow…" at bounding box center [445, 384] width 419 height 58
click at [419, 317] on input "Noomibites Box (small)" at bounding box center [452, 313] width 451 height 25
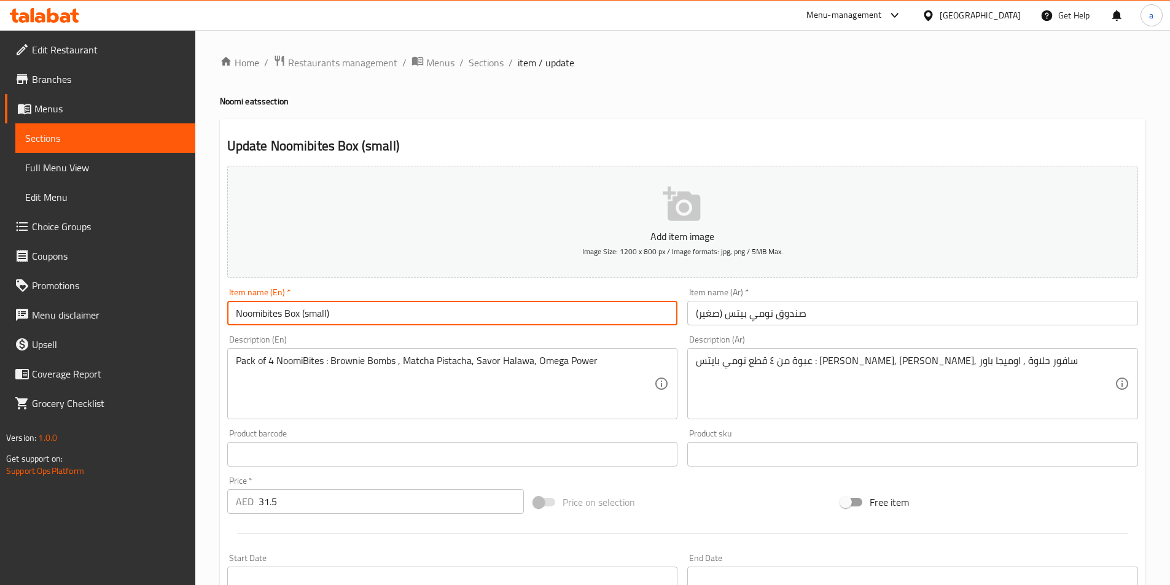
paste input "Pack of 4 NoomiBites"
type input "Noomibites Box (small) Pack of 4 NoomiBites"
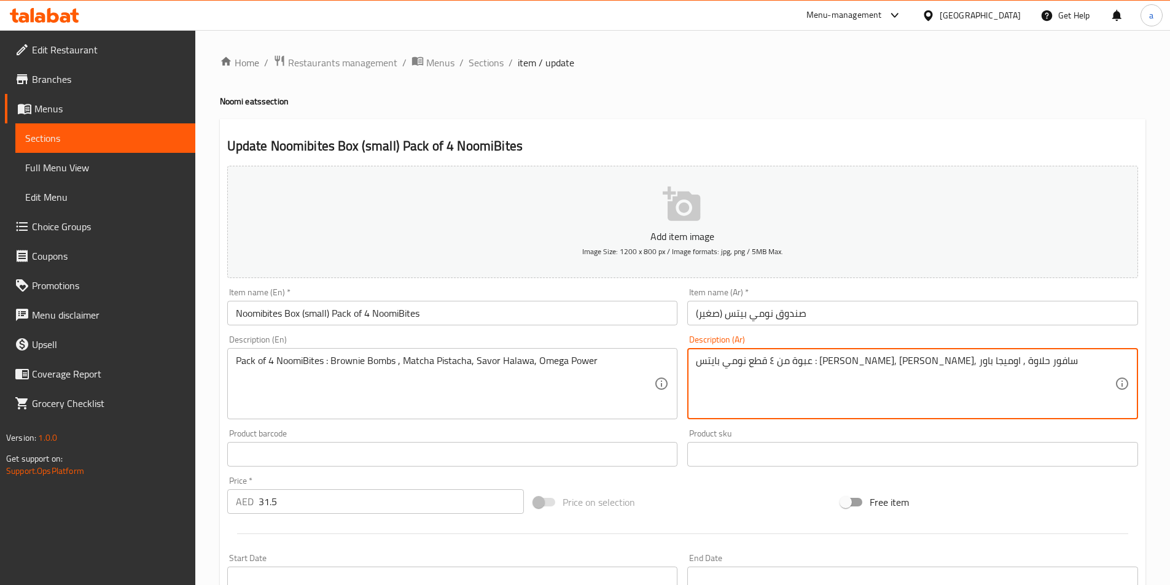
click at [979, 364] on textarea "عبوة من ٤ قطع نومي بايتس : بومبس براوني, ماتشا فستق, سافور حلاوة , اوميجا باور" at bounding box center [905, 384] width 419 height 58
drag, startPoint x: 973, startPoint y: 362, endPoint x: 982, endPoint y: 360, distance: 9.4
click at [982, 360] on textarea "عبوة من ٤ نومي بايتس : بومبس براوني, ماتشا فستق, سافور حلاوة , اوميجا باور" at bounding box center [905, 384] width 419 height 58
drag, startPoint x: 1007, startPoint y: 359, endPoint x: 1025, endPoint y: 359, distance: 17.8
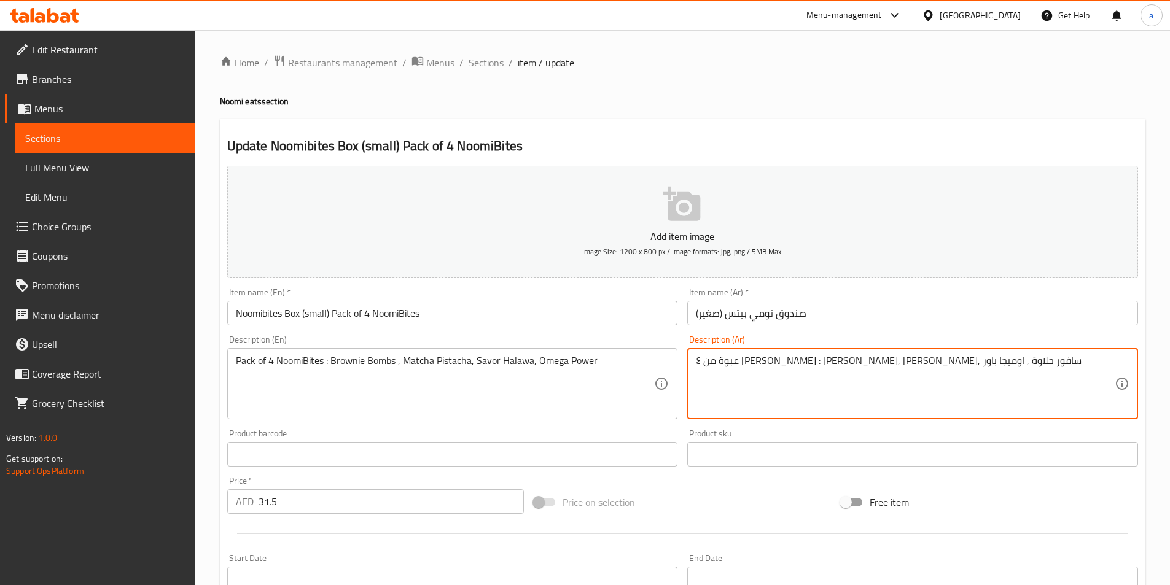
click at [1008, 359] on textarea "عبوة من ٤ نومي بايتس : بومبس براوني, ماتشا فستق, سافور حلاوة , اوميجا باور" at bounding box center [905, 384] width 419 height 58
drag, startPoint x: 1024, startPoint y: 368, endPoint x: 973, endPoint y: 370, distance: 50.4
click at [973, 370] on textarea "عبوة من ٤ نومي بايتس : بومبس براوني, ماتشا فستق, سافور حلاوة , اوميجا باور" at bounding box center [905, 384] width 419 height 58
click at [1005, 380] on textarea "عبوة من ٤ نومي بايتس : بومبس براوني, ماتشا فستق, سافور حلاوة , اوميجا باور" at bounding box center [905, 384] width 419 height 58
drag, startPoint x: 1018, startPoint y: 361, endPoint x: 988, endPoint y: 361, distance: 30.1
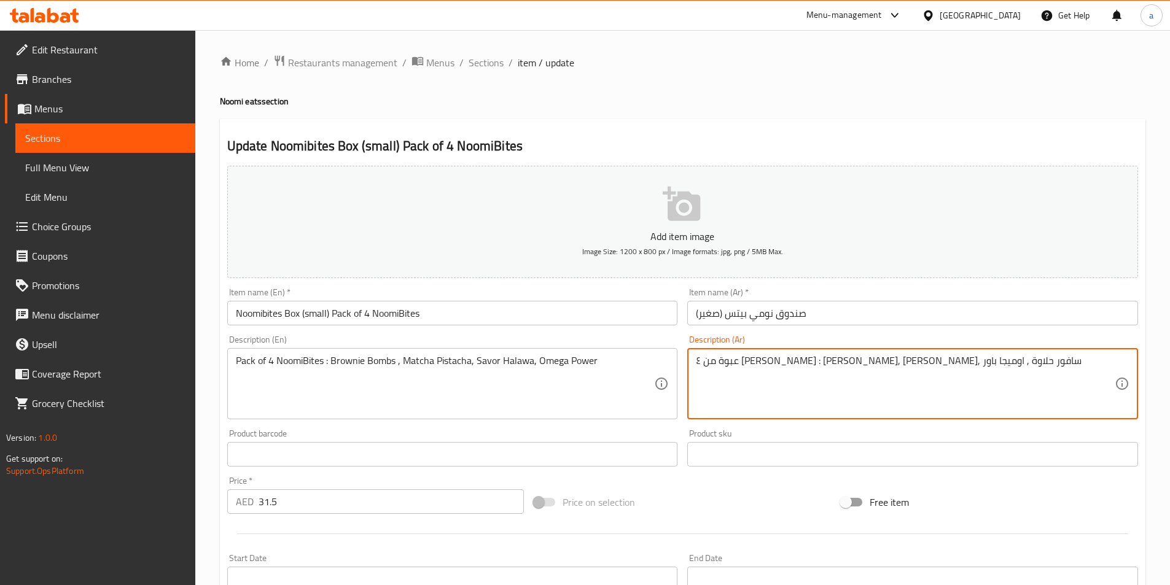
click at [988, 361] on textarea "عبوة من ٤ نومي بايتس : بومبس براوني, ماتشا فستق, سافور حلاوة , اوميجا باور" at bounding box center [905, 384] width 419 height 58
click at [977, 383] on textarea "عبوة من ٤ نومي بايتس : بومبس براوني, ماتشا فستق, سافور حلاوة , اوميجا باور" at bounding box center [905, 384] width 419 height 58
drag, startPoint x: 1074, startPoint y: 362, endPoint x: 1118, endPoint y: 361, distance: 44.2
click at [1118, 361] on div "عبوة من ٤ نومي بايتس : بومبس براوني, ماتشا فستق, سافور حلاوة , اوميجا باور Desc…" at bounding box center [912, 383] width 451 height 71
drag, startPoint x: 1069, startPoint y: 362, endPoint x: 1113, endPoint y: 362, distance: 44.8
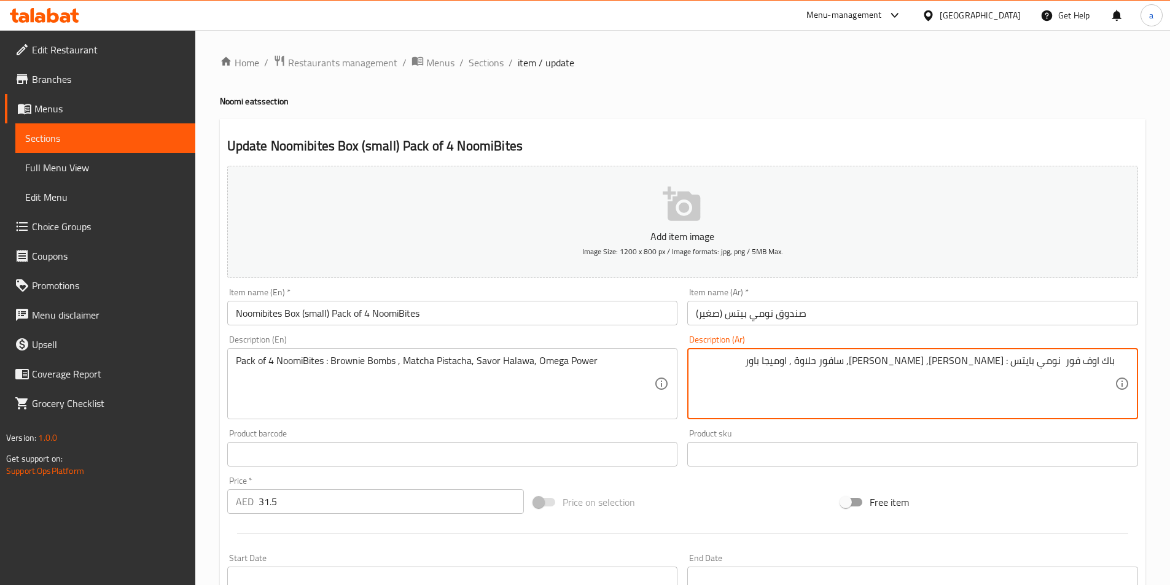
click at [1113, 362] on textarea "باك اوف فور نومي بايتس : بومبس براوني, ماتشا فستق, سافور حلاوة , اوميجا باور" at bounding box center [905, 384] width 419 height 58
drag, startPoint x: 1099, startPoint y: 381, endPoint x: 1086, endPoint y: 382, distance: 12.3
click at [1098, 382] on textarea "باك اوف فور نومي بايتس : بومبس براوني, ماتشا فستق, سافور حلاوة , اوميجا باور" at bounding box center [905, 384] width 419 height 58
click at [1066, 367] on textarea "باك اوف فور نومي بايتس : بومبس براوني, ماتشا فستق, سافور حلاوة , اوميجا باور" at bounding box center [905, 384] width 419 height 58
drag, startPoint x: 1066, startPoint y: 367, endPoint x: 1113, endPoint y: 364, distance: 47.4
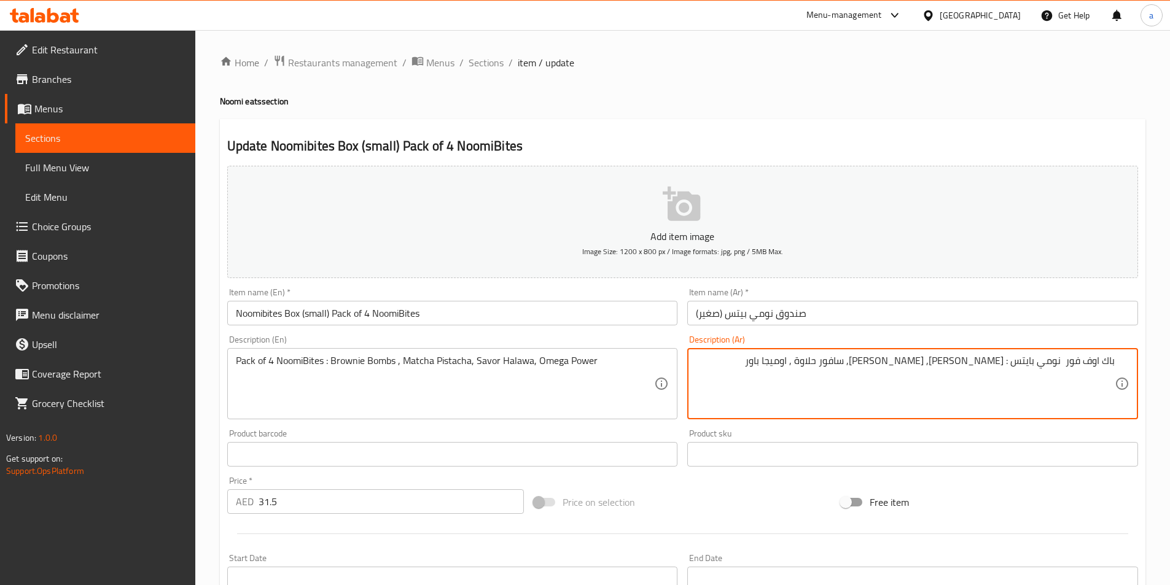
click at [1113, 364] on textarea "باك اوف فور نومي بايتس : بومبس براوني, ماتشا فستق, سافور حلاوة , اوميجا باور" at bounding box center [905, 384] width 419 height 58
type textarea "باك اوف فور نومي بايتس : بومبس براوني, ماتشا فستق, سافور حلاوة , اوميجا باور"
click at [822, 314] on input "صندوق نومي بيتس (صغير)" at bounding box center [912, 313] width 451 height 25
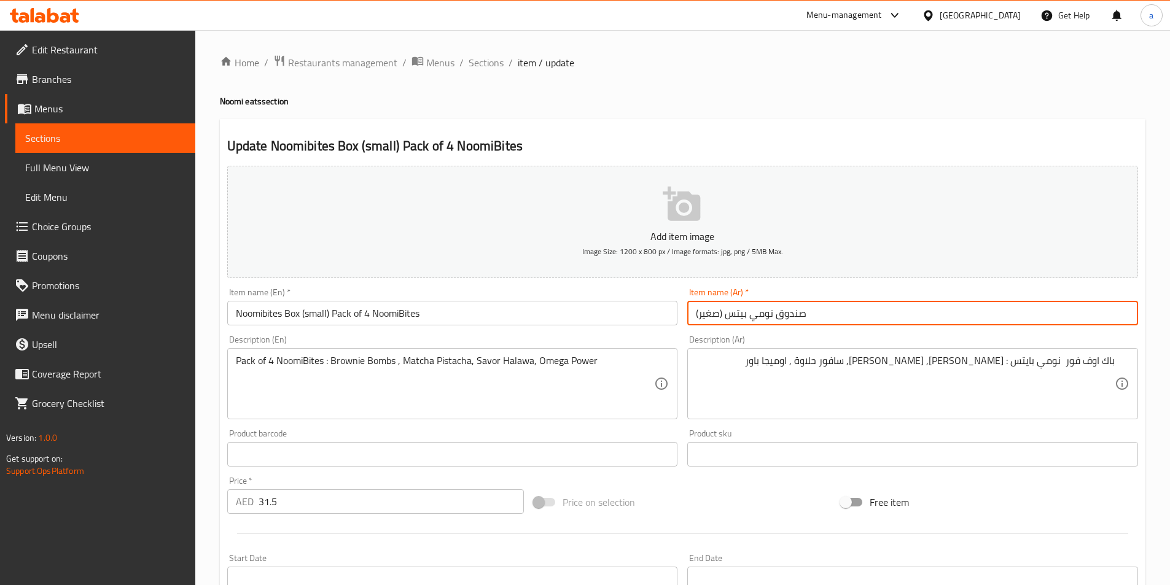
drag, startPoint x: 822, startPoint y: 314, endPoint x: 1011, endPoint y: 287, distance: 191.1
click at [1011, 287] on div "Item name (Ar)   * صندوق نومي بيتس (صغير) Item name (Ar) *" at bounding box center [912, 306] width 461 height 47
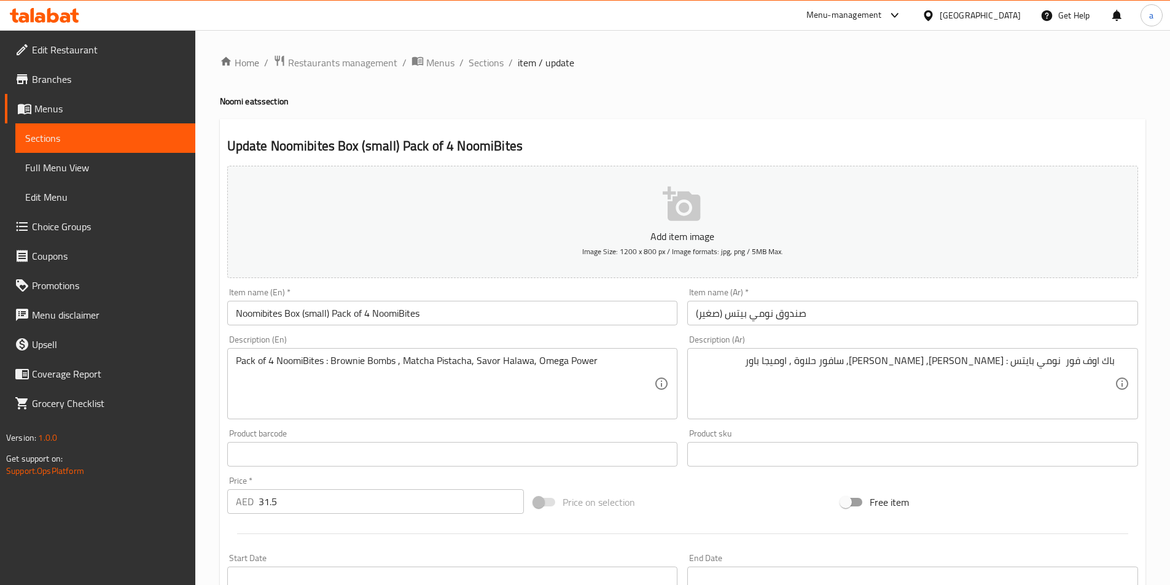
click at [900, 324] on input "صندوق نومي بيتس (صغير)" at bounding box center [912, 313] width 451 height 25
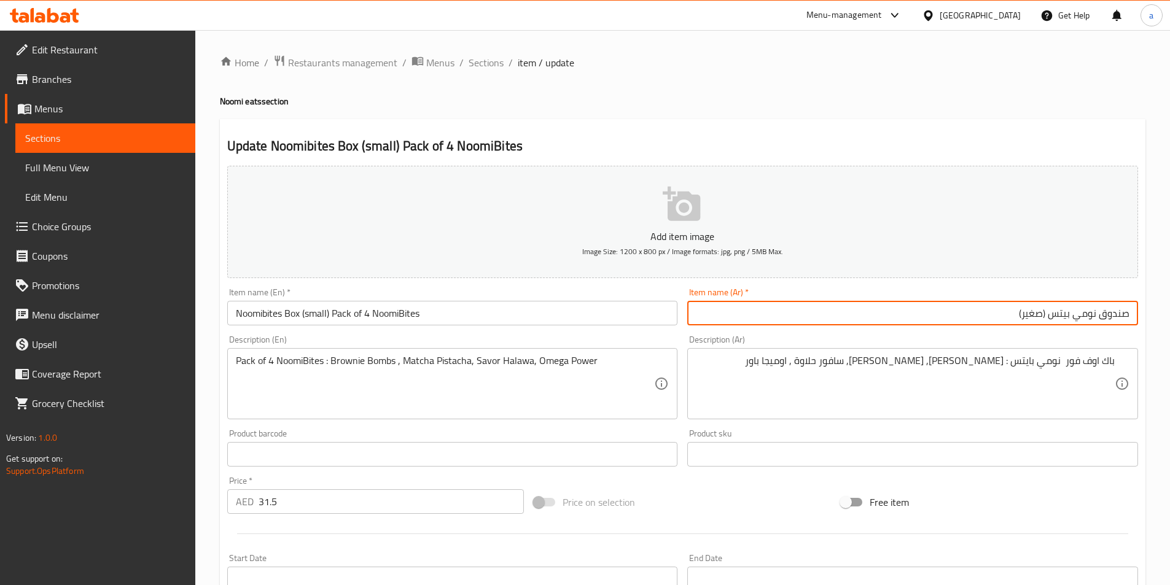
click at [984, 321] on input "صندوق نومي بيتس (صغير)" at bounding box center [912, 313] width 451 height 25
paste input "باك اوف فور"
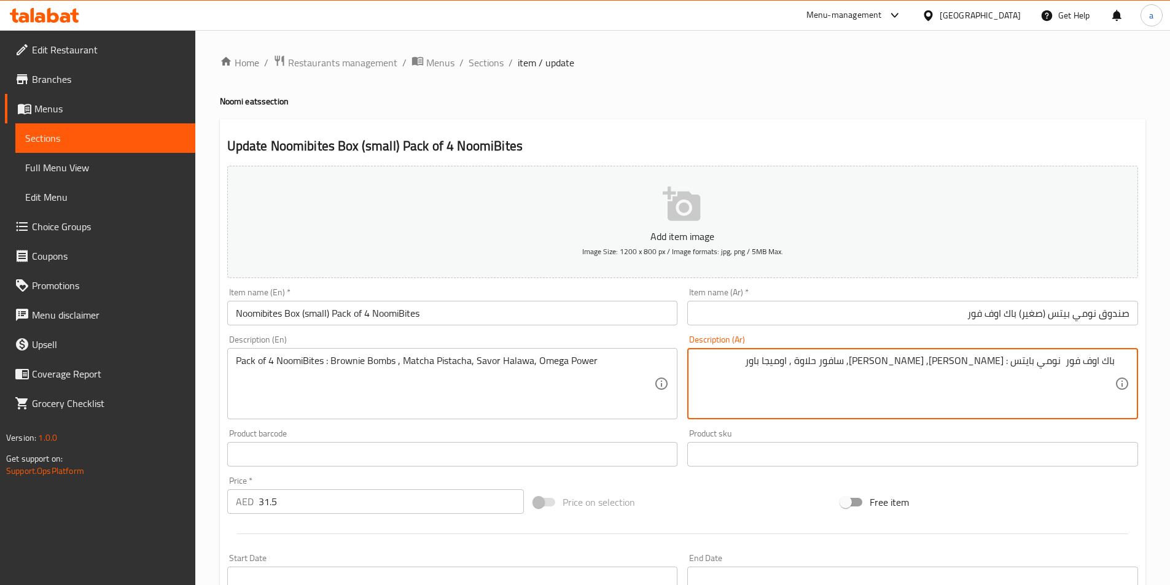
click at [1020, 364] on textarea "باك اوف فور نومي بايتس : بومبس براوني, ماتشا فستق, سافور حلاوة , اوميجا باور" at bounding box center [905, 384] width 419 height 58
click at [951, 318] on input "صندوق نومي بيتس (صغير) باك اوف فور" at bounding box center [912, 313] width 451 height 25
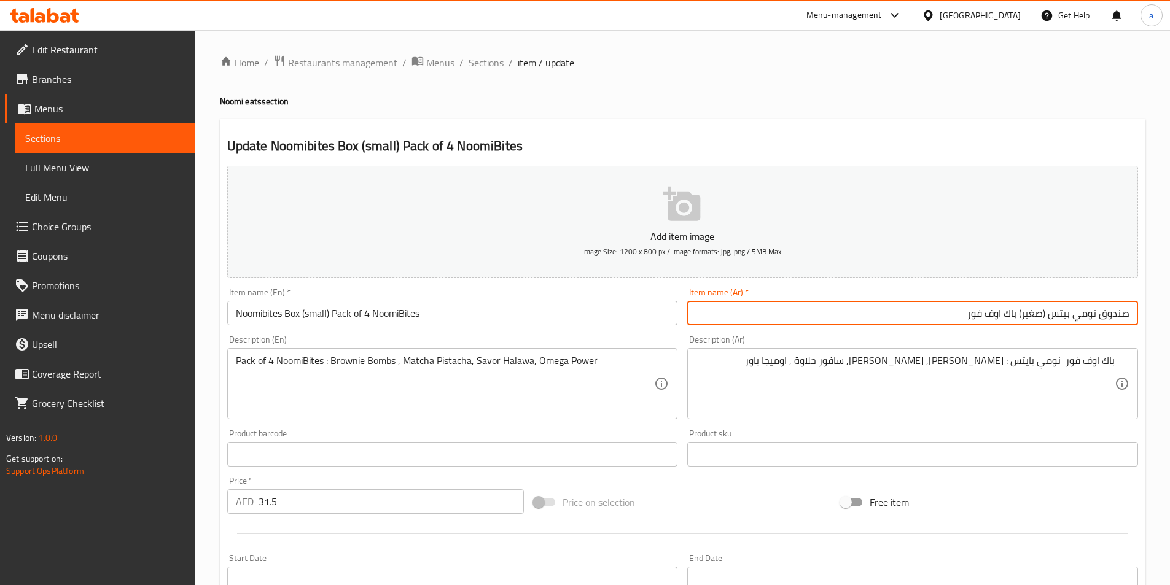
paste input "بايتس"
type input "صندوق نومي بيتس (صغير) باك اوف فور بايتس"
click at [1120, 365] on div "باك اوف فور نومي بايتس : بومبس براوني, ماتشا فستق, سافور حلاوة , اوميجا باور De…" at bounding box center [912, 383] width 451 height 71
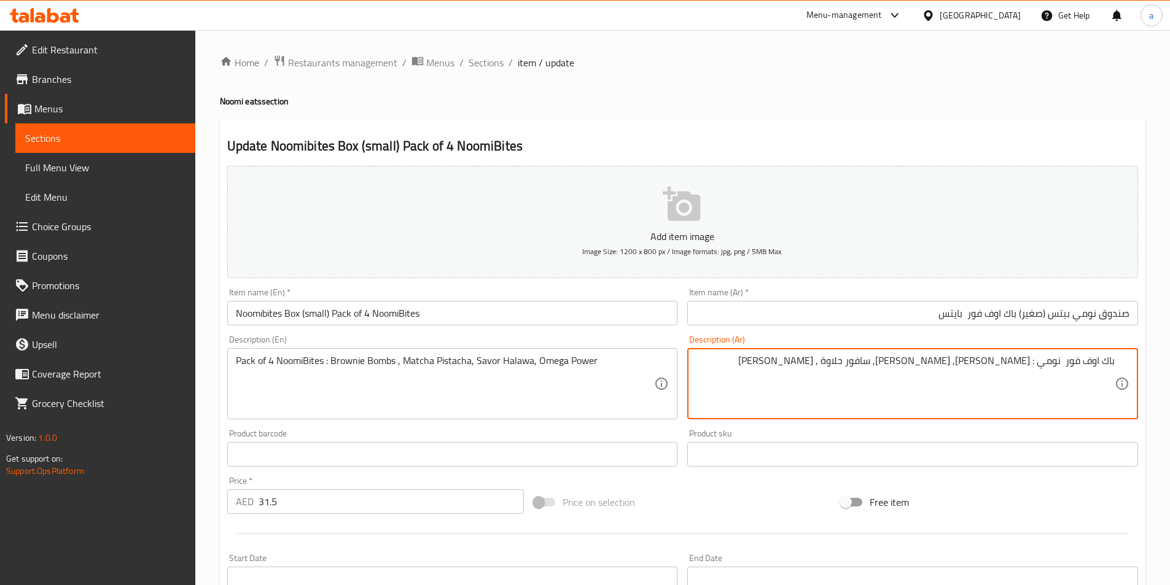
click at [838, 386] on textarea "باك اوف فور نومي : بومبس براوني, ماتشا فستق, سافور حلاوة , اوميجا باور" at bounding box center [905, 384] width 419 height 58
drag, startPoint x: 1083, startPoint y: 365, endPoint x: 1136, endPoint y: 370, distance: 53.0
click at [1136, 370] on div "باك اوف فور نومي : بومبس براوني, ماتشا فستق, سافور حلاوة , اوميجا باور Descript…" at bounding box center [912, 383] width 451 height 71
paste textarea "بوة من"
click at [1070, 366] on textarea "عبوة من فور نومي : بومبس براوني, ماتشا فستق, سافور حلاوة , اوميجا باور" at bounding box center [905, 384] width 419 height 58
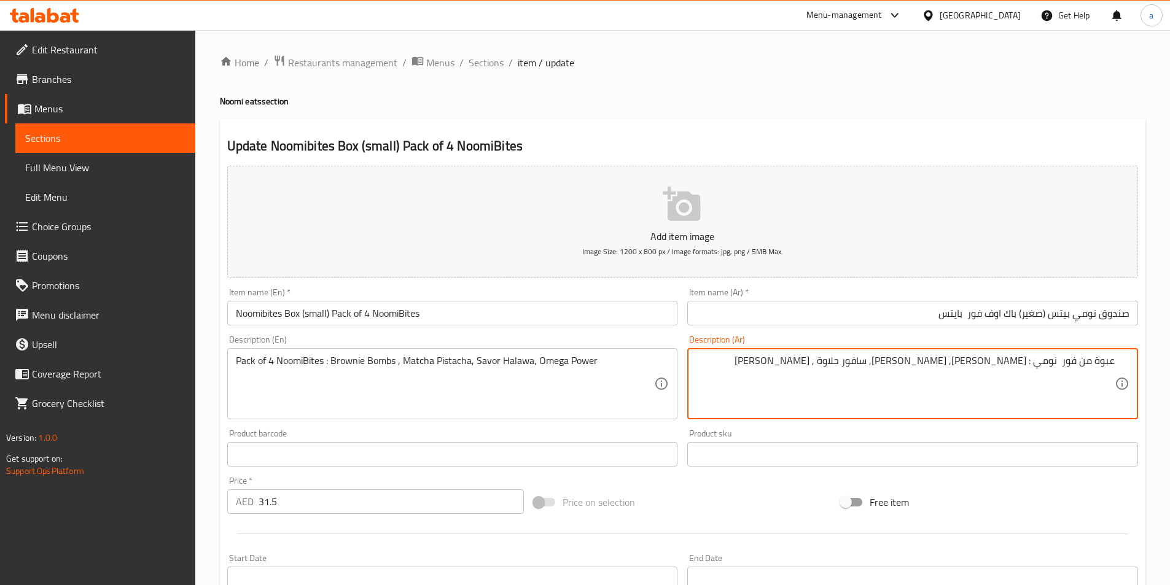
click at [1070, 366] on textarea "عبوة من فور نومي : بومبس براوني, ماتشا فستق, سافور حلاوة , اوميجا باور" at bounding box center [905, 384] width 419 height 58
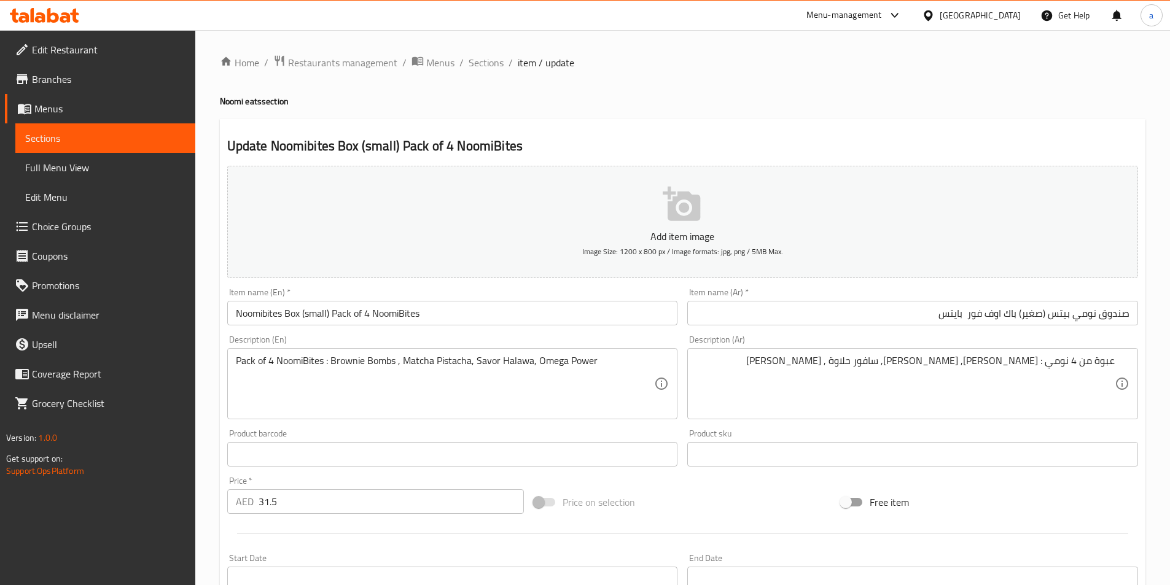
click at [1047, 364] on textarea "عبوة من 4 نومي : بومبس براوني, ماتشا فستق, سافور حلاوة , اوميجا باور" at bounding box center [905, 384] width 419 height 58
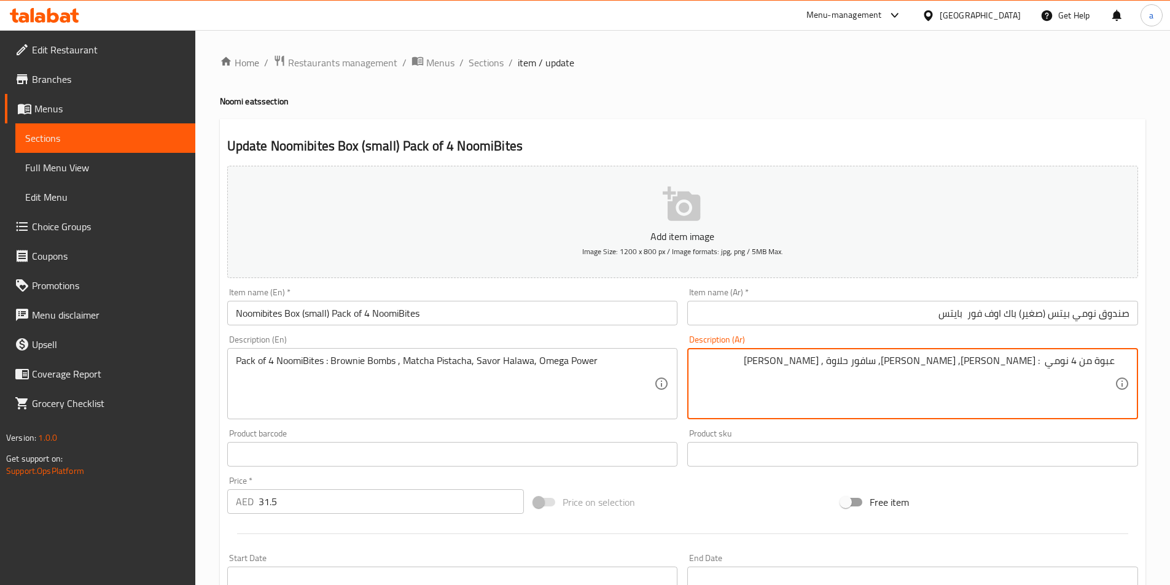
paste textarea "بايتس"
drag, startPoint x: 1072, startPoint y: 362, endPoint x: 1136, endPoint y: 373, distance: 65.3
click at [1136, 373] on div "عبوة من 4 نومي بايتس: بومبس براوني, ماتشا فستق, سافور حلاوة , اوميجا باور Descr…" at bounding box center [912, 383] width 451 height 71
type textarea "عبوة من 4 [PERSON_NAME]: [PERSON_NAME], [PERSON_NAME], سافور حلاوة , اوميجا باور"
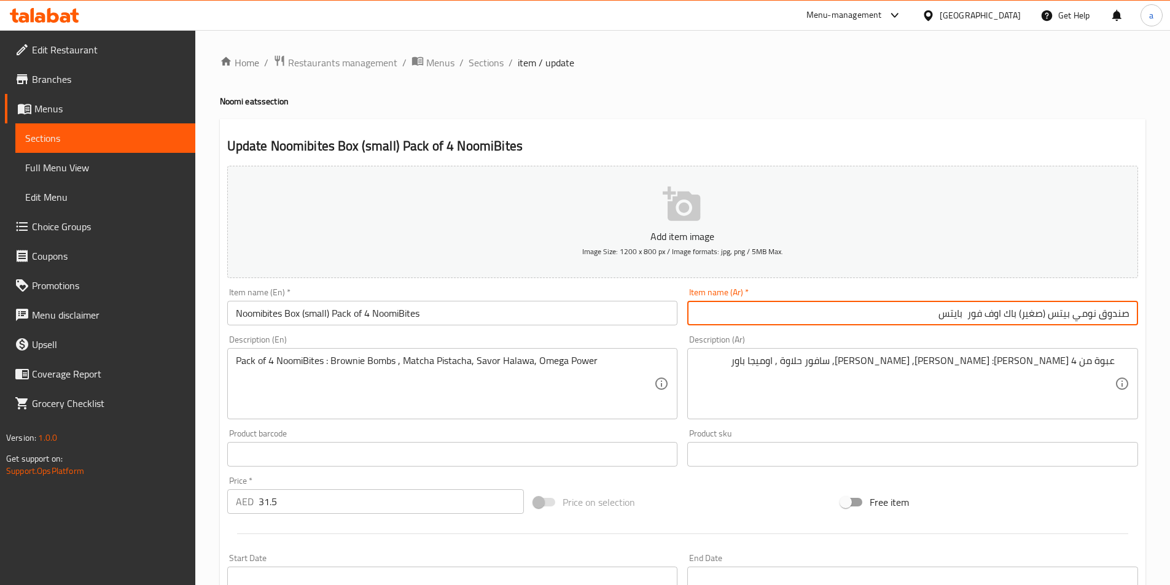
drag, startPoint x: 938, startPoint y: 314, endPoint x: 1018, endPoint y: 337, distance: 83.6
click at [1018, 337] on div "Add item image Image Size: 1200 x 800 px / Image formats: jpg, png / 5MB Max. I…" at bounding box center [682, 425] width 921 height 529
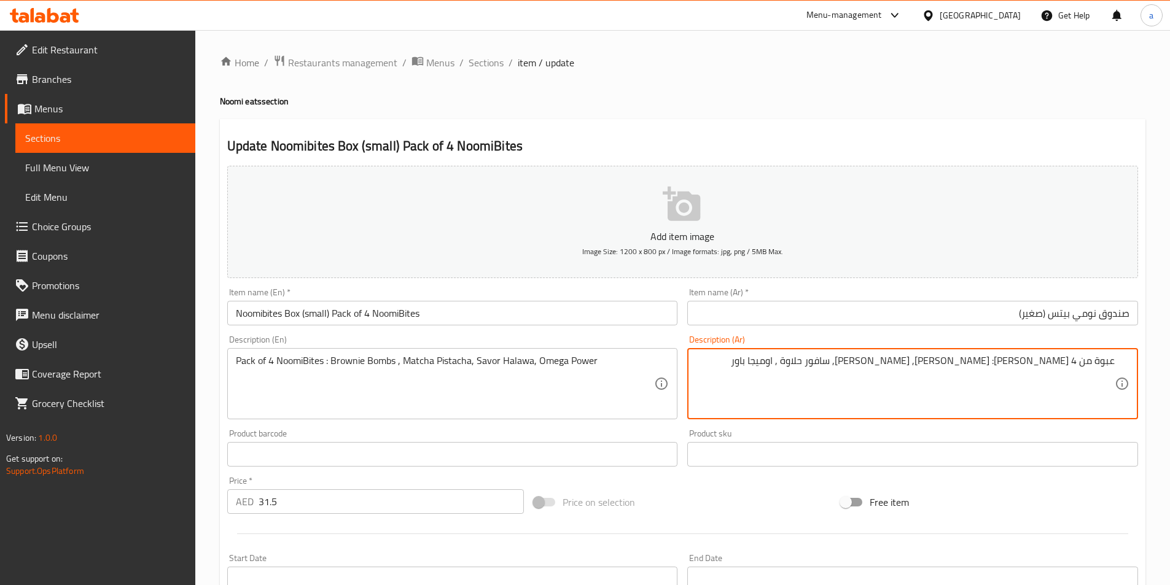
drag, startPoint x: 1073, startPoint y: 359, endPoint x: 1090, endPoint y: 365, distance: 17.9
click at [1099, 313] on input "صندوق نومي بيتس (صغير)" at bounding box center [912, 313] width 451 height 25
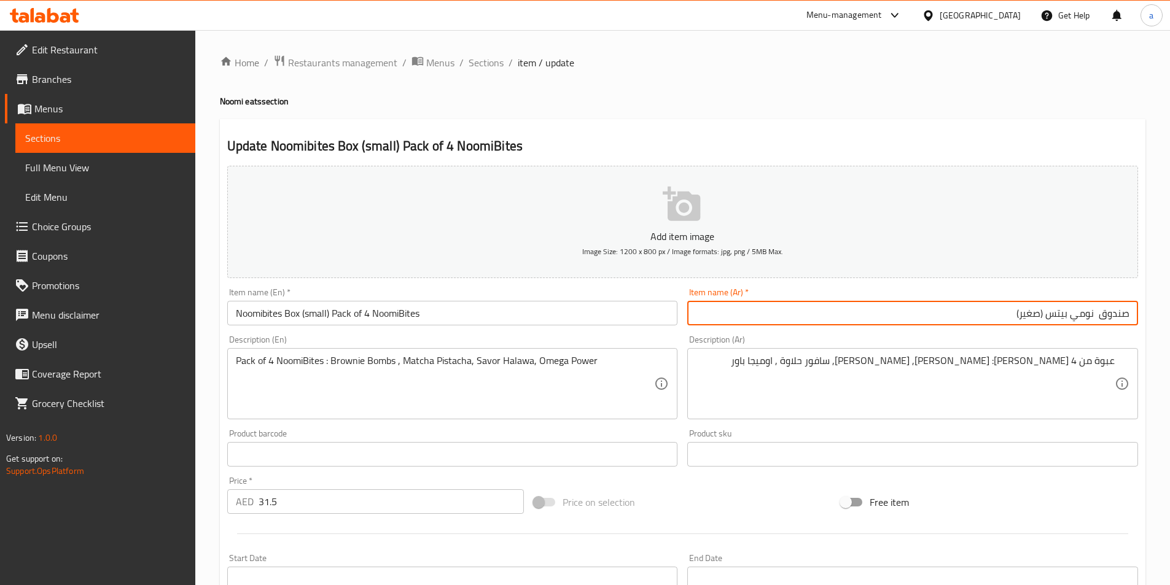
paste input "من 4"
type input "صندوق من 4 نومي بيتس (صغير)"
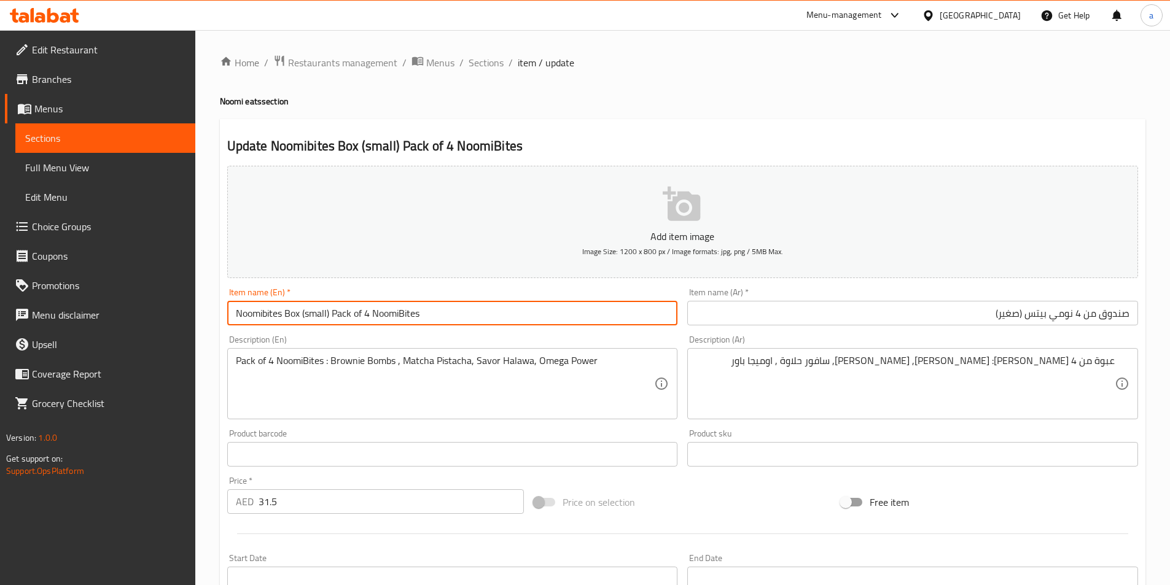
drag, startPoint x: 375, startPoint y: 316, endPoint x: 438, endPoint y: 336, distance: 65.8
click at [438, 336] on div "Add item image Image Size: 1200 x 800 px / Image formats: jpg, png / 5MB Max. I…" at bounding box center [682, 425] width 921 height 529
drag, startPoint x: 354, startPoint y: 314, endPoint x: 377, endPoint y: 319, distance: 23.2
click at [377, 319] on input "Noomibites Box (small) Pack of 4" at bounding box center [452, 313] width 451 height 25
click at [305, 311] on input "Noomibites Box (small) Pack" at bounding box center [452, 313] width 451 height 25
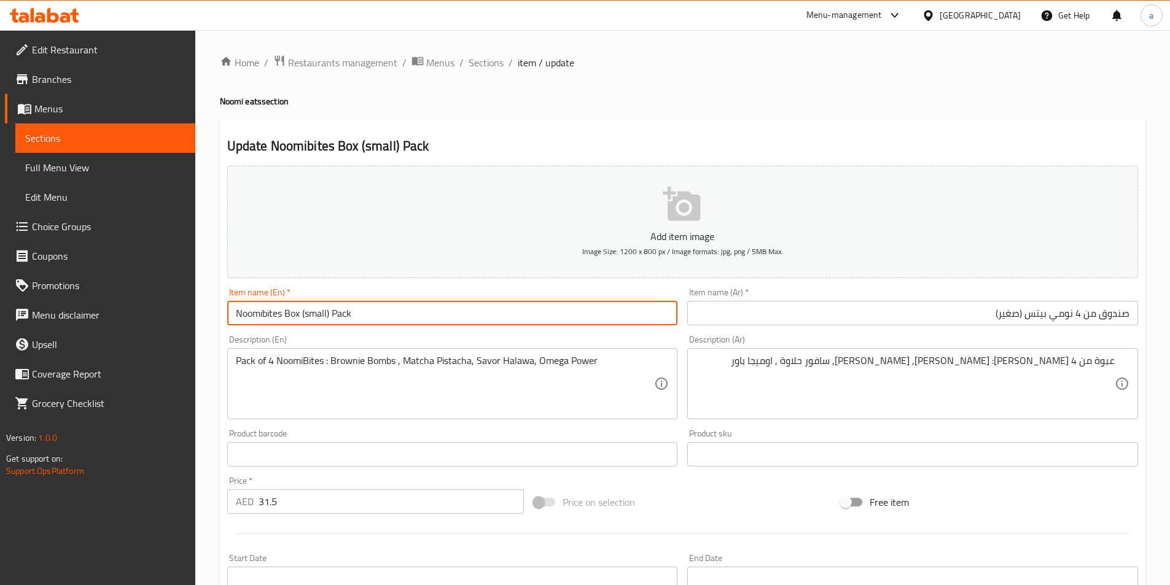
paste input "of 4"
click at [364, 318] on input "Noomibites Box of 4 (small) Pack" at bounding box center [452, 313] width 451 height 25
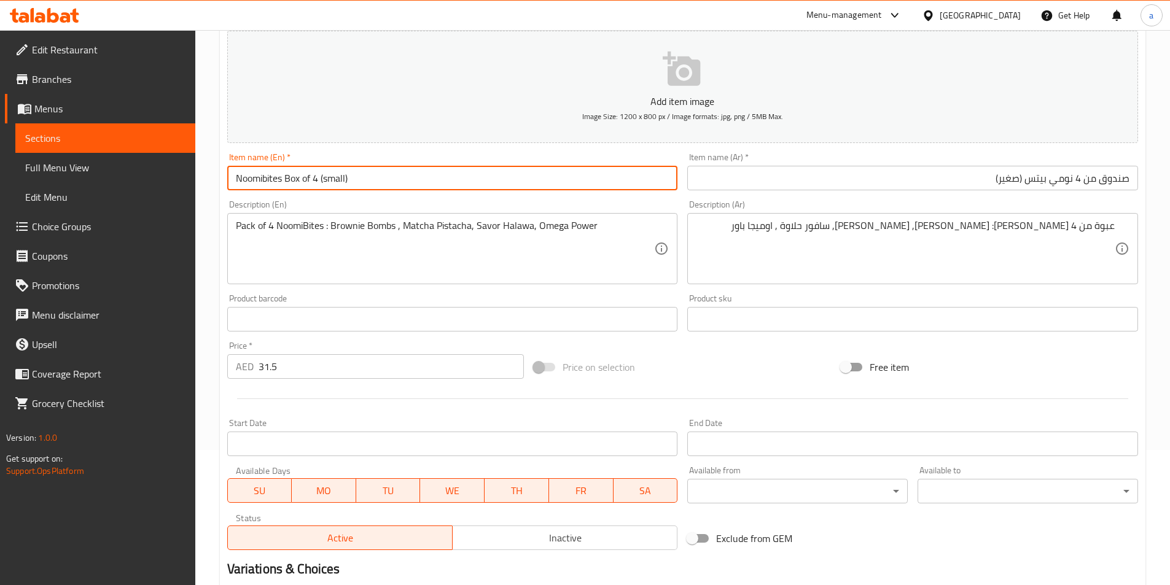
scroll to position [283, 0]
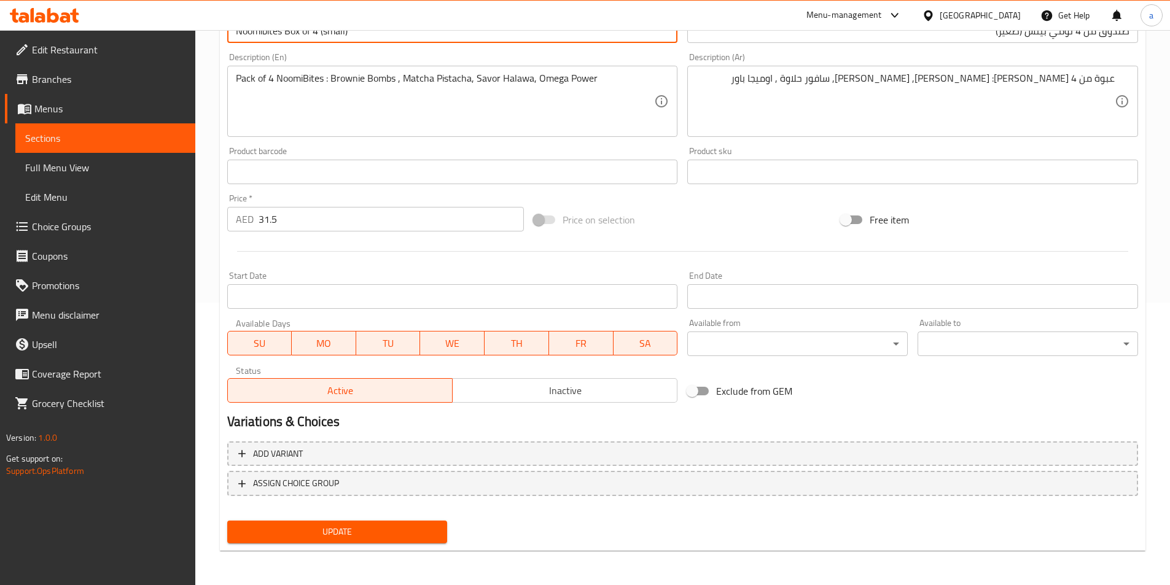
type input "Noomibites Box of 4 (small)"
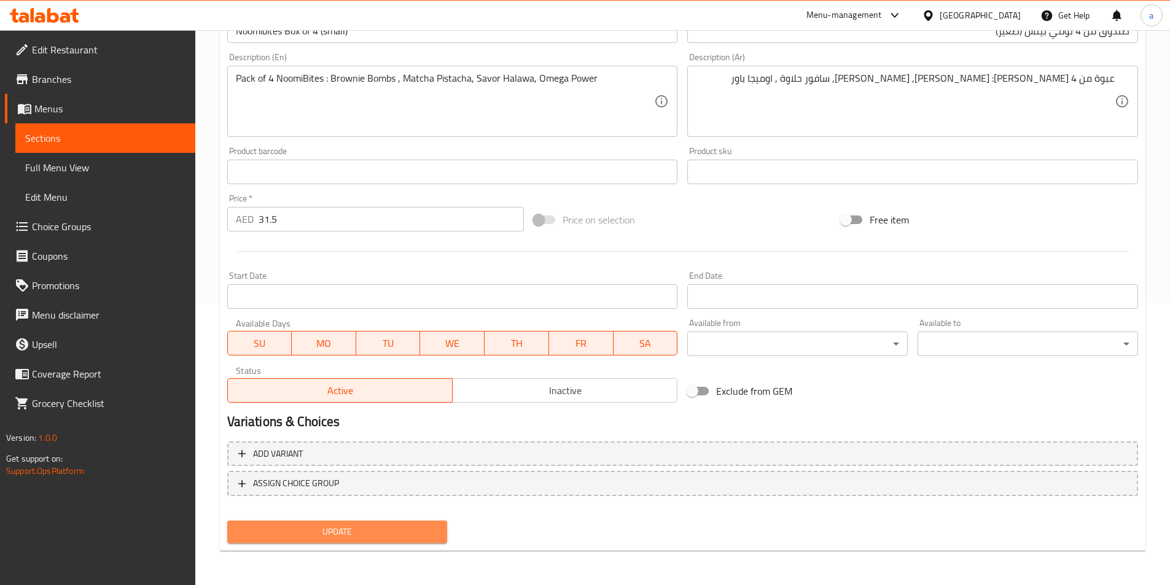
click at [340, 530] on span "Update" at bounding box center [337, 531] width 201 height 15
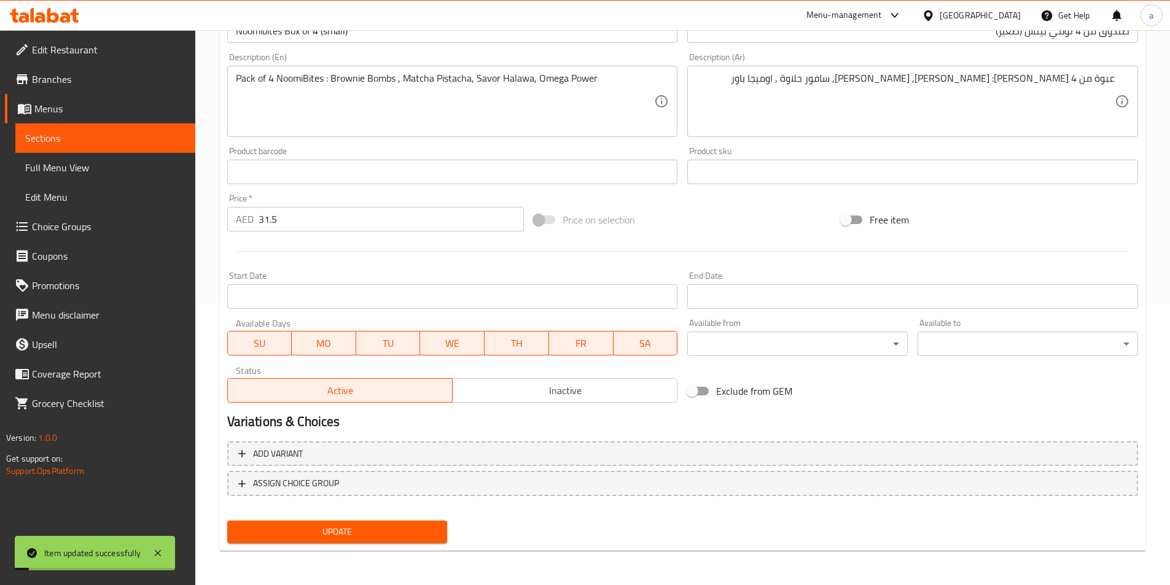
click at [152, 130] on link "Sections" at bounding box center [105, 137] width 180 height 29
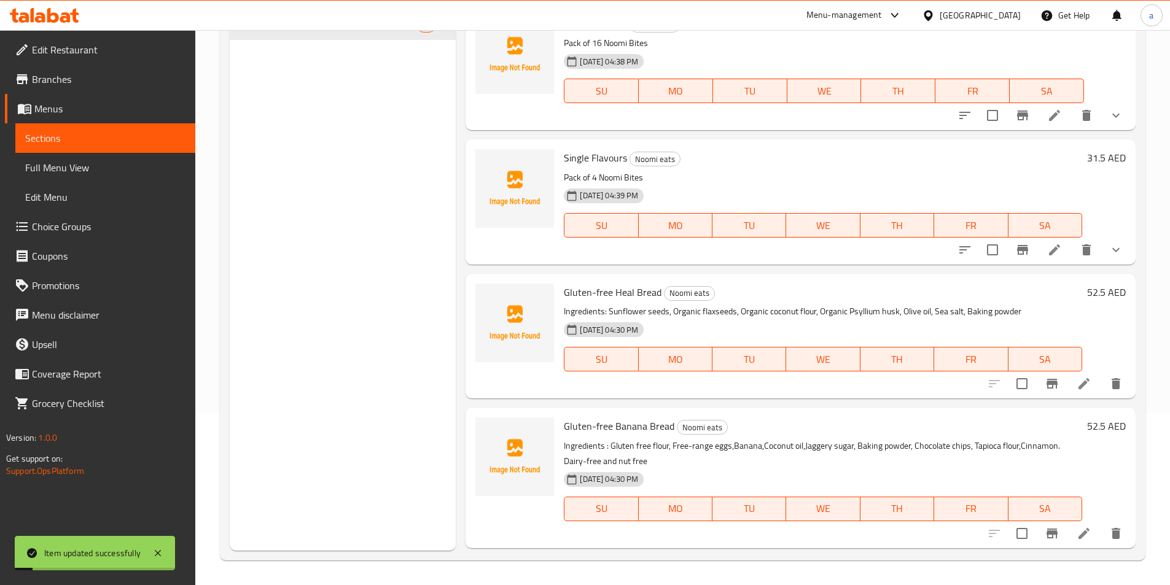
scroll to position [172, 0]
click at [1077, 391] on icon at bounding box center [1084, 383] width 15 height 15
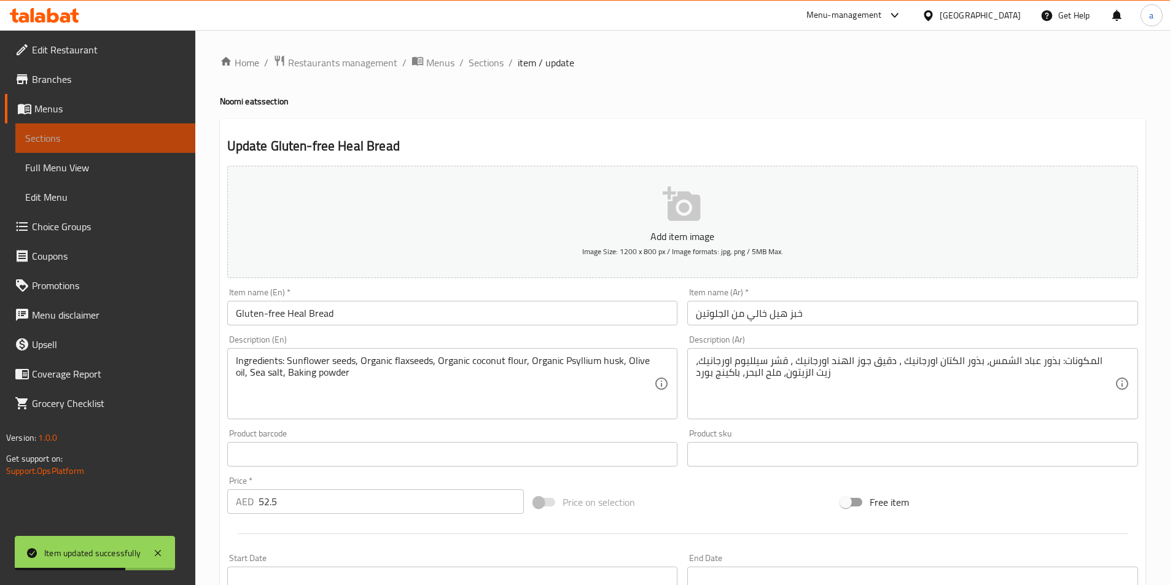
click at [106, 126] on link "Sections" at bounding box center [105, 137] width 180 height 29
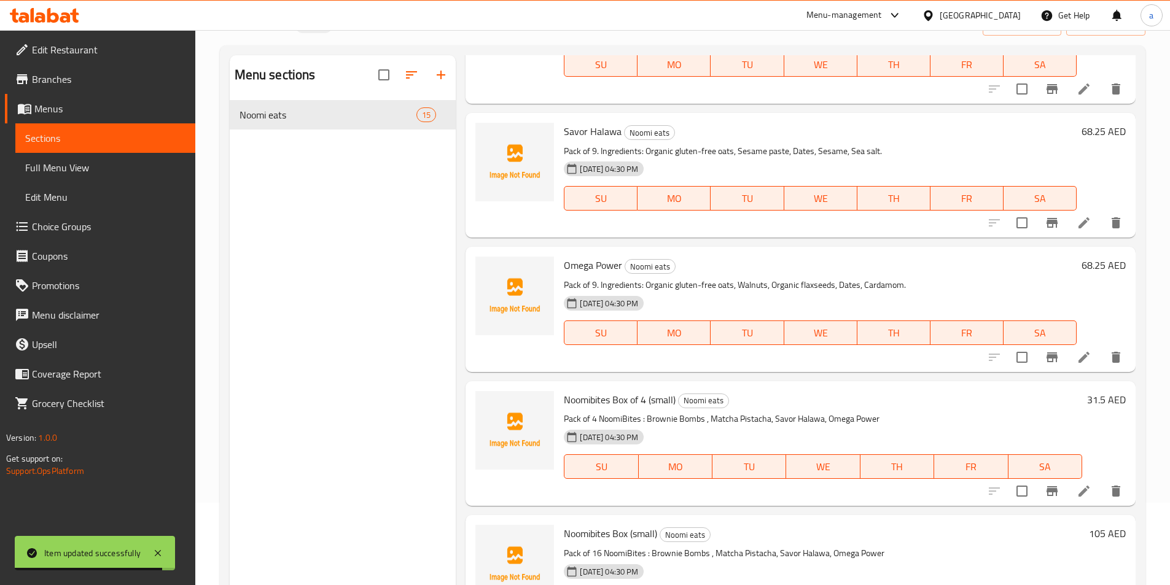
scroll to position [172, 0]
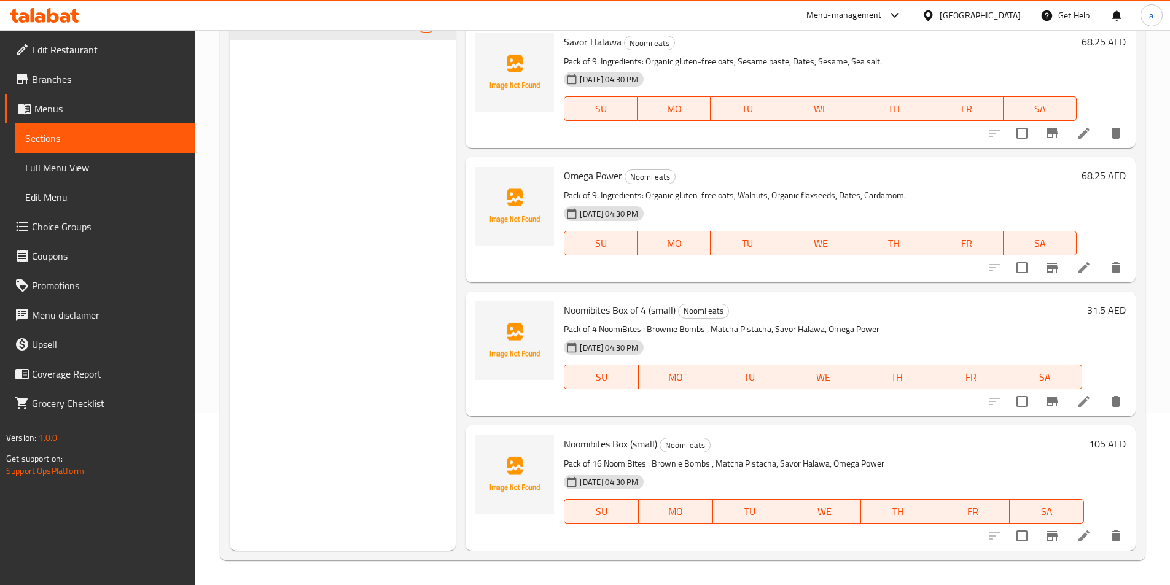
click at [1077, 536] on icon at bounding box center [1084, 536] width 15 height 15
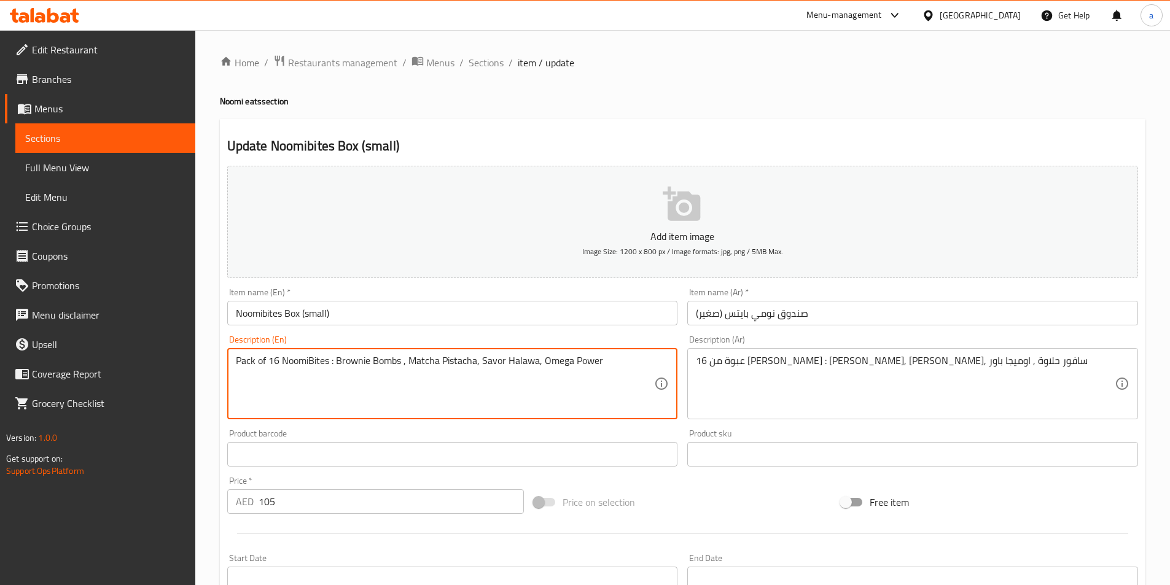
drag, startPoint x: 280, startPoint y: 362, endPoint x: 261, endPoint y: 363, distance: 19.0
click at [301, 317] on input "Noomibites Box (small)" at bounding box center [452, 313] width 451 height 25
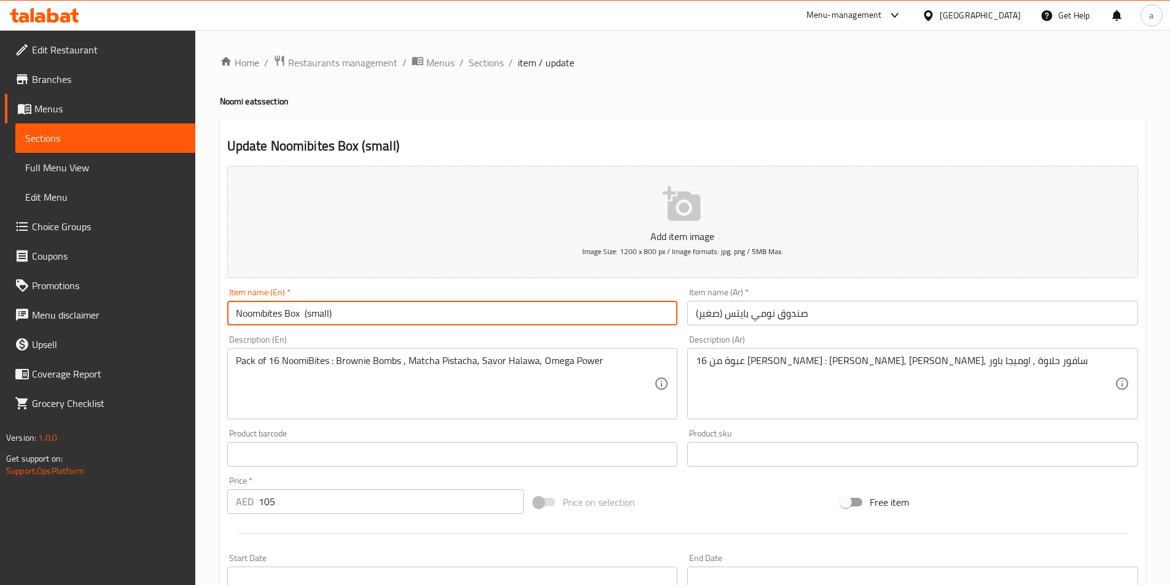
paste input "of 16"
type input "Noomibites Box of 16 (small)"
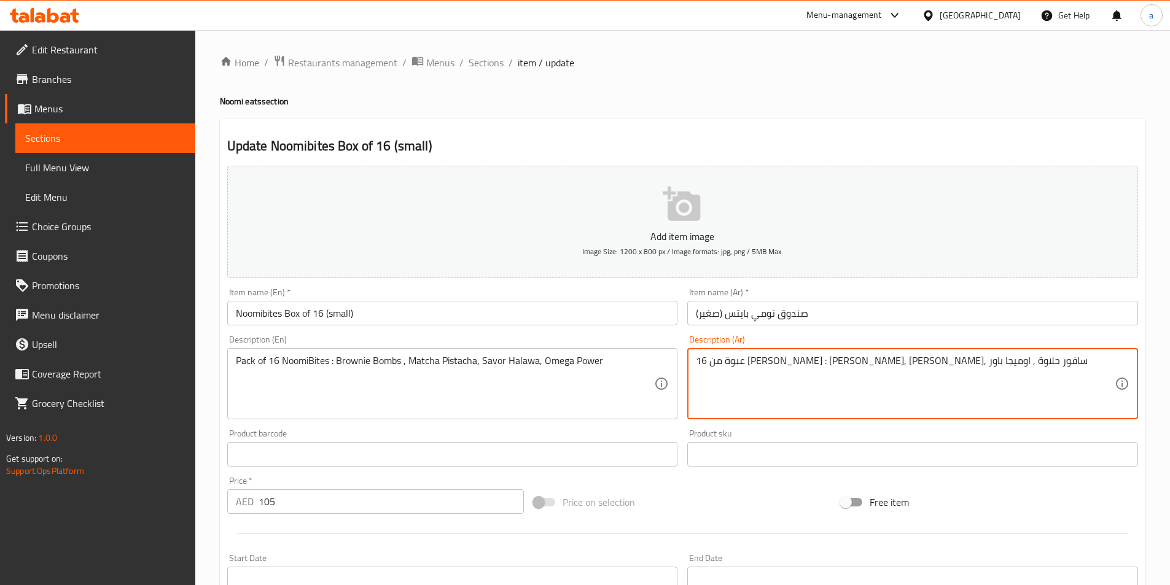
drag, startPoint x: 995, startPoint y: 363, endPoint x: 982, endPoint y: 365, distance: 13.1
click at [776, 315] on input "صندوق نومي بايتس (صغير)" at bounding box center [912, 313] width 451 height 25
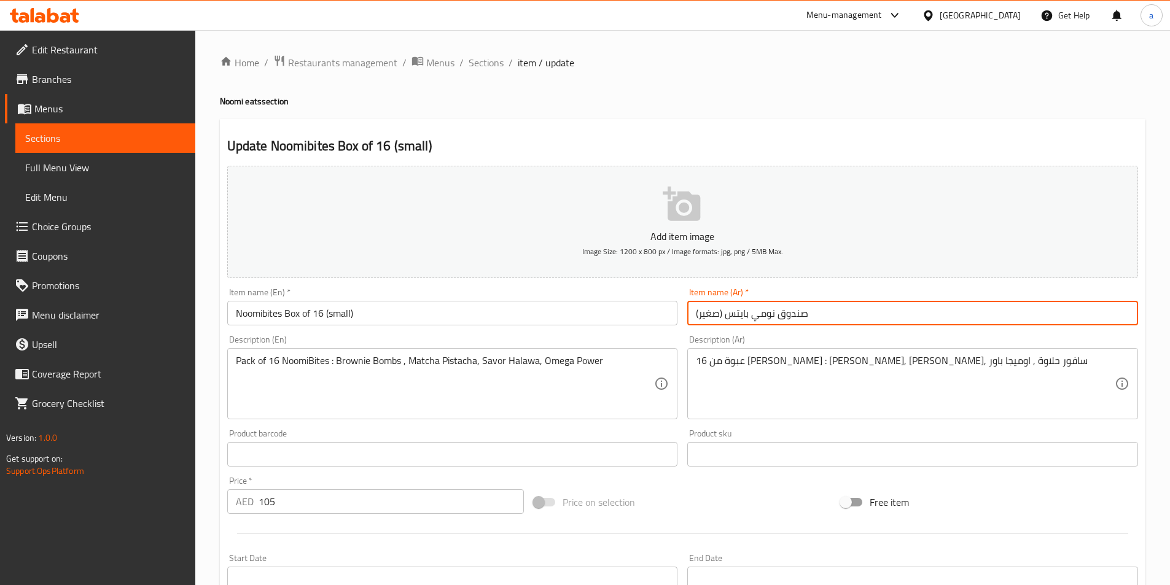
paste input "ن 16"
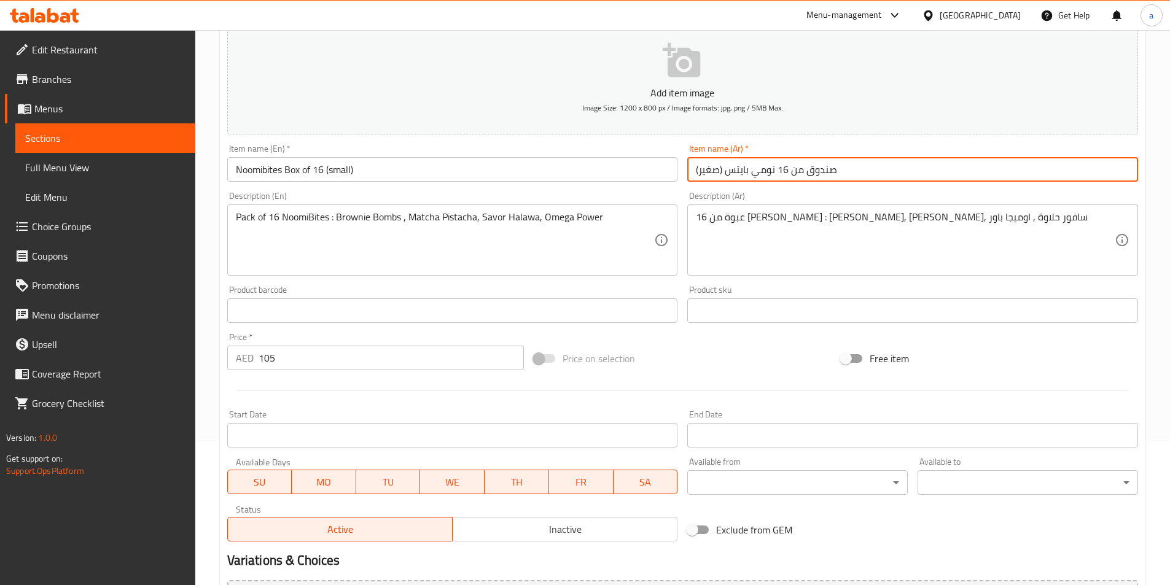
scroll to position [283, 0]
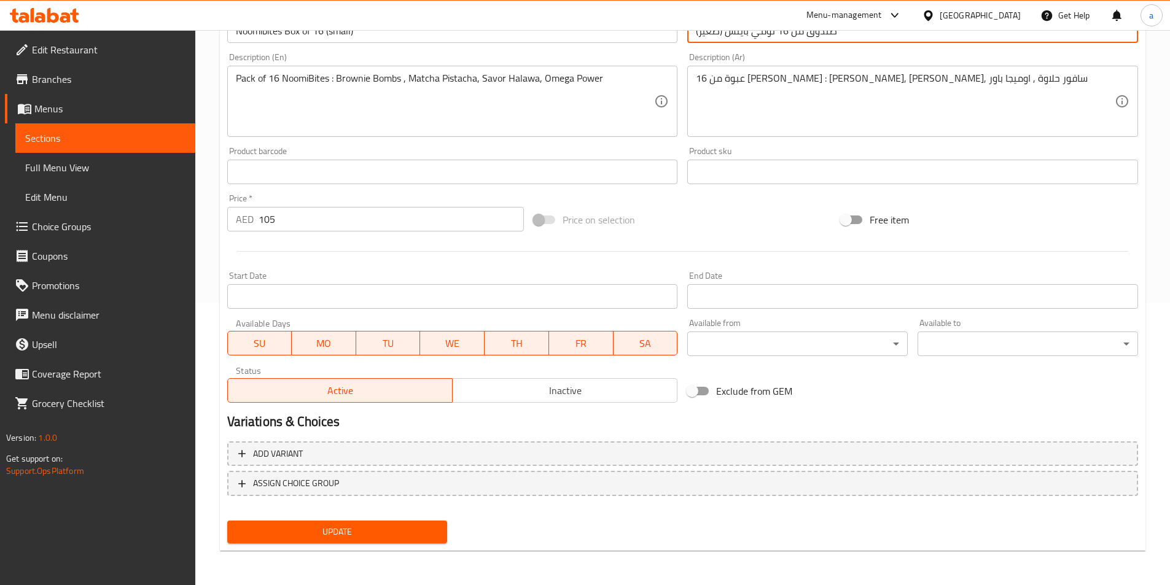
type input "صندوق من 16 نومي بايتس (صغير)"
click at [343, 534] on span "Update" at bounding box center [337, 531] width 201 height 15
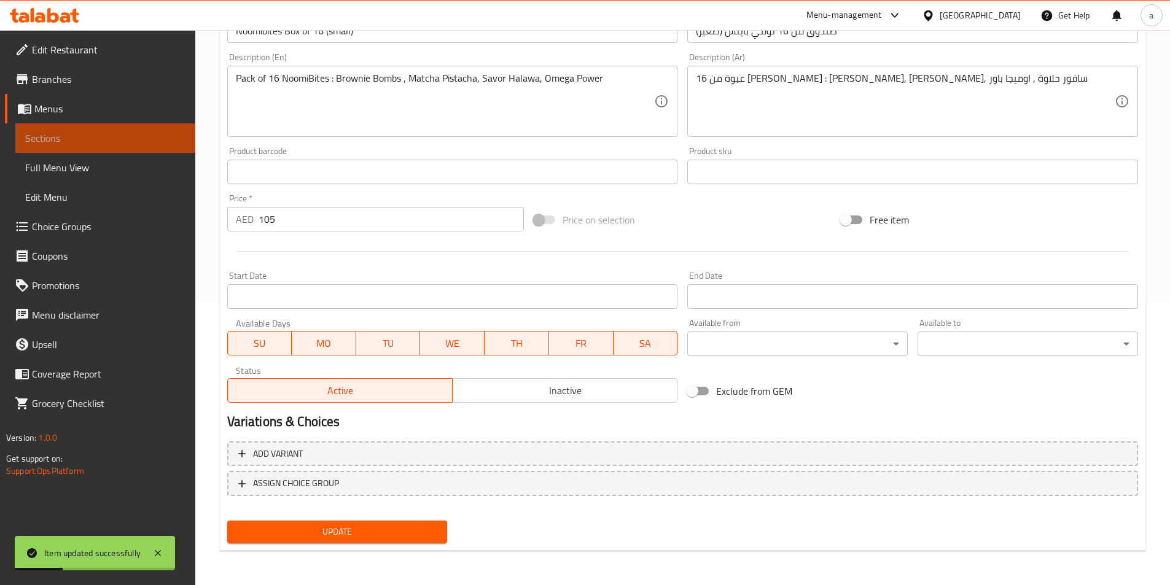
click at [147, 142] on span "Sections" at bounding box center [105, 138] width 160 height 15
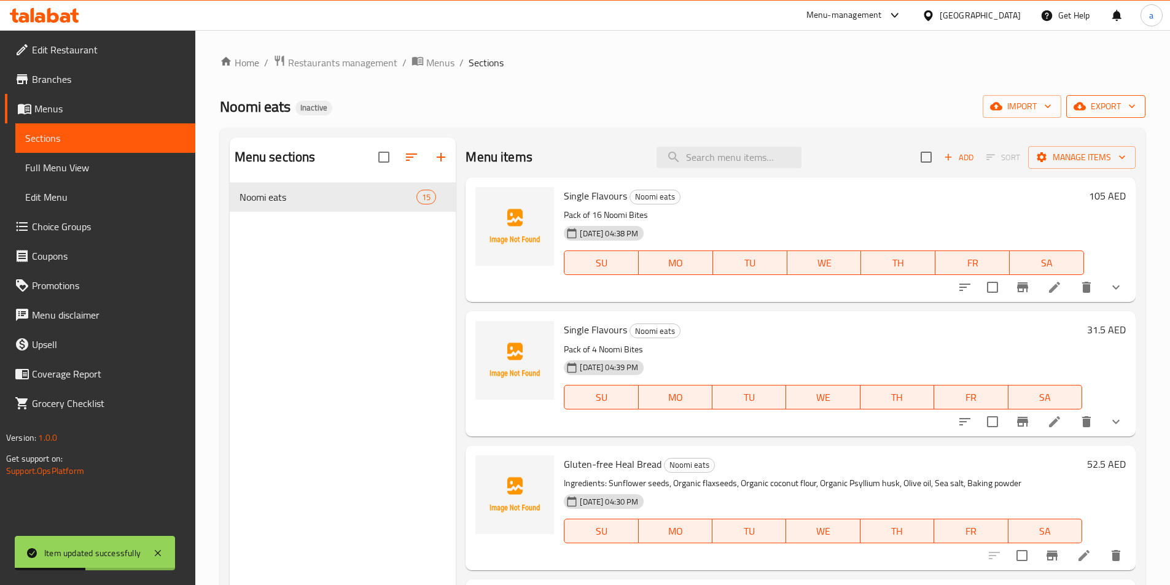
click at [1103, 101] on span "export" at bounding box center [1106, 106] width 60 height 15
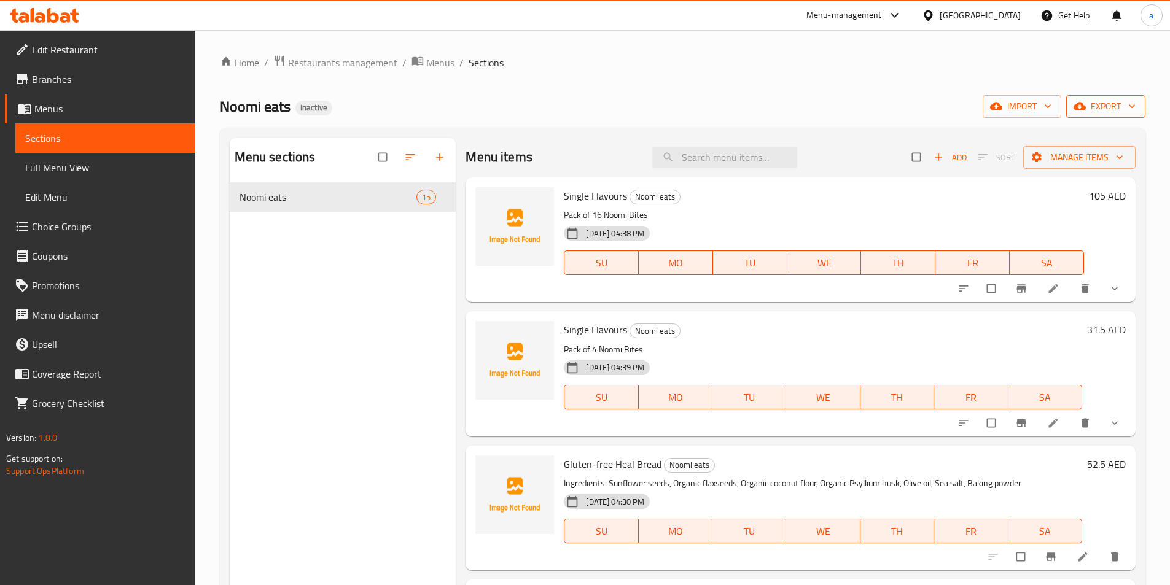
click at [1089, 111] on span "export" at bounding box center [1106, 106] width 60 height 15
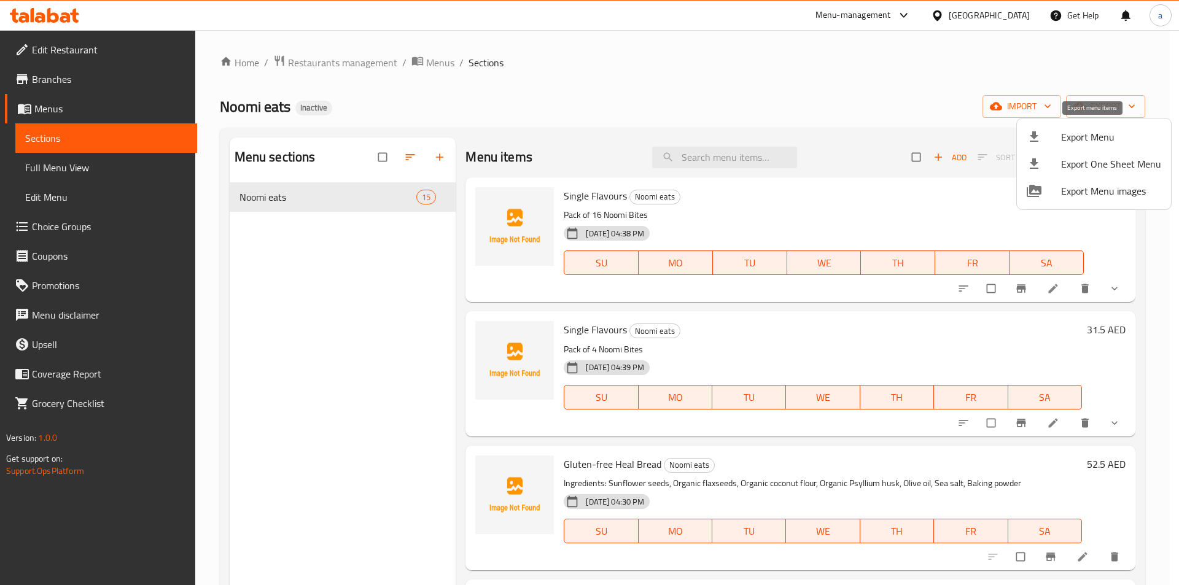
click at [1098, 133] on span "Export Menu" at bounding box center [1111, 137] width 100 height 15
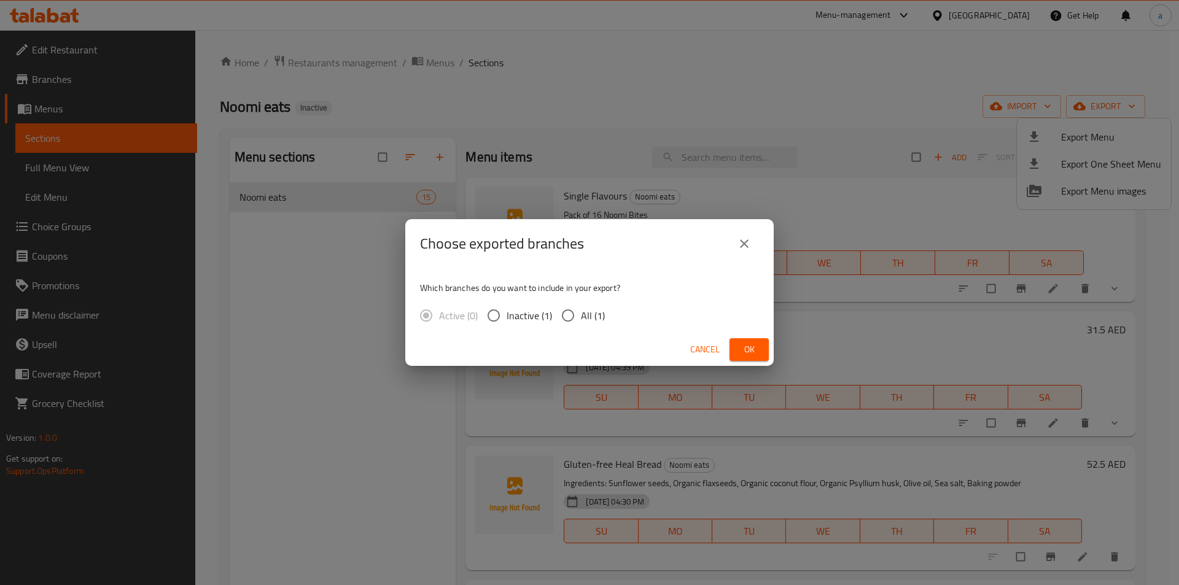
click at [579, 317] on input "All (1)" at bounding box center [568, 316] width 26 height 26
radio input "true"
click at [762, 351] on button "Ok" at bounding box center [749, 349] width 39 height 23
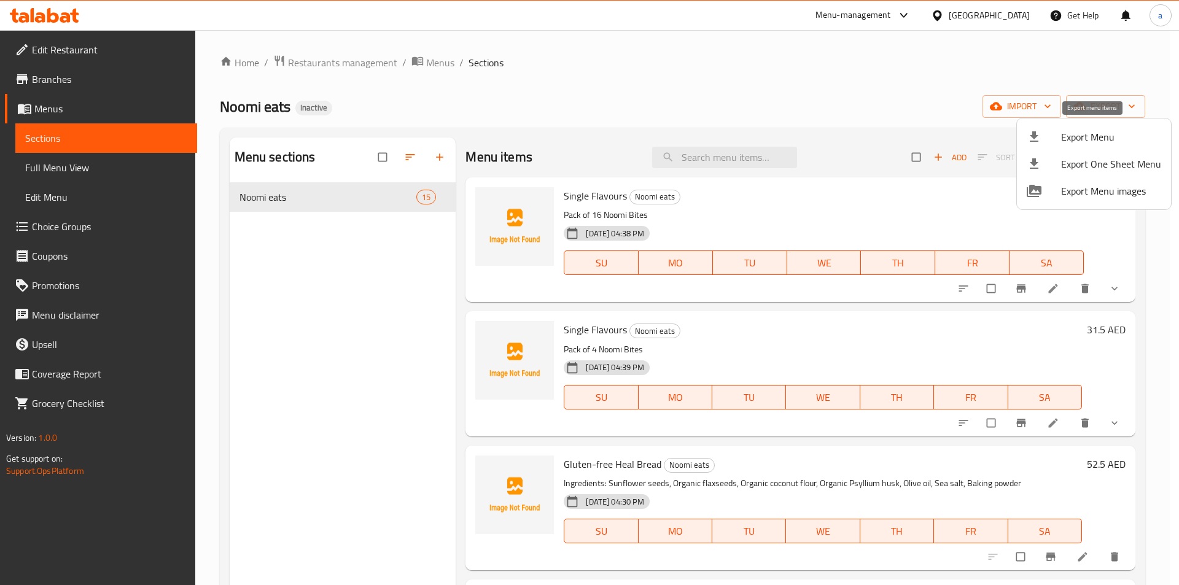
click at [1050, 136] on div at bounding box center [1044, 137] width 34 height 15
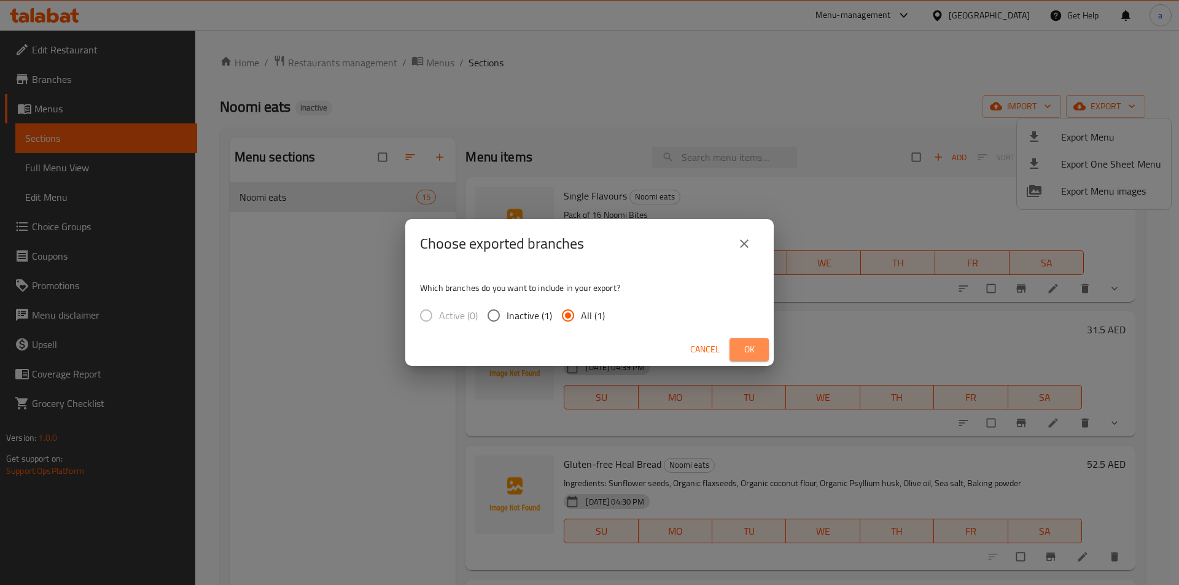
click at [736, 351] on button "Ok" at bounding box center [749, 349] width 39 height 23
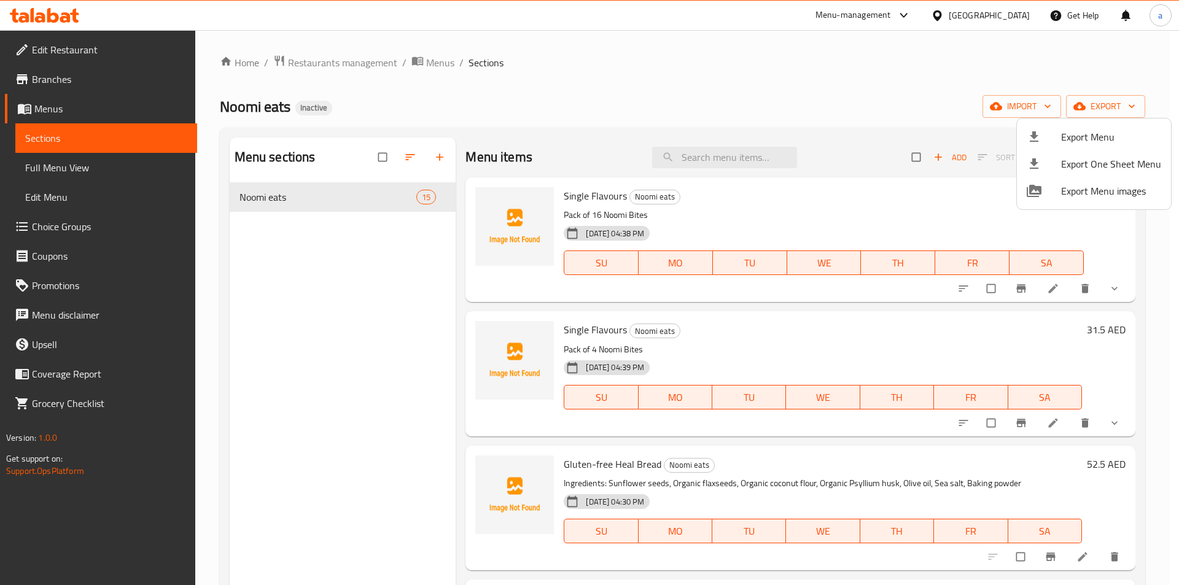
click at [87, 166] on div at bounding box center [589, 292] width 1179 height 585
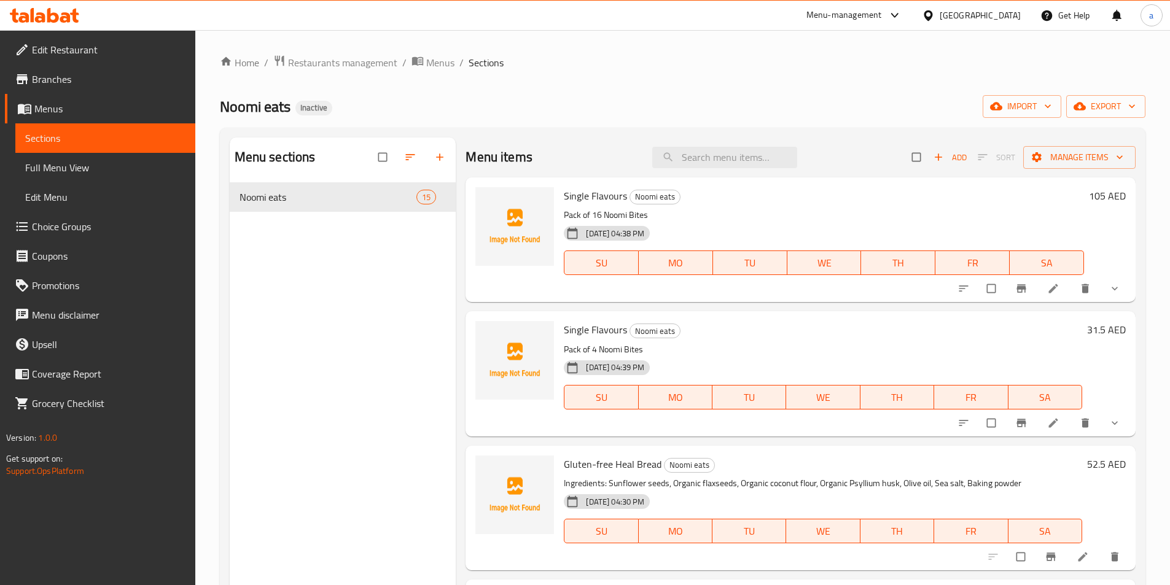
click at [87, 166] on span "Full Menu View" at bounding box center [105, 167] width 160 height 15
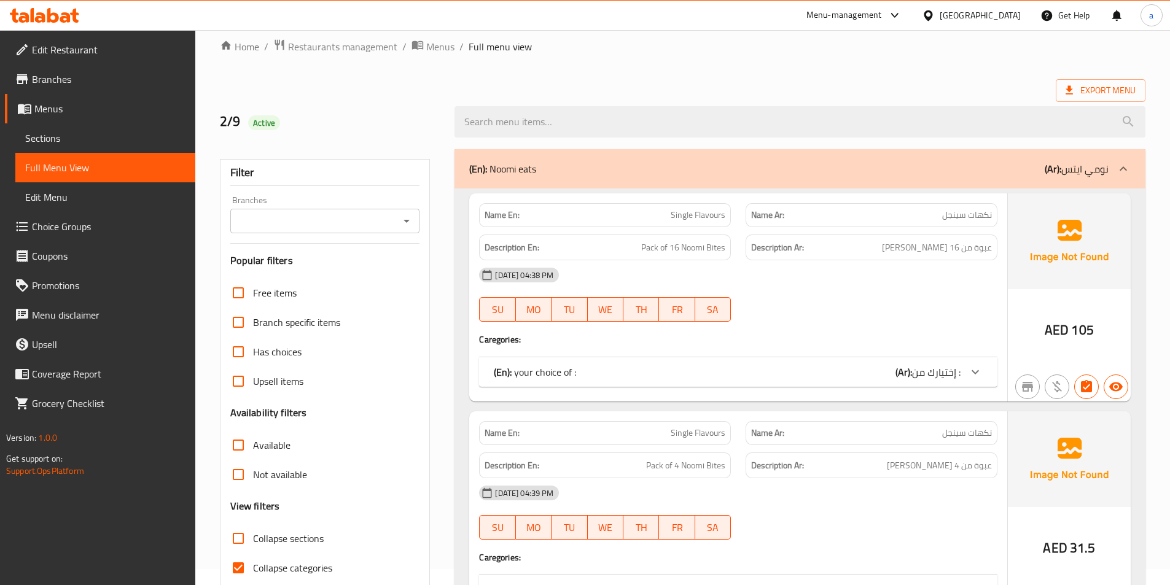
scroll to position [184, 0]
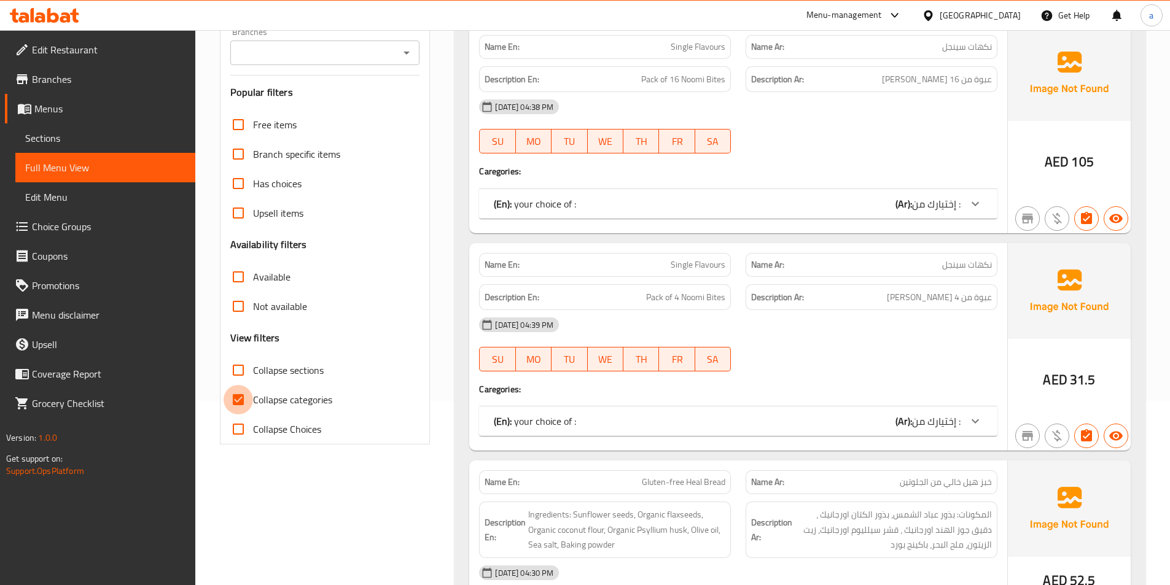
click at [249, 398] on input "Collapse categories" at bounding box center [238, 399] width 29 height 29
checkbox input "false"
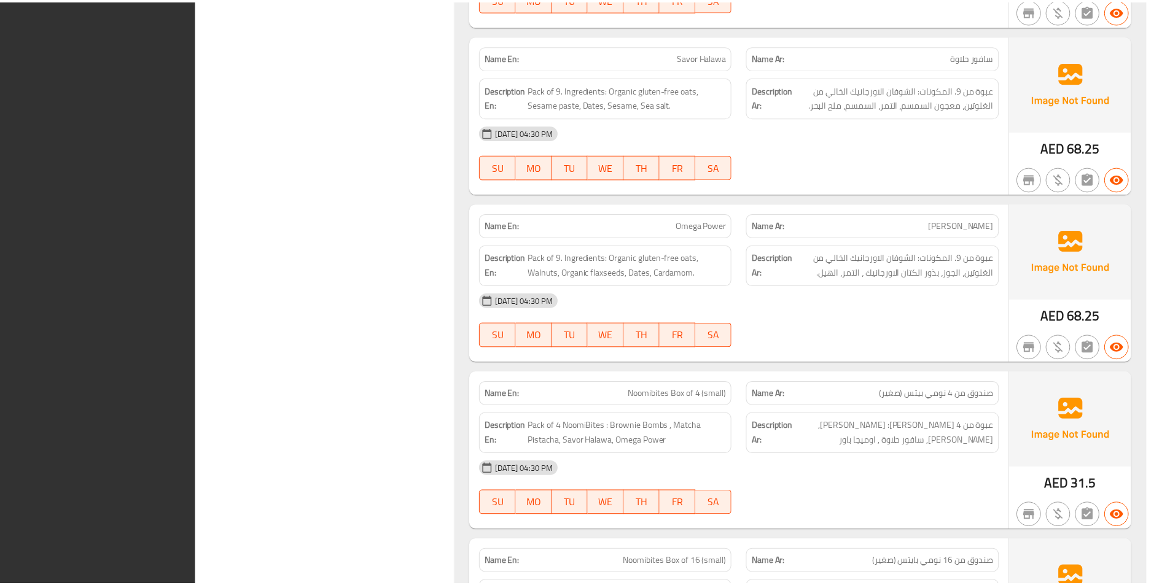
scroll to position [2934, 0]
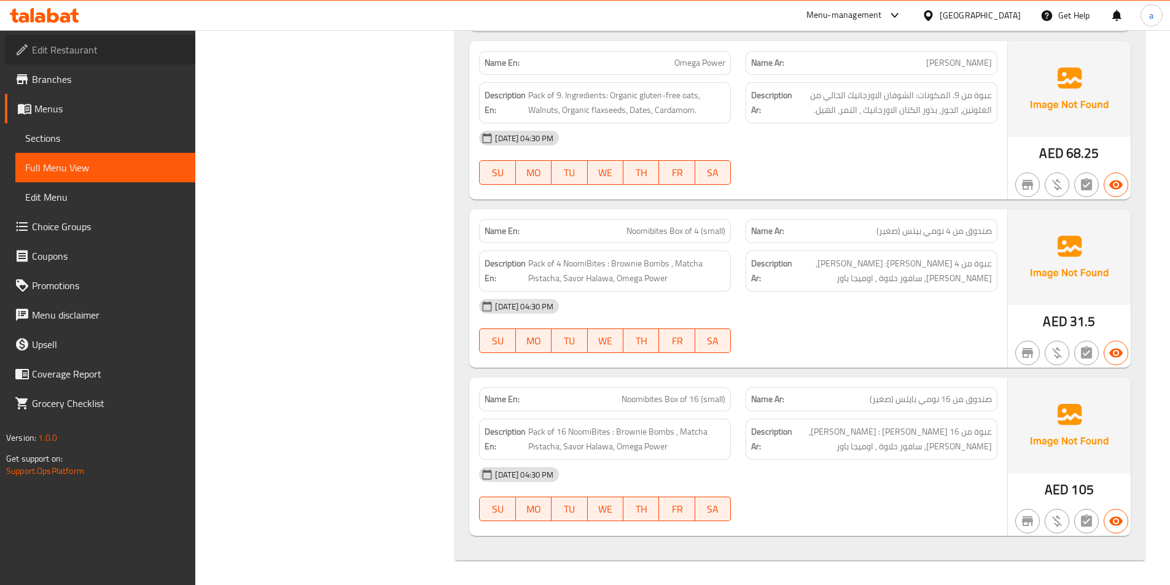
click at [65, 47] on span "Edit Restaurant" at bounding box center [109, 49] width 154 height 15
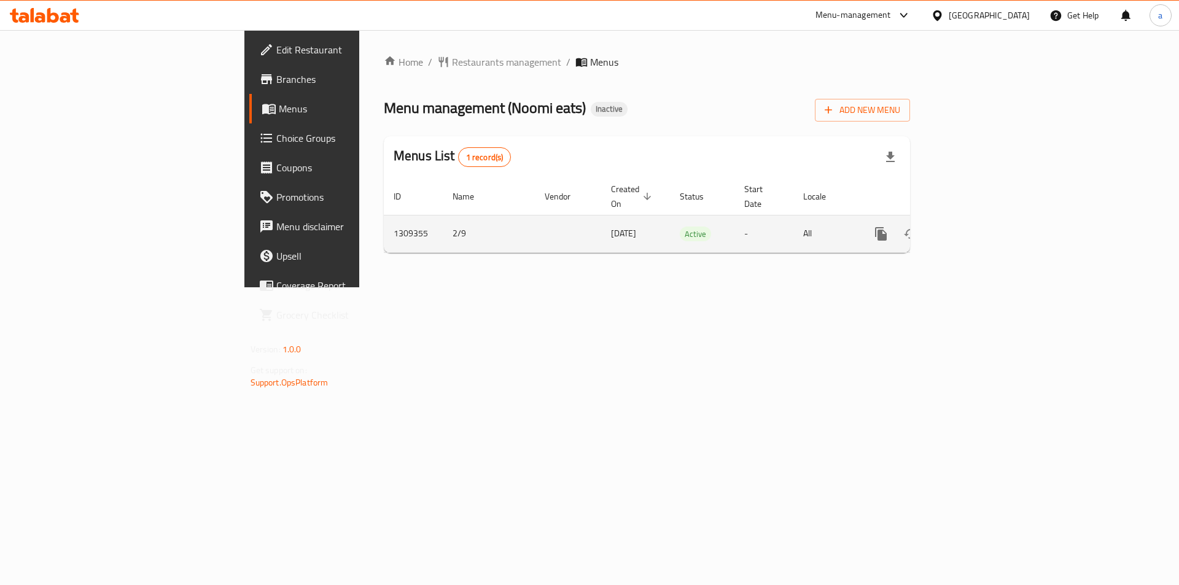
click at [994, 226] on td "enhanced table" at bounding box center [926, 233] width 138 height 37
click at [977, 227] on icon "enhanced table" at bounding box center [969, 234] width 15 height 15
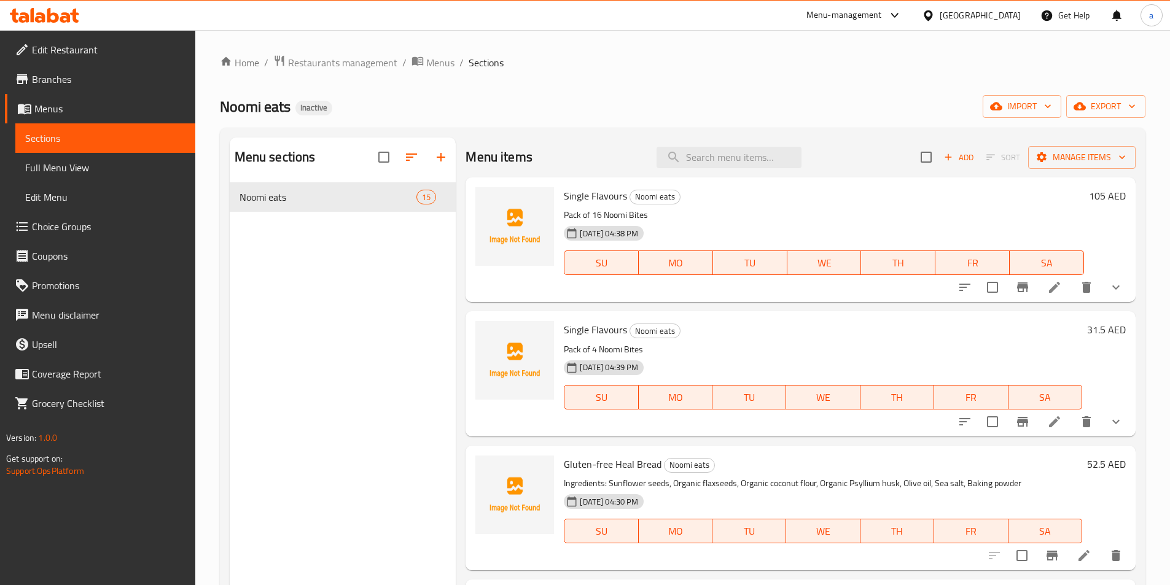
click at [120, 139] on span "Sections" at bounding box center [105, 138] width 160 height 15
click at [1037, 287] on li at bounding box center [1054, 289] width 34 height 20
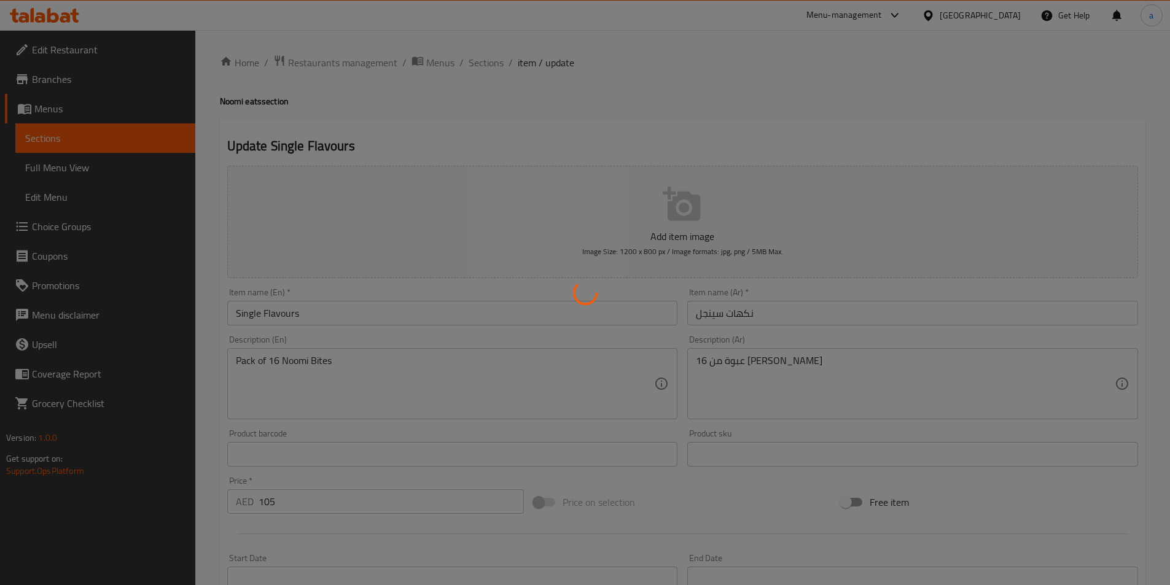
type input "إختيارك من :"
type input "1"
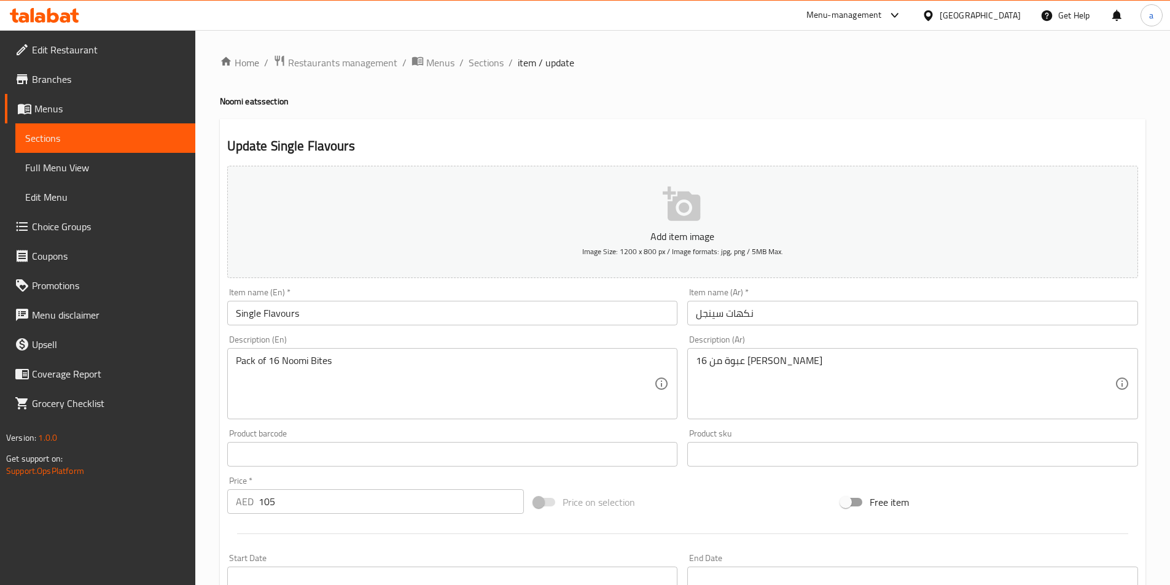
click at [99, 131] on span "Sections" at bounding box center [105, 138] width 160 height 15
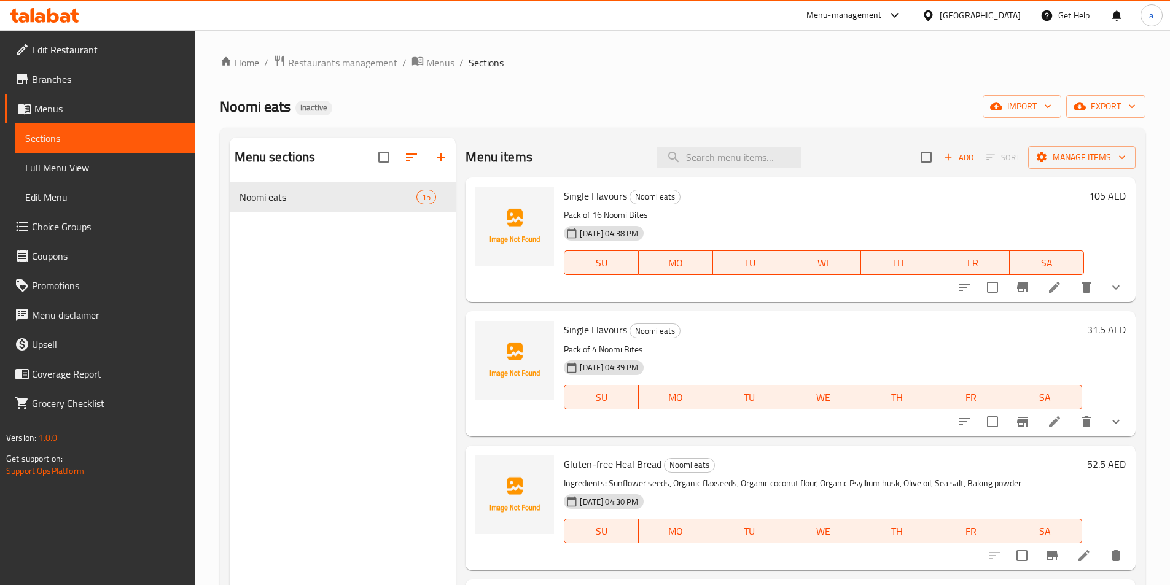
click at [605, 198] on span "Single Flavours" at bounding box center [595, 196] width 63 height 18
copy h6 "Single Flavours"
click at [1047, 292] on icon at bounding box center [1054, 287] width 15 height 15
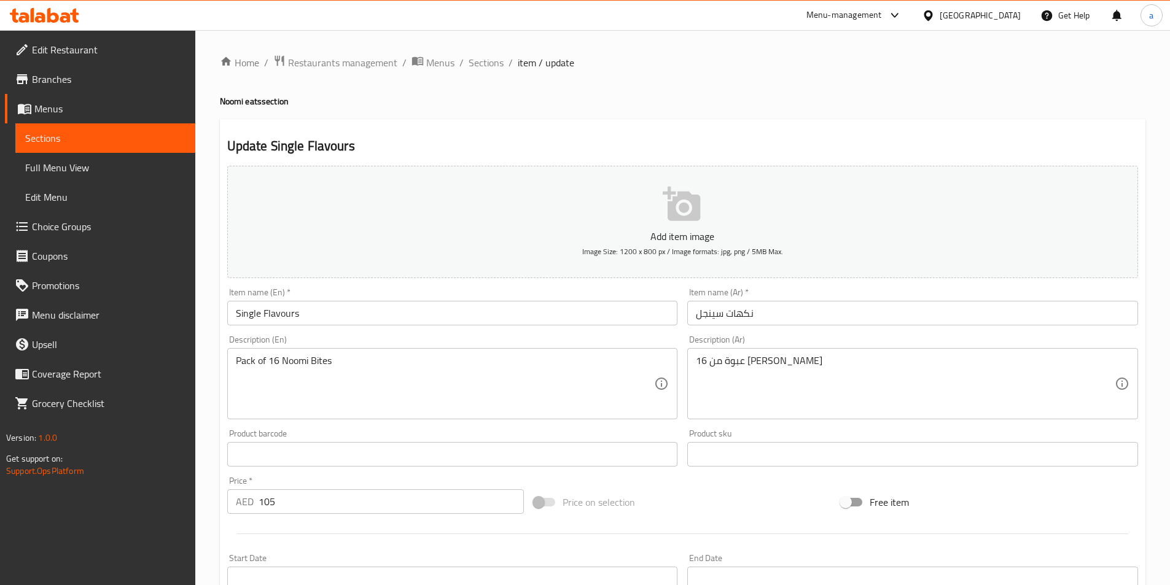
click at [412, 434] on div "Product barcode Product barcode" at bounding box center [452, 447] width 451 height 37
click at [117, 141] on span "Sections" at bounding box center [105, 138] width 160 height 15
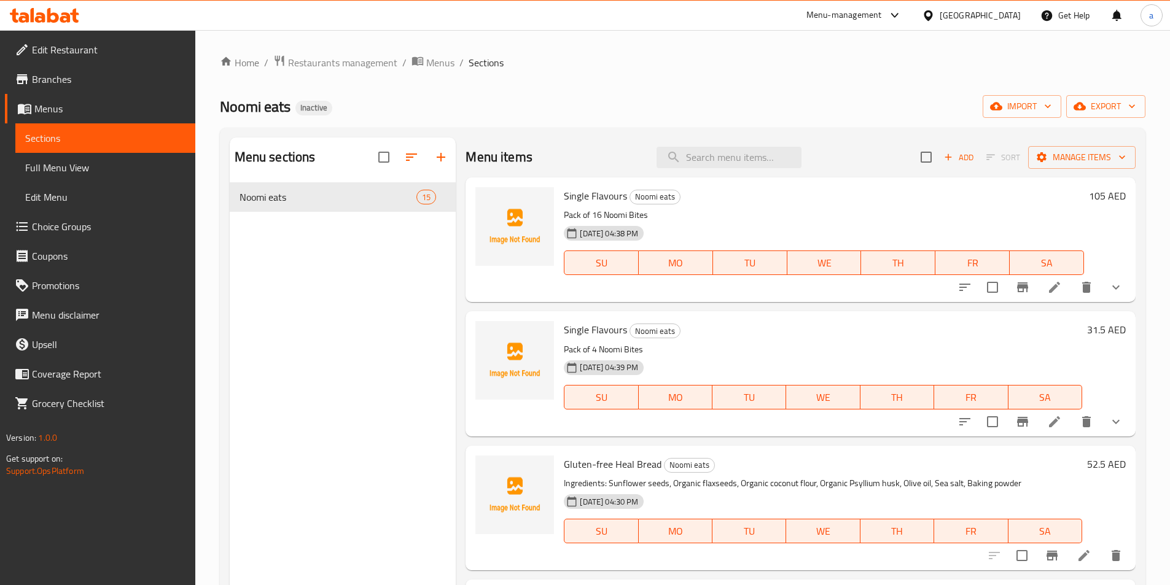
click at [832, 342] on p "Pack of 4 Noomi Bites" at bounding box center [823, 349] width 518 height 15
click at [1047, 287] on icon at bounding box center [1054, 287] width 15 height 15
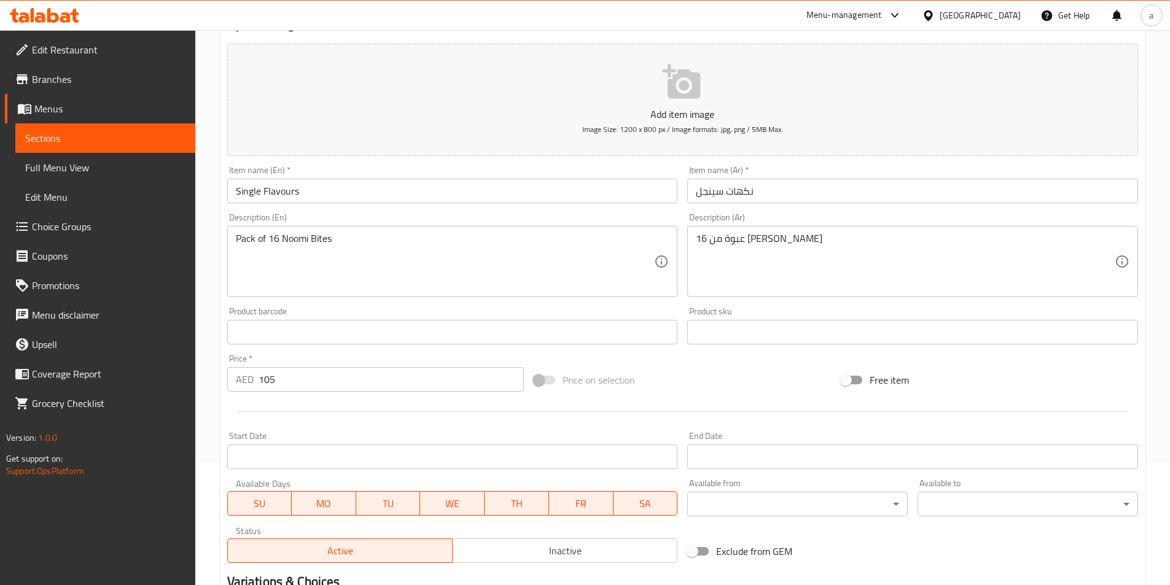
scroll to position [123, 0]
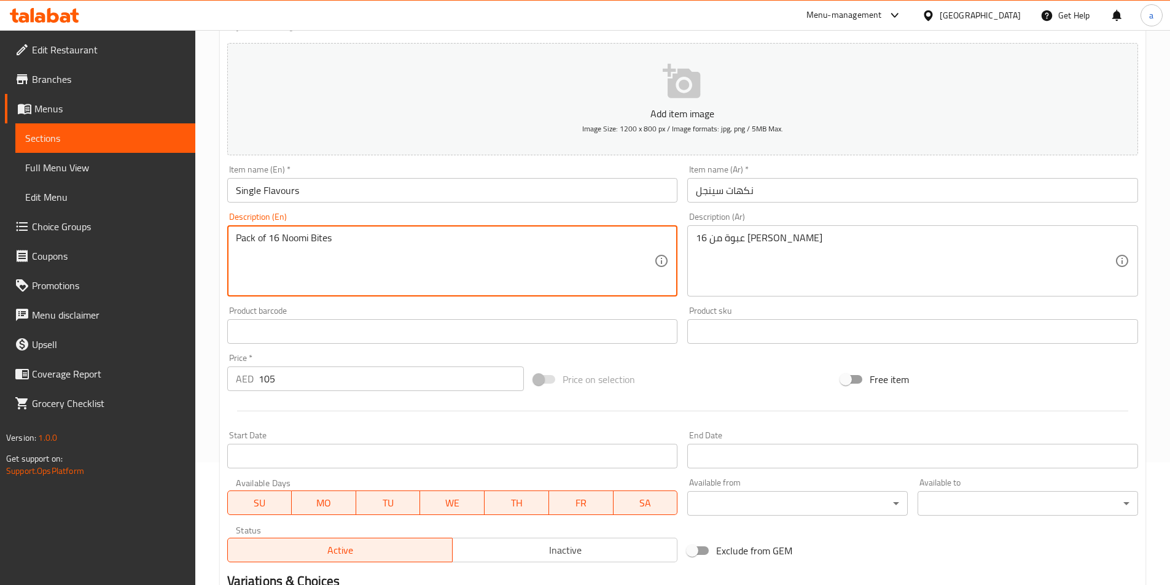
drag, startPoint x: 276, startPoint y: 240, endPoint x: 262, endPoint y: 240, distance: 13.5
drag, startPoint x: 278, startPoint y: 239, endPoint x: 234, endPoint y: 239, distance: 44.2
click at [234, 239] on div "Pack of 16 Noomi Bites Description (En)" at bounding box center [452, 260] width 451 height 71
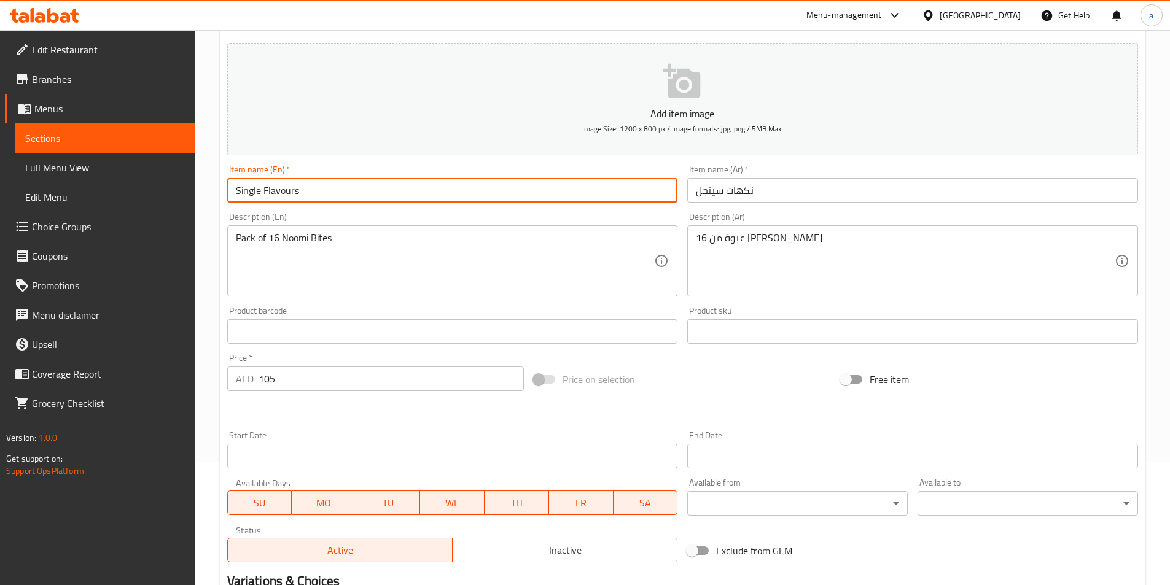
click at [321, 195] on input "Single Flavours" at bounding box center [452, 190] width 451 height 25
paste input "Pack of 16"
type input "Single Flavours Pack of 16"
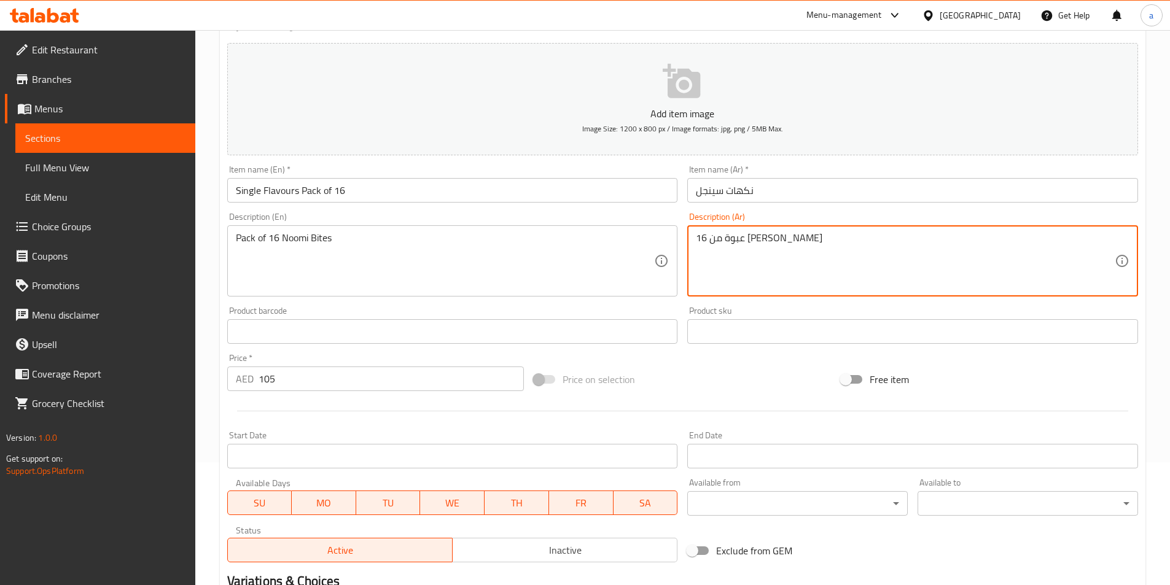
drag, startPoint x: 749, startPoint y: 238, endPoint x: 803, endPoint y: 245, distance: 53.9
click at [808, 241] on textarea "عبوة من 16 [PERSON_NAME]" at bounding box center [905, 261] width 419 height 58
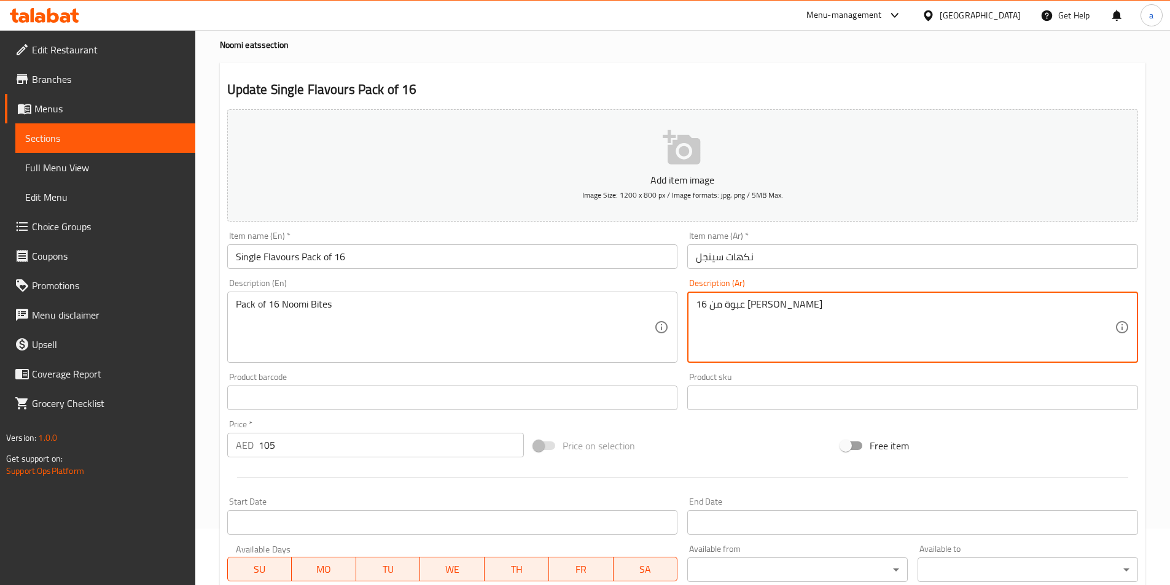
scroll to position [0, 0]
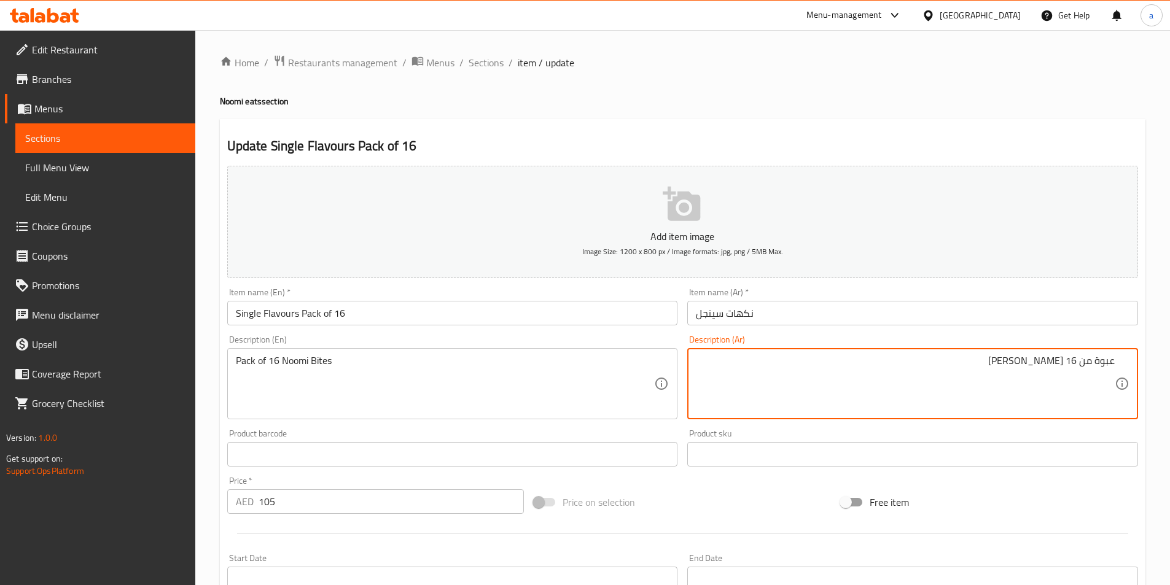
drag, startPoint x: 1070, startPoint y: 361, endPoint x: 1080, endPoint y: 361, distance: 9.2
click at [1080, 361] on textarea "عبوة من 16 [PERSON_NAME]" at bounding box center [905, 384] width 419 height 58
click at [1067, 377] on textarea "عبوة من 16 [PERSON_NAME]" at bounding box center [905, 384] width 419 height 58
drag, startPoint x: 1069, startPoint y: 361, endPoint x: 1121, endPoint y: 359, distance: 51.6
click at [1121, 359] on div "عبوة من 16 نومي بايتس Description (Ar)" at bounding box center [912, 383] width 451 height 71
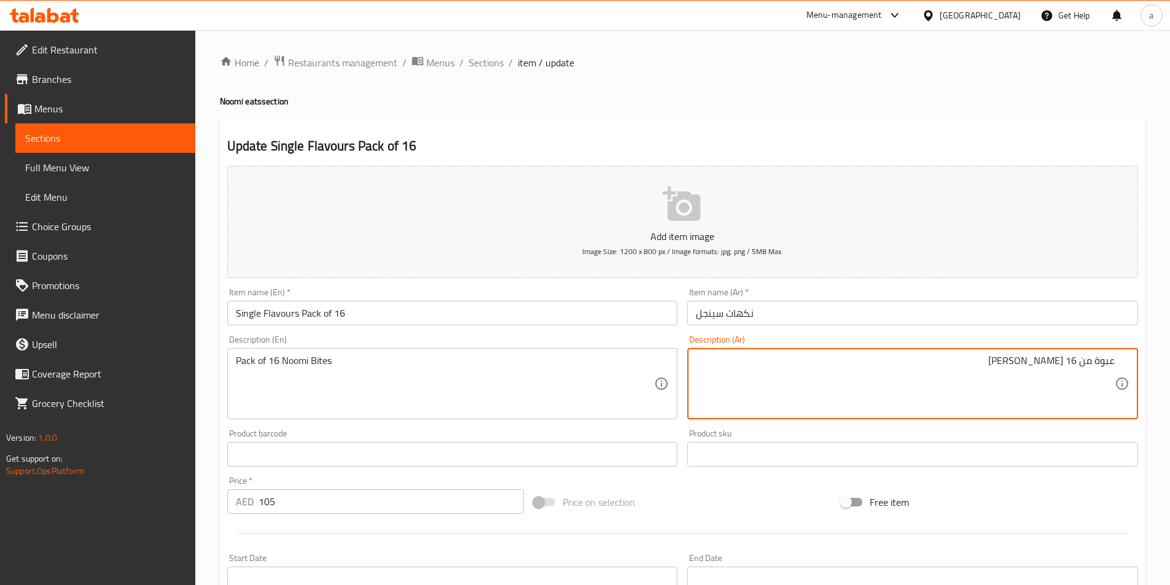
click at [1121, 359] on div "عبوة من 16 نومي بايتس Description (Ar)" at bounding box center [912, 383] width 451 height 71
click at [1115, 368] on div "عبوة من 16 نومي بايتس Description (Ar)" at bounding box center [912, 383] width 451 height 71
click at [1115, 362] on div "عبوة من 16 نومي بايتس Description (Ar)" at bounding box center [912, 383] width 451 height 71
click at [1107, 383] on textarea "عبوة من 16 [PERSON_NAME]" at bounding box center [905, 384] width 419 height 58
drag, startPoint x: 1068, startPoint y: 361, endPoint x: 1117, endPoint y: 361, distance: 48.5
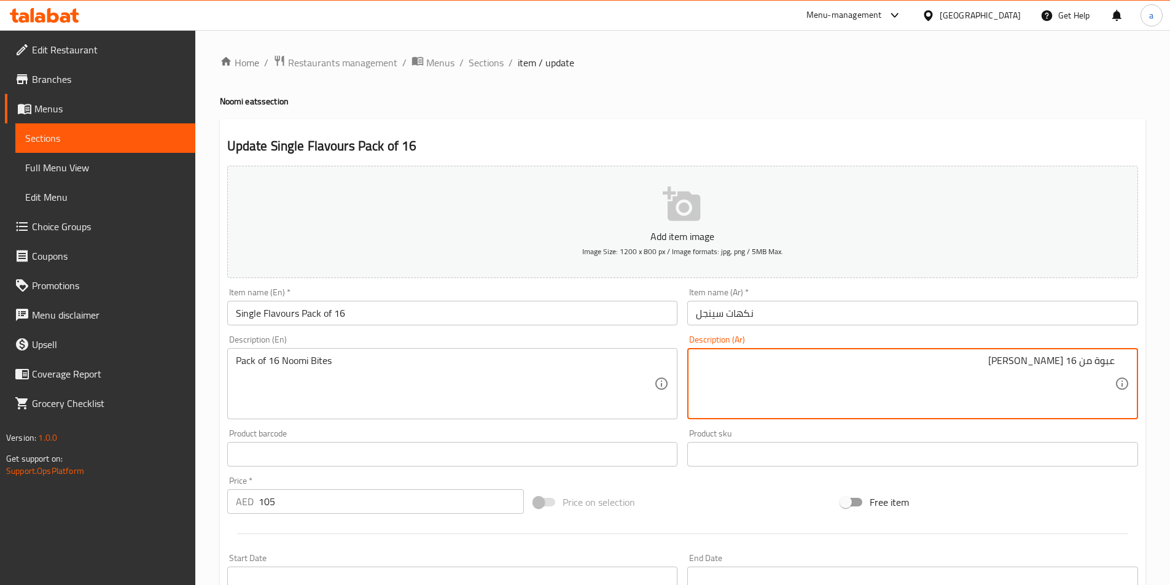
click at [1117, 361] on div "عبوة من 16 نومي بايتس Description (Ar)" at bounding box center [912, 383] width 451 height 71
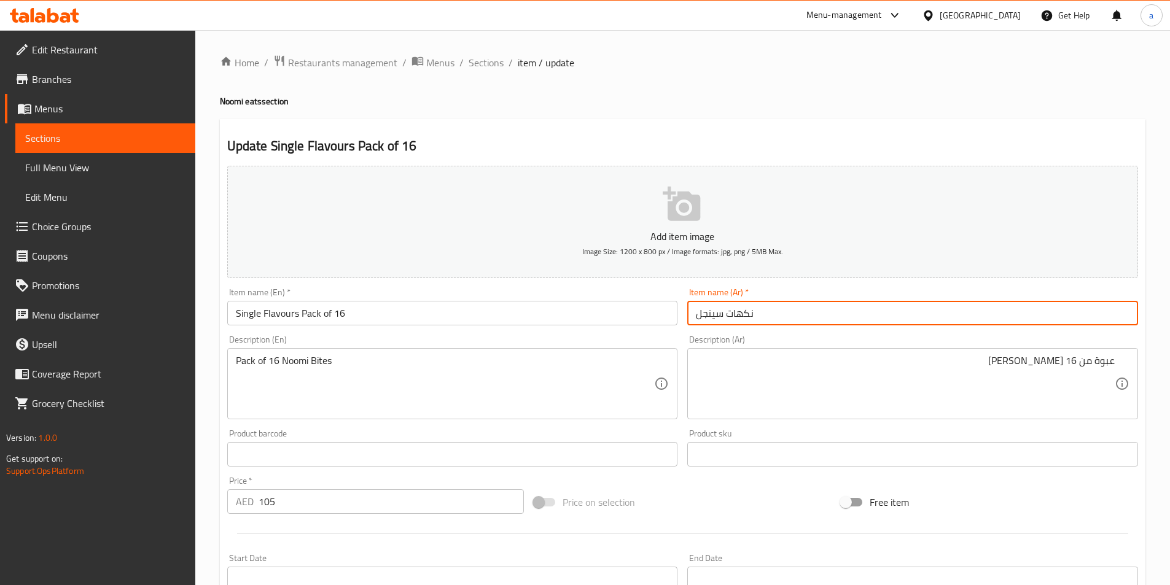
click at [809, 319] on input "نكهات سينجل" at bounding box center [912, 313] width 451 height 25
click at [970, 311] on input "نكهات سينجل" at bounding box center [912, 313] width 451 height 25
paste input "عبوة من 16"
type input "نكهات سينجل عبوة من 16"
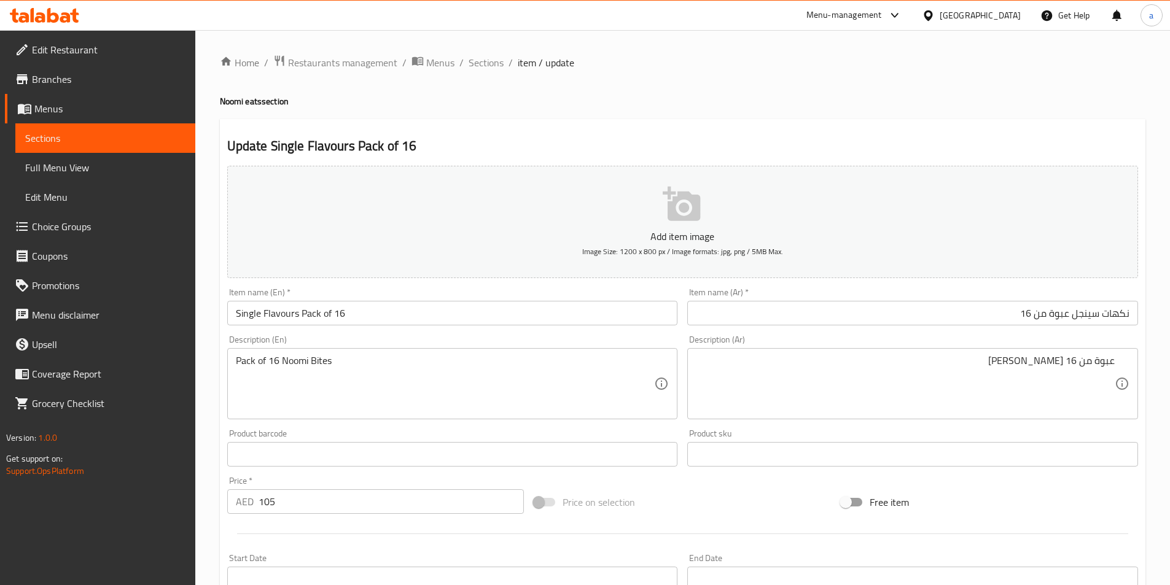
click at [961, 332] on div "Description (Ar) عبوة من 16 نومي بايتس Description (Ar)" at bounding box center [912, 377] width 461 height 94
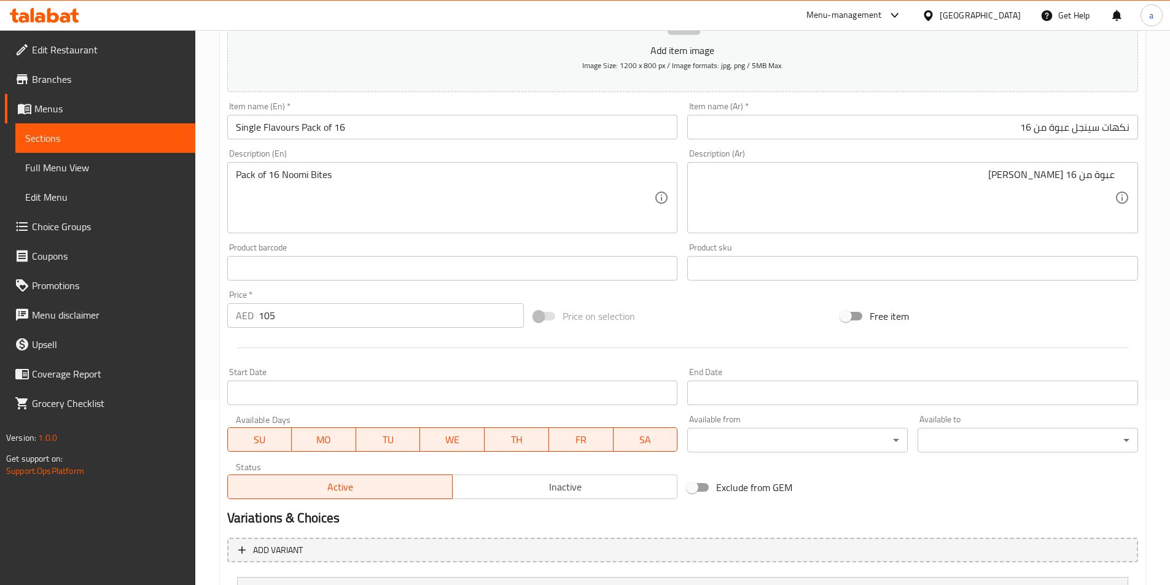
scroll to position [303, 0]
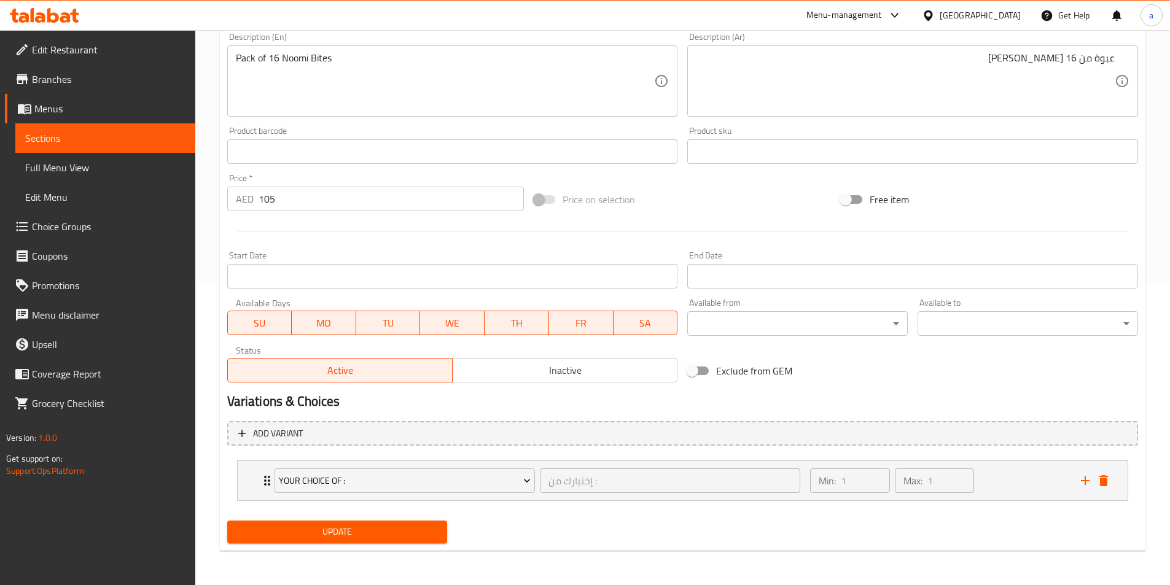
click at [424, 529] on span "Update" at bounding box center [337, 531] width 201 height 15
click at [175, 131] on span "Sections" at bounding box center [105, 138] width 160 height 15
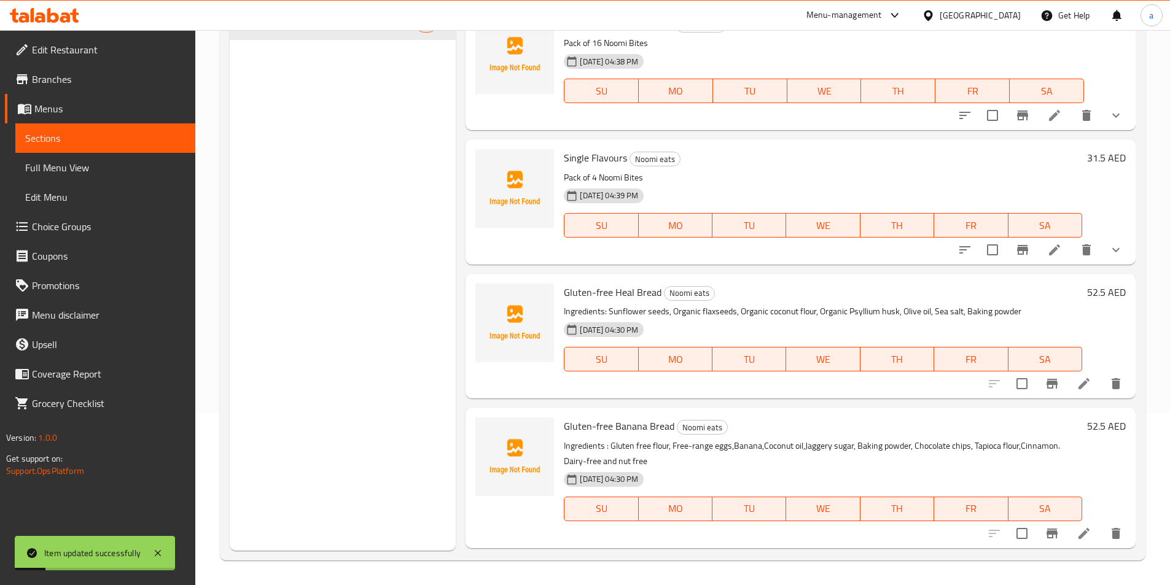
scroll to position [111, 0]
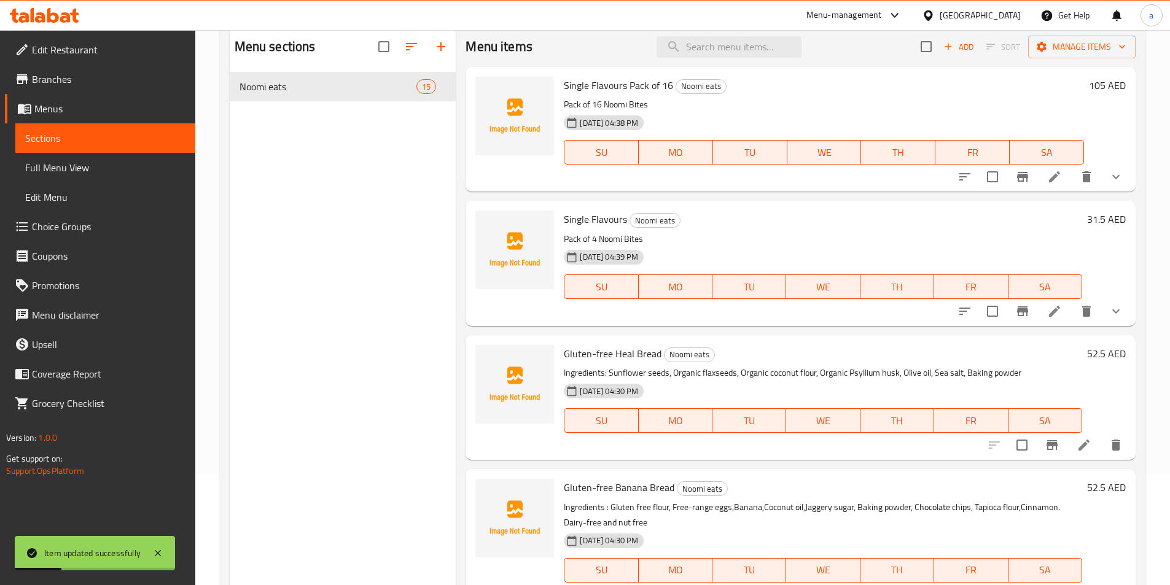
click at [1053, 315] on li at bounding box center [1054, 311] width 34 height 22
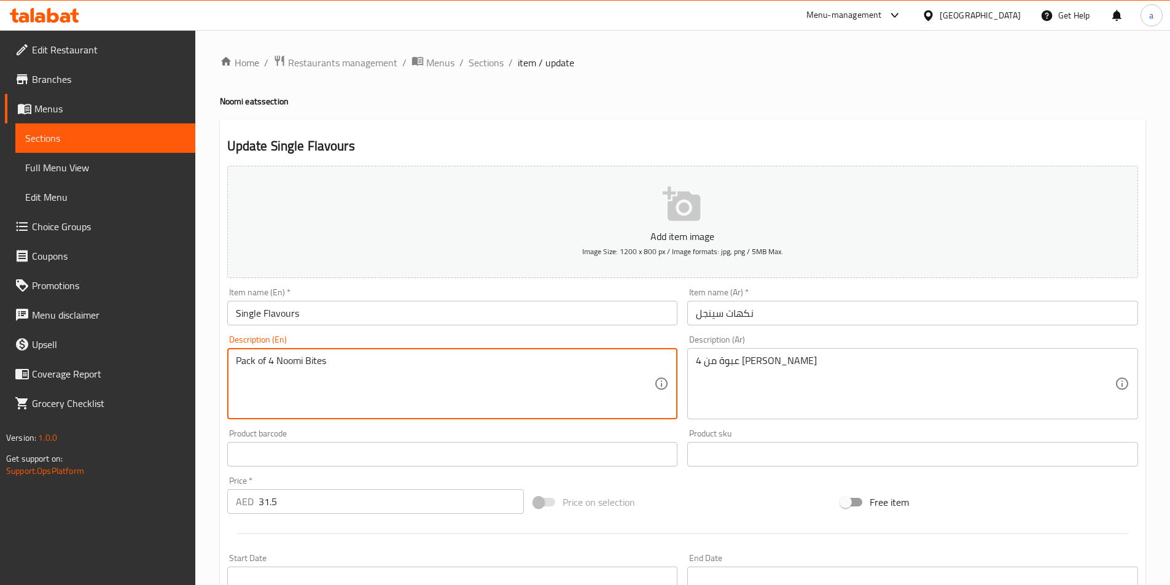
click at [298, 406] on textarea "Pack of 4 Noomi Bites" at bounding box center [445, 384] width 419 height 58
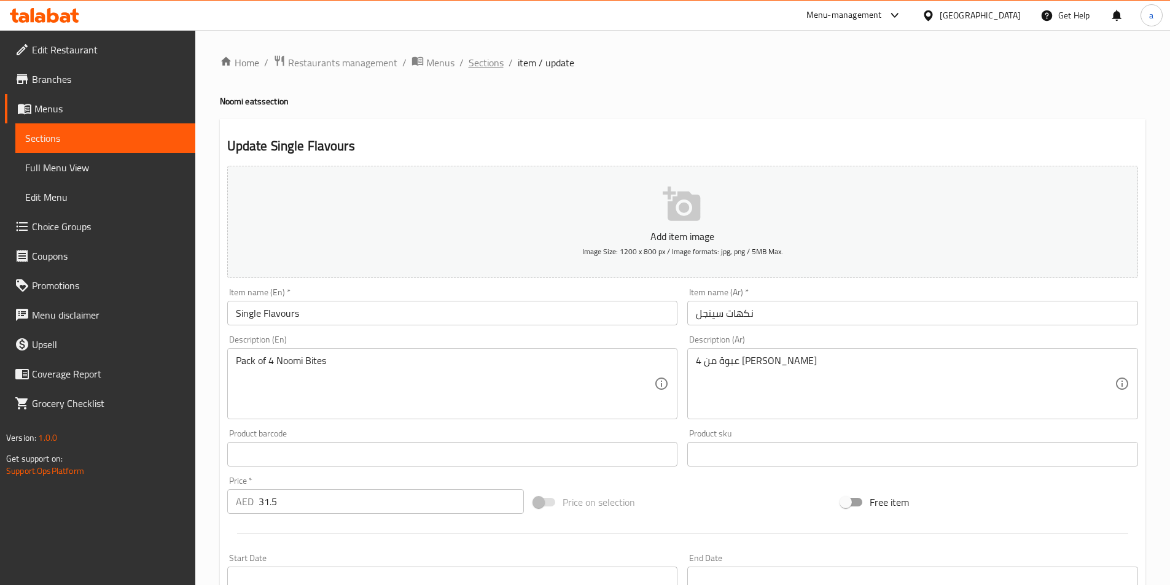
click at [469, 61] on span "Sections" at bounding box center [486, 62] width 35 height 15
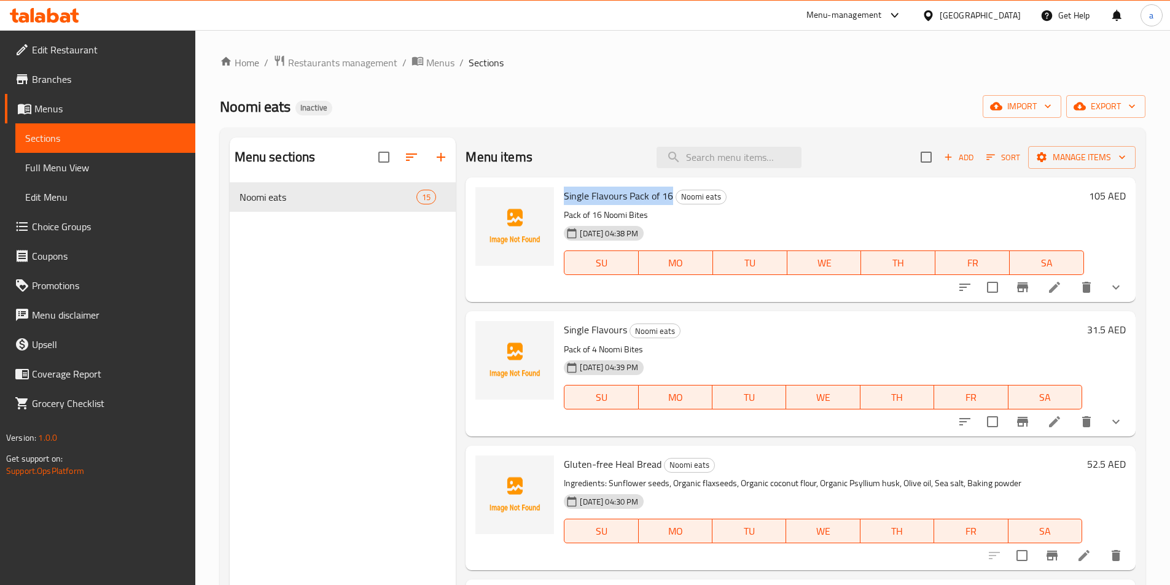
drag, startPoint x: 564, startPoint y: 194, endPoint x: 673, endPoint y: 198, distance: 108.8
click at [673, 198] on h6 "Single Flavours Pack of 16 Noomi eats" at bounding box center [824, 195] width 520 height 17
copy span "Single Flavours Pack of 16"
drag, startPoint x: 564, startPoint y: 331, endPoint x: 627, endPoint y: 334, distance: 63.3
click at [627, 334] on h6 "Single Flavours Noomi eats" at bounding box center [823, 329] width 518 height 17
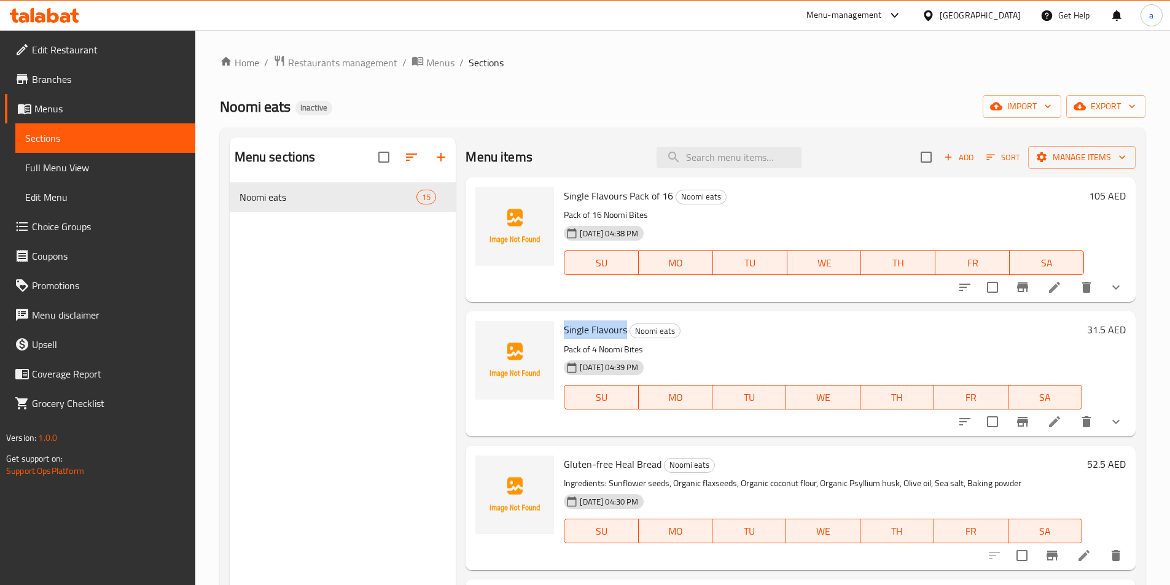
copy span "Single Flavours"
click at [708, 319] on div "Single Flavours Noomi eats Pack of 4 Noomi Bites 02-09-2025 04:39 PM SU MO TU W…" at bounding box center [823, 373] width 528 height 115
click at [1075, 109] on icon "button" at bounding box center [1080, 107] width 12 height 8
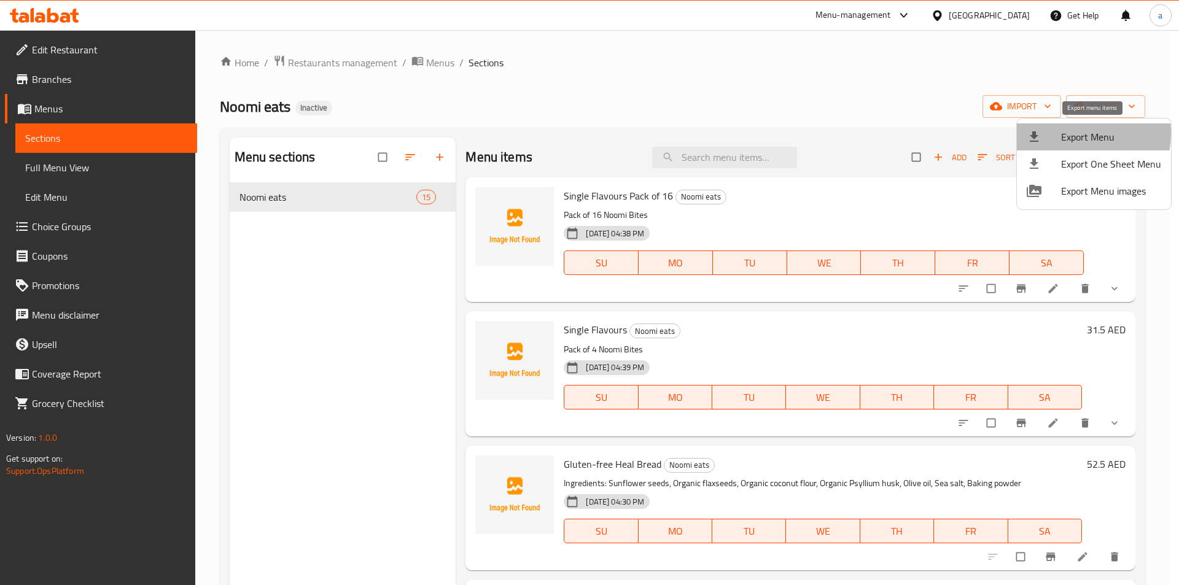
click at [1069, 133] on span "Export Menu" at bounding box center [1111, 137] width 100 height 15
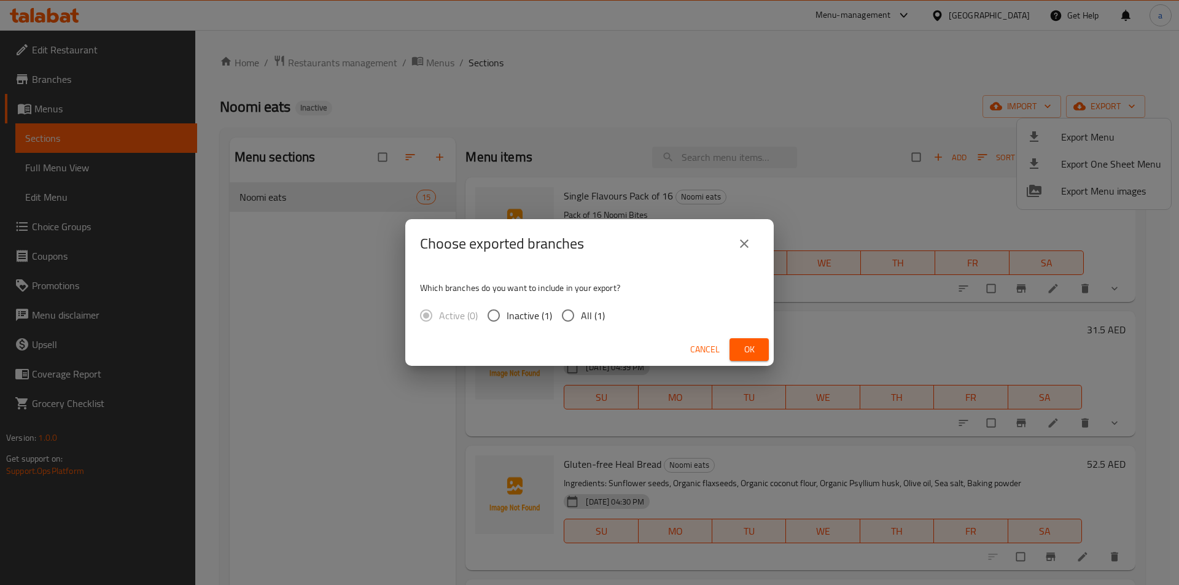
click at [599, 319] on span "All (1)" at bounding box center [593, 315] width 24 height 15
click at [581, 319] on input "All (1)" at bounding box center [568, 316] width 26 height 26
radio input "true"
click at [741, 346] on span "Ok" at bounding box center [749, 349] width 20 height 15
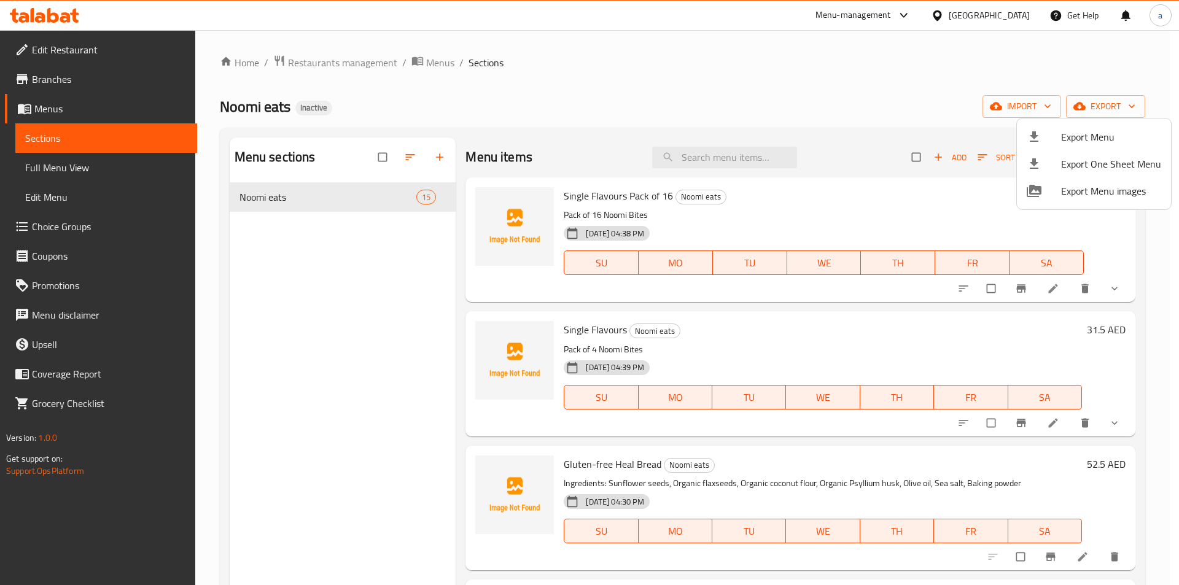
click at [86, 170] on div at bounding box center [589, 292] width 1179 height 585
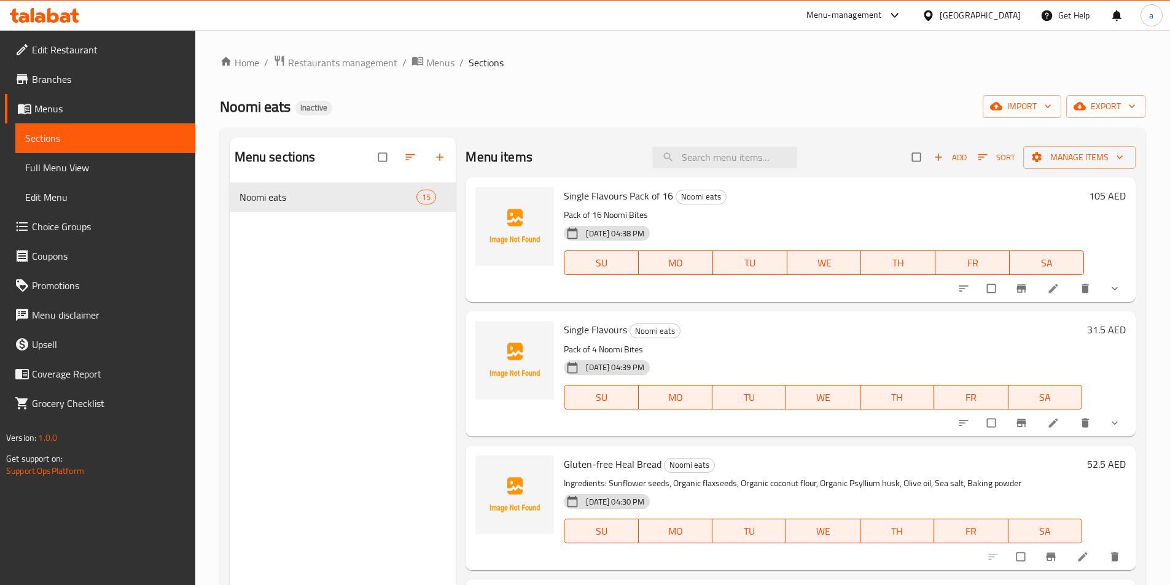
click at [86, 170] on span "Full Menu View" at bounding box center [105, 167] width 160 height 15
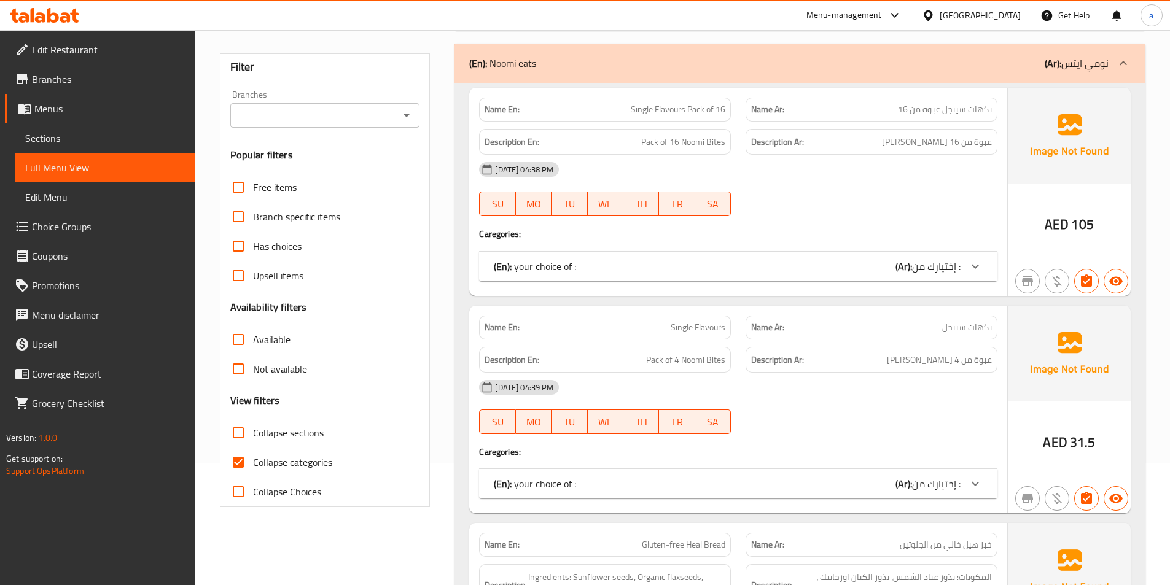
scroll to position [123, 0]
click at [240, 462] on input "Collapse categories" at bounding box center [238, 460] width 29 height 29
checkbox input "false"
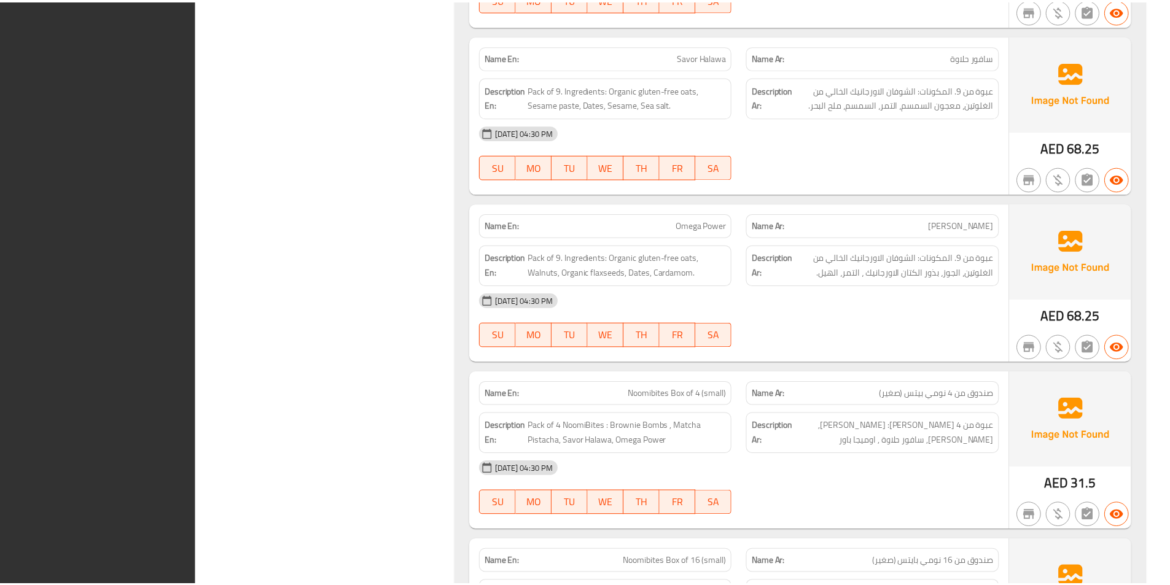
scroll to position [2934, 0]
